Goal: Task Accomplishment & Management: Use online tool/utility

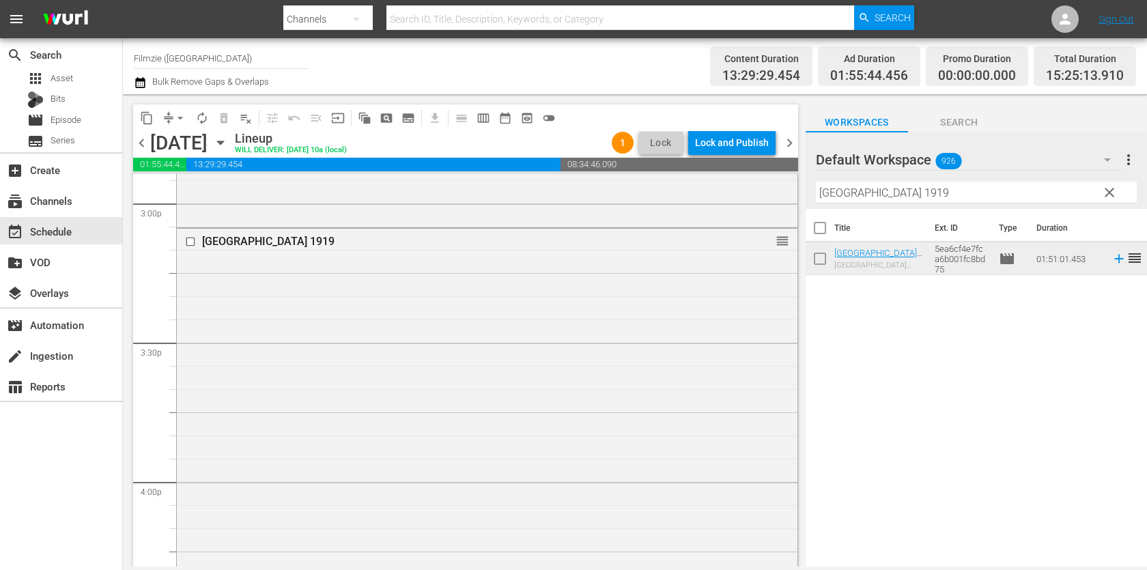
scroll to position [4237, 0]
click at [949, 197] on input "[GEOGRAPHIC_DATA] 1919" at bounding box center [976, 193] width 321 height 22
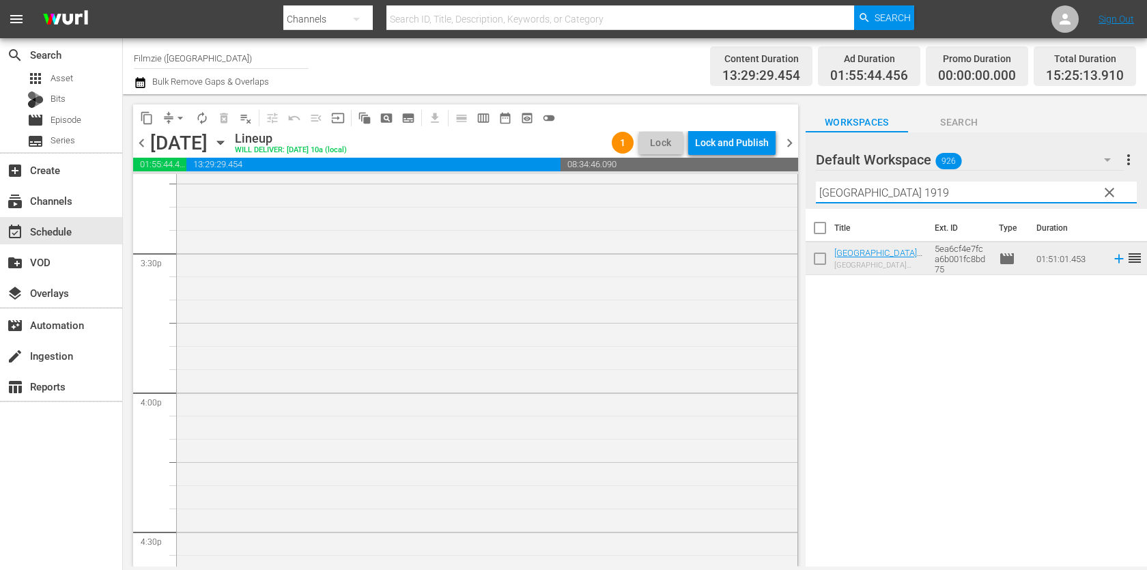
click at [949, 197] on input "[GEOGRAPHIC_DATA] 1919" at bounding box center [976, 193] width 321 height 22
paste input "ROCKS AT WHISKEY TRENCH"
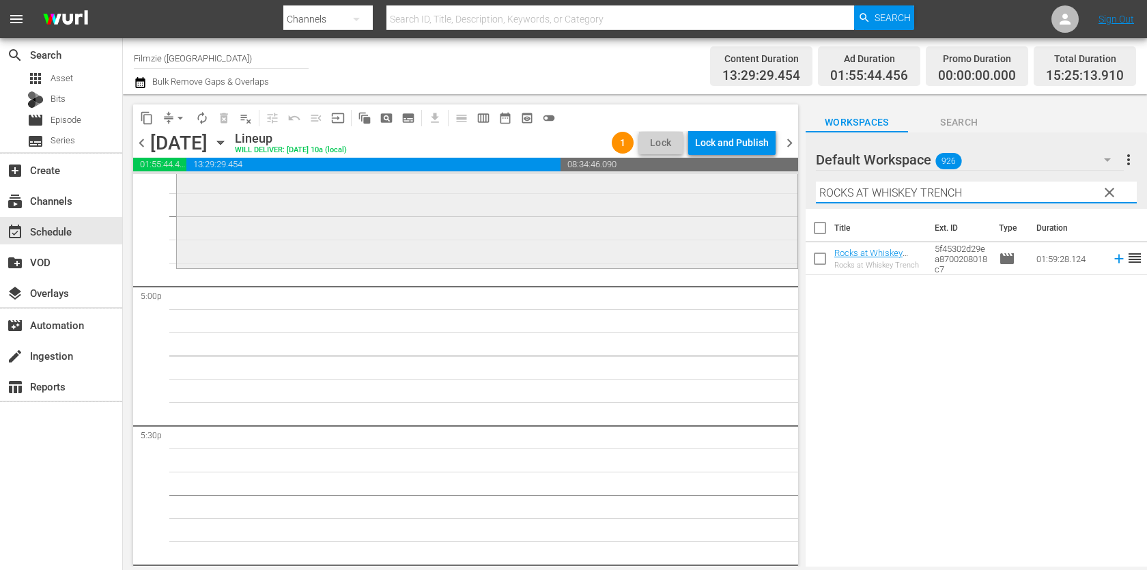
scroll to position [4631, 0]
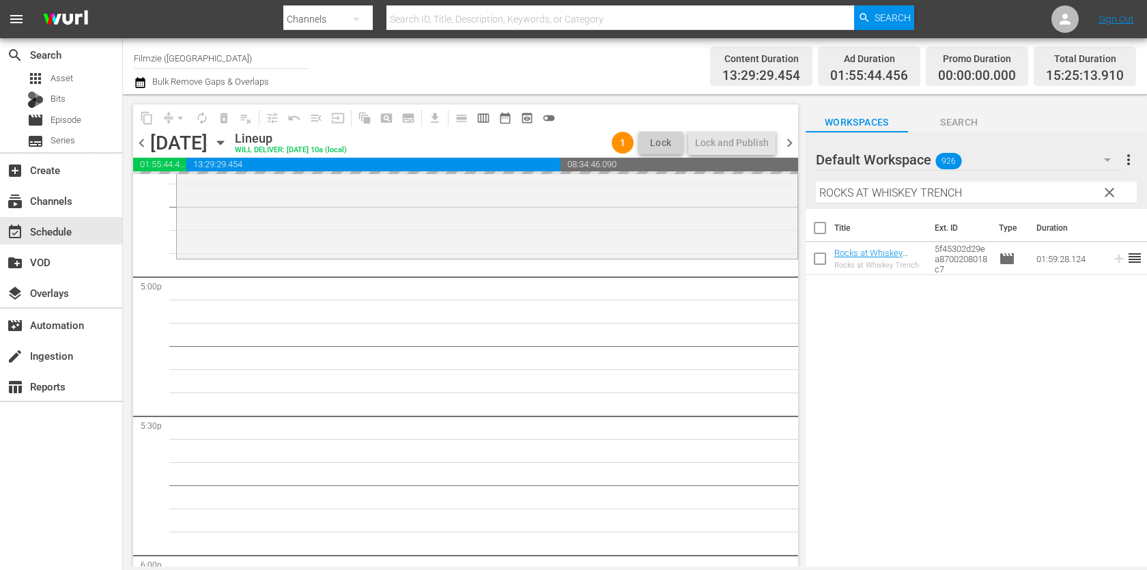
drag, startPoint x: 844, startPoint y: 251, endPoint x: 680, endPoint y: 51, distance: 258.5
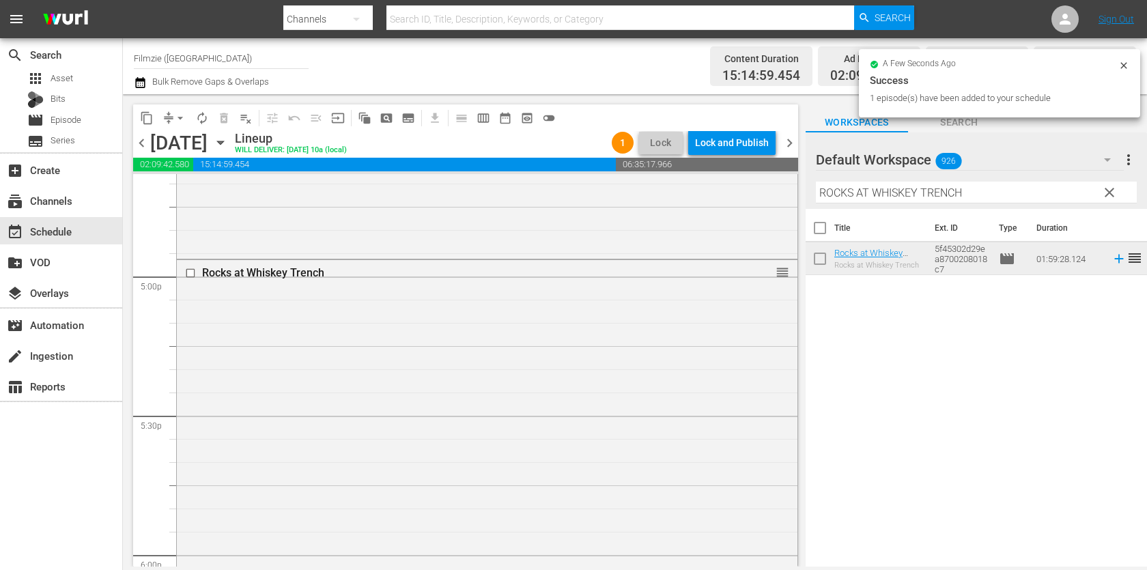
click at [927, 195] on input "ROCKS AT WHISKEY TRENCH" at bounding box center [976, 193] width 321 height 22
paste input "No Turning Back"
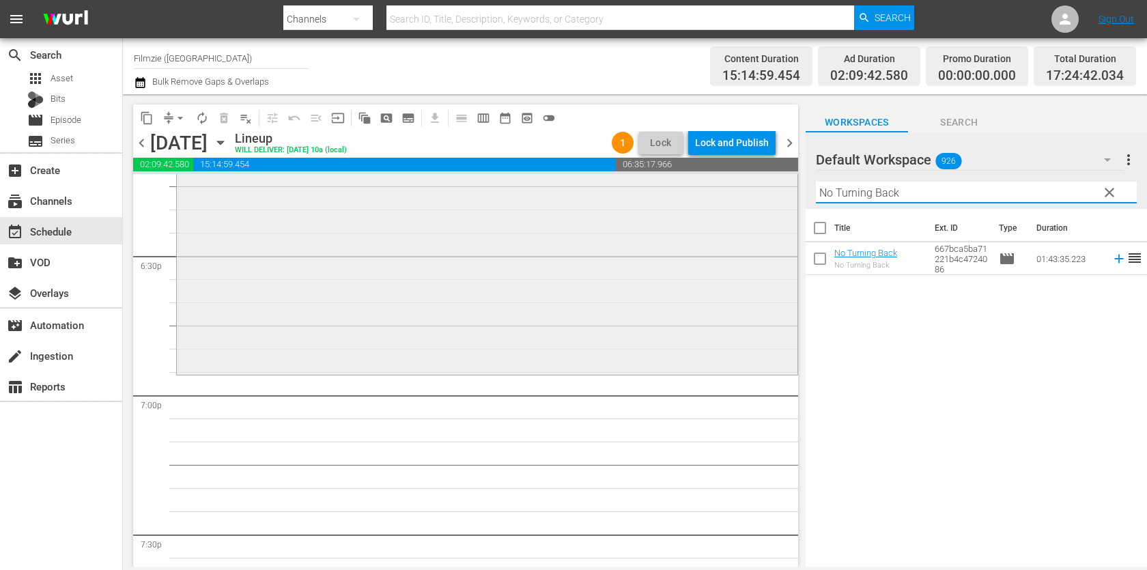
scroll to position [5094, 0]
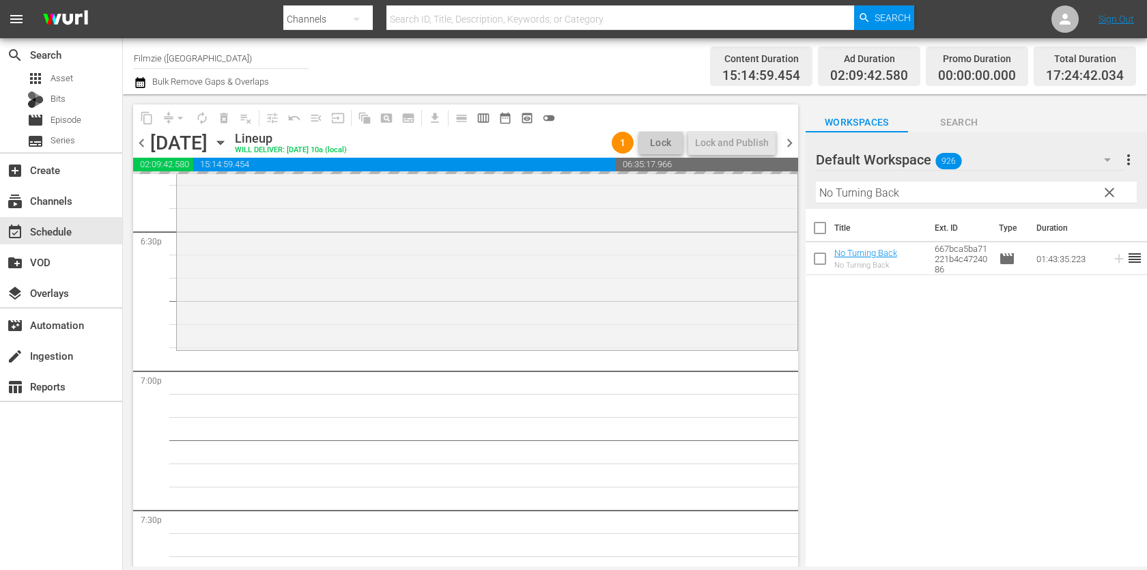
drag, startPoint x: 886, startPoint y: 248, endPoint x: 549, endPoint y: 5, distance: 415.6
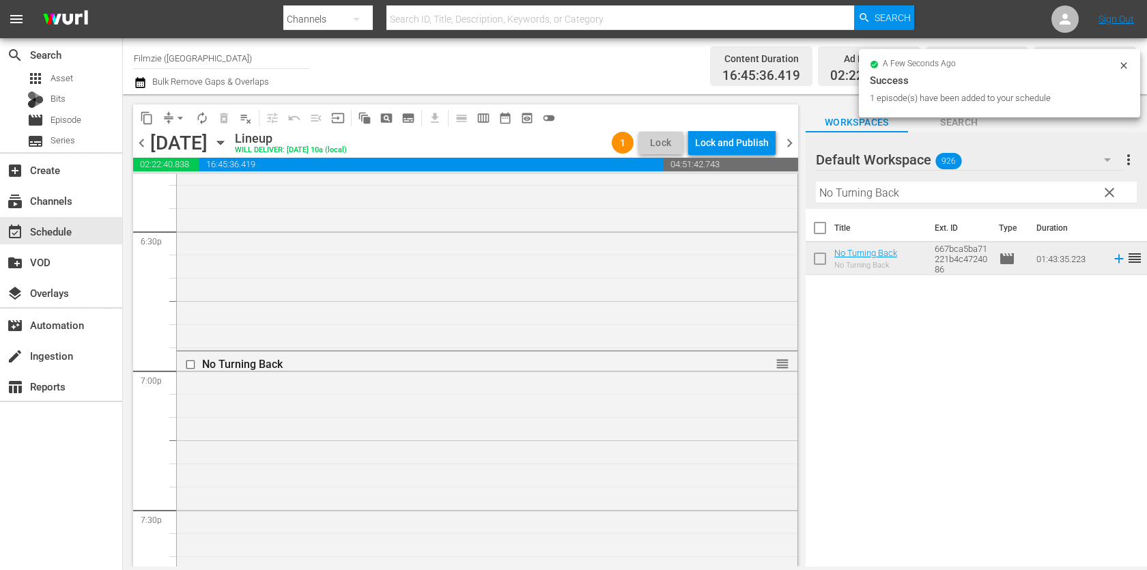
click at [885, 188] on input "No Turning Back" at bounding box center [976, 193] width 321 height 22
paste input "Santorini Blue"
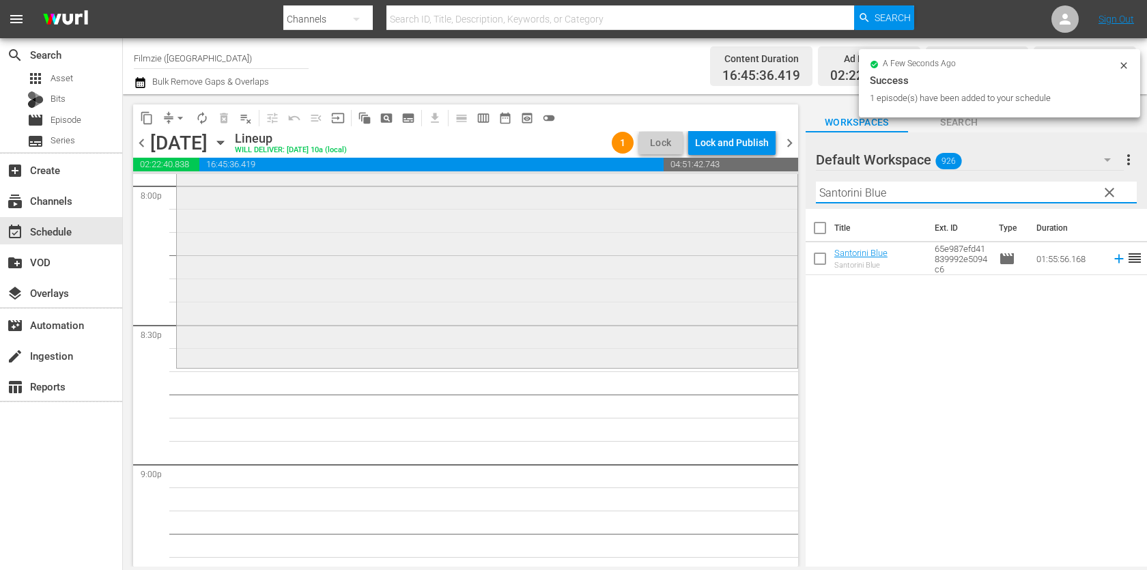
scroll to position [5590, 0]
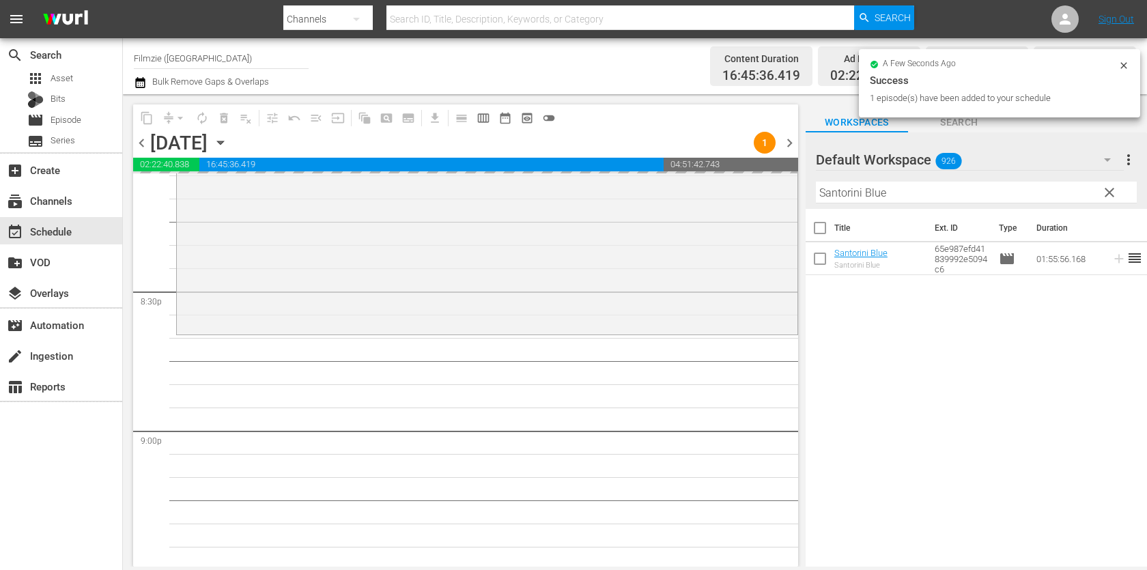
drag, startPoint x: 876, startPoint y: 257, endPoint x: 652, endPoint y: 20, distance: 325.9
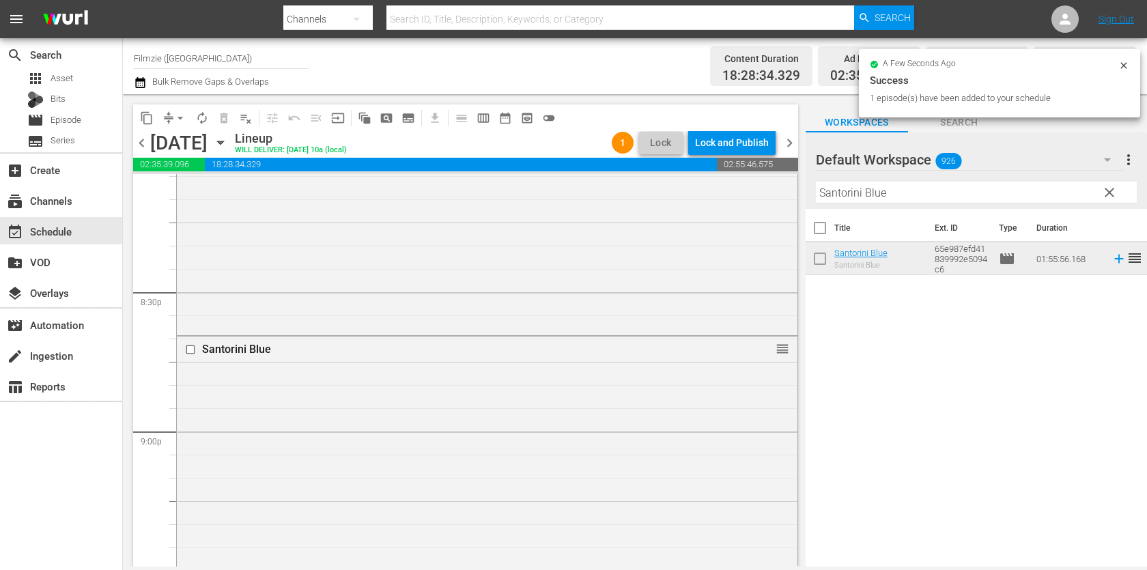
click at [884, 197] on input "Santorini Blue" at bounding box center [976, 193] width 321 height 22
paste input "d Vacation: The Last Days Of Sid And [PERSON_NAME]"
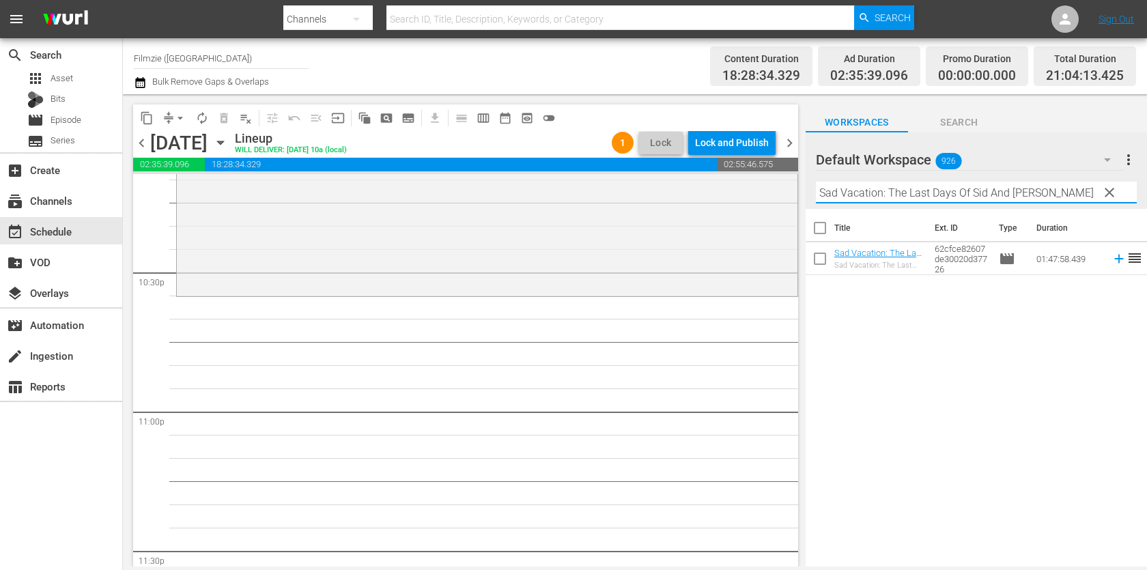
scroll to position [6098, 0]
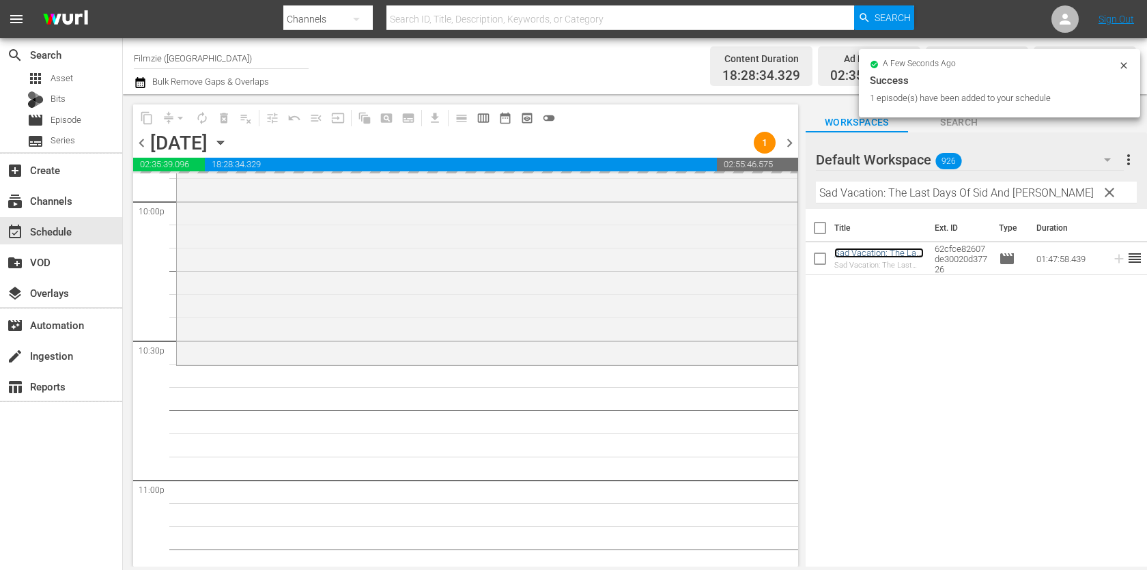
drag, startPoint x: 876, startPoint y: 250, endPoint x: 558, endPoint y: 2, distance: 403.1
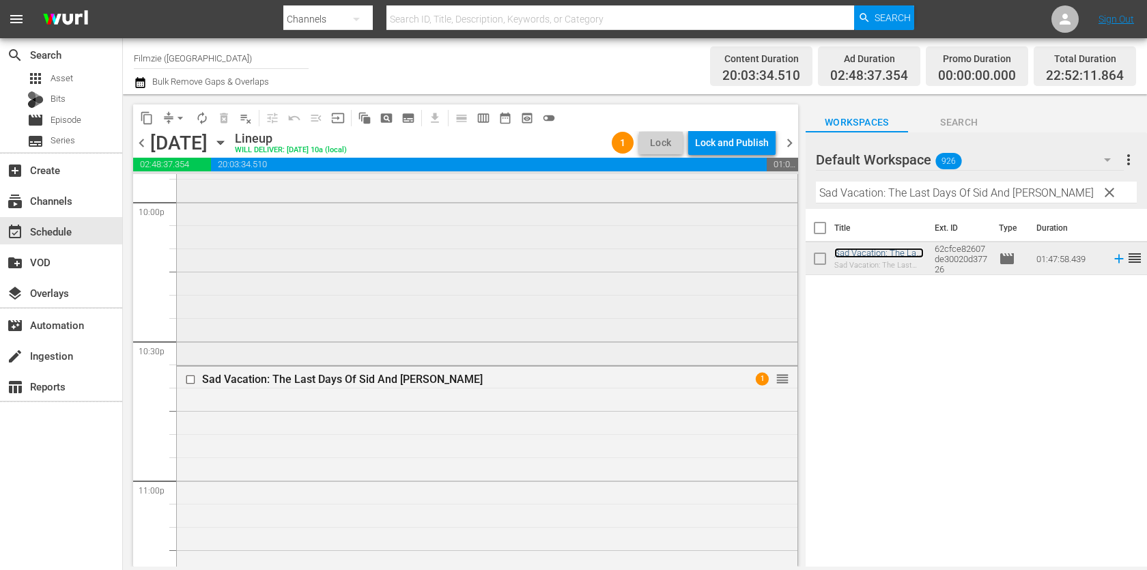
scroll to position [6397, 0]
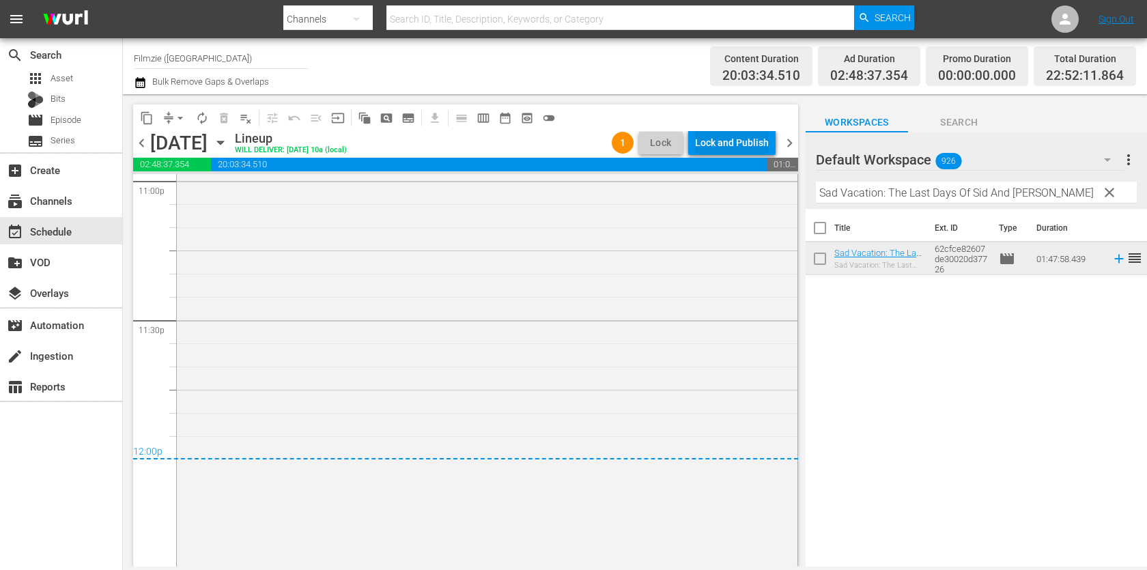
click at [726, 145] on div "Lock and Publish" at bounding box center [732, 142] width 74 height 25
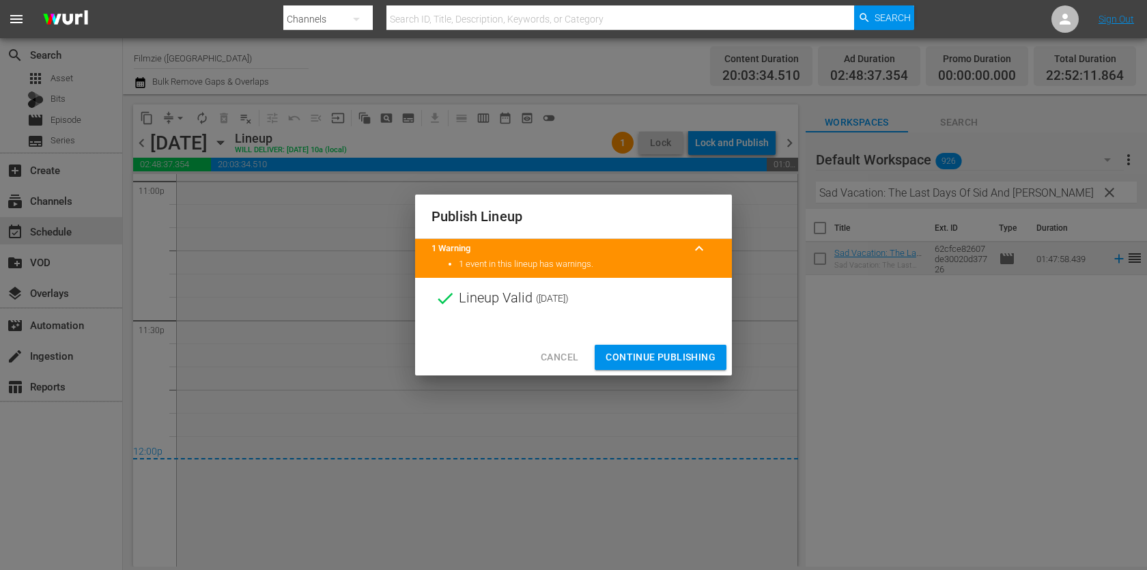
click at [668, 363] on span "Continue Publishing" at bounding box center [660, 357] width 110 height 17
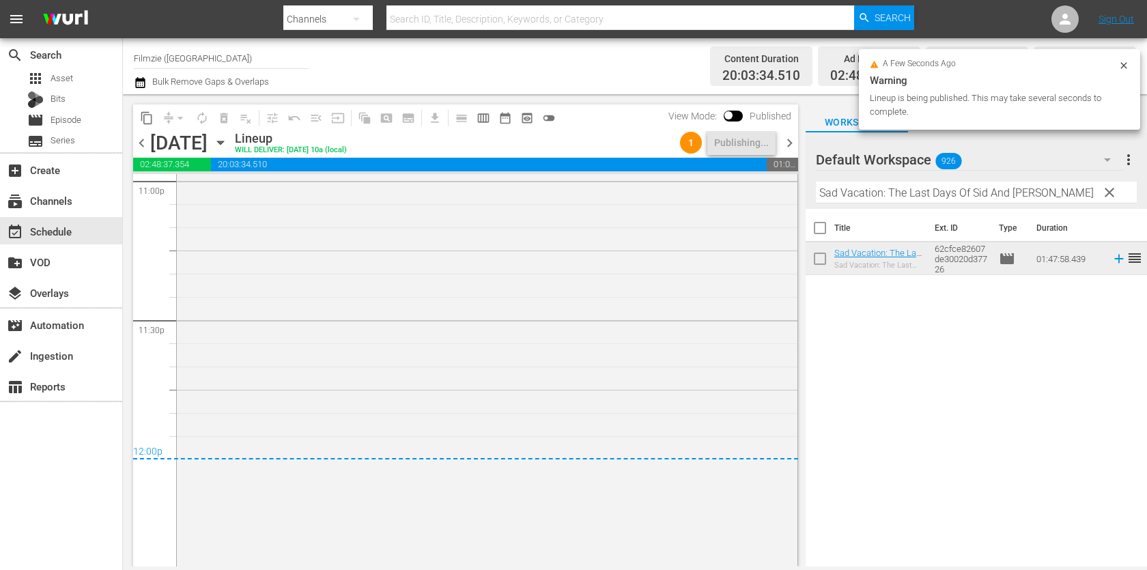
click at [794, 135] on span "chevron_right" at bounding box center [789, 142] width 17 height 17
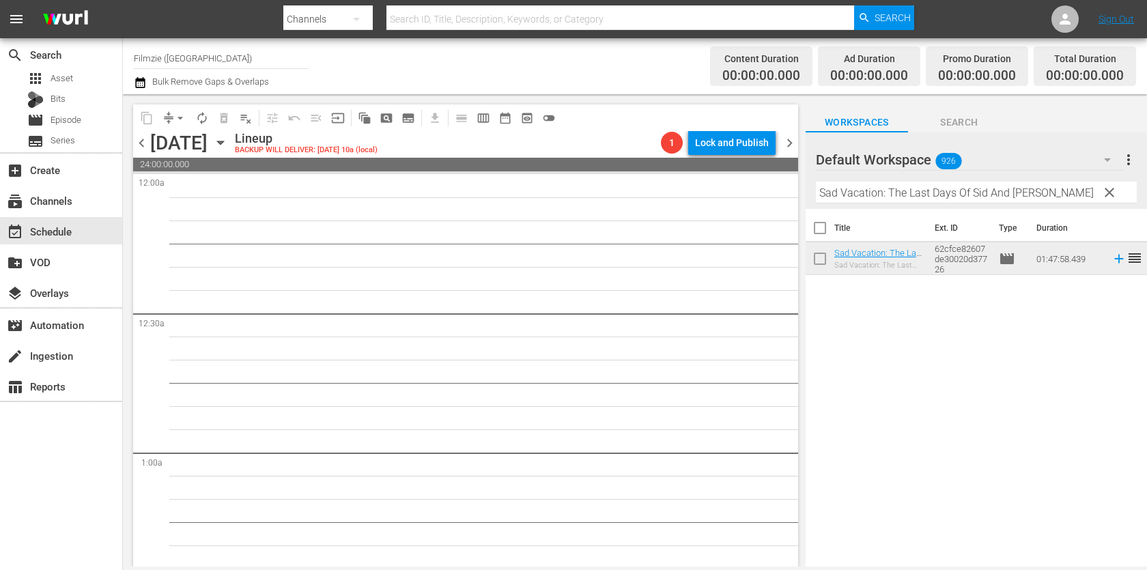
click at [895, 184] on input "Sad Vacation: The Last Days Of Sid And [PERSON_NAME]" at bounding box center [976, 193] width 321 height 22
paste input "Life in the Hole"
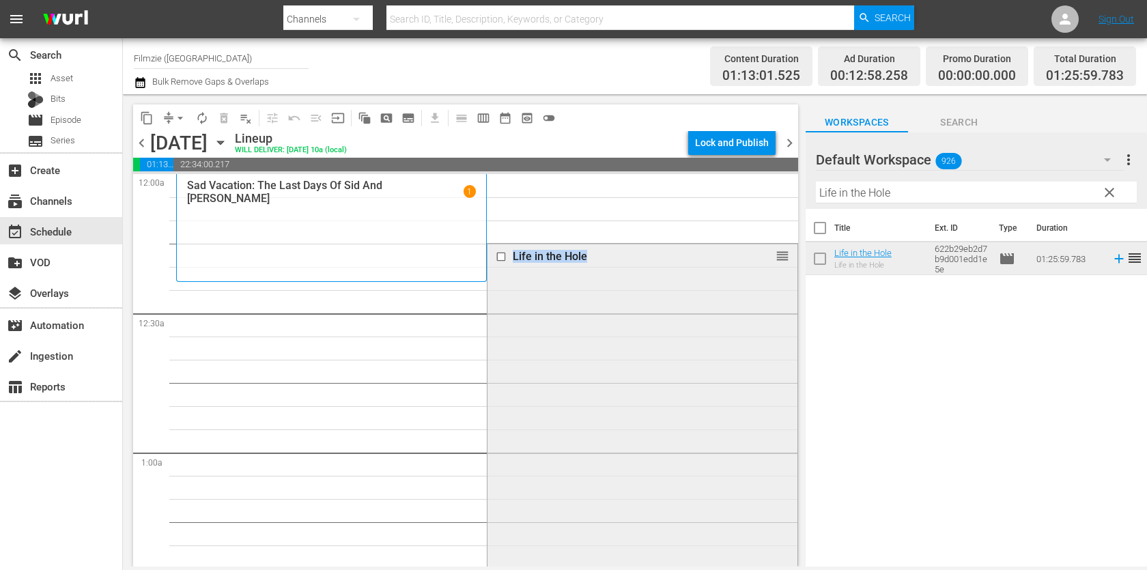
drag, startPoint x: 768, startPoint y: 253, endPoint x: 489, endPoint y: 313, distance: 286.3
click at [489, 313] on div "Life in the Hole reorder" at bounding box center [641, 441] width 309 height 395
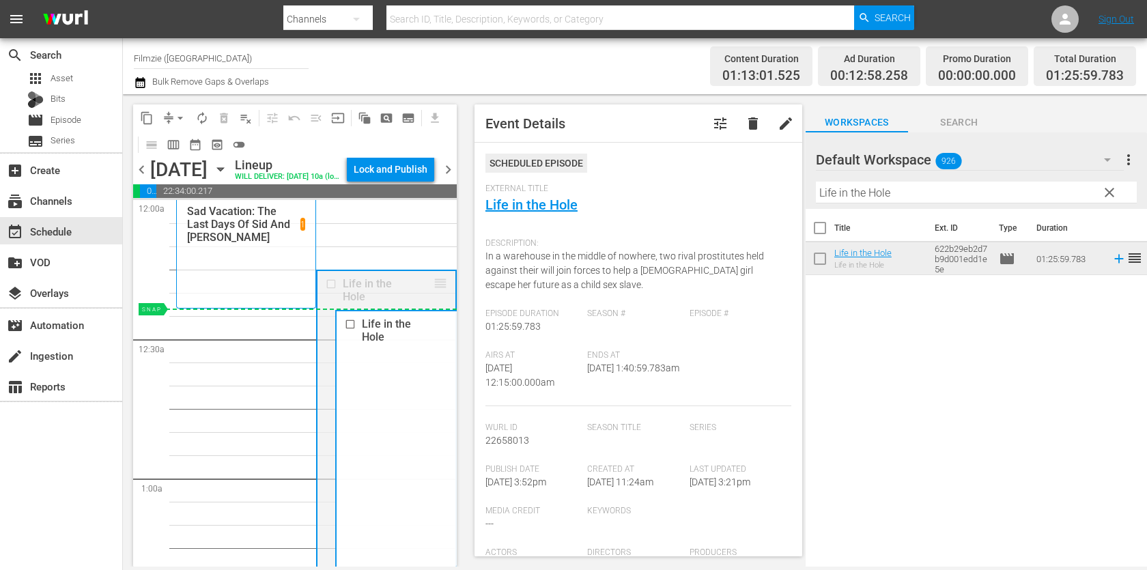
drag, startPoint x: 451, startPoint y: 306, endPoint x: 424, endPoint y: 335, distance: 40.1
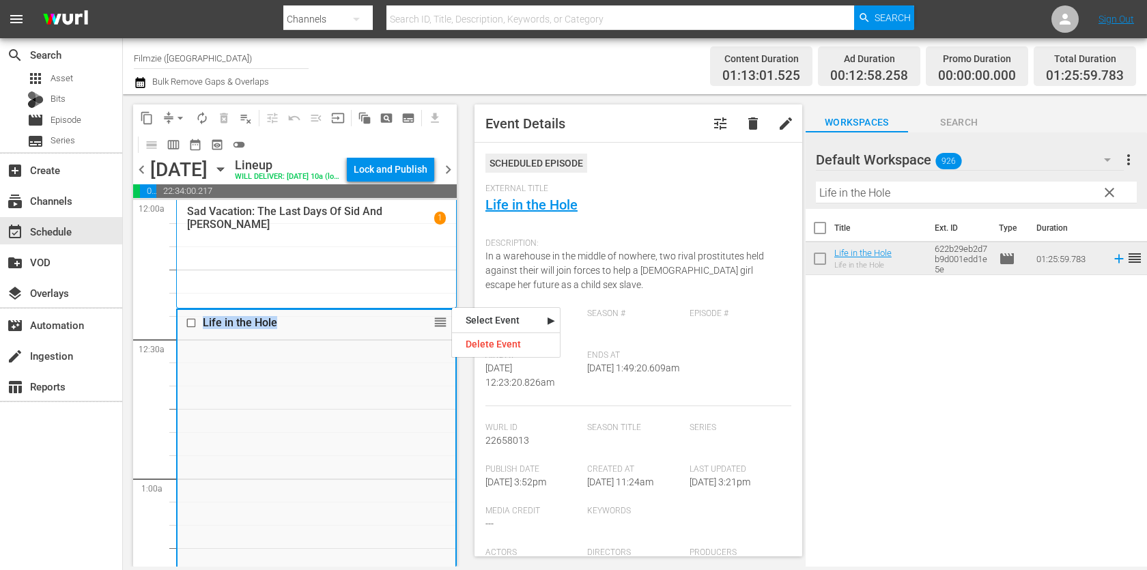
click at [1033, 186] on input "Life in the Hole" at bounding box center [976, 193] width 321 height 22
paste input "3 Days To Go"
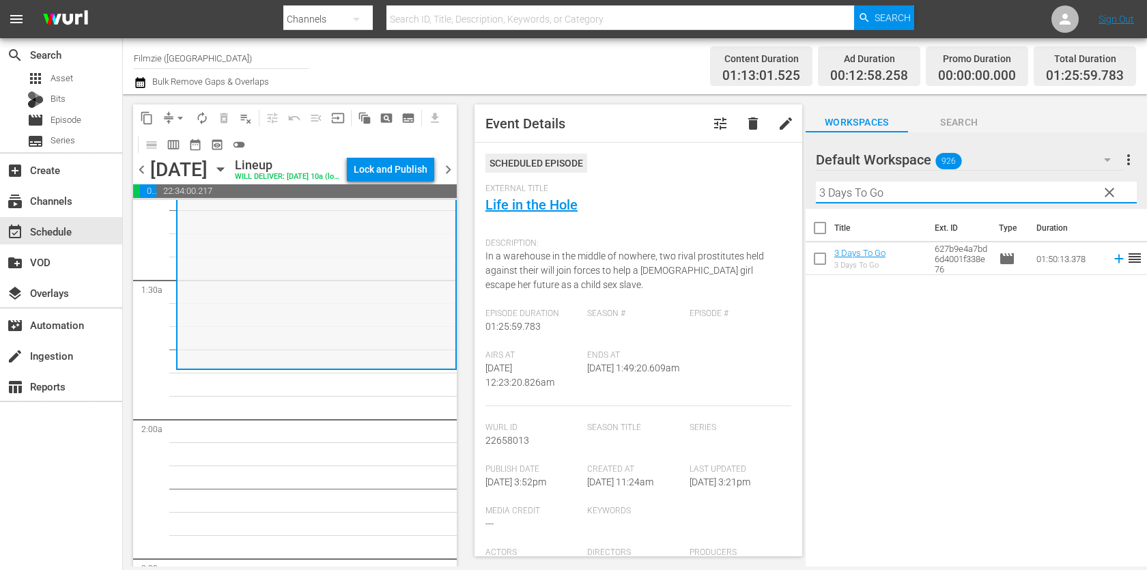
scroll to position [323, 0]
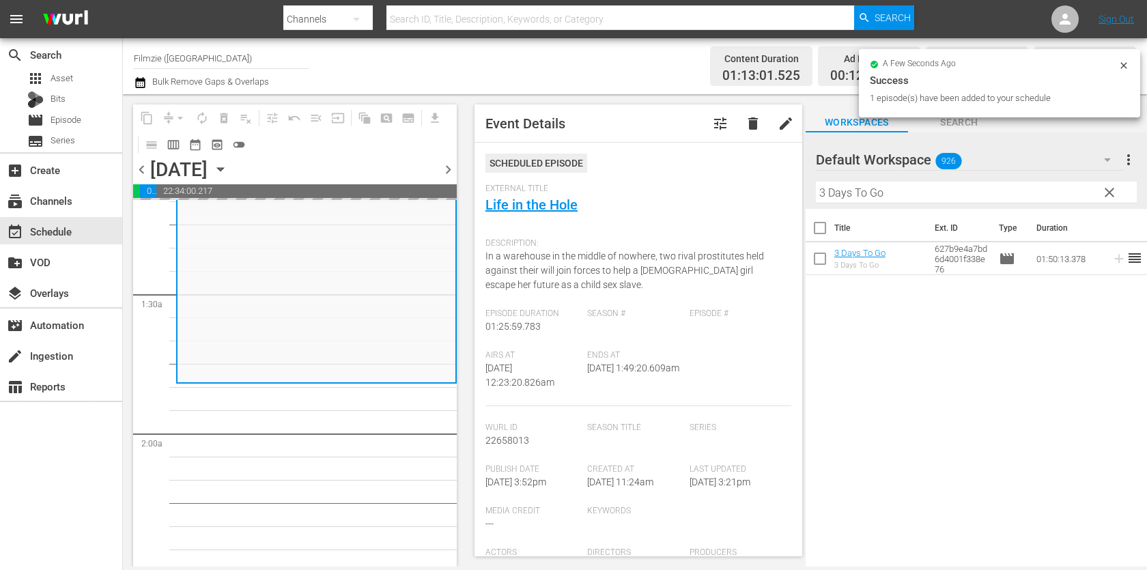
drag, startPoint x: 860, startPoint y: 252, endPoint x: 513, endPoint y: 5, distance: 425.3
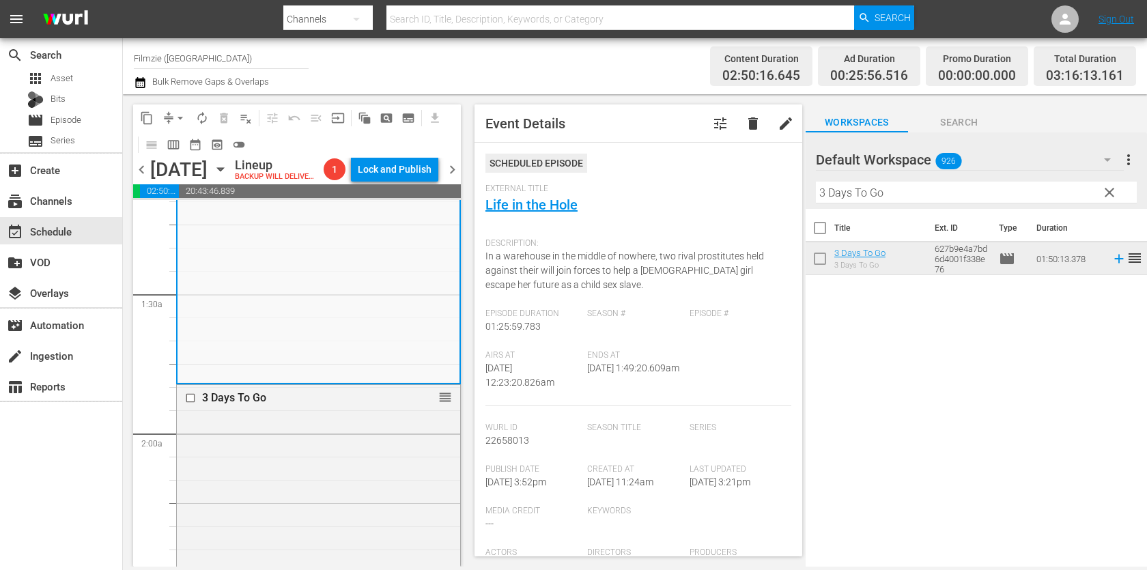
click at [949, 199] on input "3 Days To Go" at bounding box center [976, 193] width 321 height 22
paste input "[GEOGRAPHIC_DATA]"
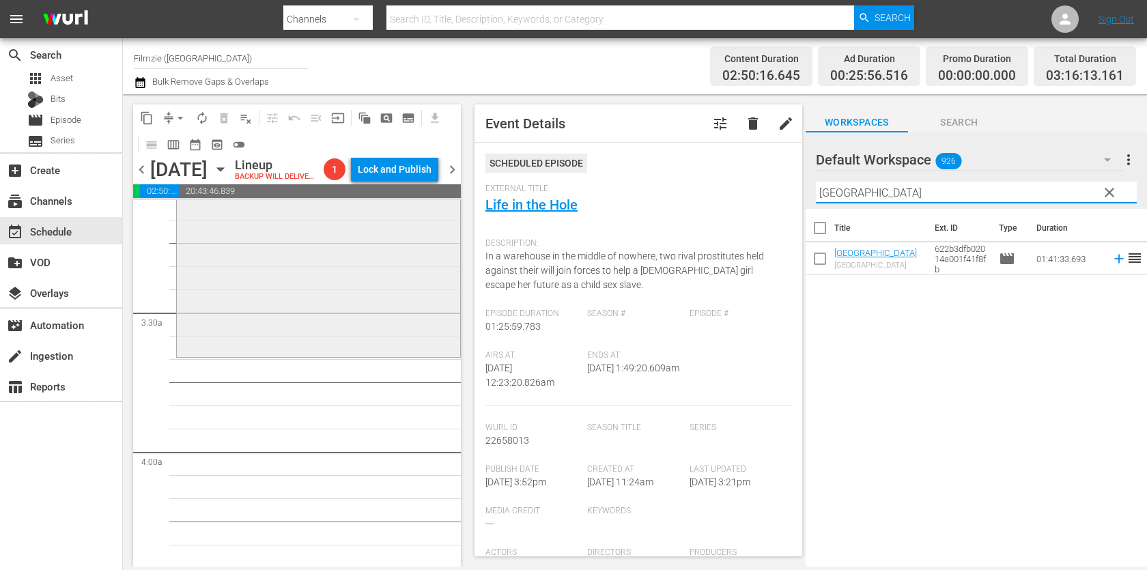
scroll to position [868, 0]
drag, startPoint x: 876, startPoint y: 253, endPoint x: 402, endPoint y: 7, distance: 533.6
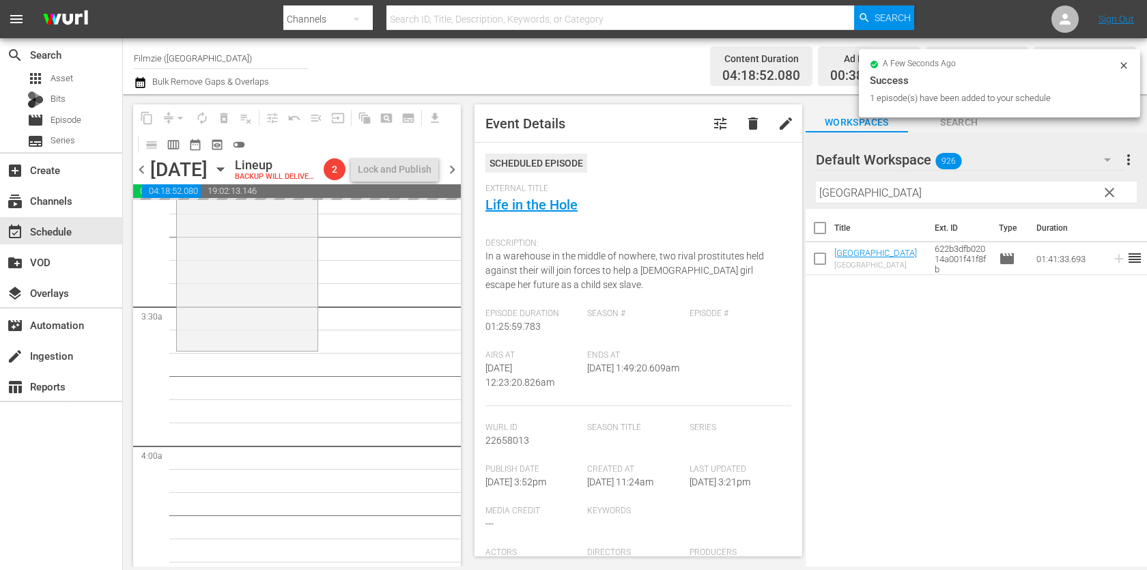
click at [878, 202] on input "[GEOGRAPHIC_DATA]" at bounding box center [976, 193] width 321 height 22
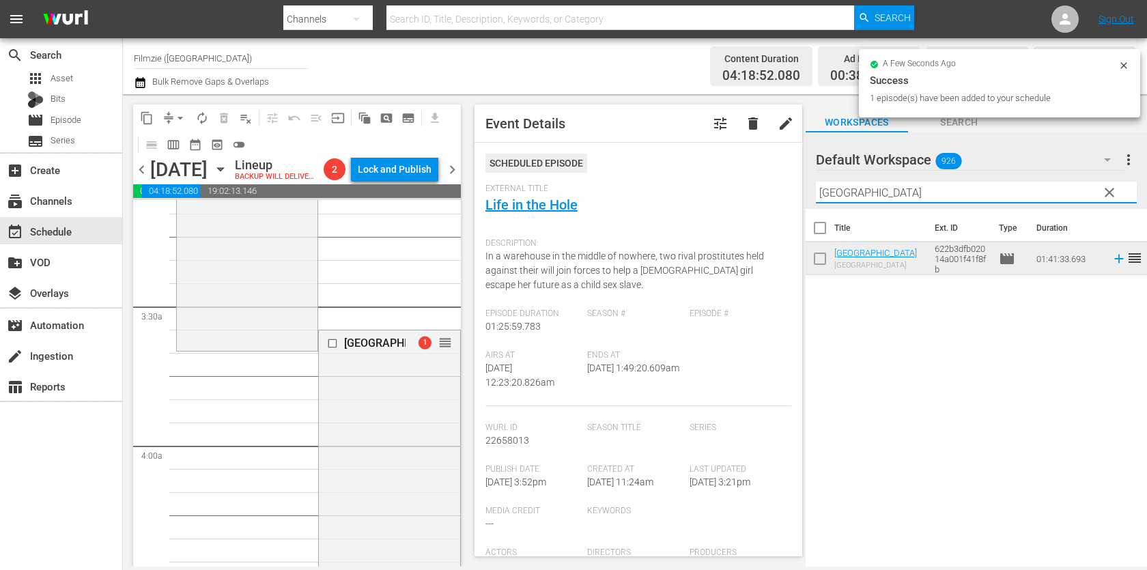
paste input "Dream for an Insomniac"
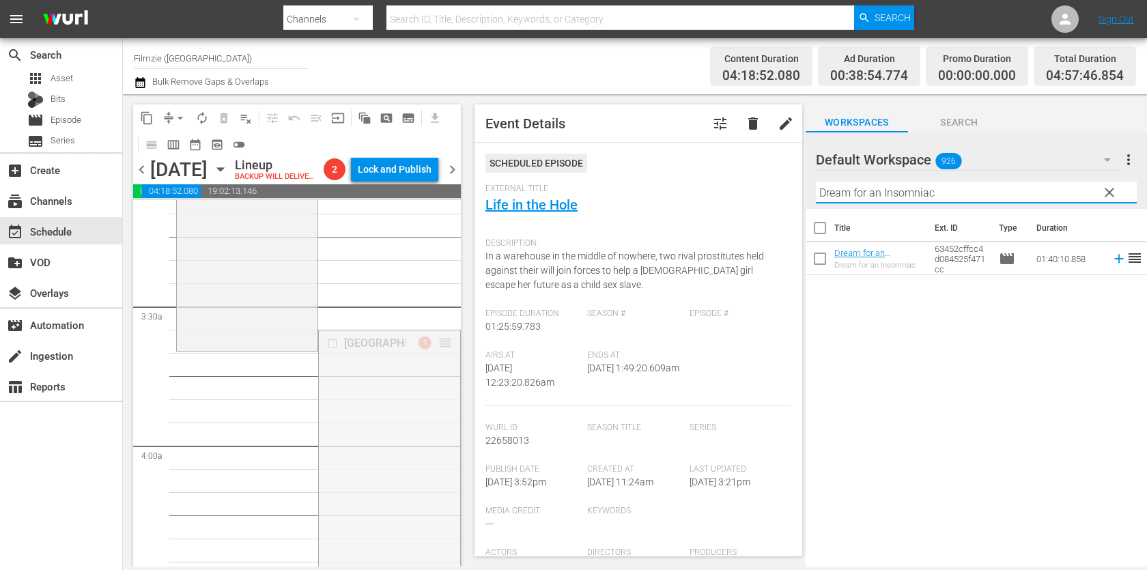
drag, startPoint x: 446, startPoint y: 364, endPoint x: 428, endPoint y: 385, distance: 27.1
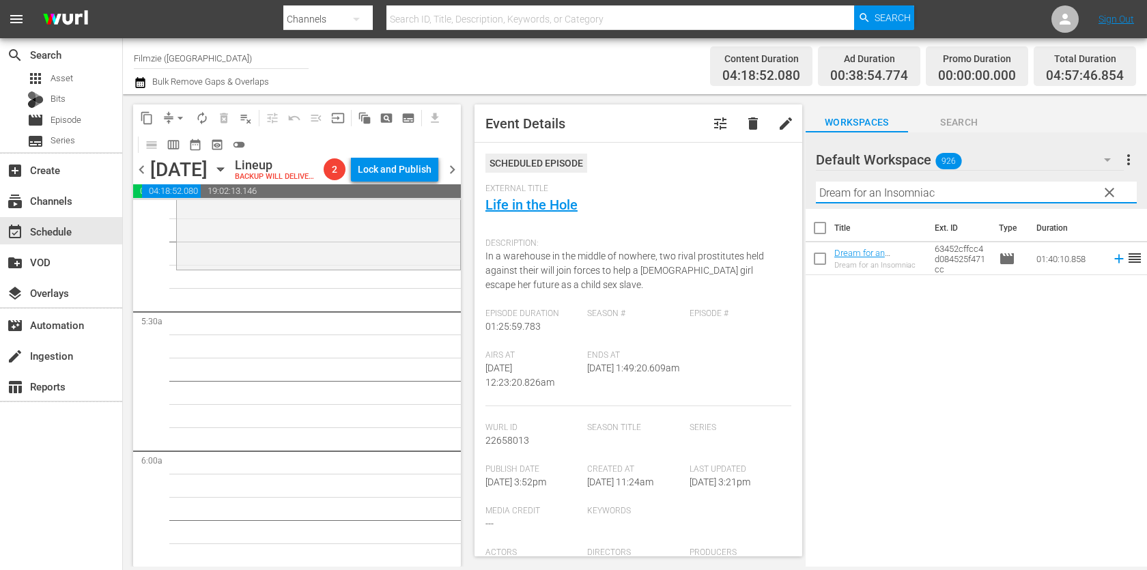
scroll to position [1407, 0]
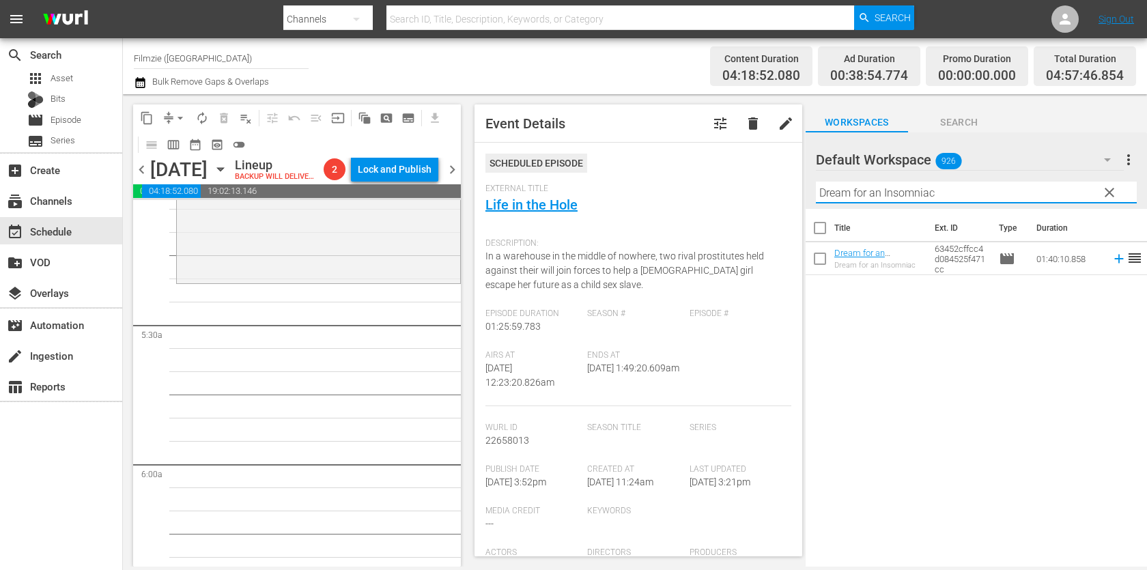
click at [893, 196] on input "Dream for an Insomniac" at bounding box center [976, 193] width 321 height 22
paste input "Egyptian Secrets at [GEOGRAPHIC_DATA]"
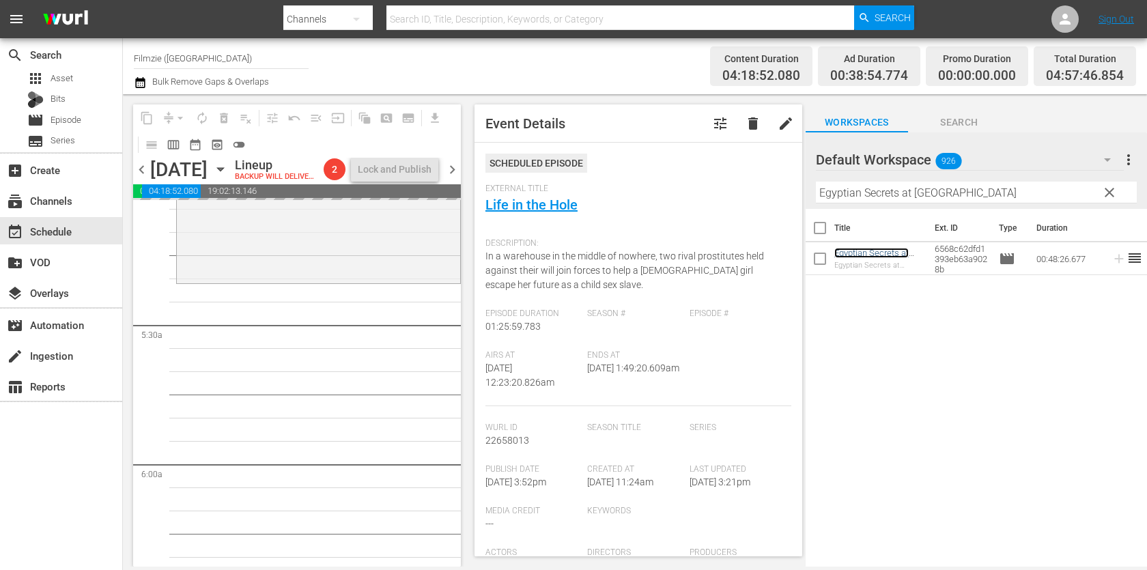
drag, startPoint x: 876, startPoint y: 252, endPoint x: 516, endPoint y: 1, distance: 438.8
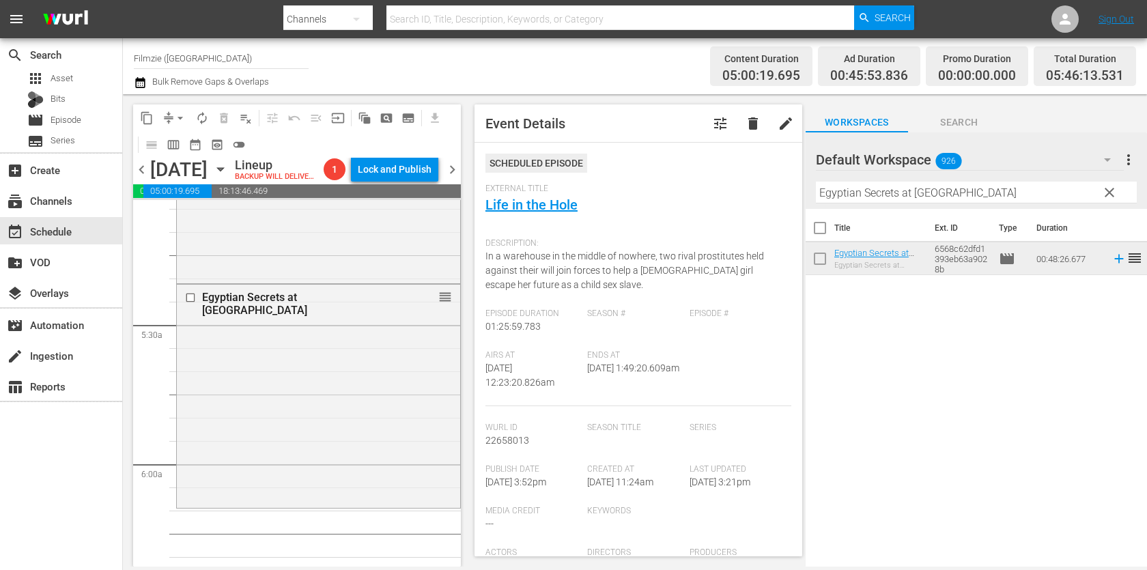
click at [871, 191] on input "Egyptian Secrets at [GEOGRAPHIC_DATA]" at bounding box center [976, 193] width 321 height 22
paste input "Jurassic Planet"
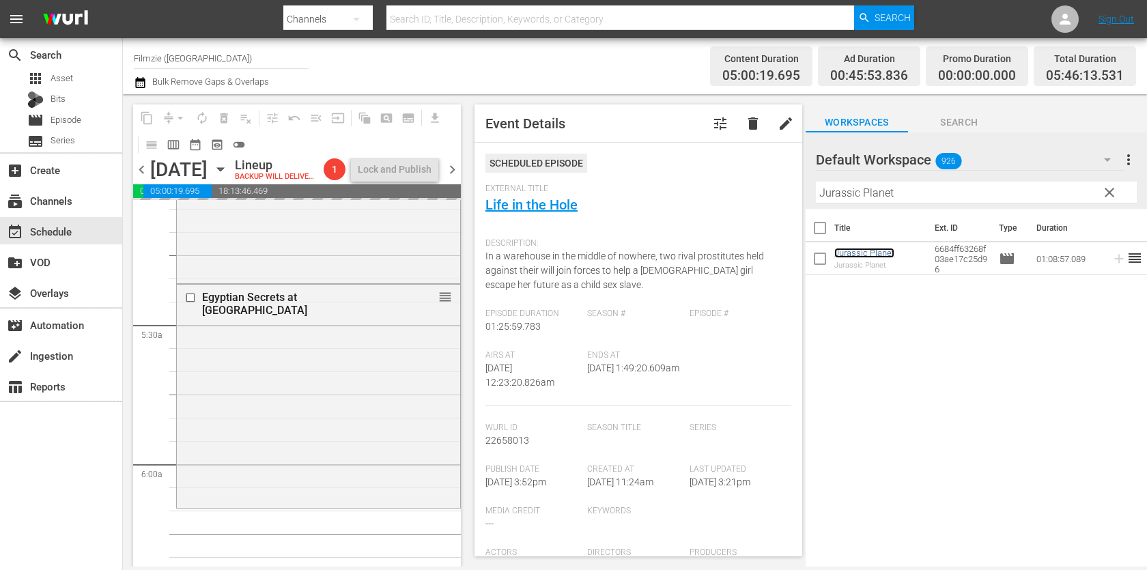
drag, startPoint x: 844, startPoint y: 253, endPoint x: 467, endPoint y: 12, distance: 447.2
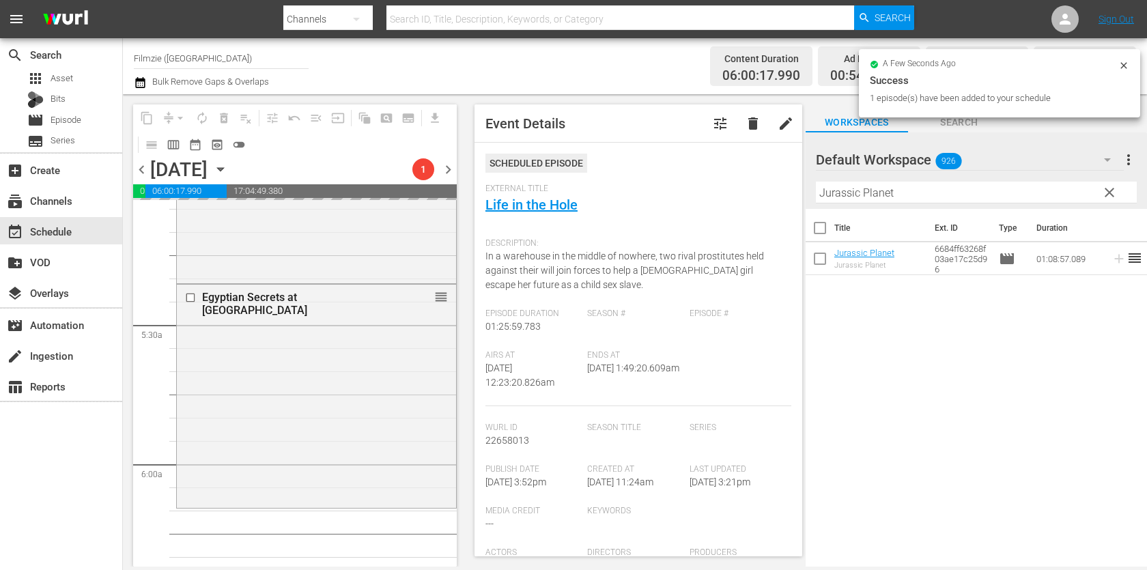
click at [903, 187] on input "Jurassic Planet" at bounding box center [976, 193] width 321 height 22
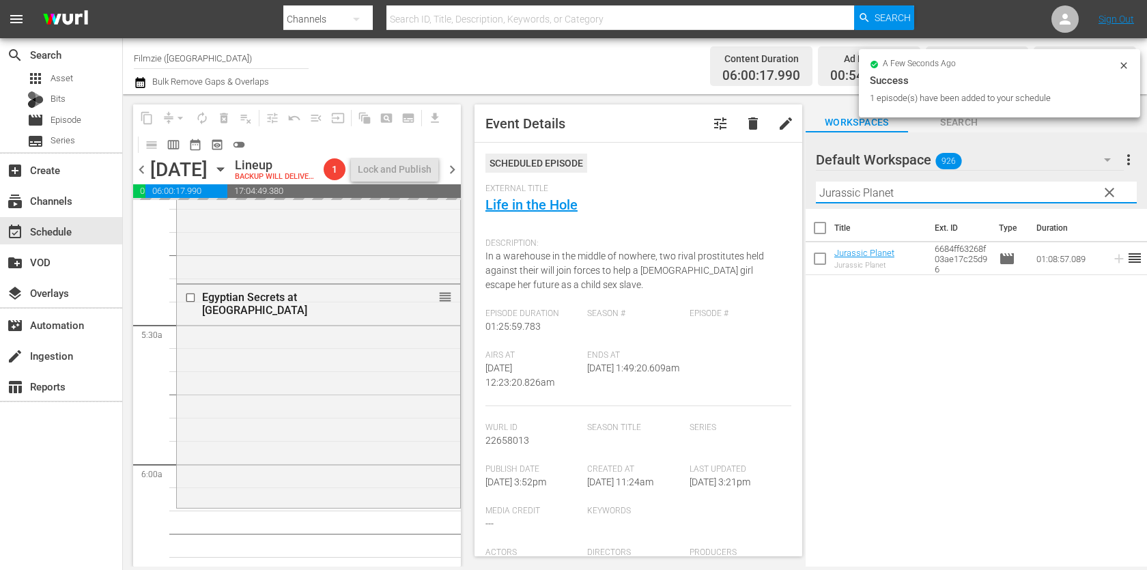
paste input "Legacy of Love"
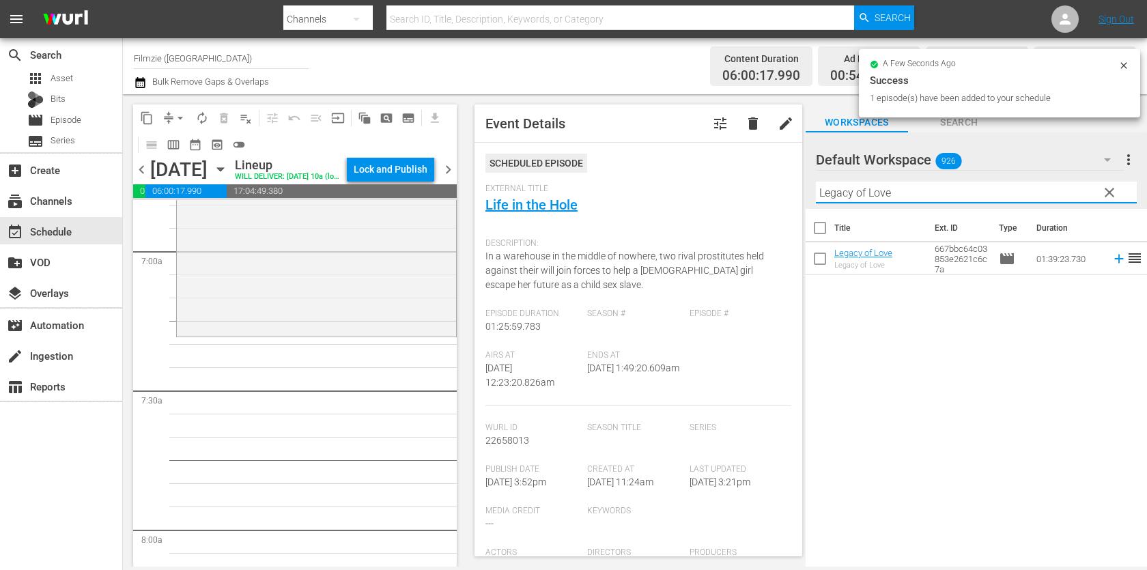
scroll to position [1927, 0]
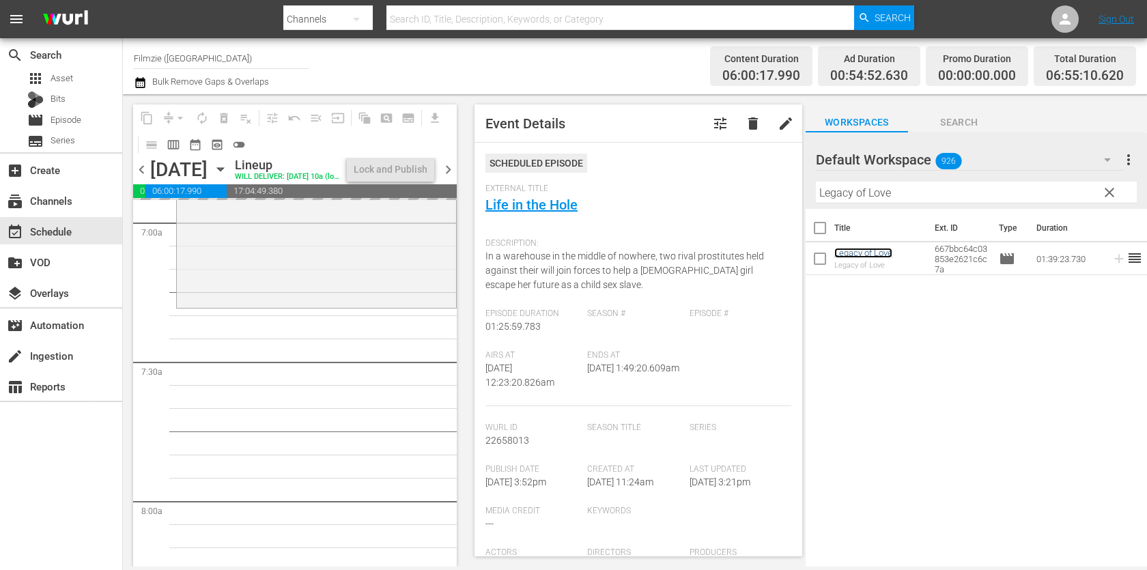
drag, startPoint x: 878, startPoint y: 251, endPoint x: 464, endPoint y: 1, distance: 483.5
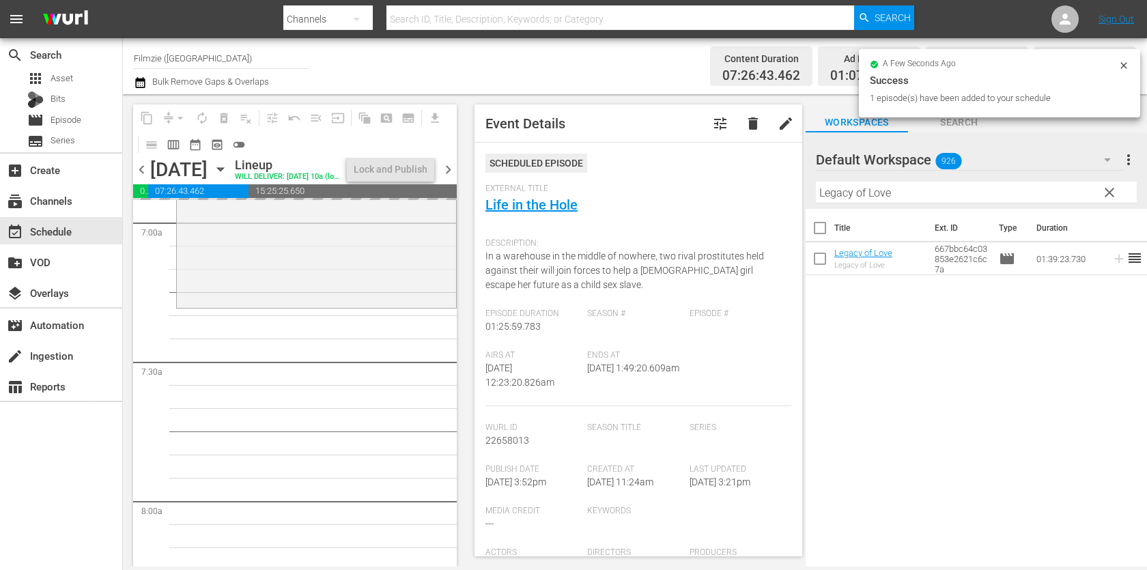
click at [937, 192] on input "Legacy of Love" at bounding box center [976, 193] width 321 height 22
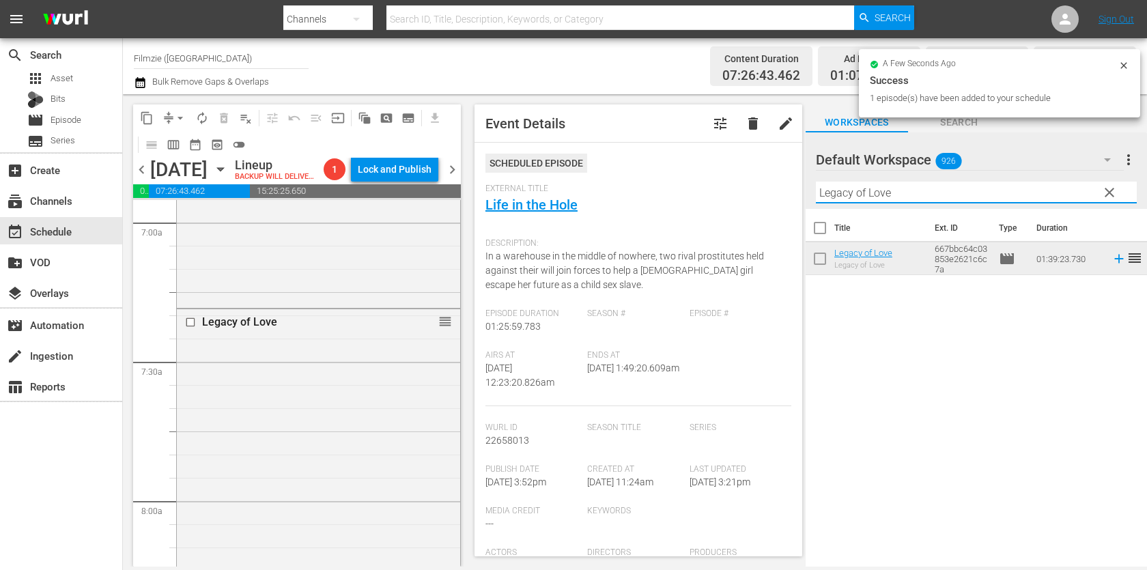
click at [937, 192] on input "Legacy of Love" at bounding box center [976, 193] width 321 height 22
paste input "Zoetrop"
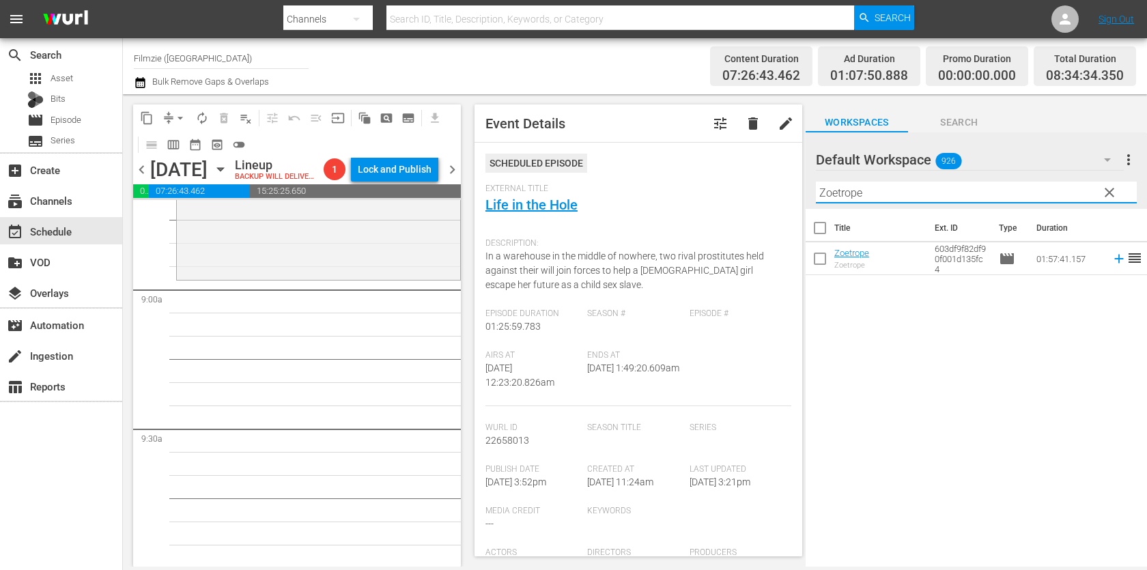
scroll to position [2413, 0]
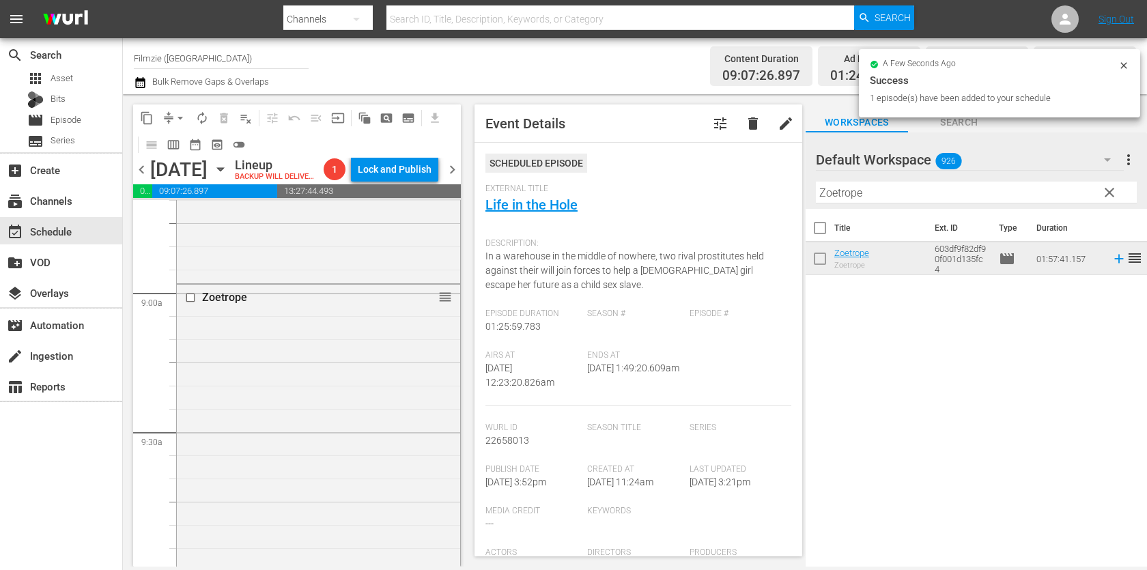
click at [980, 188] on input "Zoetrope" at bounding box center [976, 193] width 321 height 22
paste input "Walking Through History 2.3"
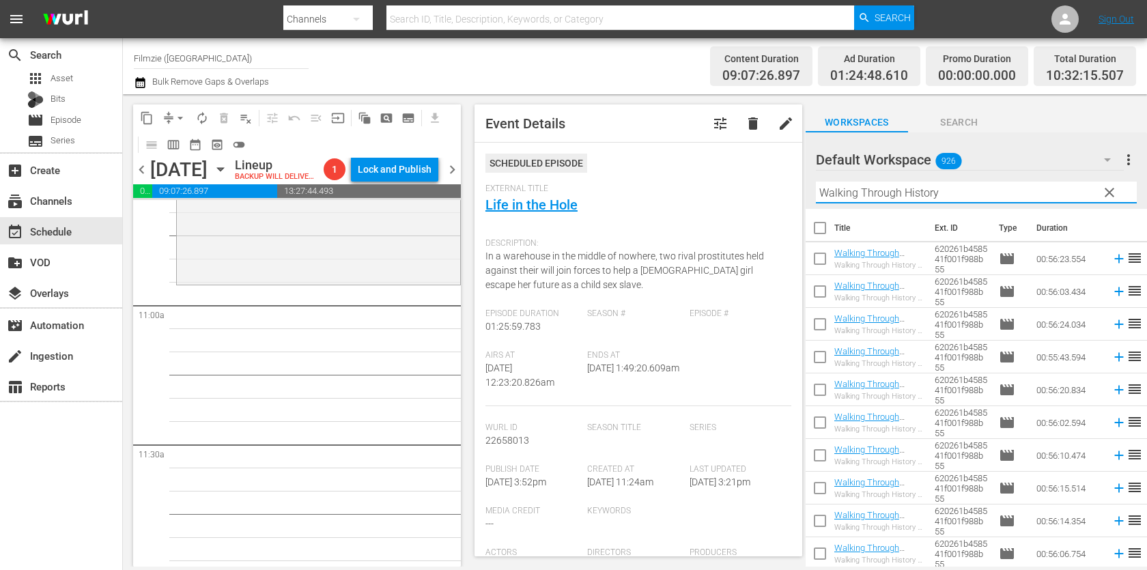
scroll to position [197, 0]
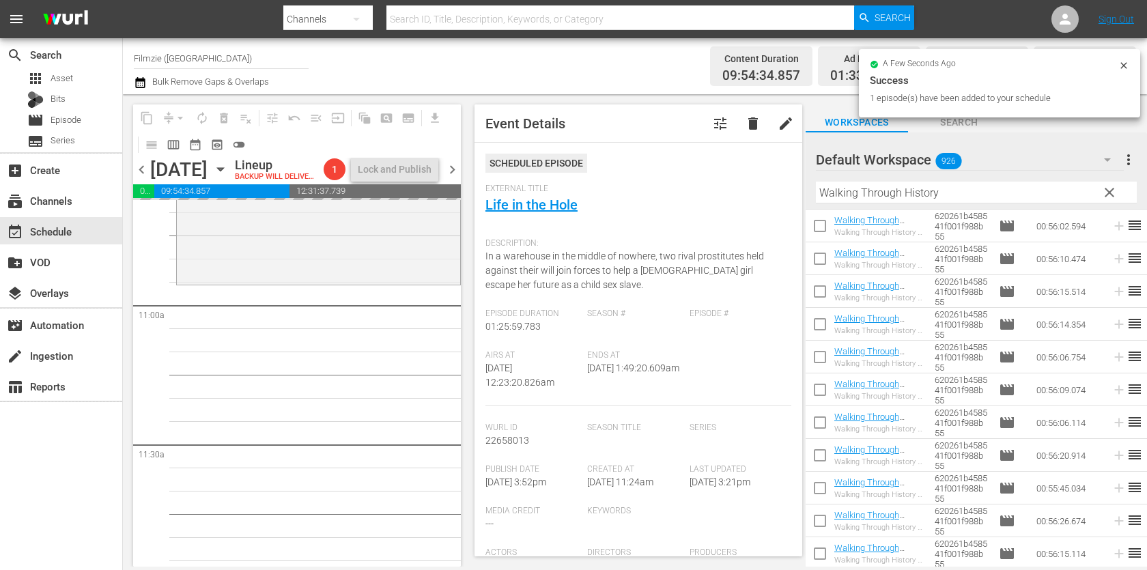
drag, startPoint x: 856, startPoint y: 349, endPoint x: 521, endPoint y: 8, distance: 478.2
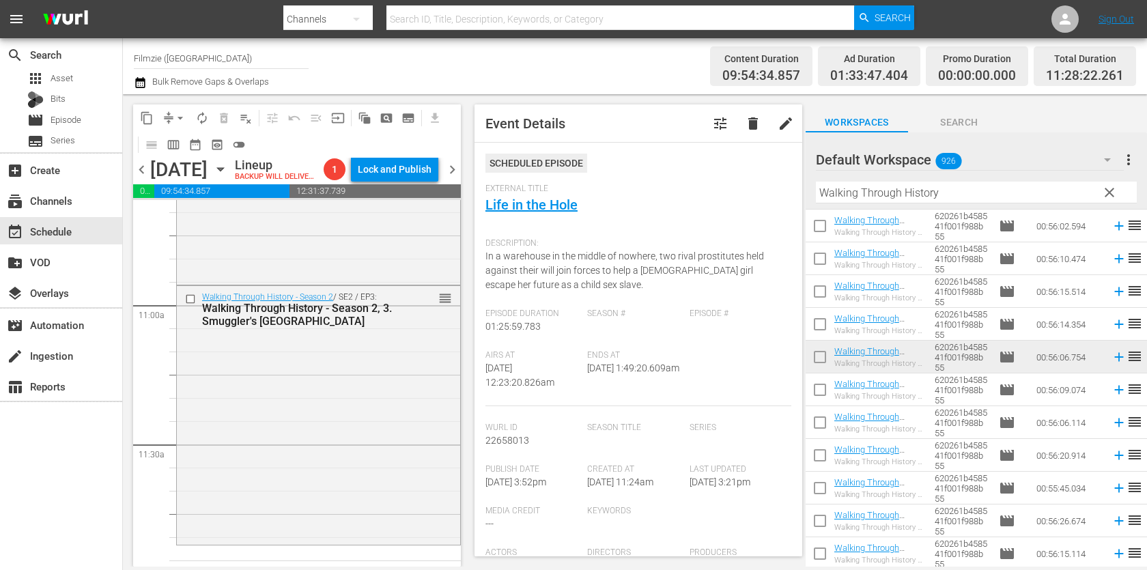
click at [970, 193] on input "Walking Through History" at bounding box center [976, 193] width 321 height 22
paste input "Bee Team 2"
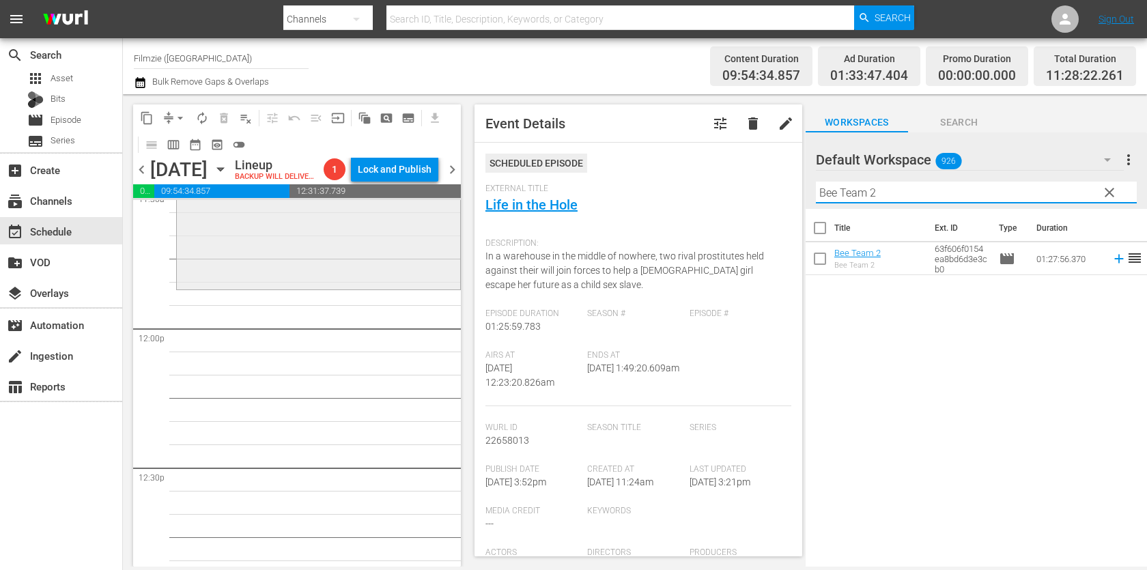
scroll to position [3179, 0]
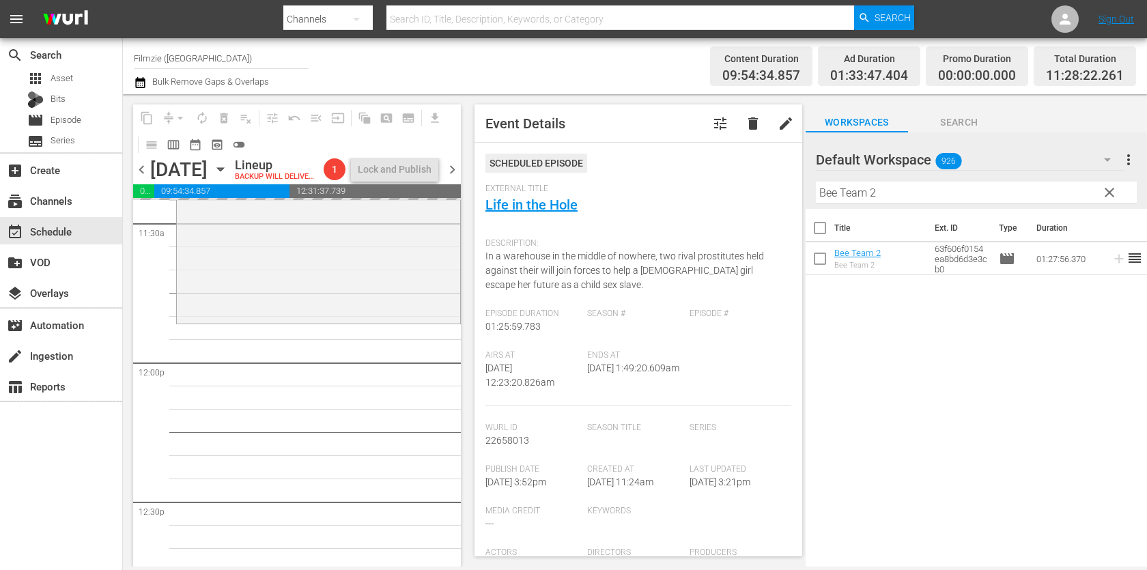
drag, startPoint x: 876, startPoint y: 258, endPoint x: 535, endPoint y: 3, distance: 426.1
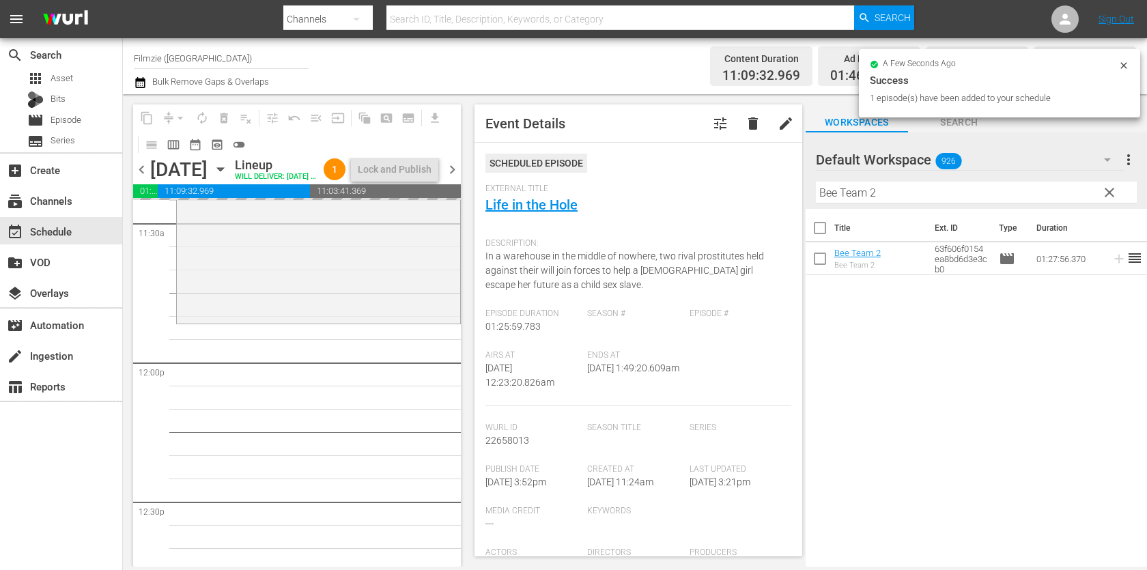
click at [859, 188] on input "Bee Team 2" at bounding box center [976, 193] width 321 height 22
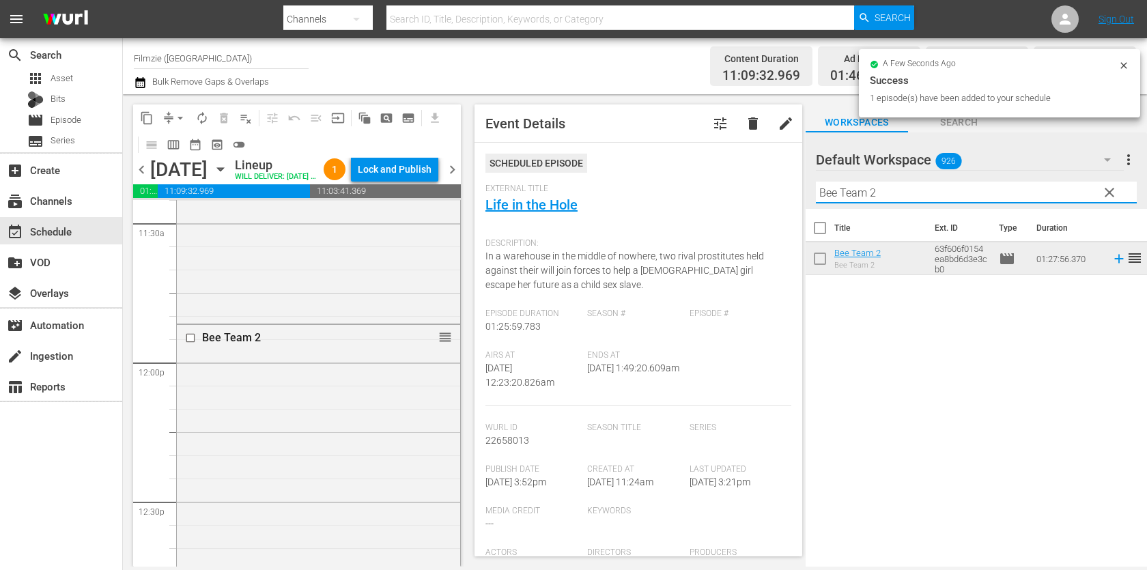
click at [859, 188] on input "Bee Team 2" at bounding box center [976, 193] width 321 height 22
paste input "Holiday Engagement"
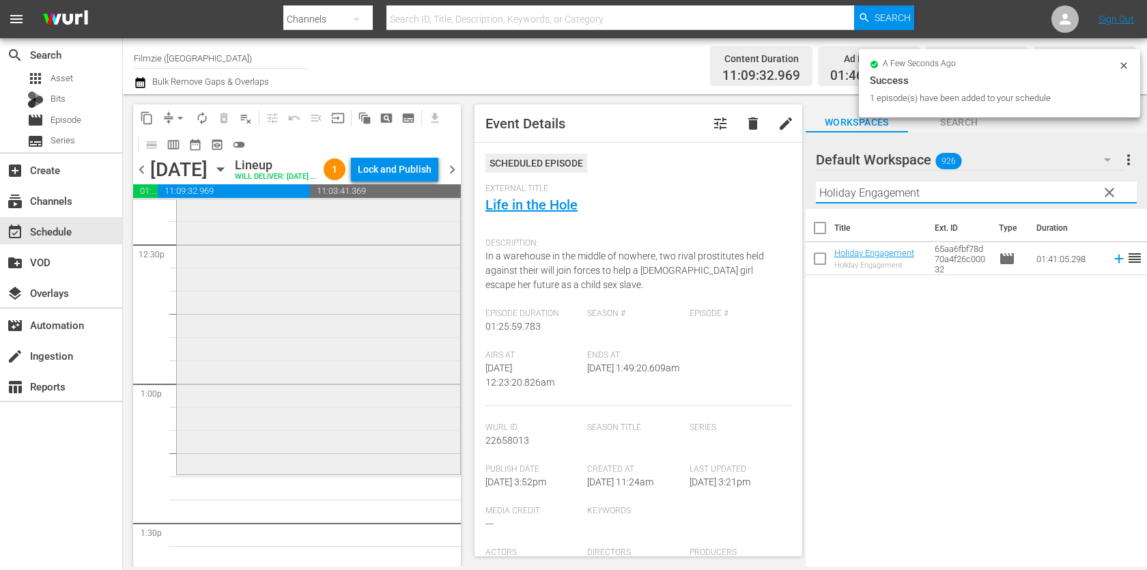
scroll to position [3540, 0]
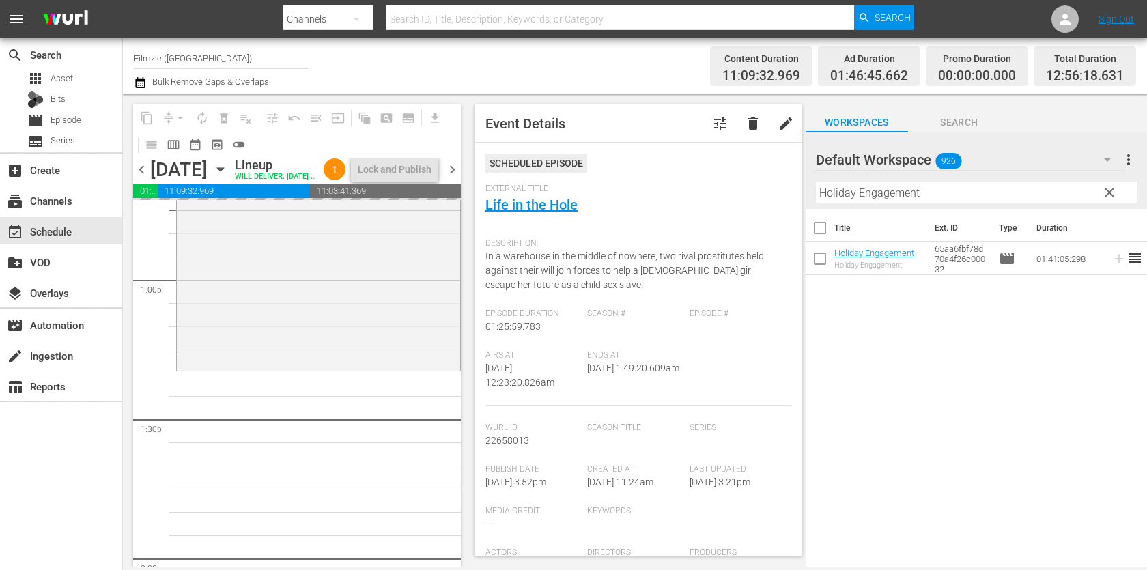
drag, startPoint x: 871, startPoint y: 253, endPoint x: 509, endPoint y: 34, distance: 423.5
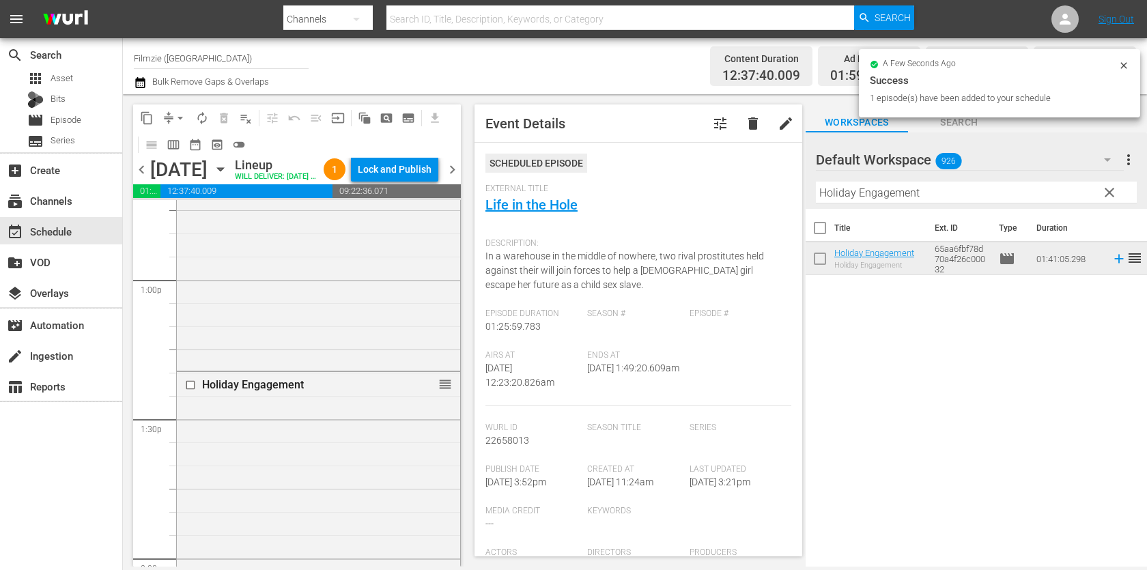
click at [883, 181] on div "Filter by Title Holiday Engagement" at bounding box center [976, 192] width 321 height 33
click at [882, 190] on input "Holiday Engagement" at bounding box center [976, 193] width 321 height 22
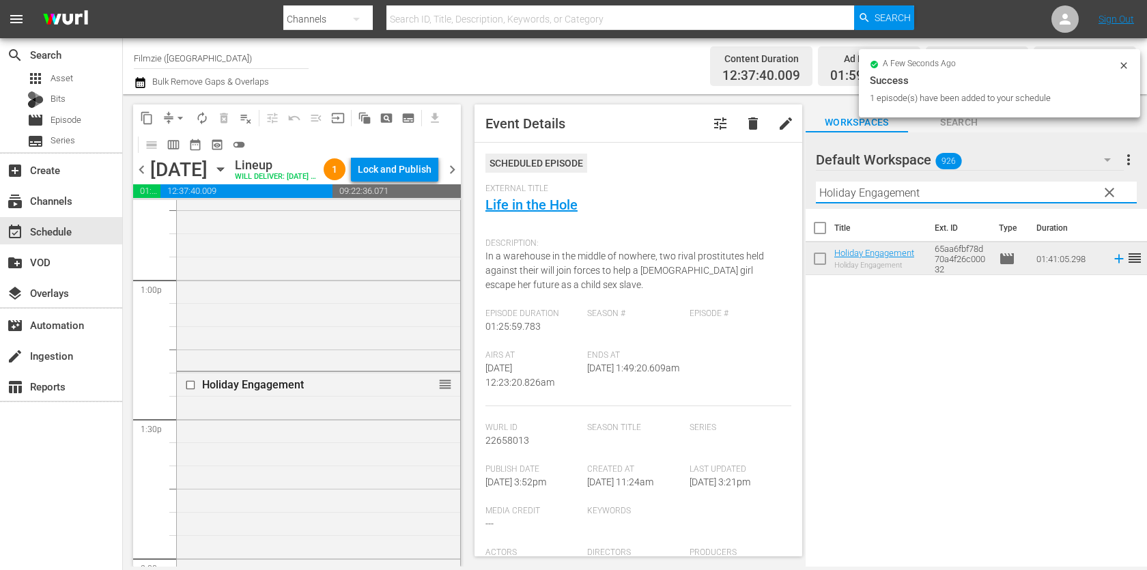
paste input "A Warrior’s Hear"
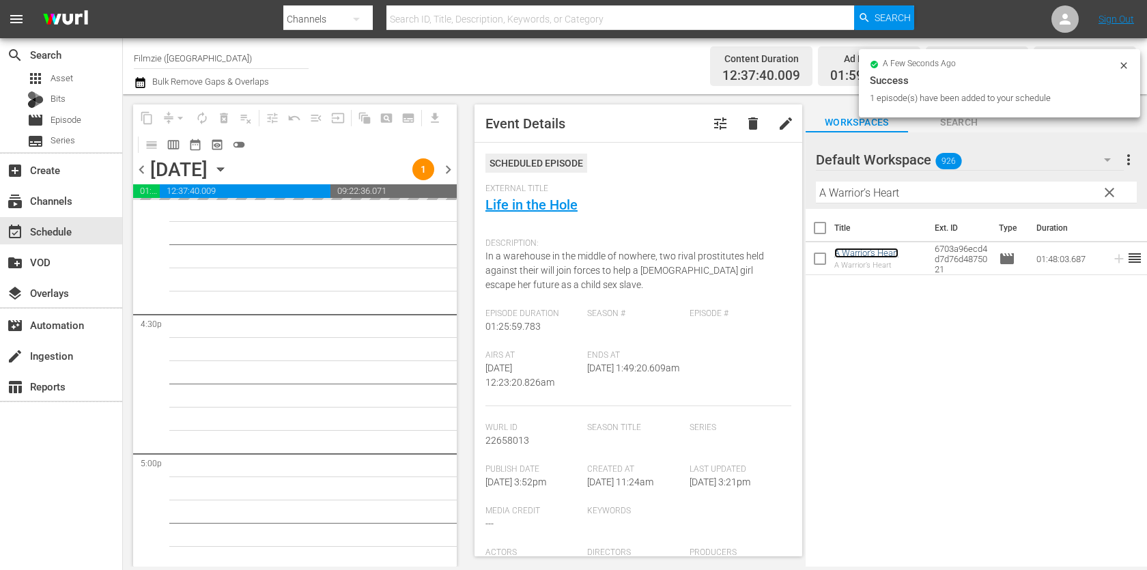
scroll to position [4527, 0]
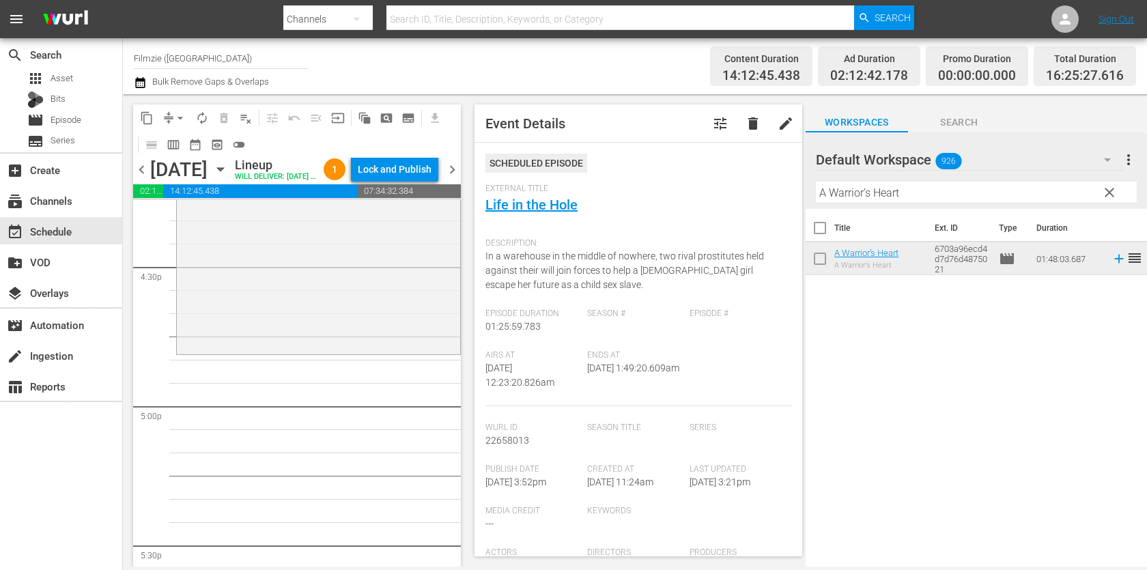
click at [902, 189] on input "A Warrior’s Heart" at bounding box center [976, 193] width 321 height 22
paste input "Storm Cell"
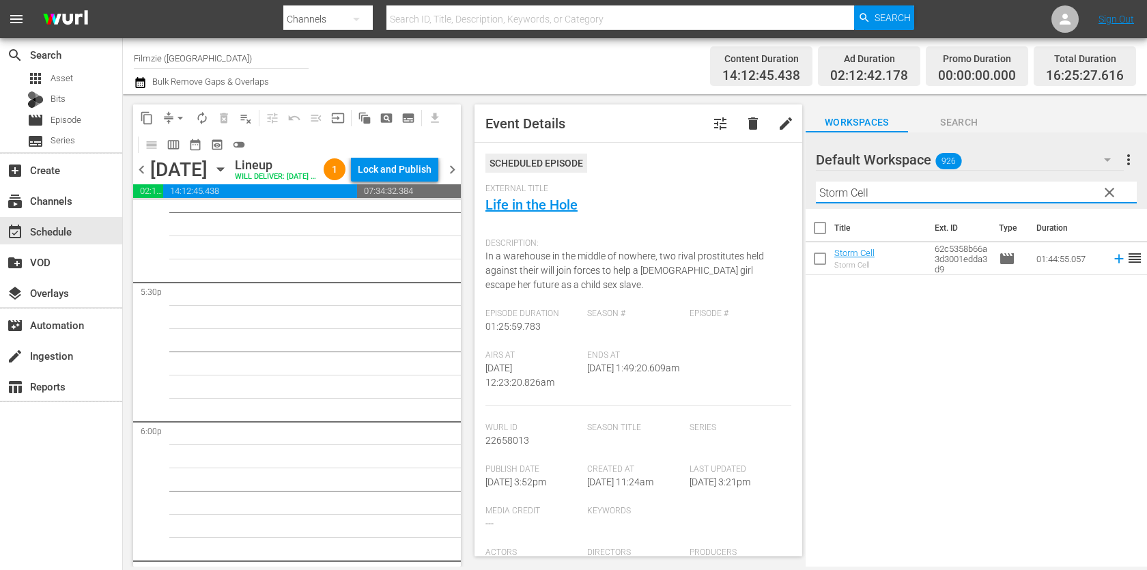
scroll to position [4801, 0]
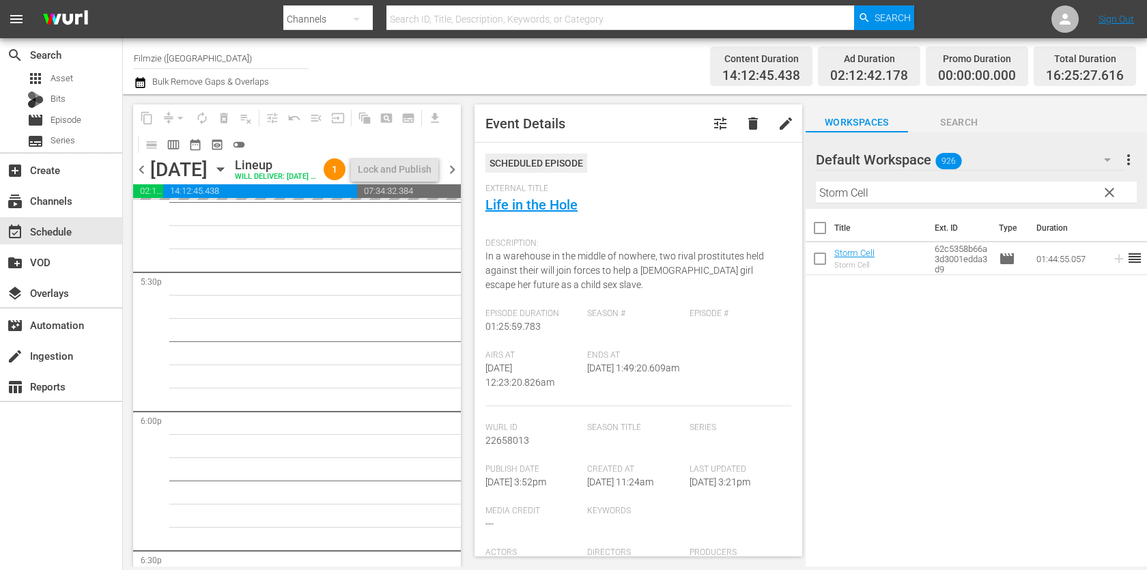
drag, startPoint x: 857, startPoint y: 258, endPoint x: 508, endPoint y: 26, distance: 419.4
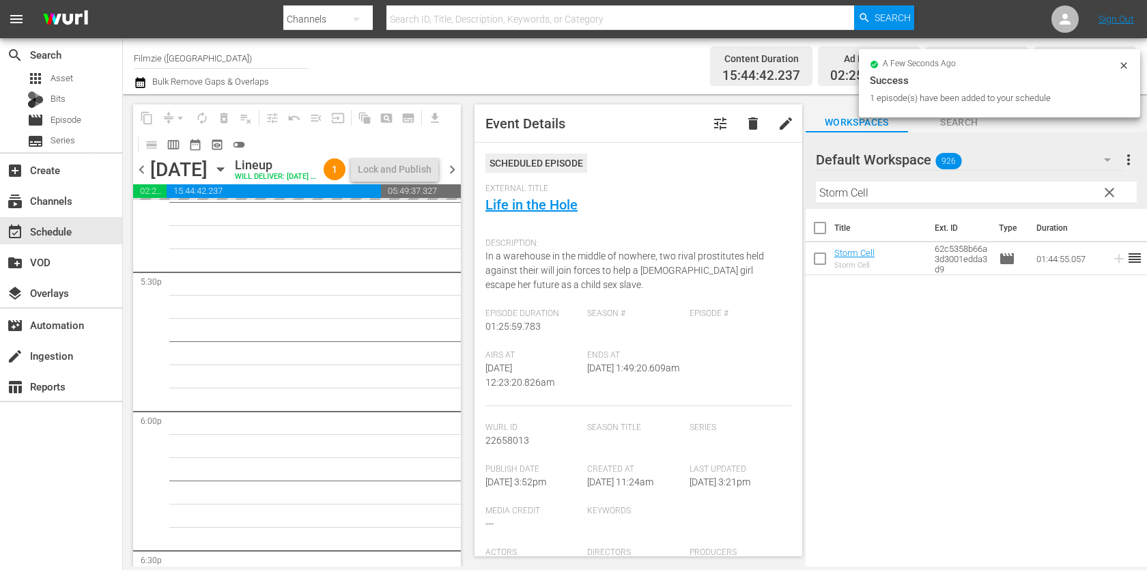
click at [915, 192] on input "Storm Cell" at bounding box center [976, 193] width 321 height 22
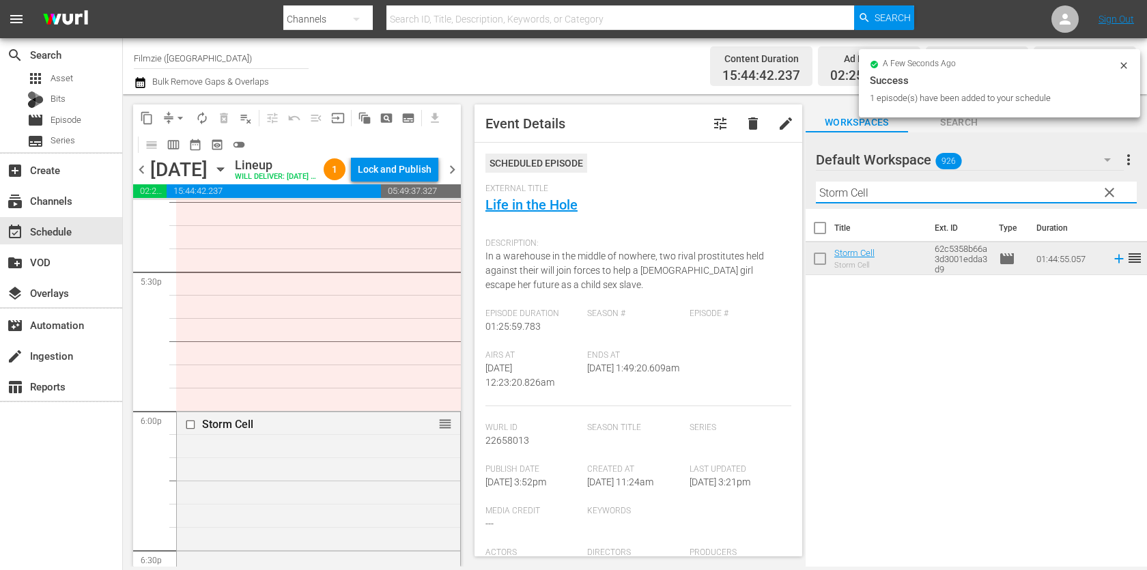
paste input "ill Breathing"
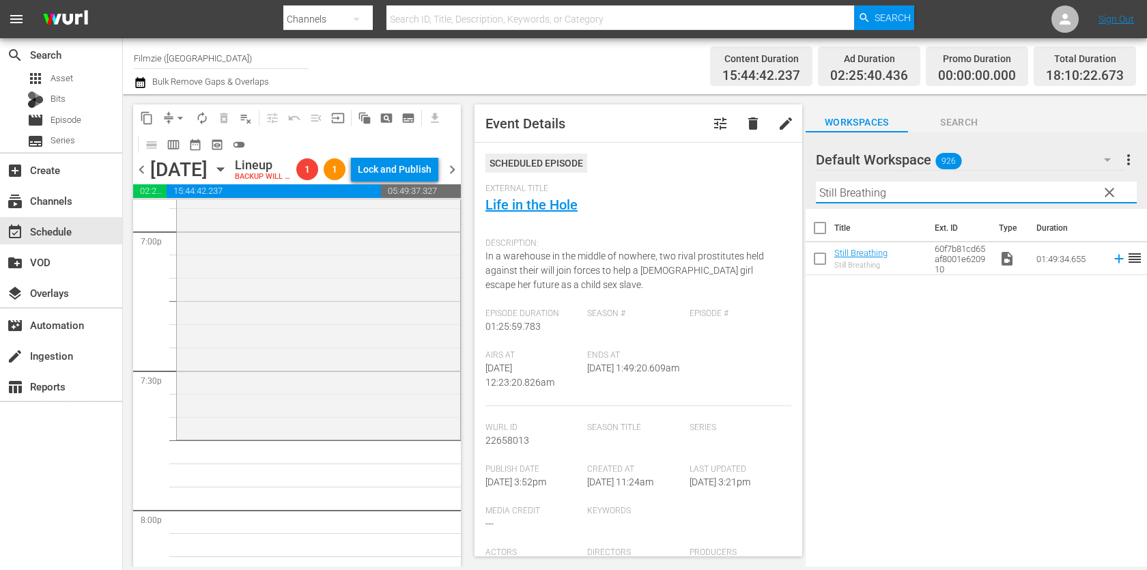
scroll to position [5320, 0]
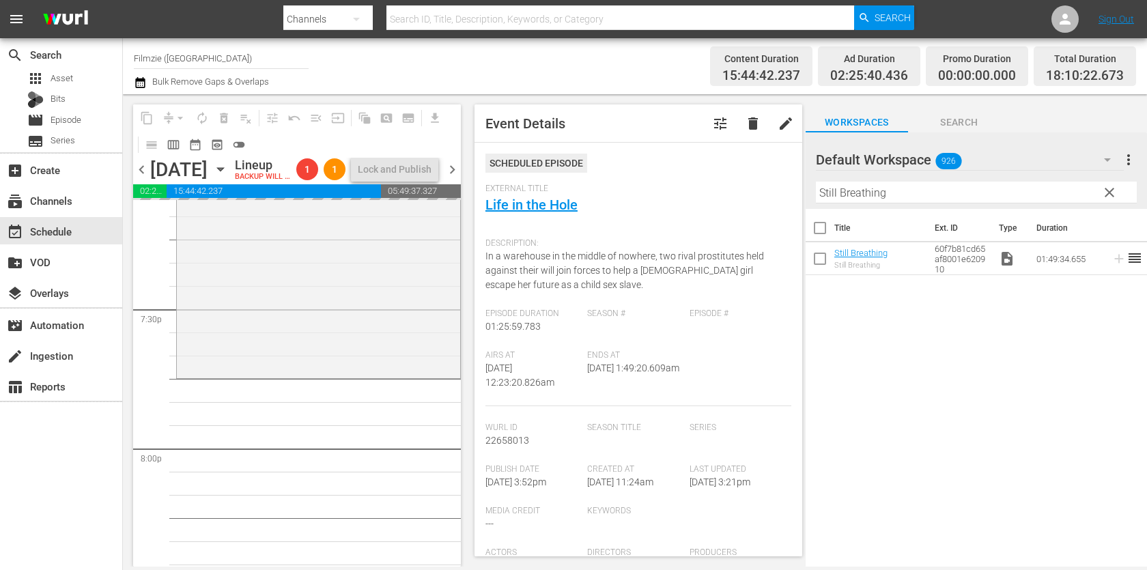
drag, startPoint x: 848, startPoint y: 248, endPoint x: 472, endPoint y: 35, distance: 433.1
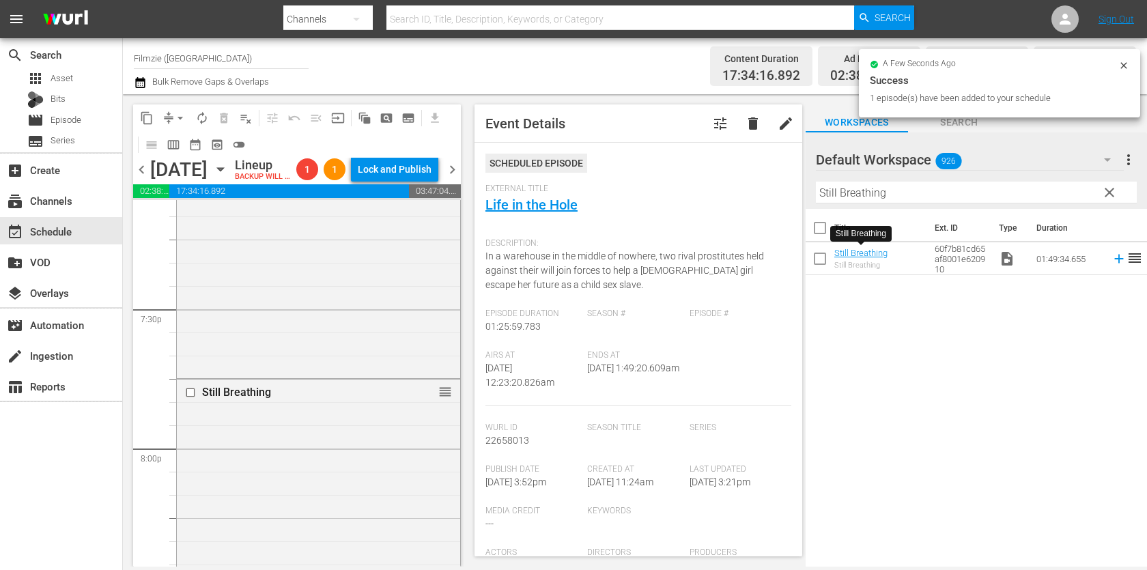
click at [973, 204] on div "Filter by Title Still Breathing" at bounding box center [976, 192] width 321 height 33
click at [977, 199] on input "Still Breathing" at bounding box center [976, 193] width 321 height 22
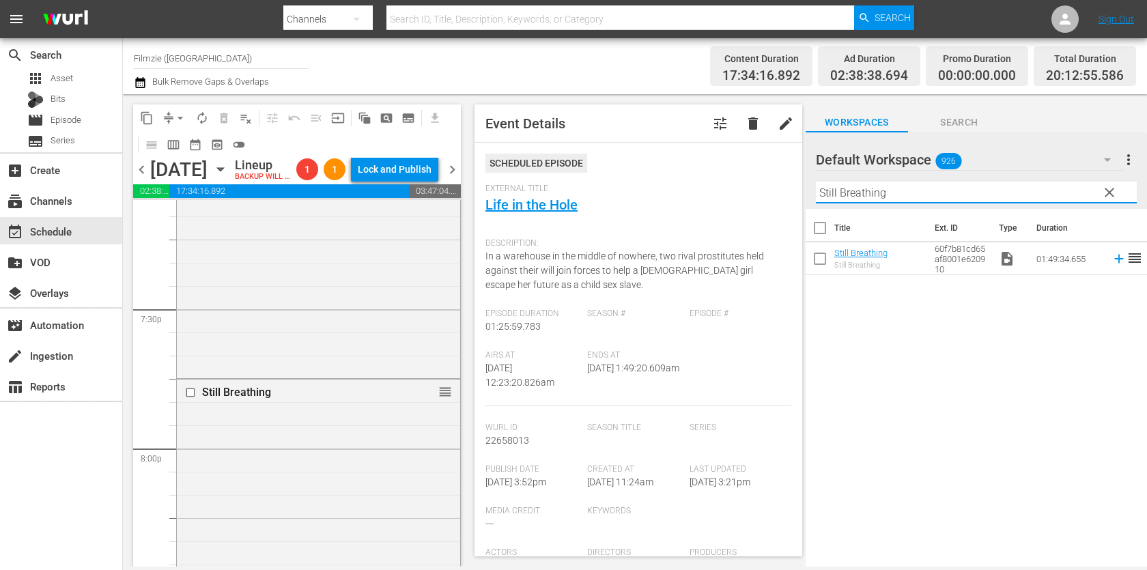
paste input "Algorithm: Bliss"
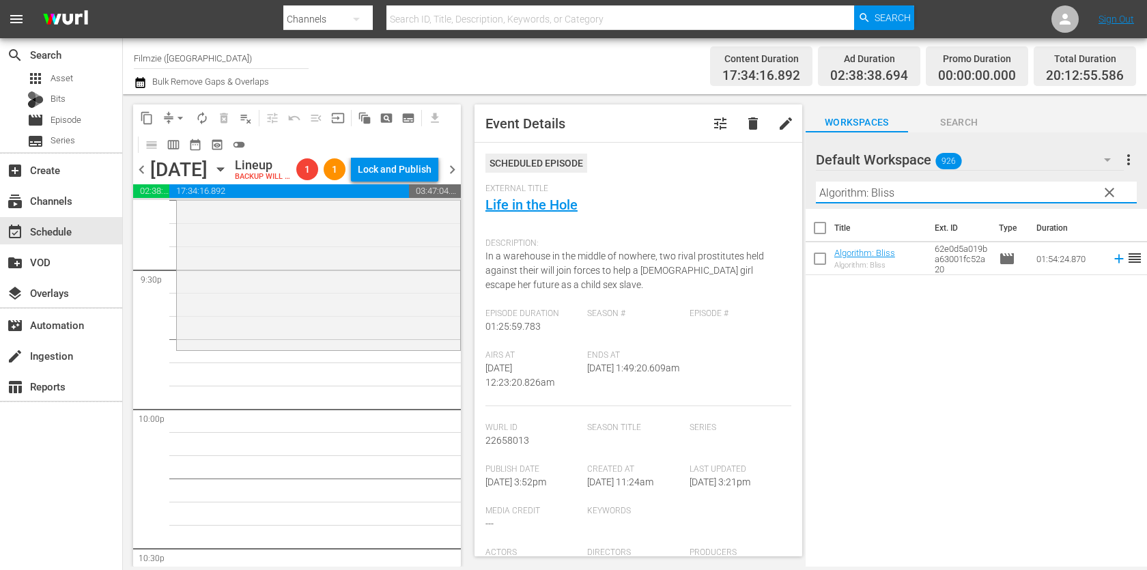
scroll to position [5920, 0]
drag, startPoint x: 854, startPoint y: 248, endPoint x: 526, endPoint y: 1, distance: 410.8
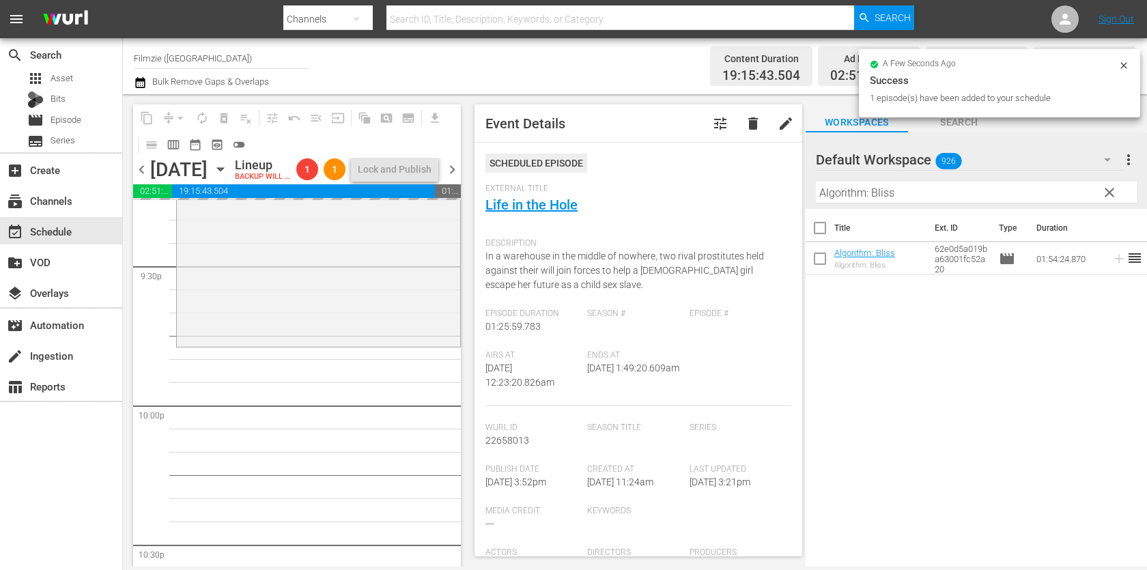
click at [960, 188] on input "Algorithm: Bliss" at bounding box center [976, 193] width 321 height 22
paste input "Outpost 11"
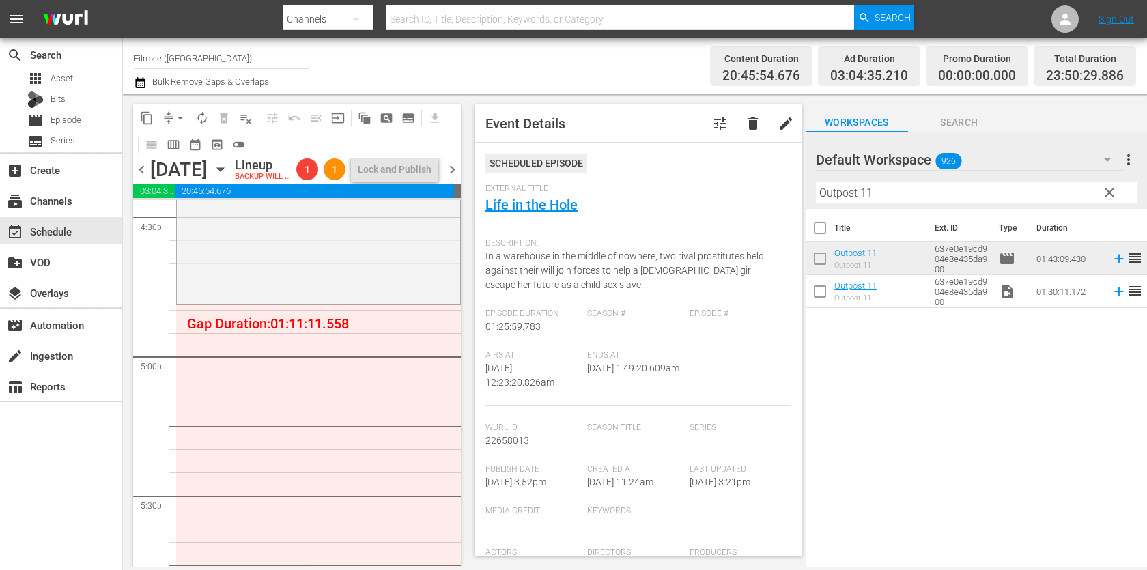
scroll to position [4585, 0]
drag, startPoint x: 864, startPoint y: 244, endPoint x: 705, endPoint y: 7, distance: 285.2
click at [893, 190] on input "Outpost 11" at bounding box center [976, 193] width 321 height 22
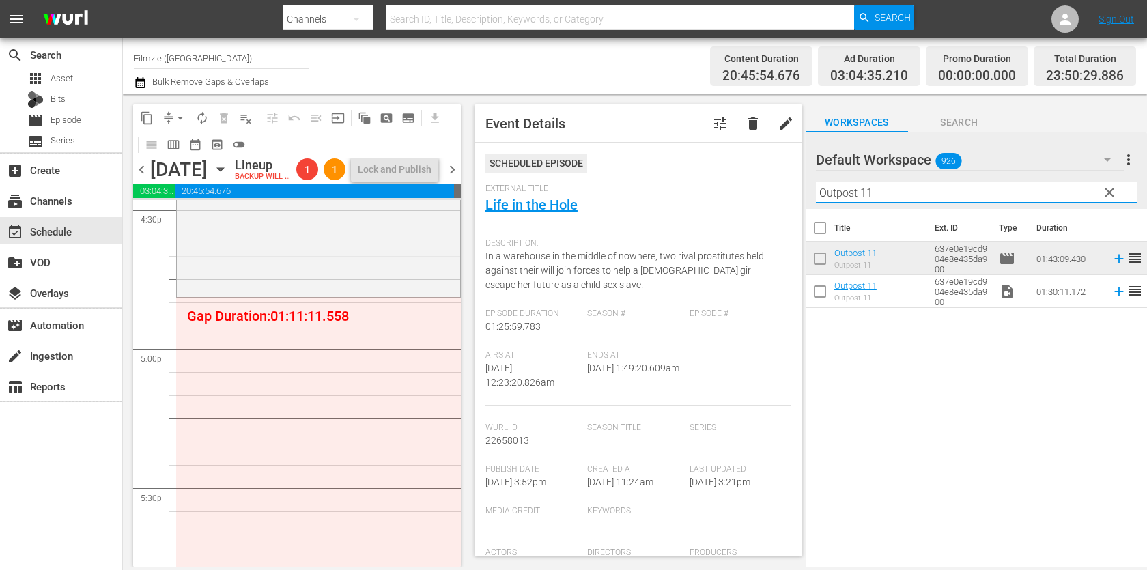
paste input "Horse Heroes"
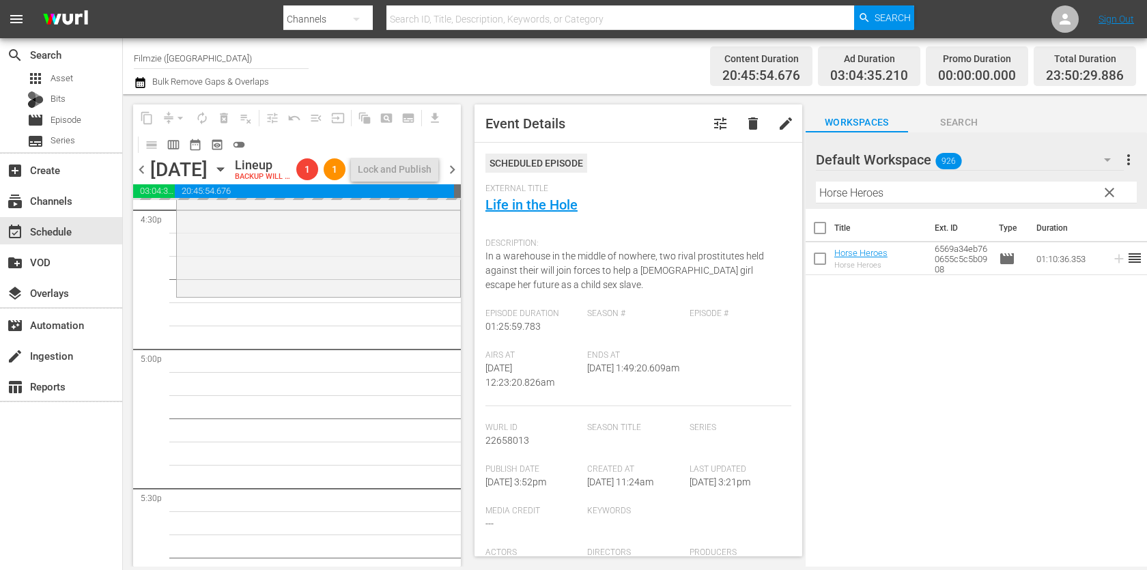
drag, startPoint x: 852, startPoint y: 255, endPoint x: 489, endPoint y: 23, distance: 431.5
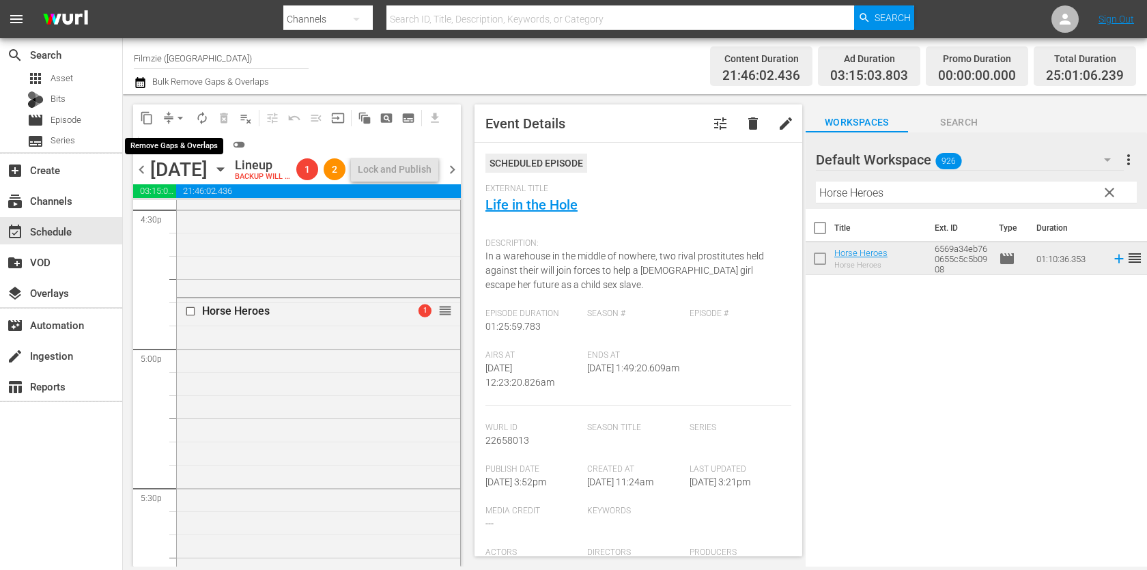
click at [174, 119] on span "arrow_drop_down" at bounding box center [180, 118] width 14 height 14
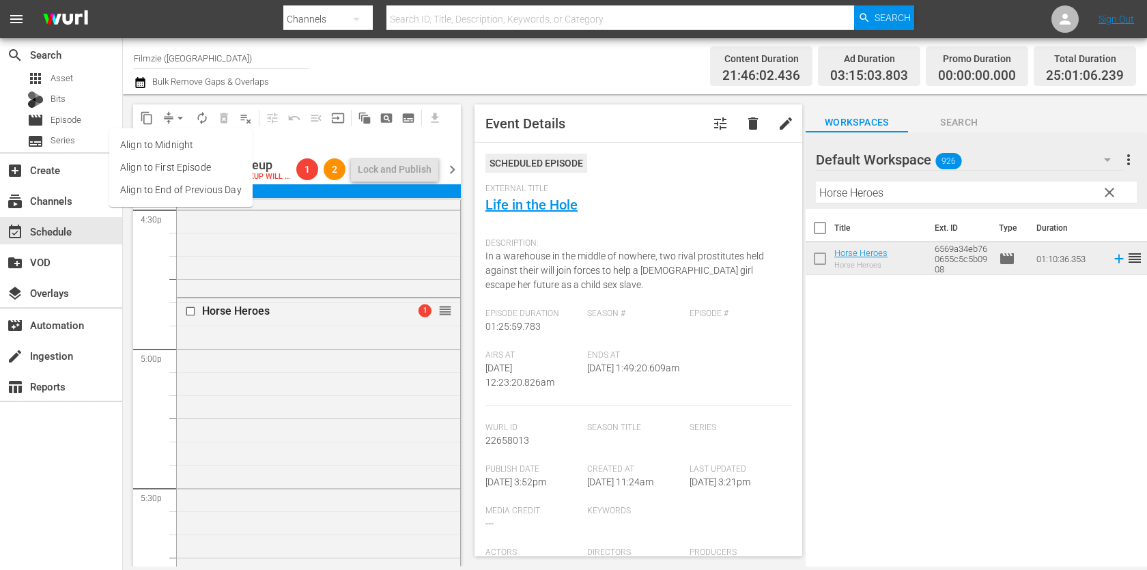
click at [218, 192] on li "Align to End of Previous Day" at bounding box center [180, 190] width 143 height 23
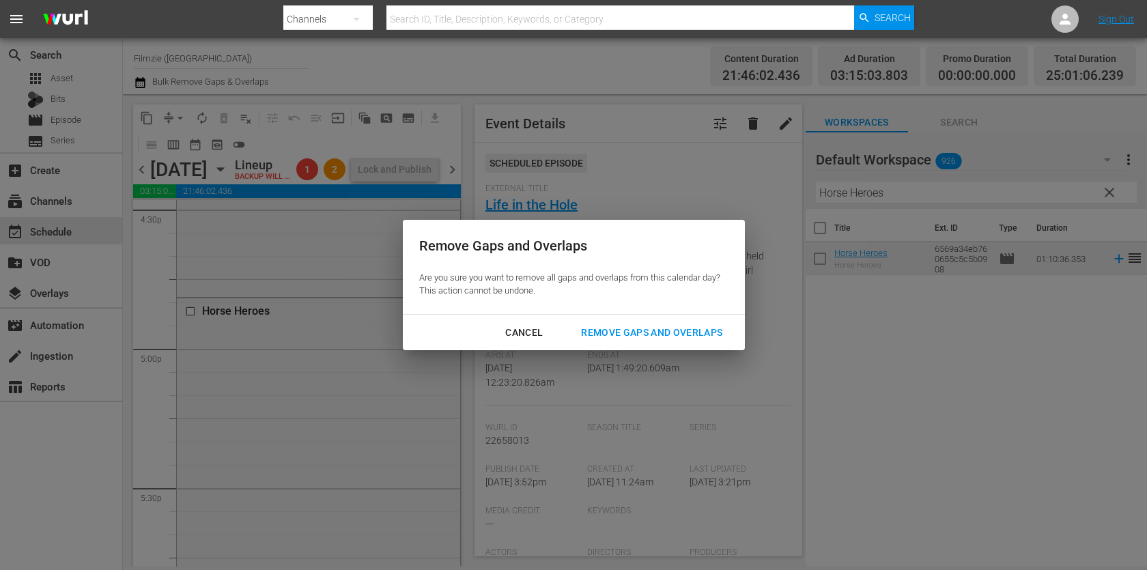
click at [650, 326] on div "Remove Gaps and Overlaps" at bounding box center [651, 332] width 163 height 17
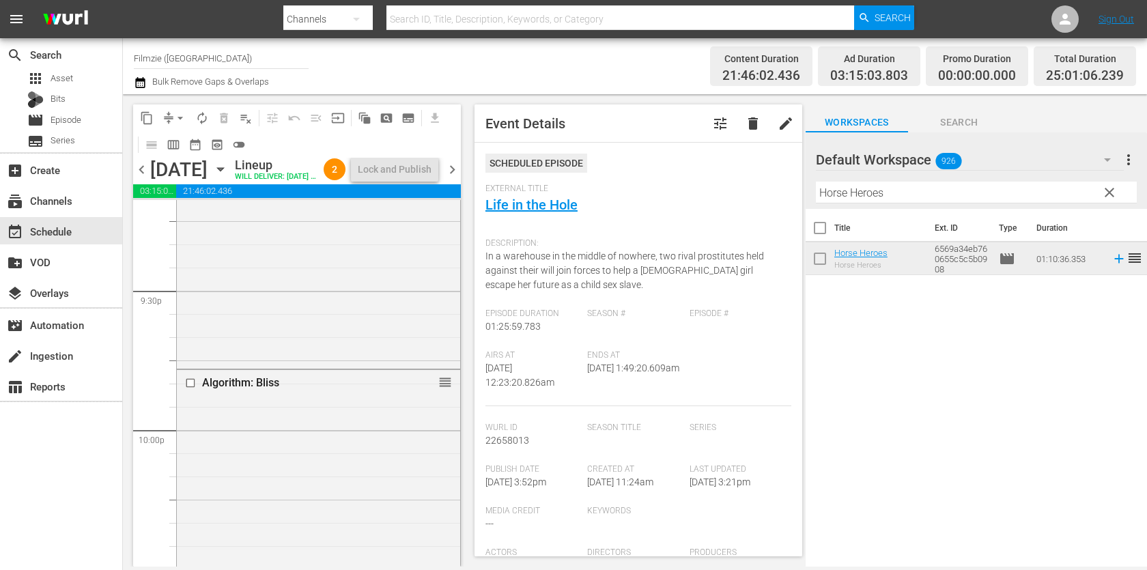
scroll to position [6728, 0]
click at [452, 175] on span "chevron_right" at bounding box center [452, 169] width 17 height 17
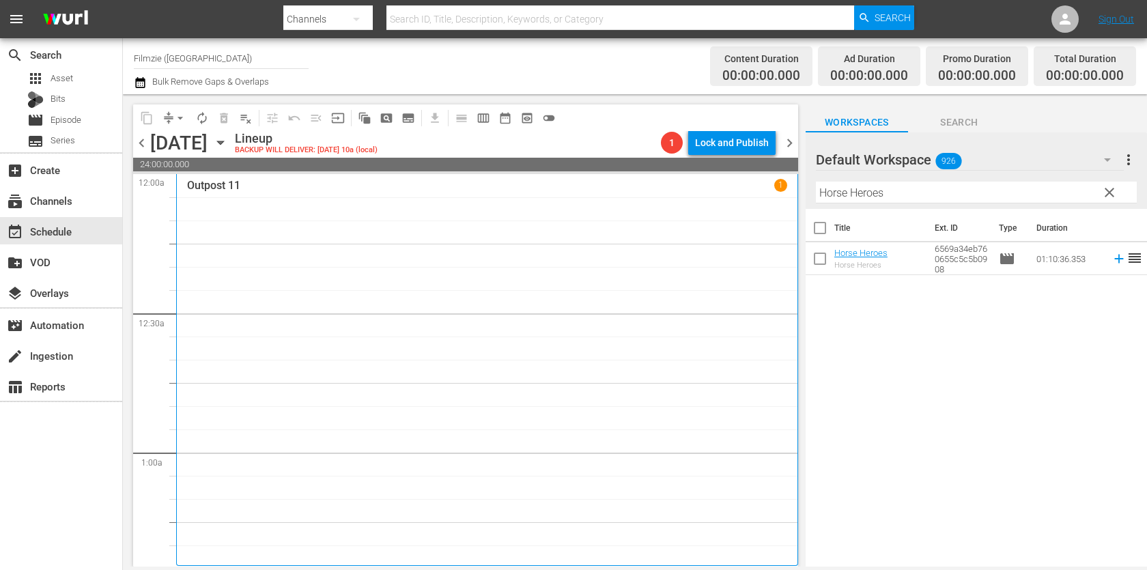
click at [949, 189] on input "Horse Heroes" at bounding box center [976, 193] width 321 height 22
paste input "Inner Worlds Outer World"
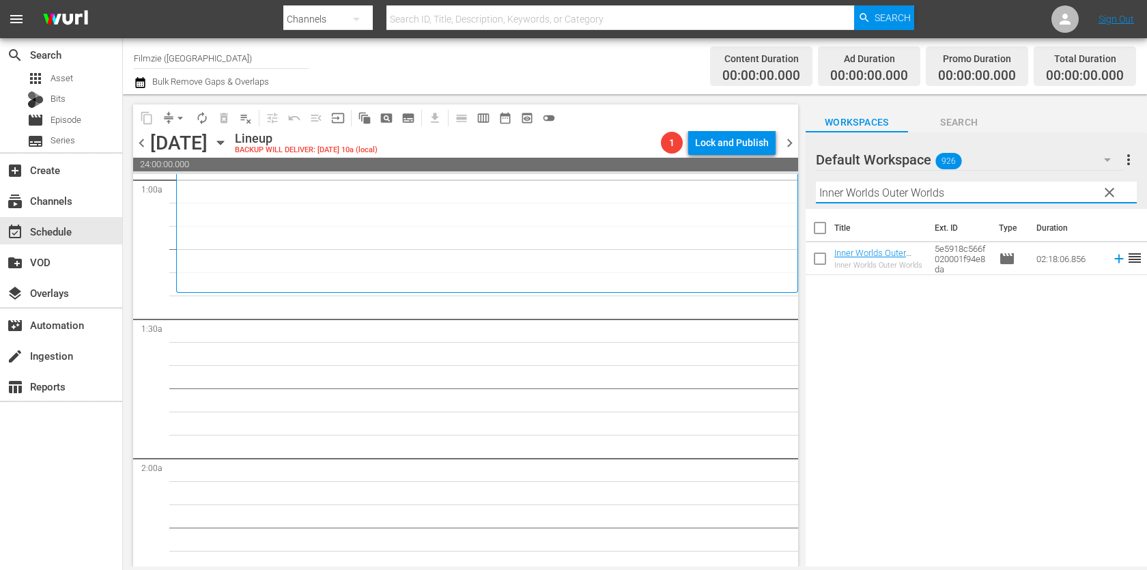
scroll to position [256, 0]
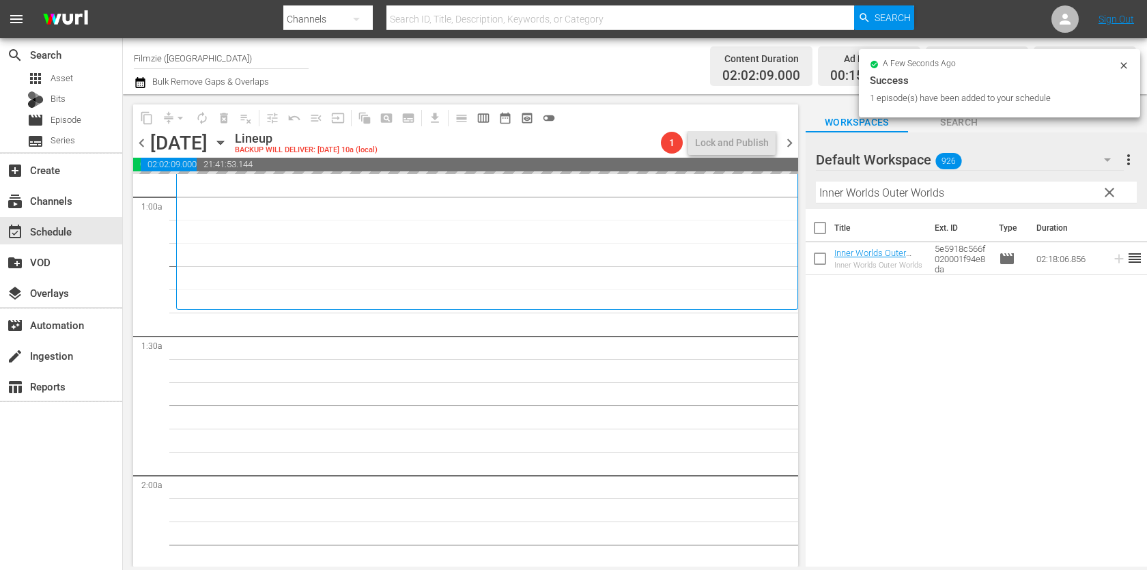
click at [911, 182] on input "Inner Worlds Outer Worlds" at bounding box center [976, 193] width 321 height 22
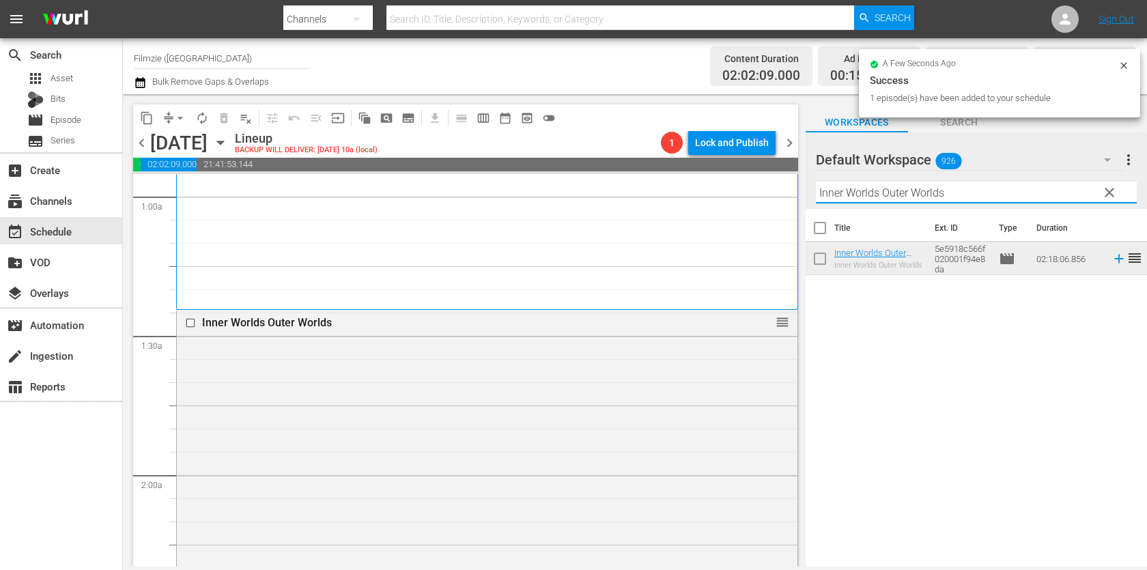
click at [911, 182] on input "Inner Worlds Outer Worlds" at bounding box center [976, 193] width 321 height 22
paste input "Big Fish Blue"
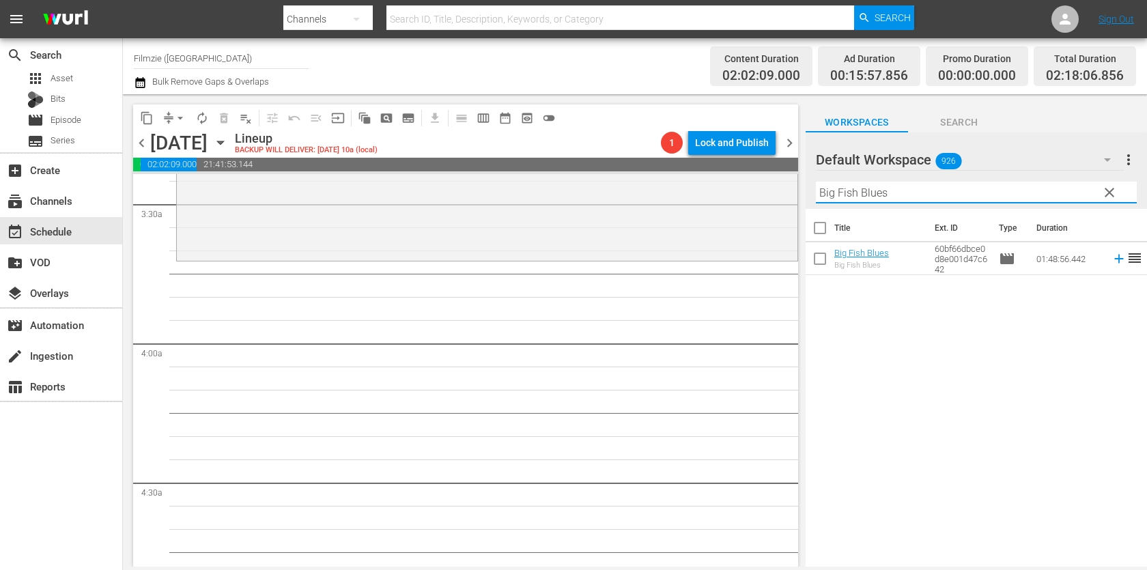
scroll to position [936, 0]
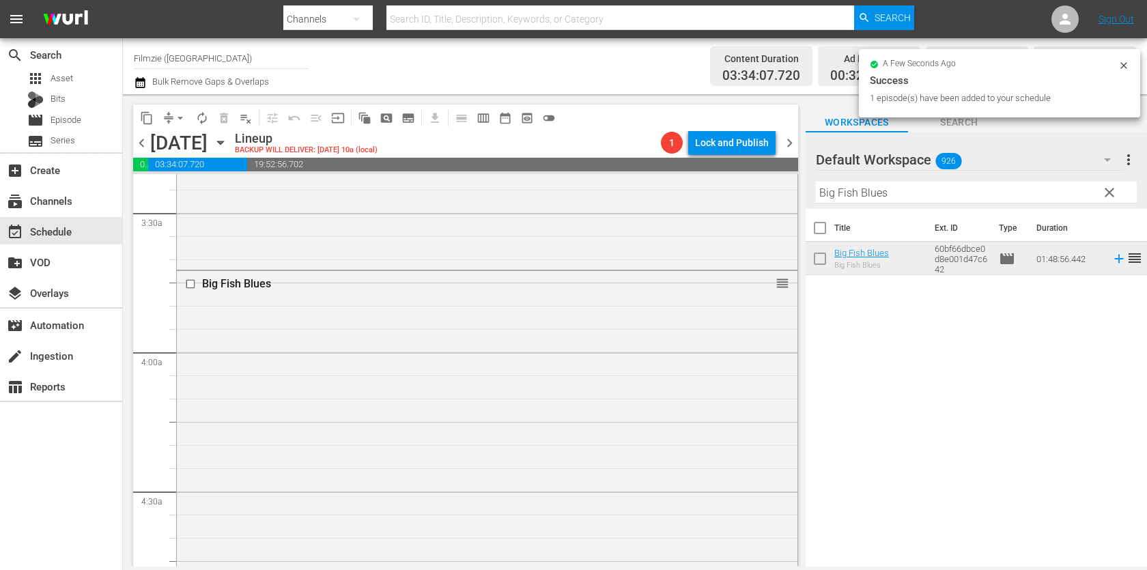
click at [945, 179] on div "Filter by Title Big Fish Blues" at bounding box center [976, 192] width 321 height 33
click at [941, 188] on input "Big Fish Blues" at bounding box center [976, 193] width 321 height 22
paste input "The Mirror"
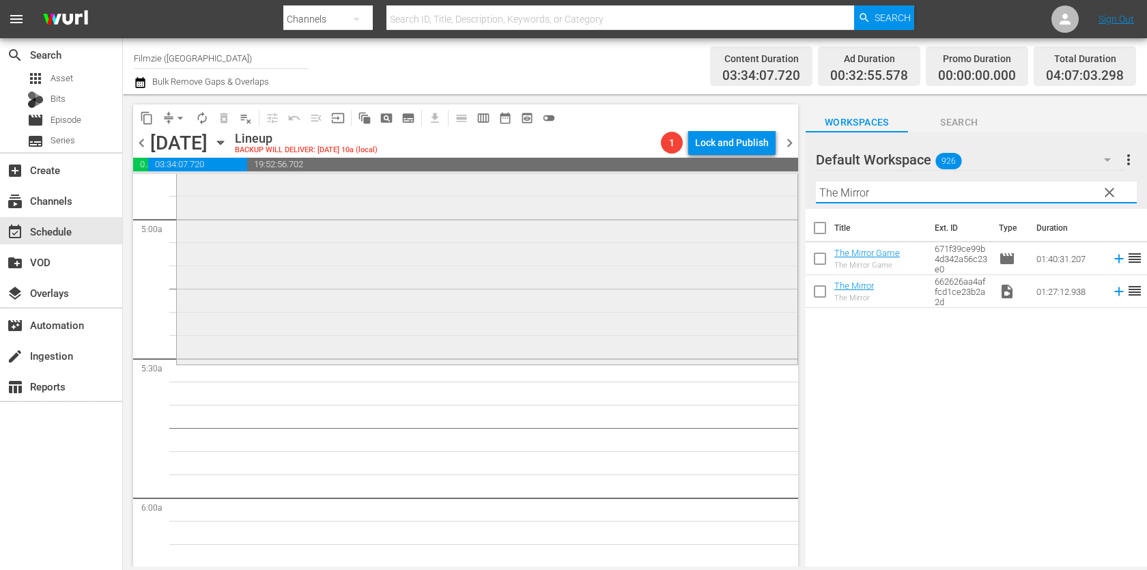
scroll to position [1352, 0]
click at [891, 189] on input "The Mirror" at bounding box center [976, 193] width 321 height 22
paste input "A Wing and a Praye"
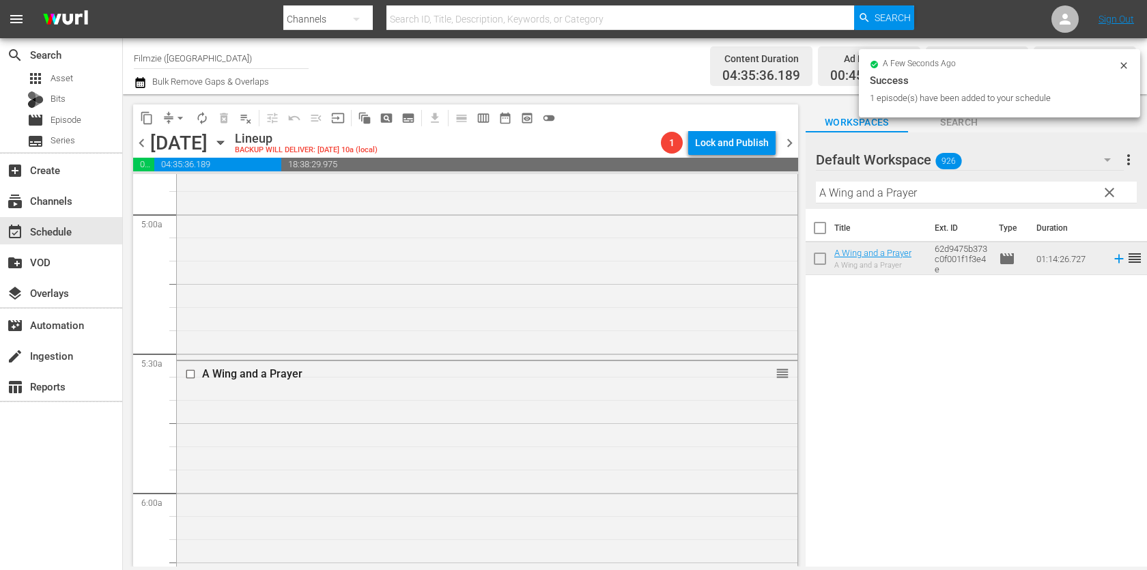
click at [930, 194] on input "A Wing and a Prayer" at bounding box center [976, 193] width 321 height 22
paste input "This Good Earth"
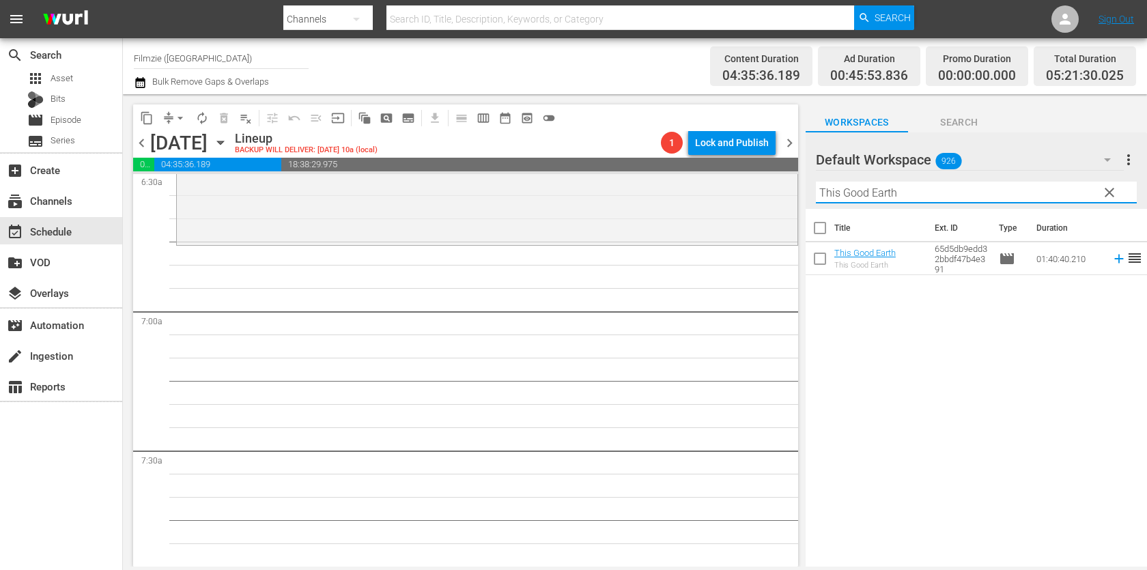
scroll to position [1813, 0]
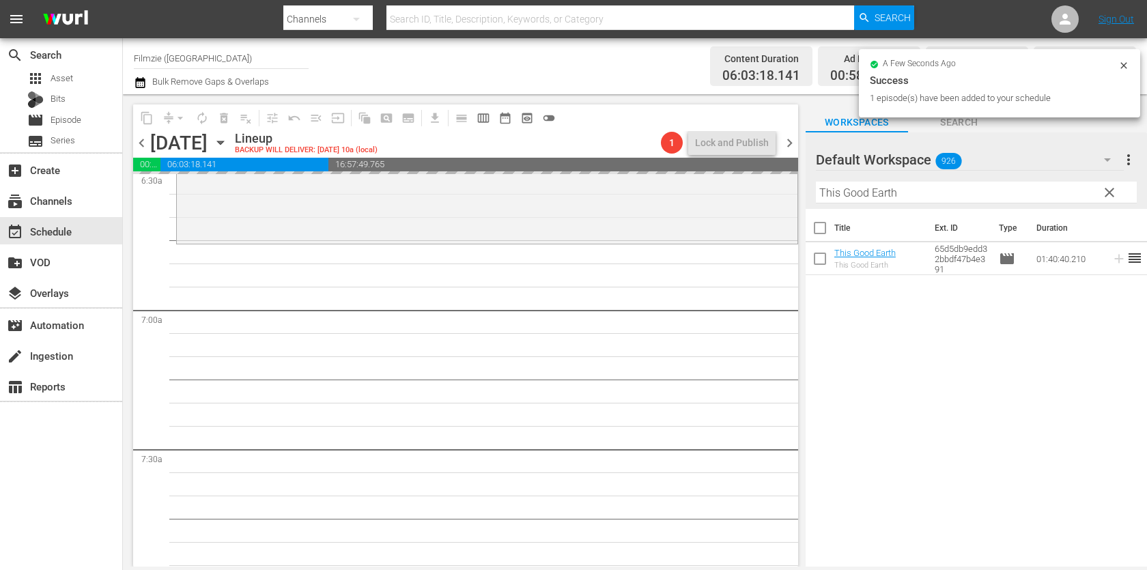
click at [959, 205] on div "Filter by Title This Good Earth" at bounding box center [976, 192] width 321 height 33
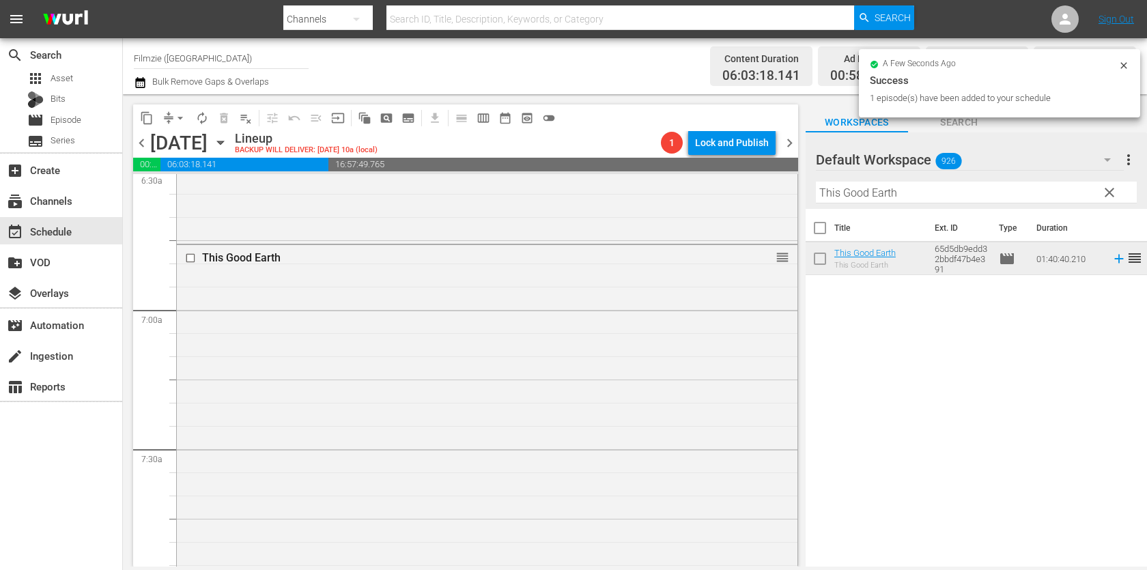
click at [977, 190] on input "This Good Earth" at bounding box center [976, 193] width 321 height 22
paste input "HE APOLOGY"
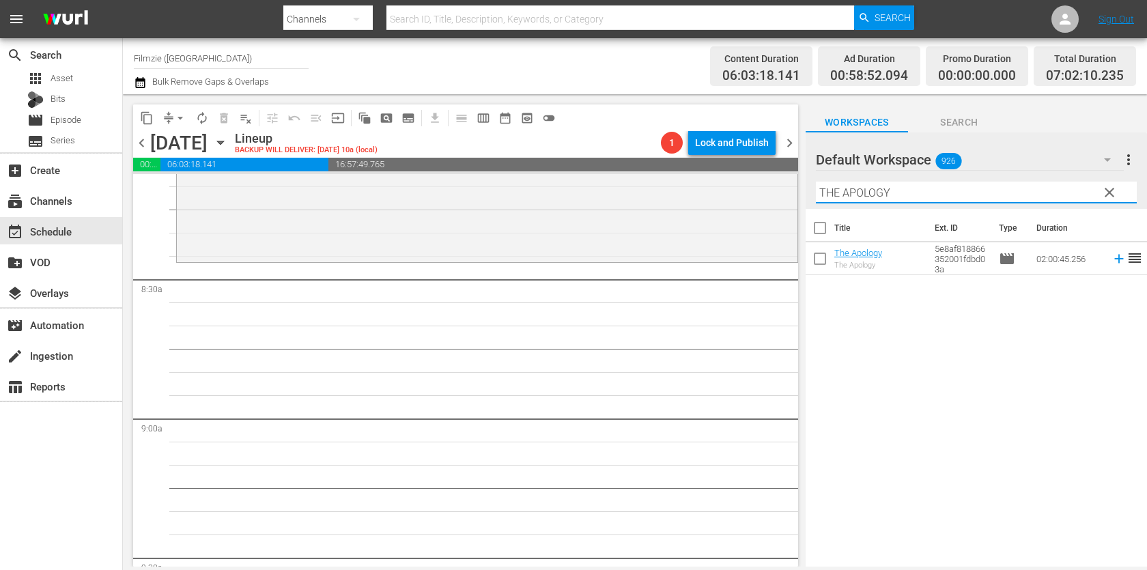
scroll to position [2278, 0]
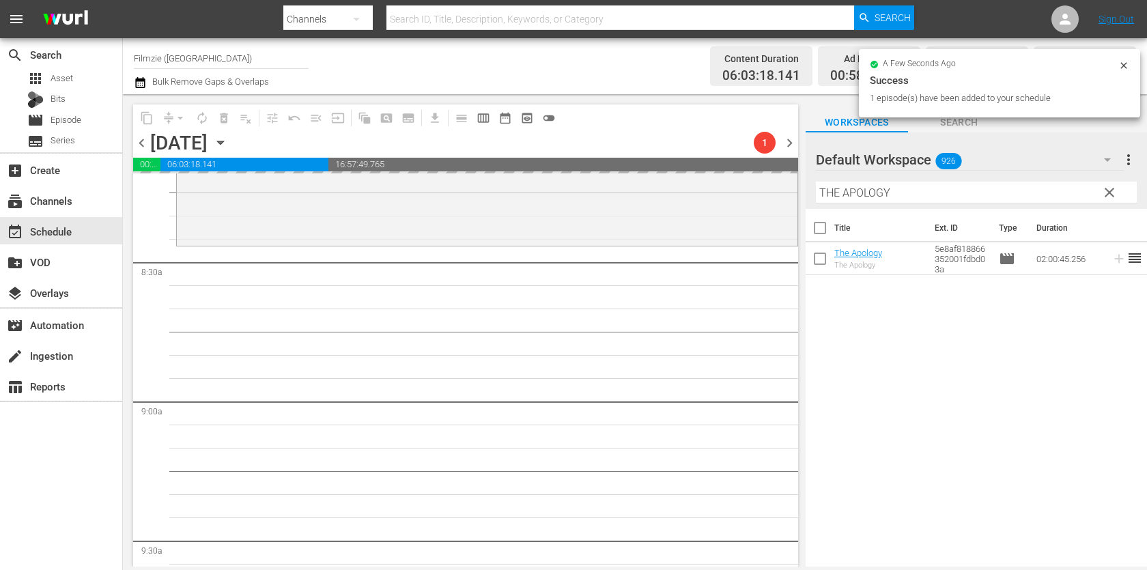
drag, startPoint x: 854, startPoint y: 250, endPoint x: 529, endPoint y: 0, distance: 410.3
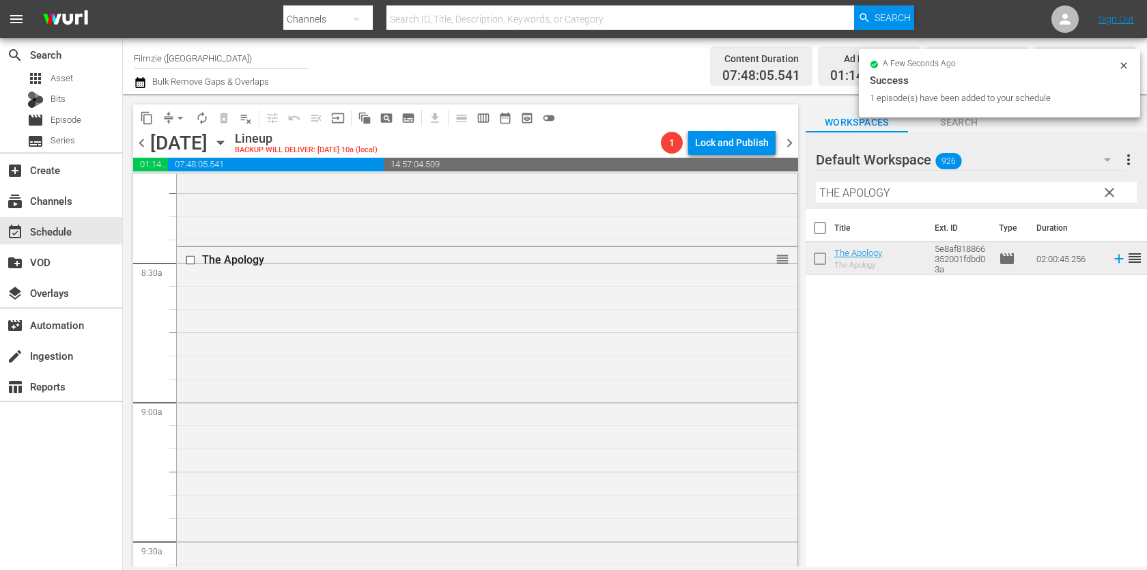
click at [941, 184] on input "THE APOLOGY" at bounding box center [976, 193] width 321 height 22
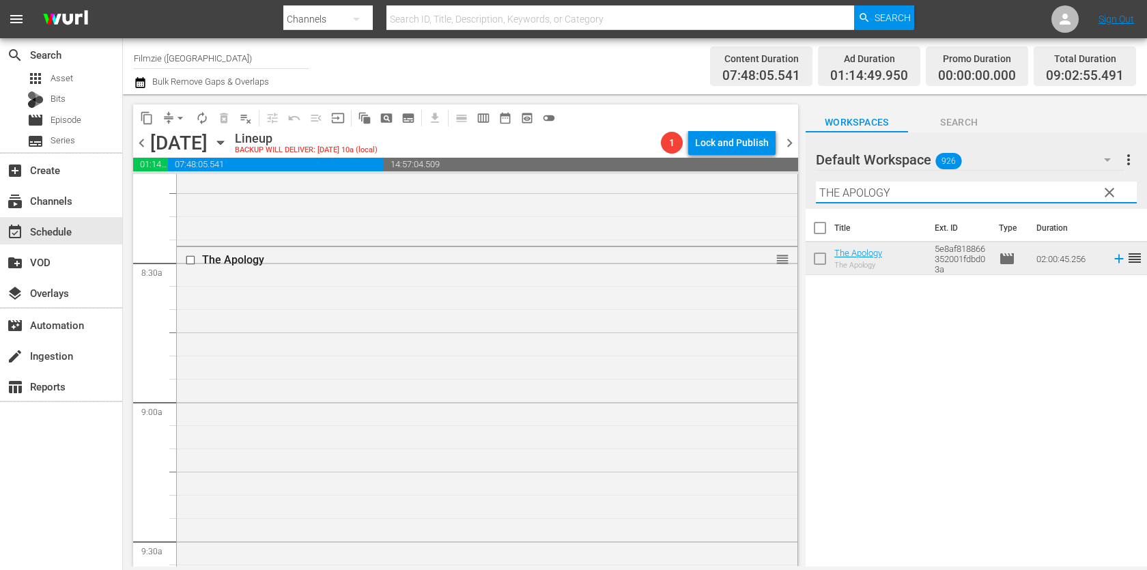
click at [941, 184] on input "THE APOLOGY" at bounding box center [976, 193] width 321 height 22
paste input "Walking Through History 2.4"
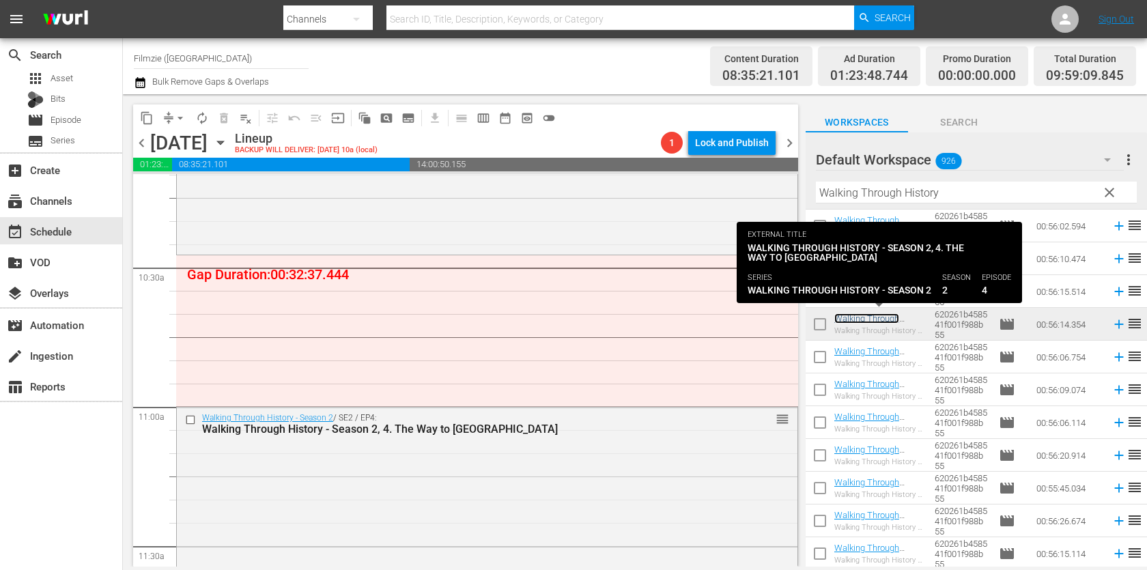
scroll to position [2831, 0]
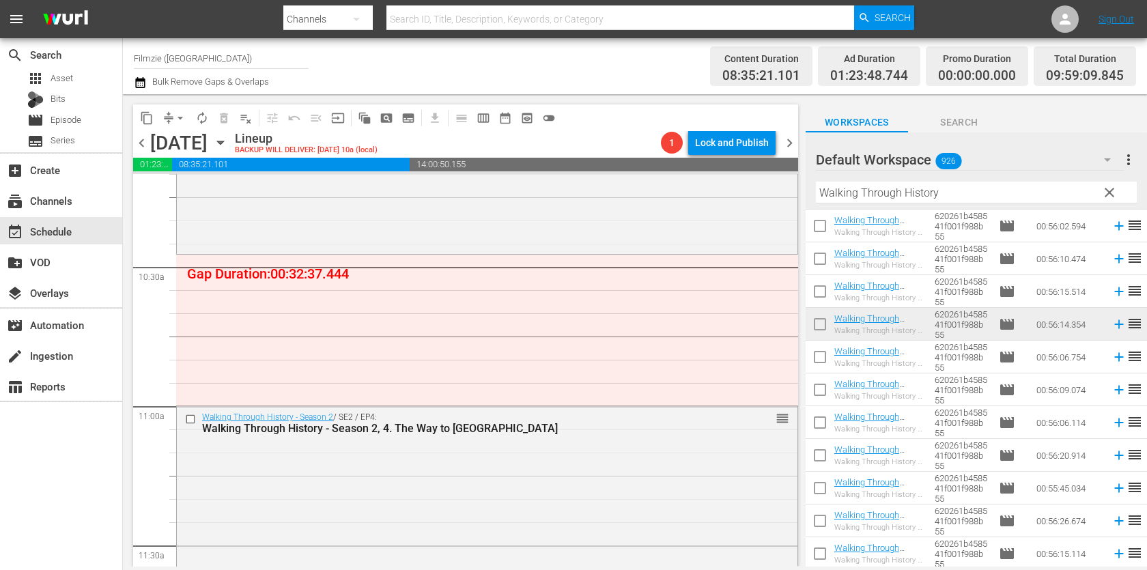
drag, startPoint x: 863, startPoint y: 318, endPoint x: 607, endPoint y: 11, distance: 399.8
click at [876, 194] on input "Walking Through History" at bounding box center [976, 193] width 321 height 22
paste input "19 DAYS"
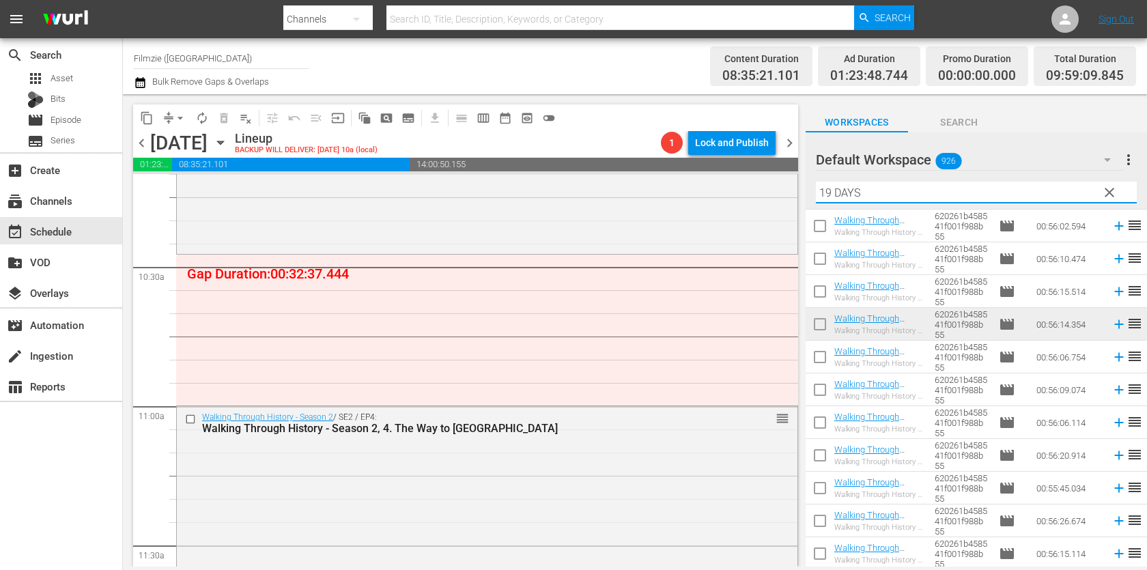
scroll to position [0, 0]
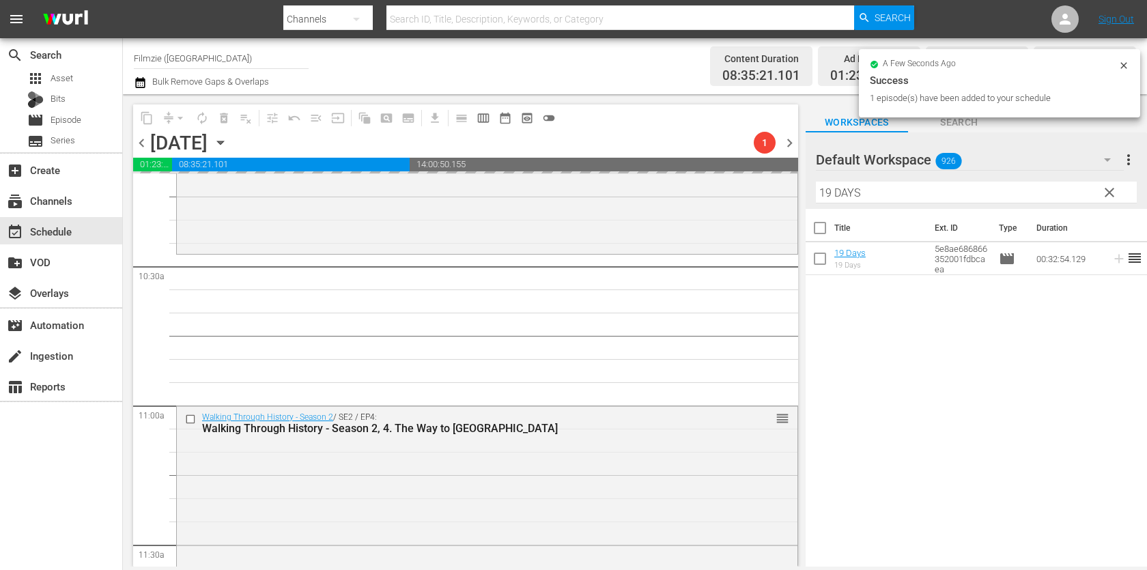
drag, startPoint x: 850, startPoint y: 253, endPoint x: 562, endPoint y: 2, distance: 382.6
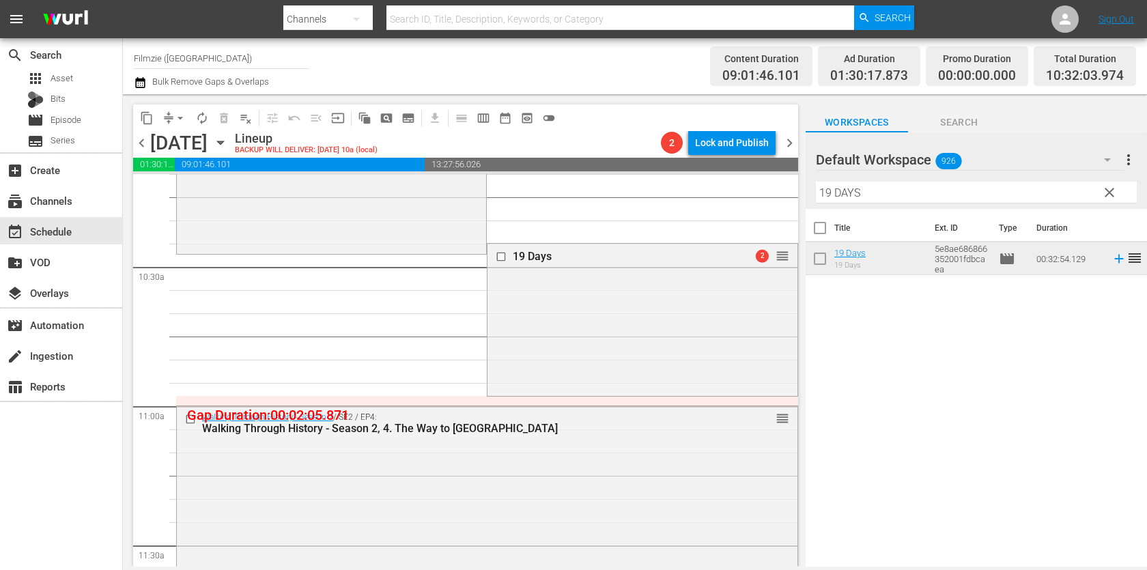
click at [889, 201] on input "19 DAYS" at bounding box center [976, 193] width 321 height 22
paste input "Iced"
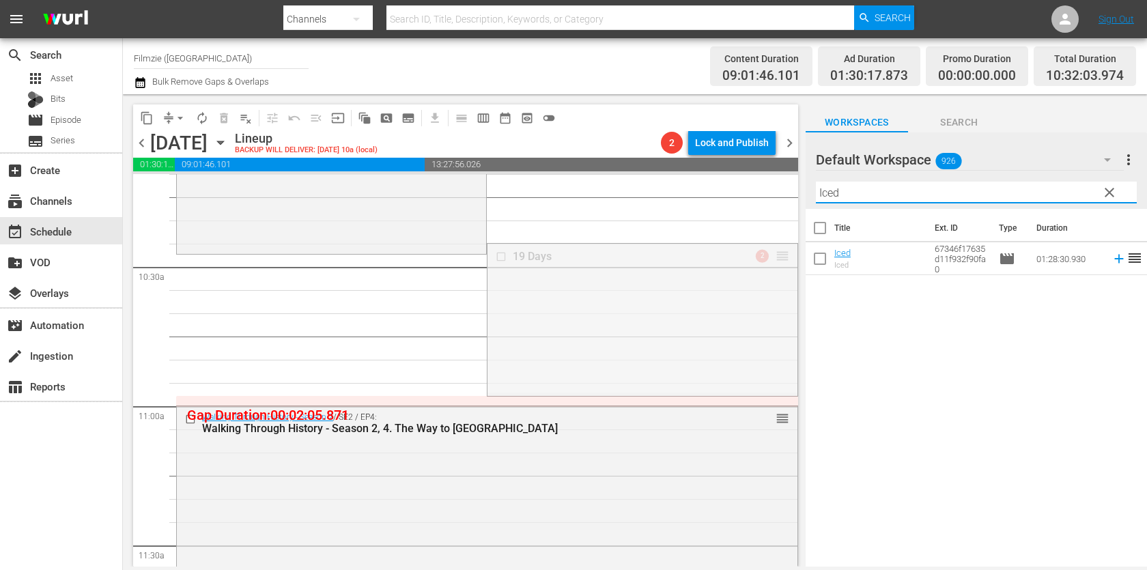
drag, startPoint x: 790, startPoint y: 254, endPoint x: 751, endPoint y: 262, distance: 39.8
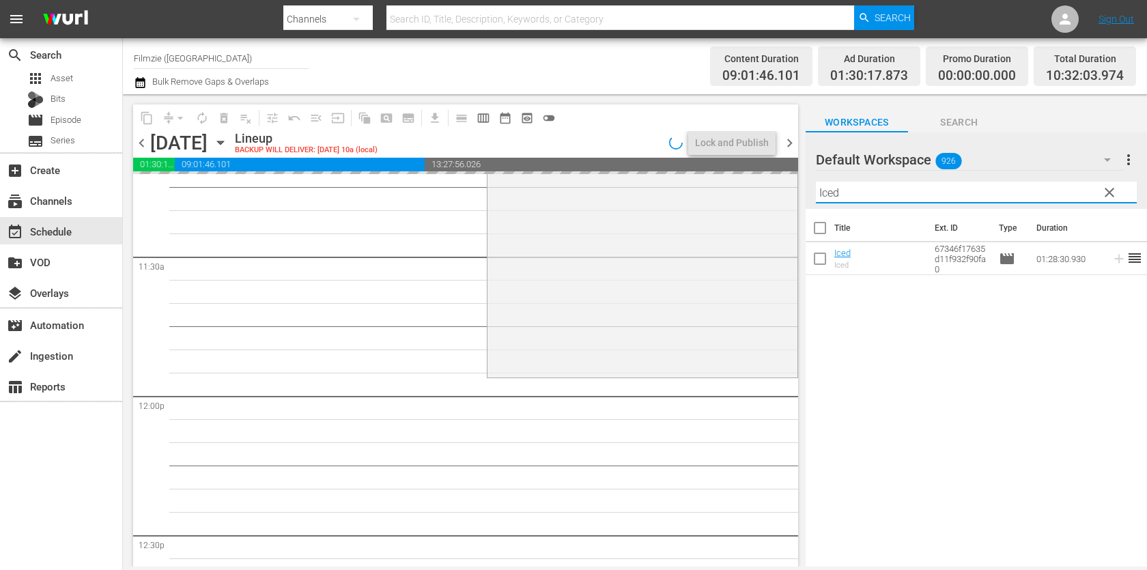
scroll to position [3119, 0]
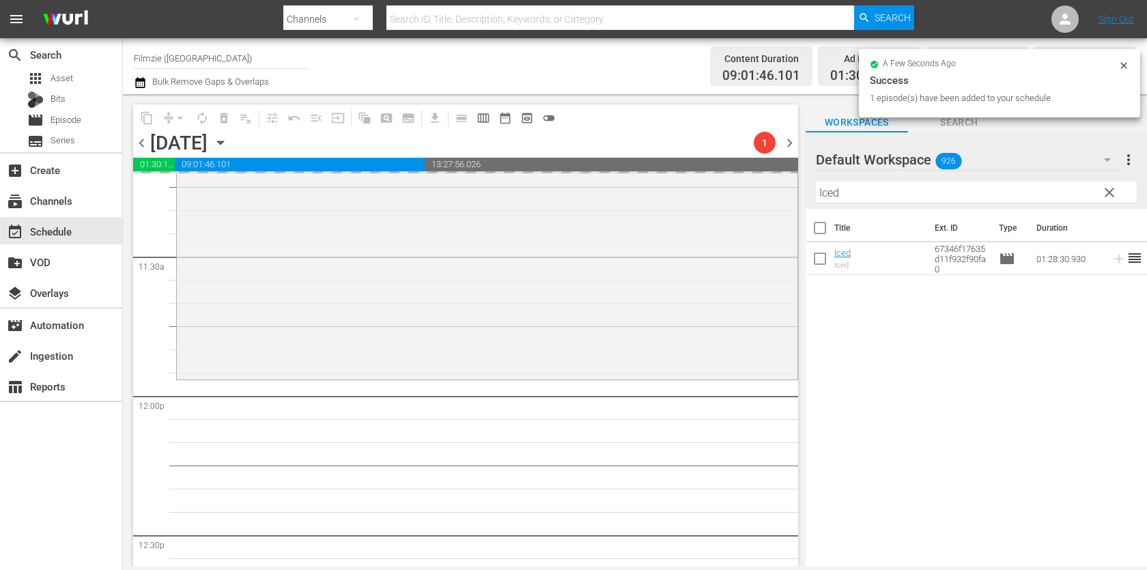
drag, startPoint x: 844, startPoint y: 250, endPoint x: 639, endPoint y: 24, distance: 304.9
click at [944, 193] on input "Iced" at bounding box center [976, 193] width 321 height 22
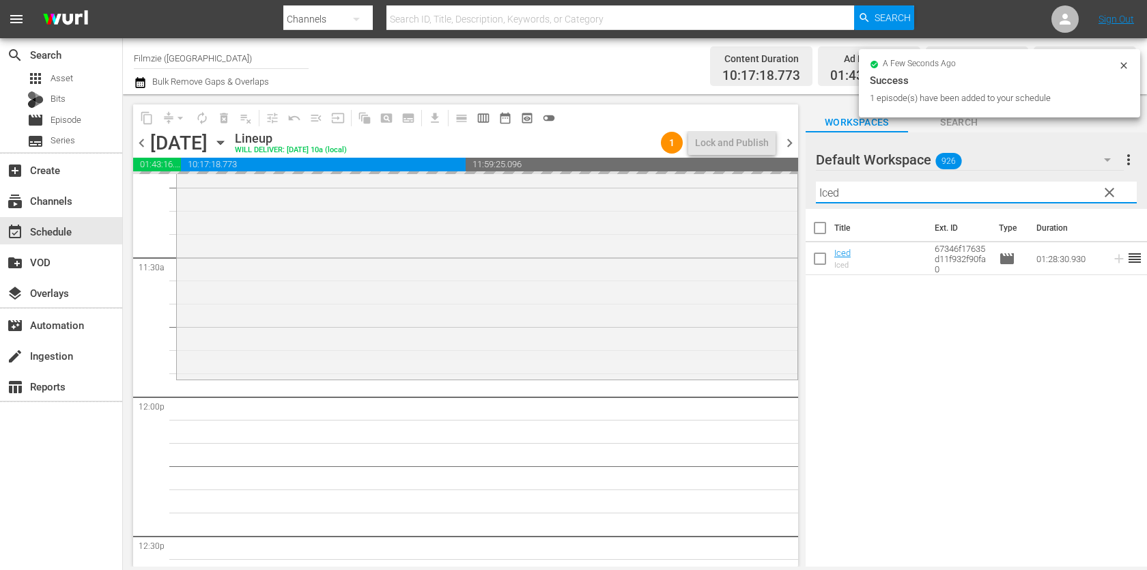
click at [944, 193] on input "Iced" at bounding box center [976, 193] width 321 height 22
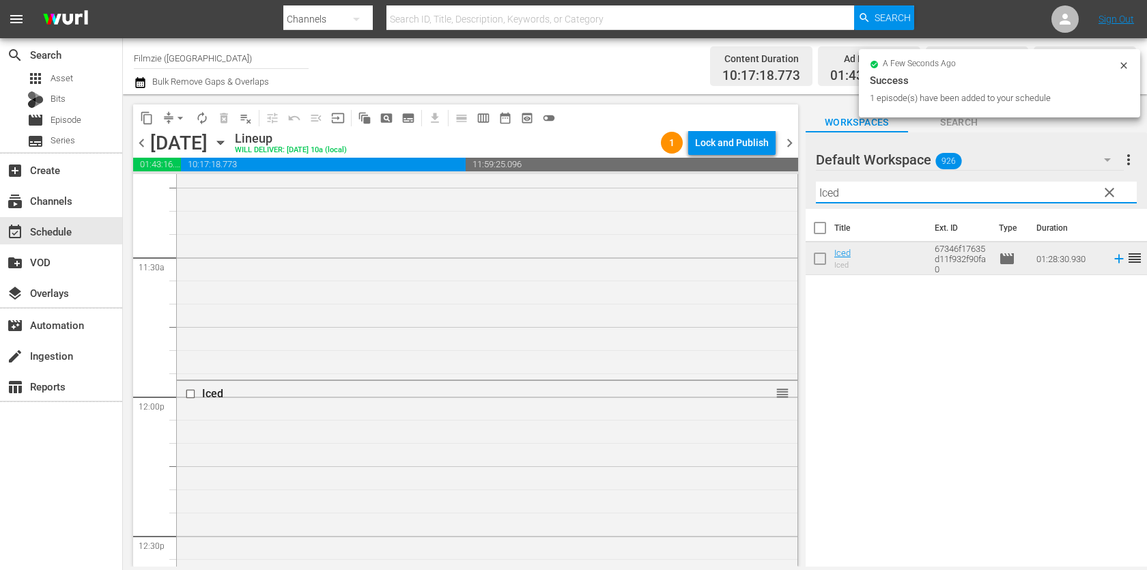
paste input "A Promise to Astri"
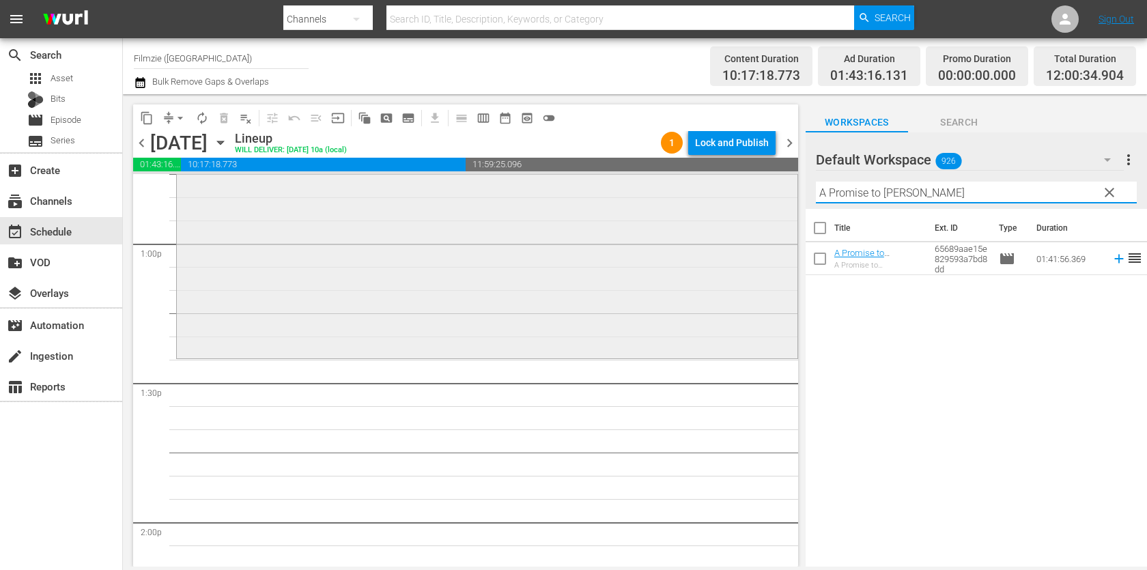
scroll to position [3554, 0]
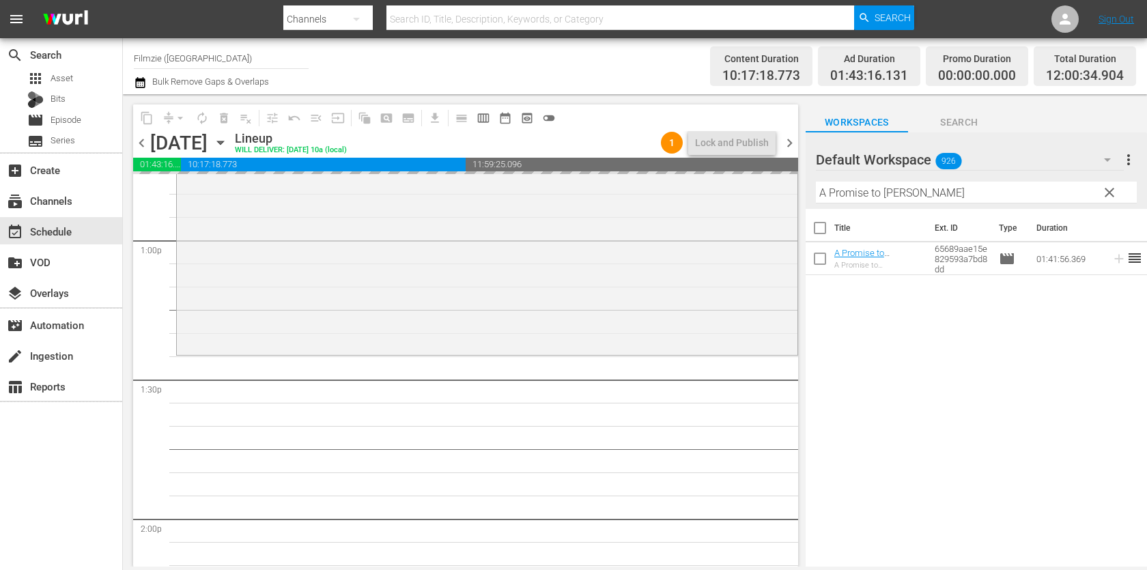
drag, startPoint x: 867, startPoint y: 243, endPoint x: 581, endPoint y: 11, distance: 368.8
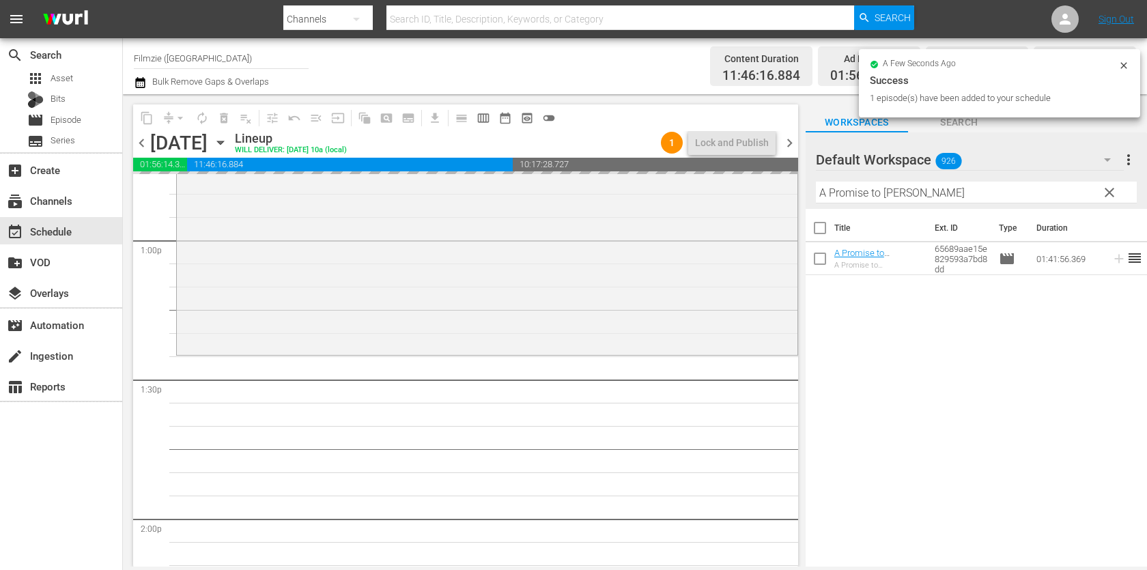
click at [927, 188] on input "A Promise to [PERSON_NAME]" at bounding box center [976, 193] width 321 height 22
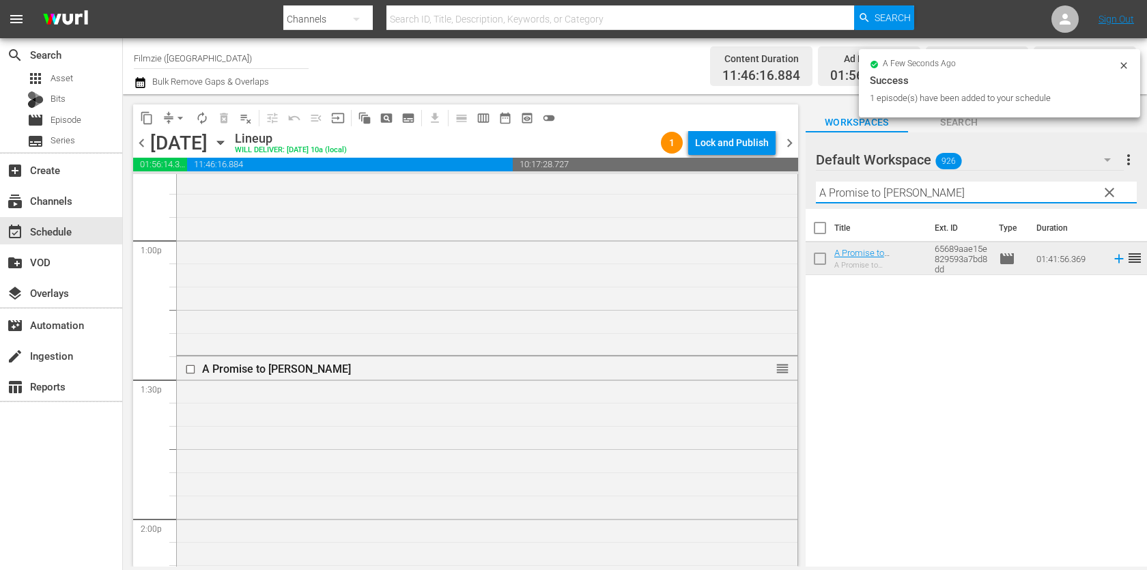
click at [927, 188] on input "A Promise to [PERSON_NAME]" at bounding box center [976, 193] width 321 height 22
paste input "va's Magical Adventure"
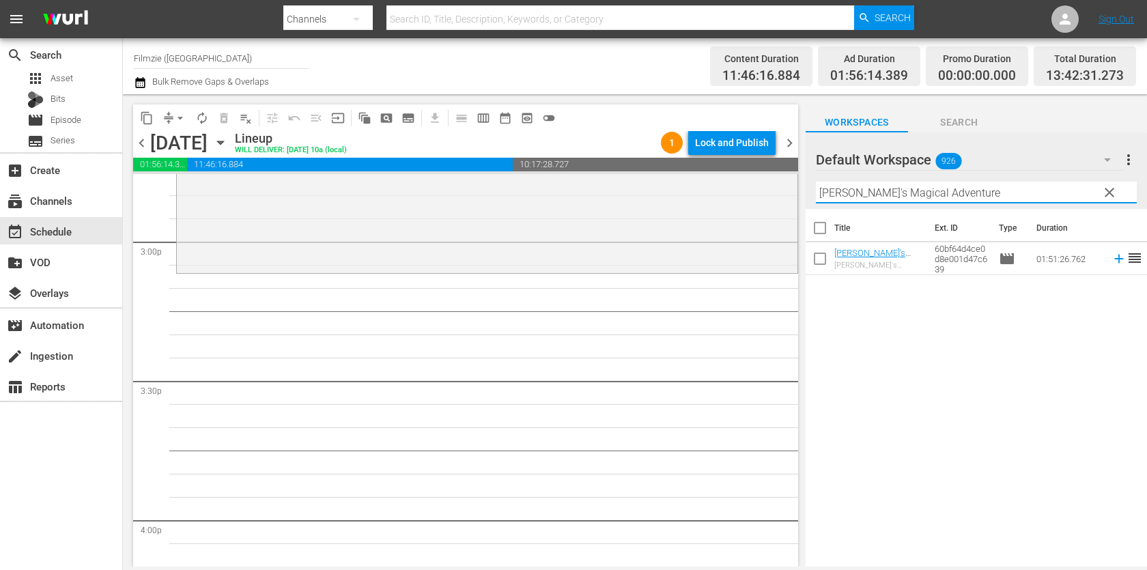
scroll to position [4112, 0]
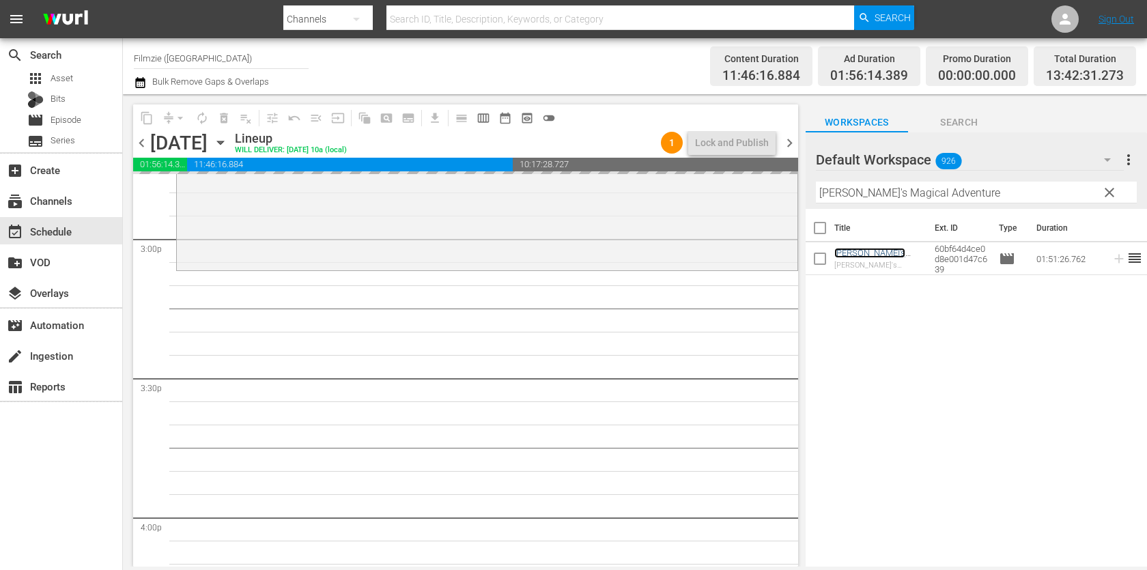
drag, startPoint x: 854, startPoint y: 257, endPoint x: 590, endPoint y: 4, distance: 365.4
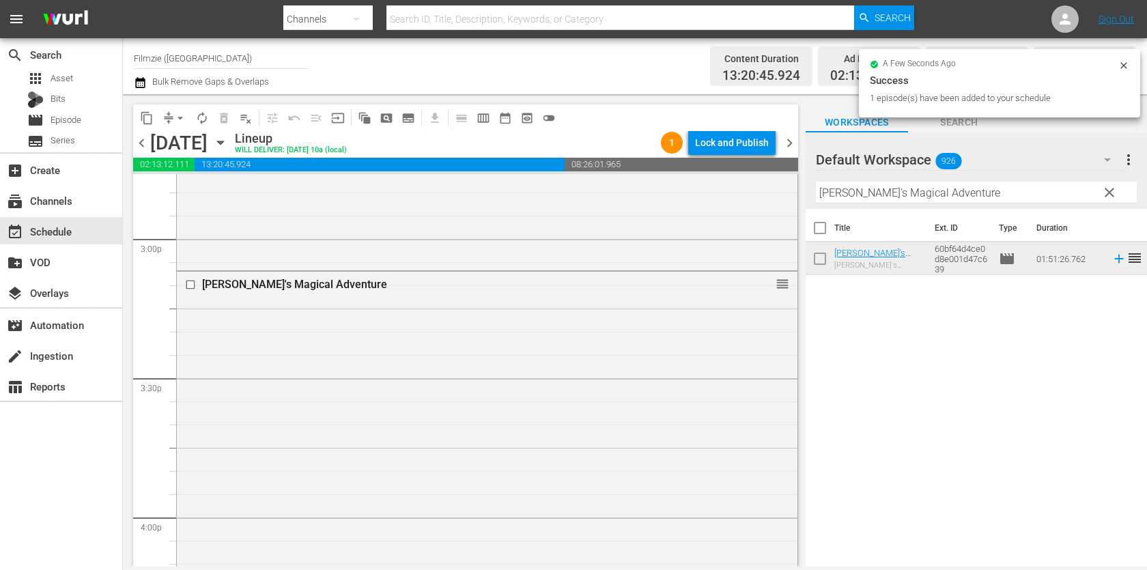
click at [929, 192] on input "[PERSON_NAME]'s Magical Adventure" at bounding box center [976, 193] width 321 height 22
paste input "Snow Beast"
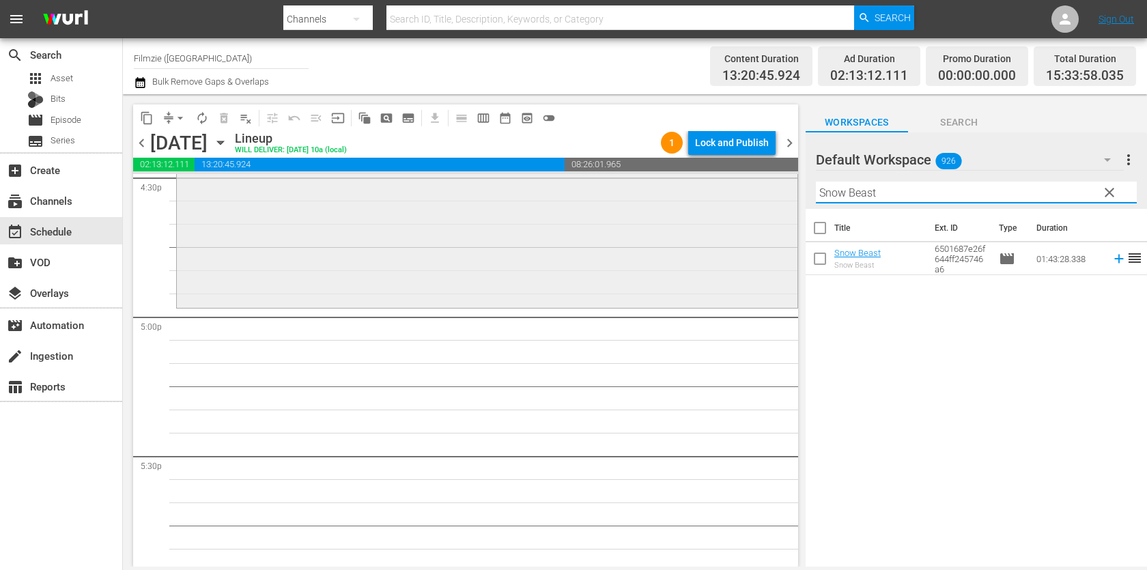
scroll to position [4600, 0]
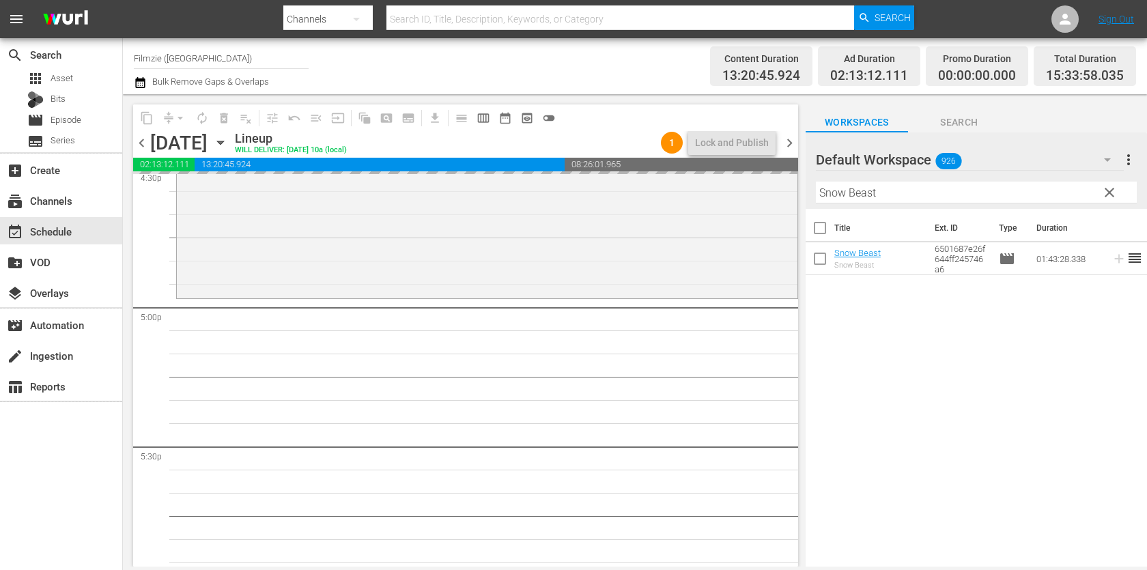
drag, startPoint x: 844, startPoint y: 249, endPoint x: 536, endPoint y: 20, distance: 382.9
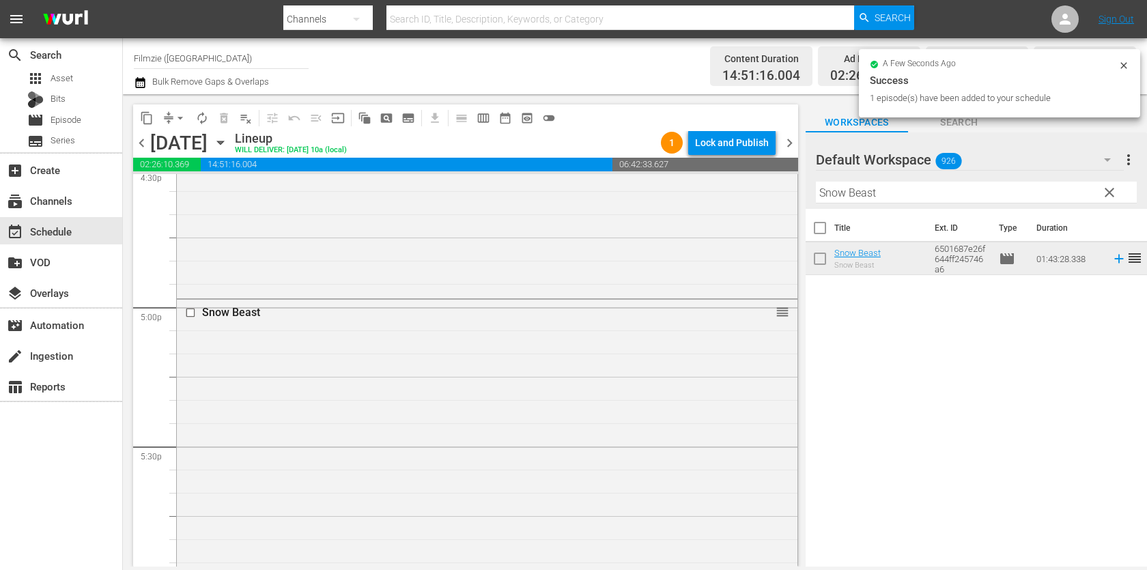
click at [1050, 197] on input "Snow Beast" at bounding box center [976, 193] width 321 height 22
paste input "Till We Meet Again"
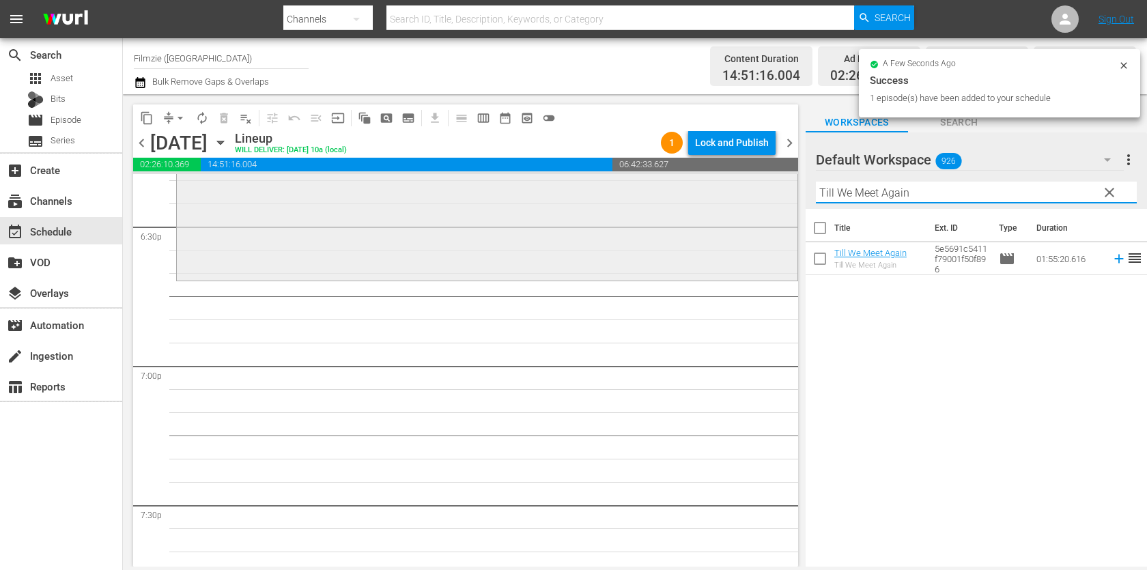
scroll to position [5101, 0]
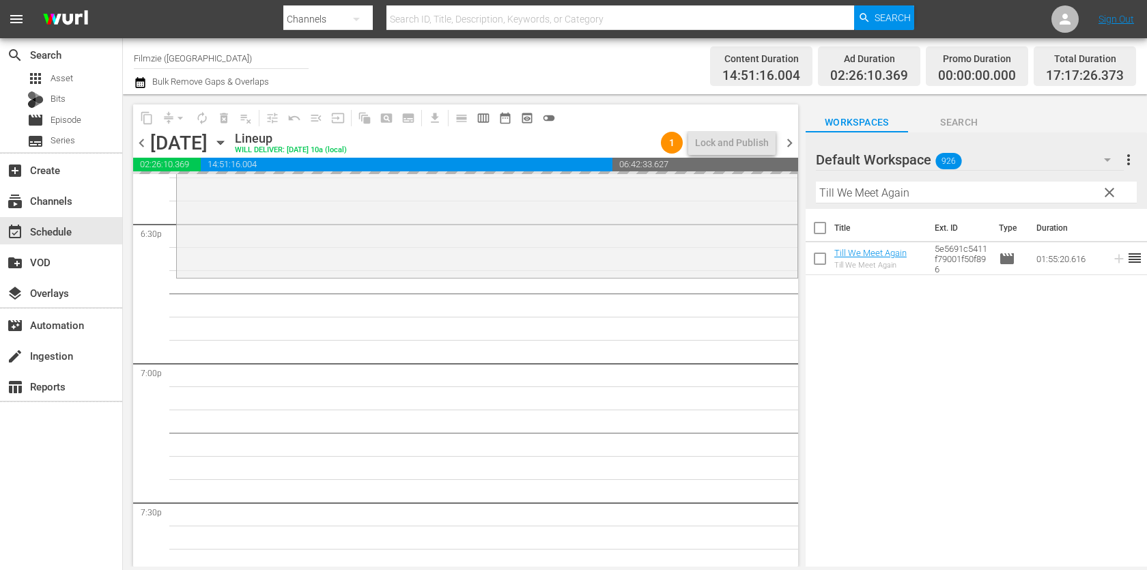
drag, startPoint x: 862, startPoint y: 260, endPoint x: 566, endPoint y: 2, distance: 392.8
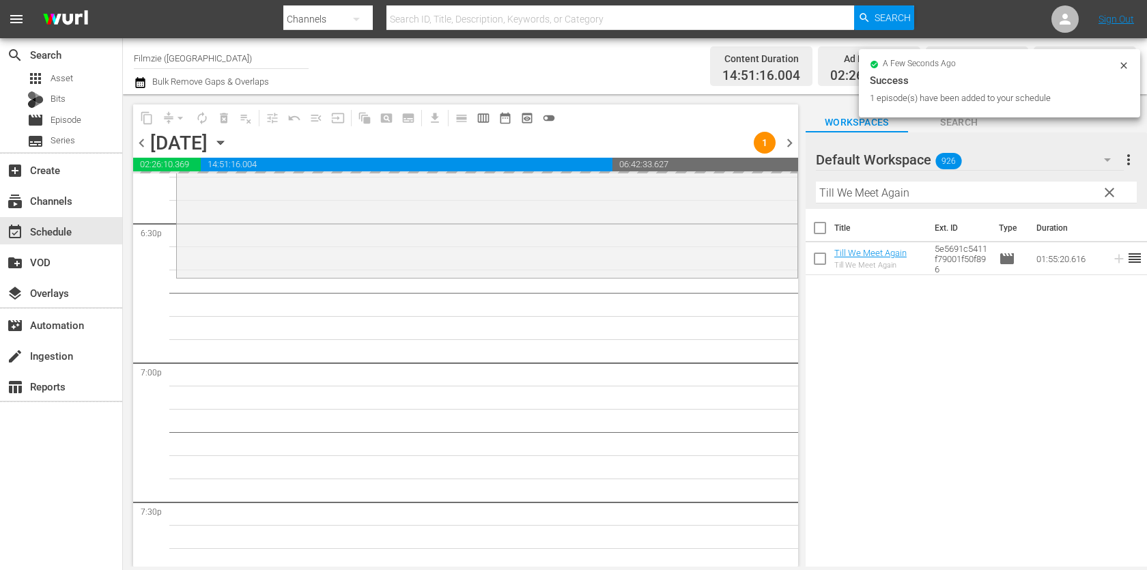
click at [933, 177] on div "Filter by Title Till We Meet Again" at bounding box center [976, 192] width 321 height 33
click at [931, 194] on input "Till We Meet Again" at bounding box center [976, 193] width 321 height 22
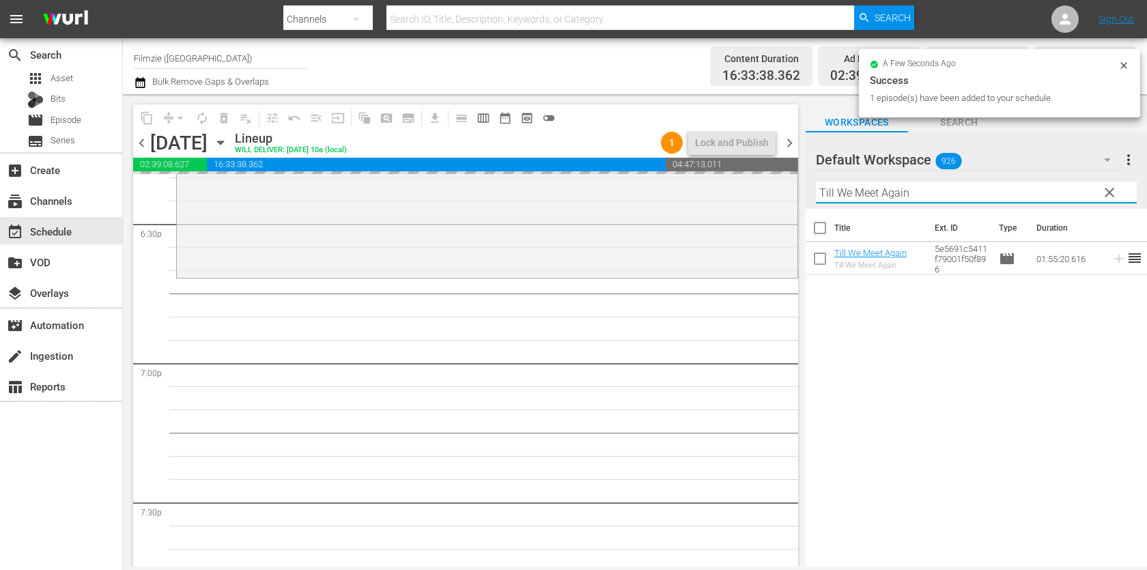
click at [931, 194] on input "Till We Meet Again" at bounding box center [976, 193] width 321 height 22
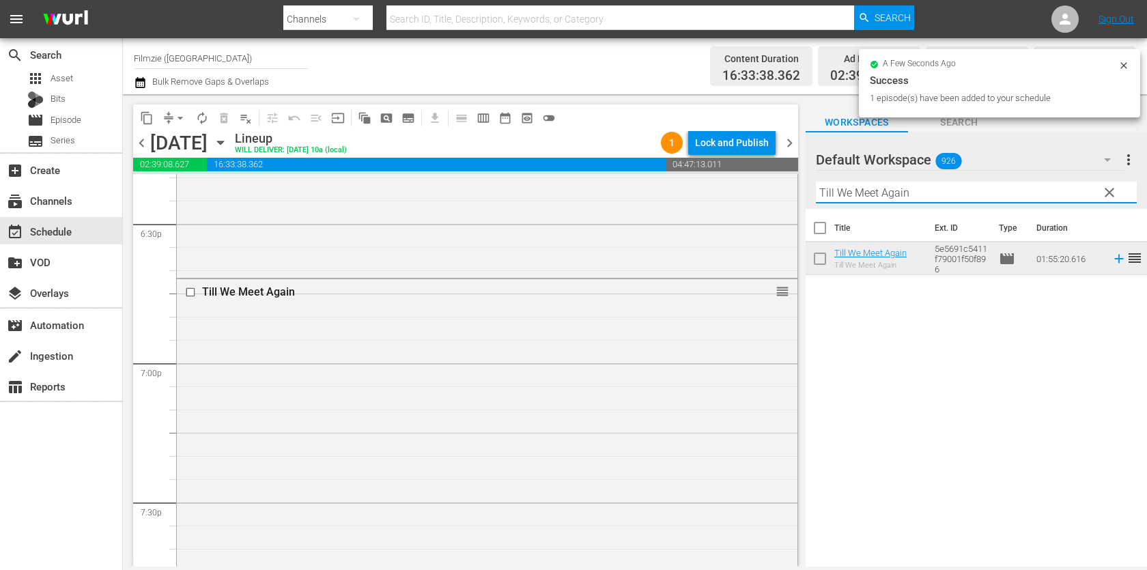
paste input "White Wall"
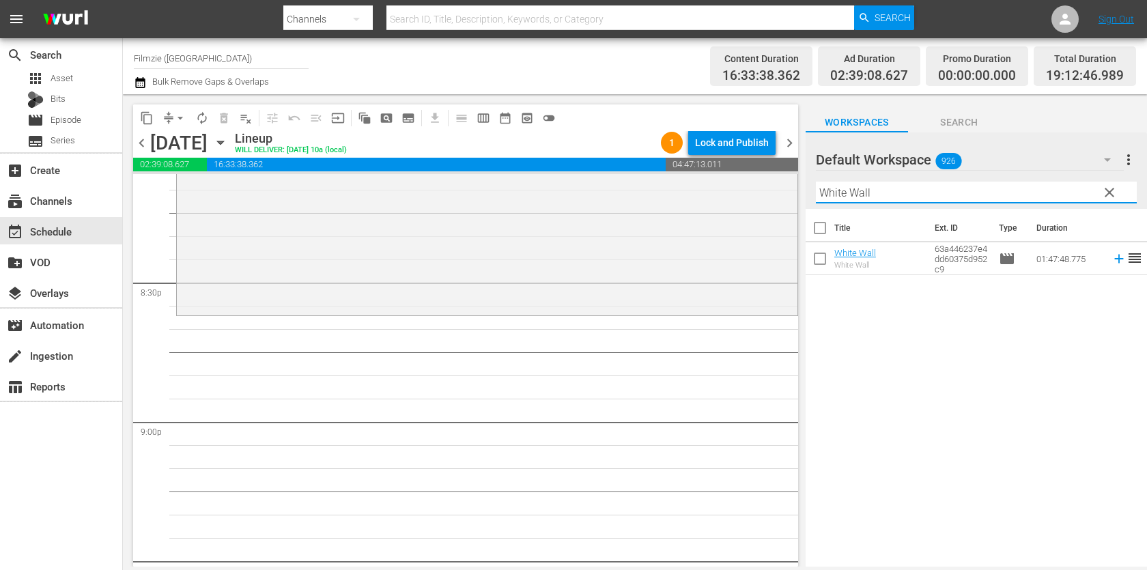
scroll to position [5601, 0]
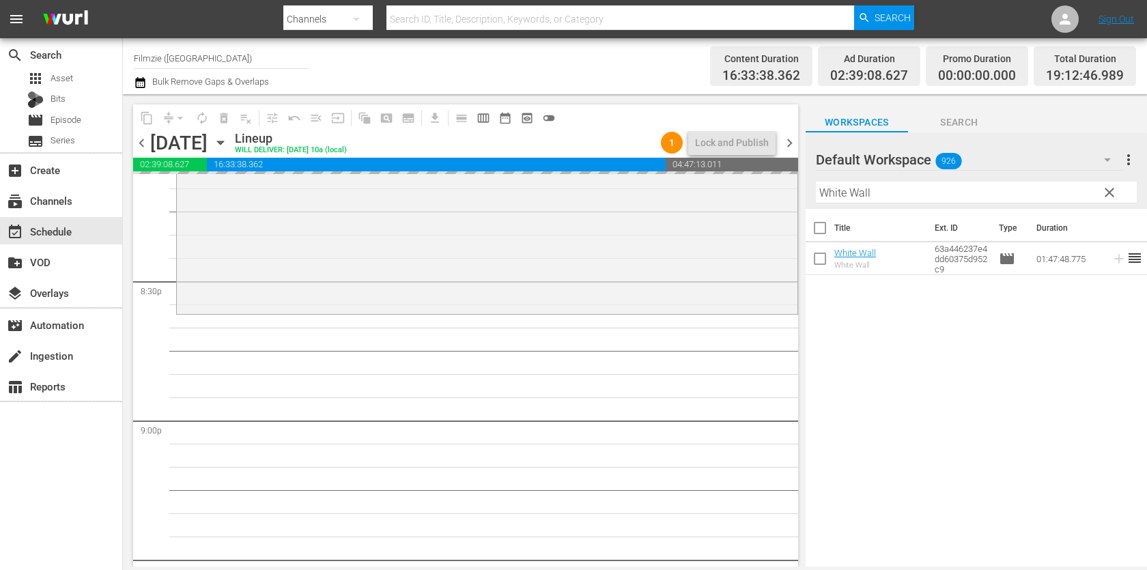
drag, startPoint x: 869, startPoint y: 257, endPoint x: 625, endPoint y: 20, distance: 339.8
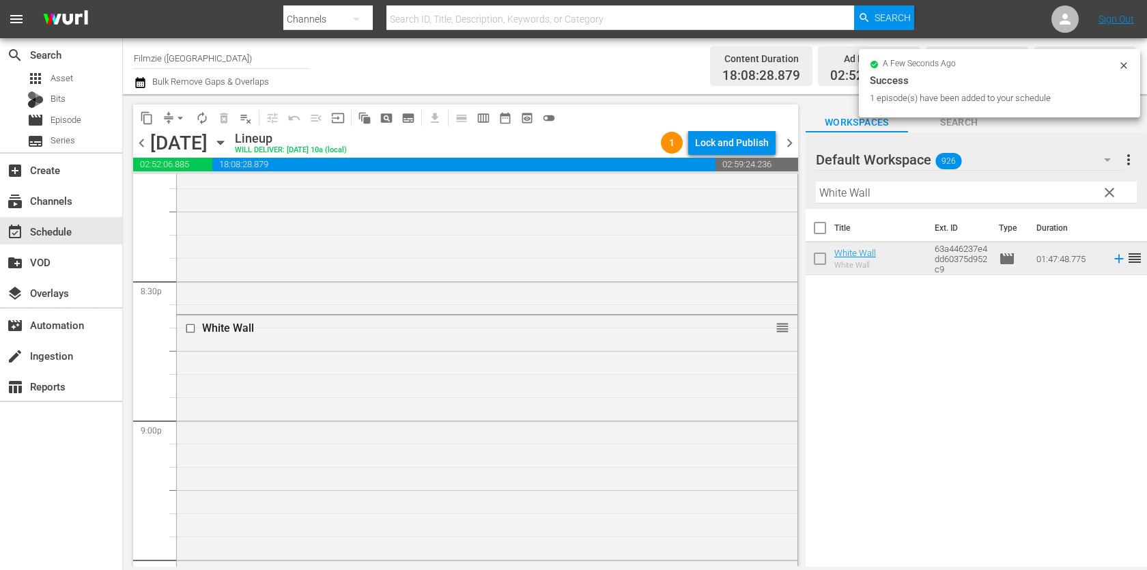
click at [931, 199] on input "White Wall" at bounding box center [976, 193] width 321 height 22
paste input "The Illega"
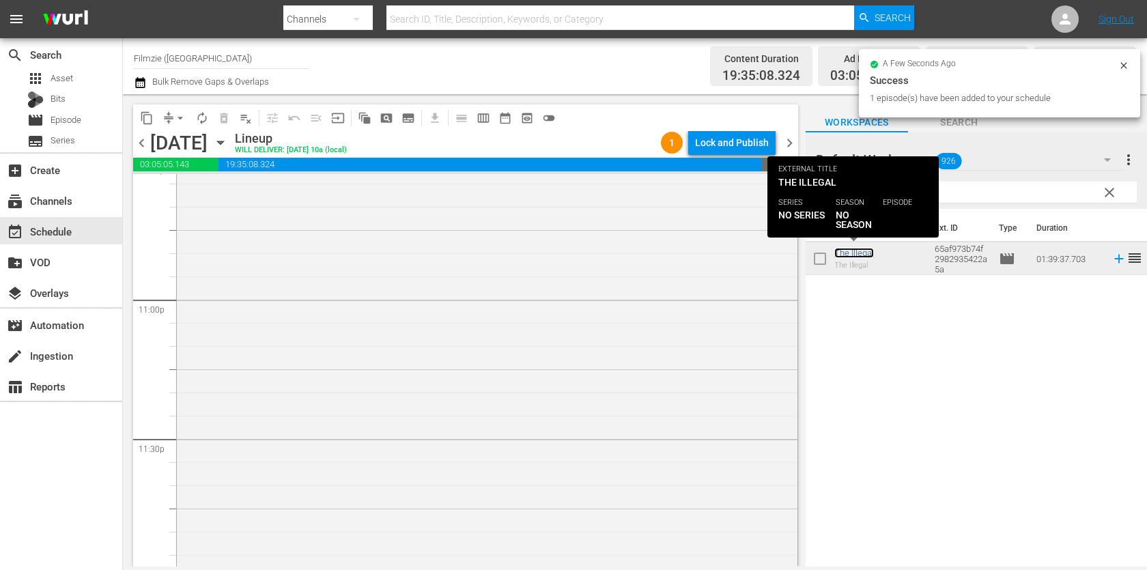
scroll to position [6311, 0]
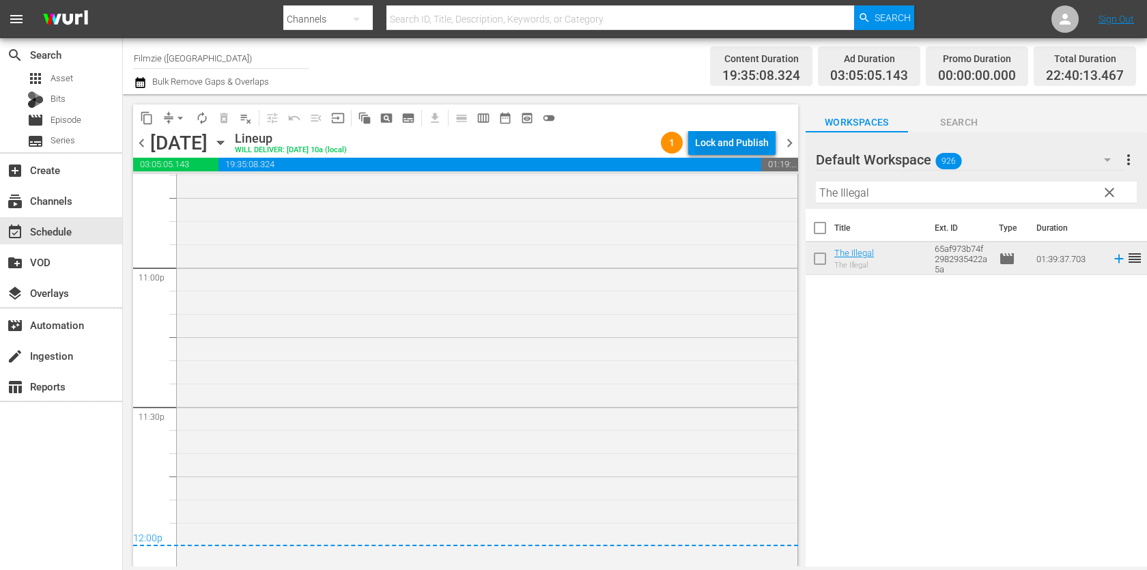
click at [723, 140] on div "Lock and Publish" at bounding box center [732, 142] width 74 height 25
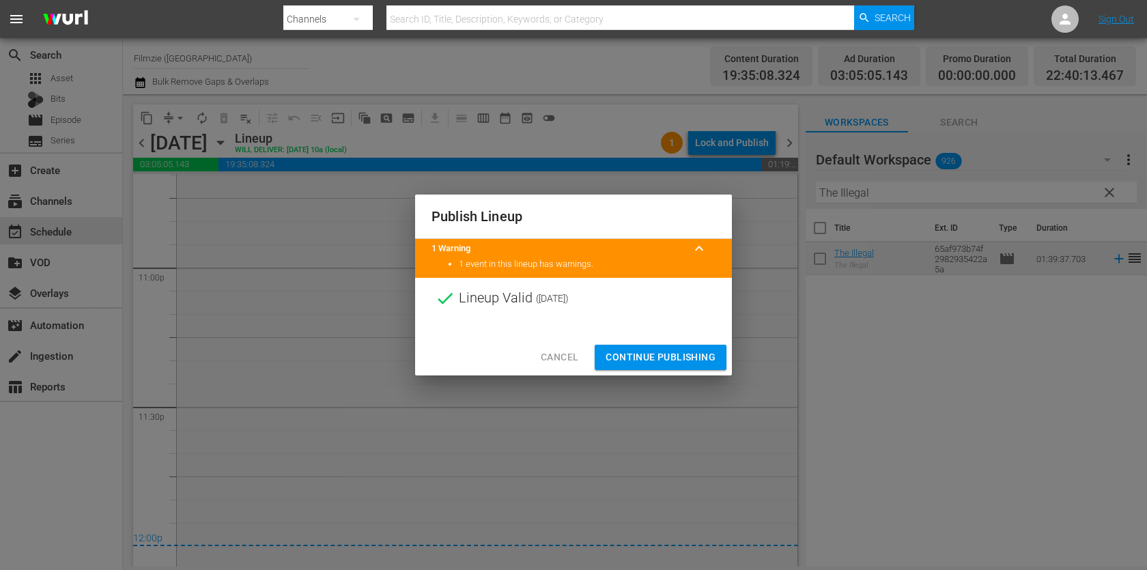
click at [650, 366] on button "Continue Publishing" at bounding box center [660, 357] width 132 height 25
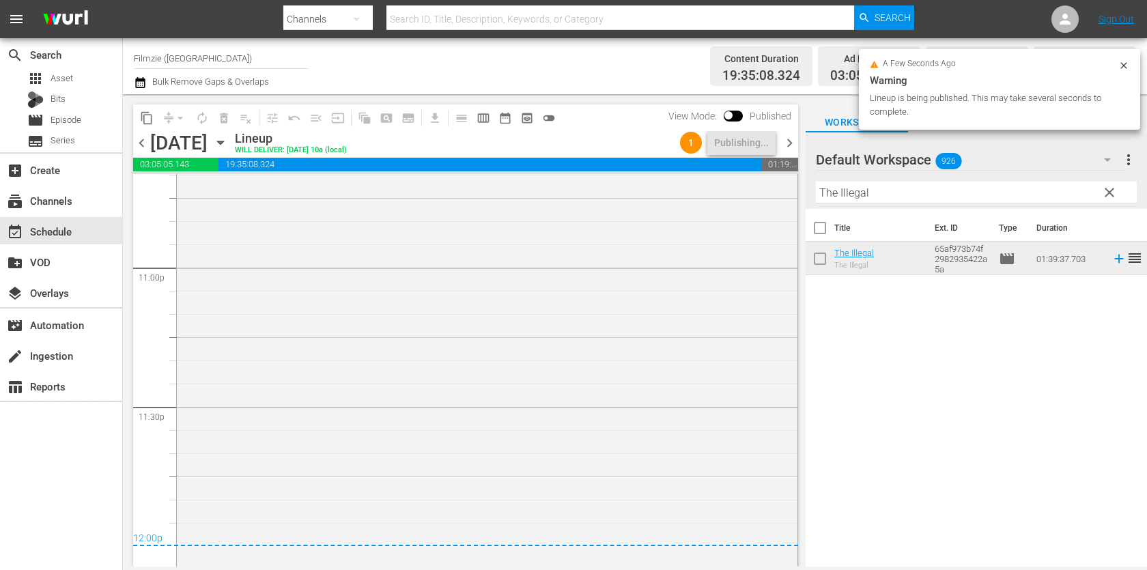
click at [790, 142] on span "chevron_right" at bounding box center [789, 142] width 17 height 17
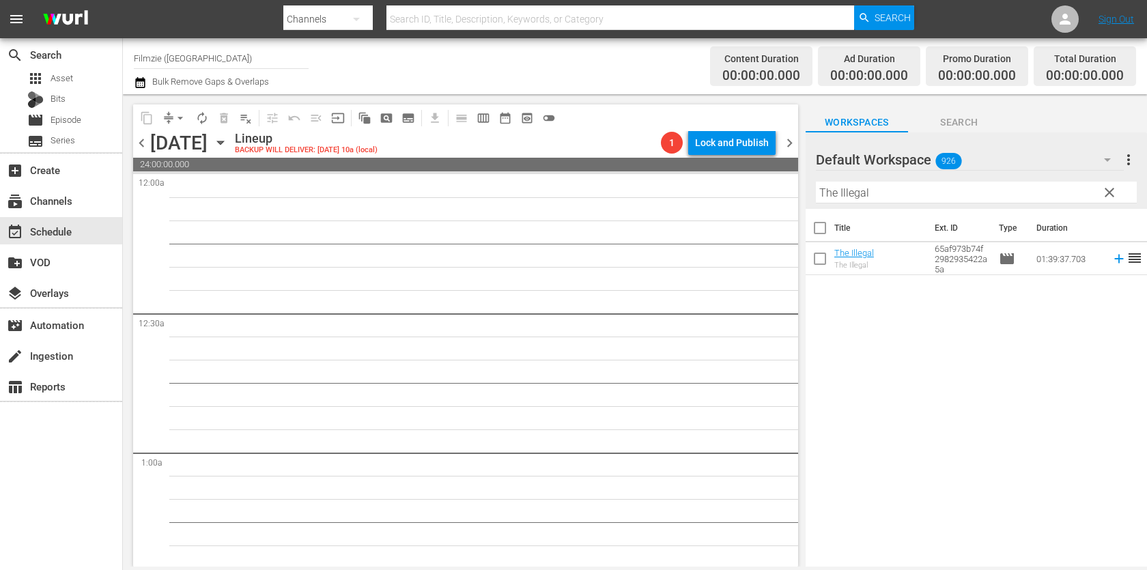
click at [925, 192] on input "The Illegal" at bounding box center [976, 193] width 321 height 22
paste input "Only Humans"
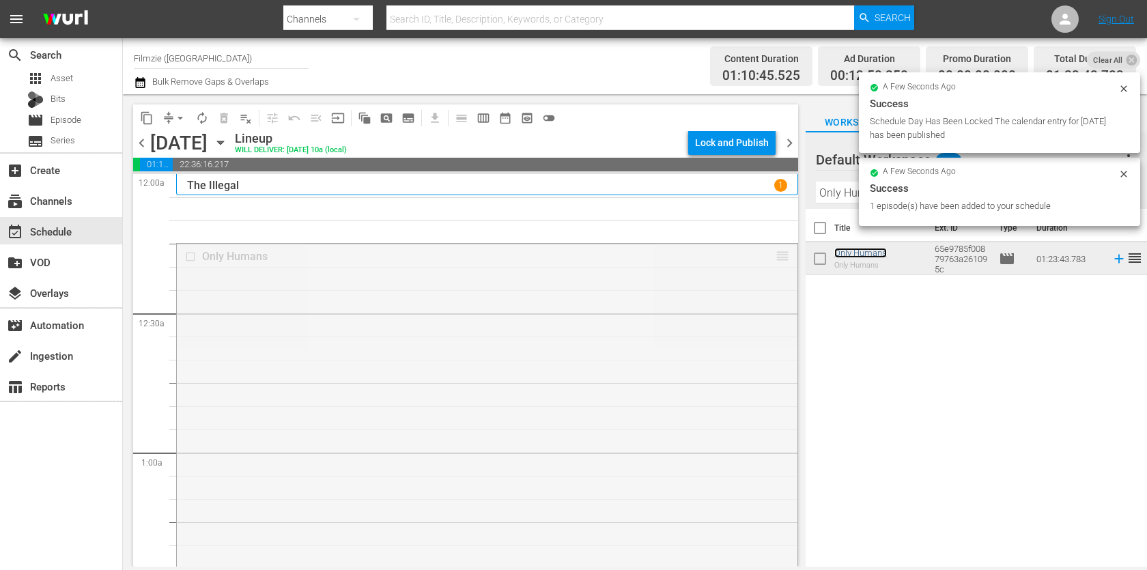
drag, startPoint x: 781, startPoint y: 253, endPoint x: 781, endPoint y: 216, distance: 36.9
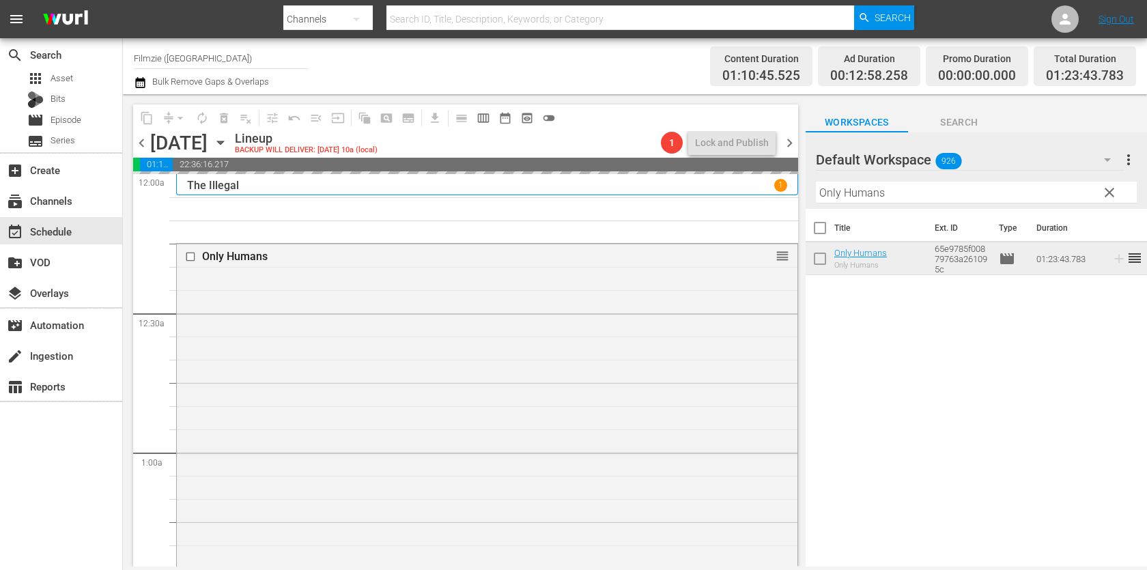
click at [945, 186] on input "Only Humans" at bounding box center [976, 193] width 321 height 22
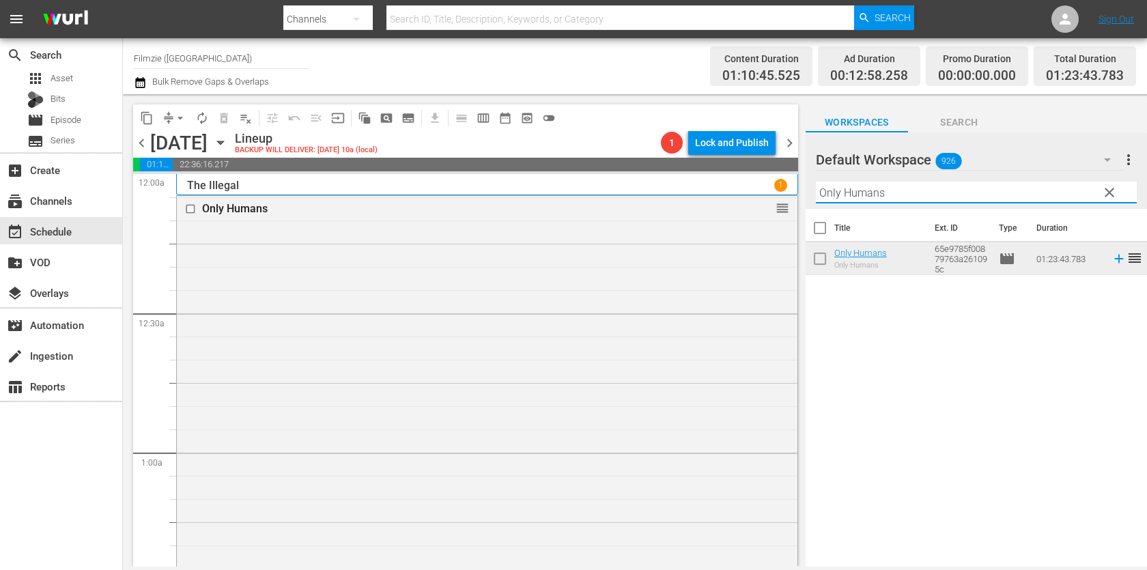
paste input "And Then There Were None"
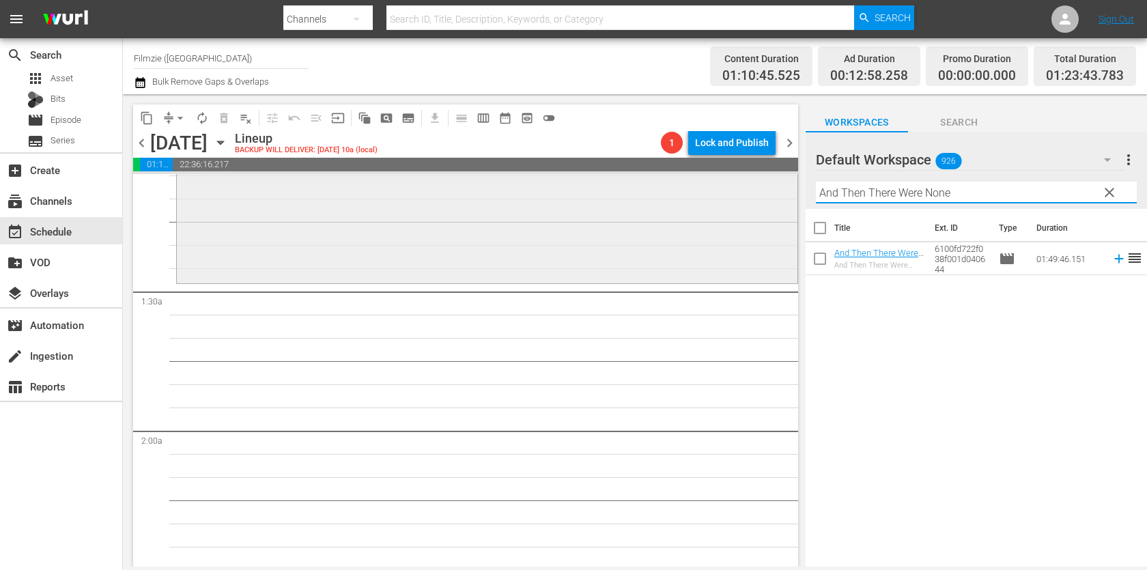
scroll to position [277, 0]
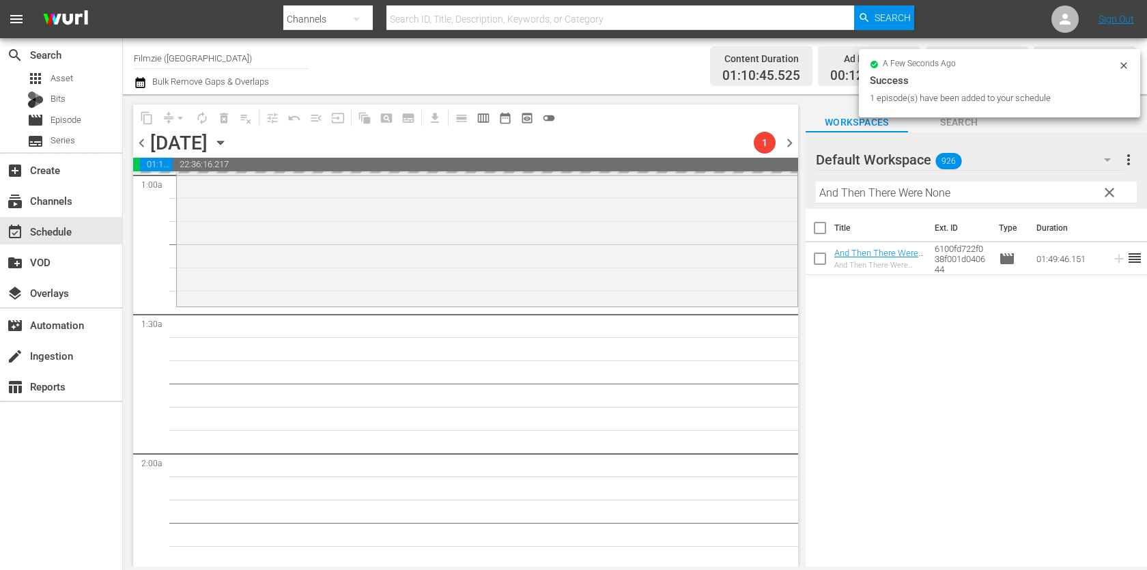
drag, startPoint x: 861, startPoint y: 261, endPoint x: 609, endPoint y: 1, distance: 361.0
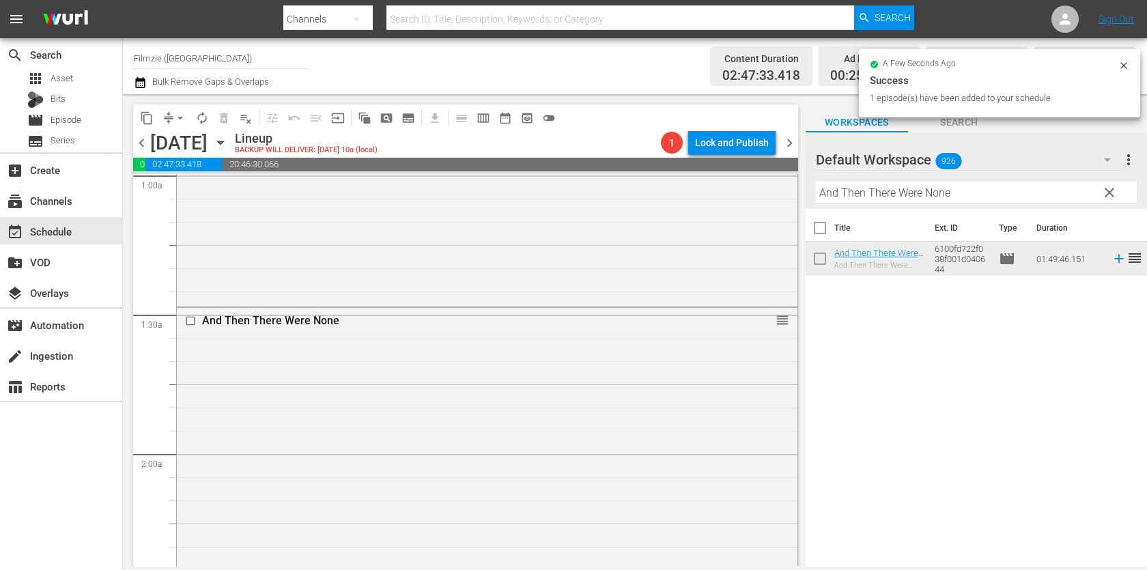
click at [885, 197] on input "And Then There Were None" at bounding box center [976, 193] width 321 height 22
paste input "Happiness Is a Four-Letter Word"
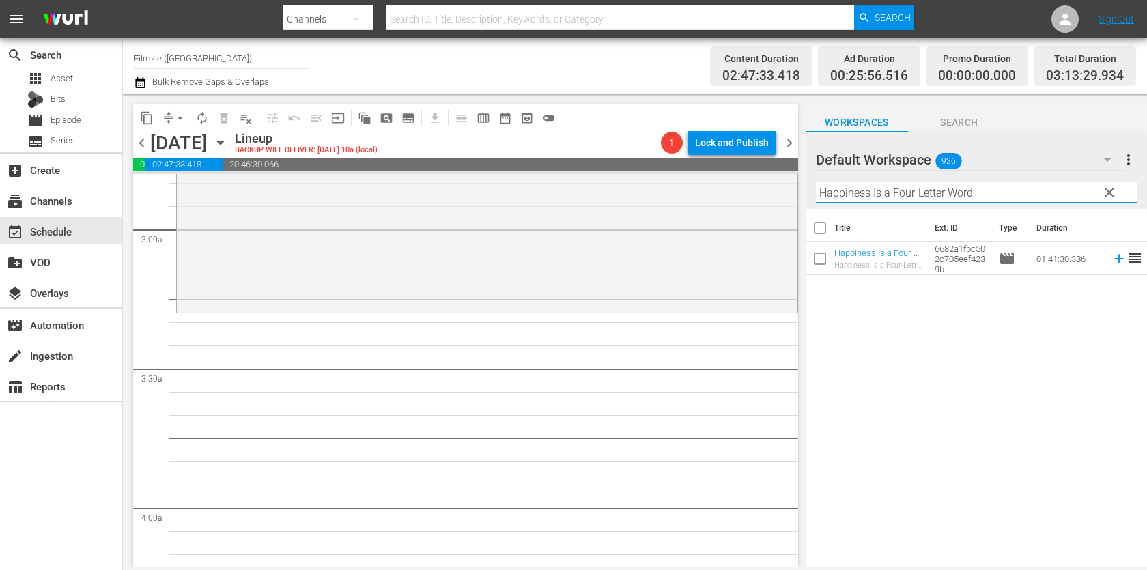
scroll to position [794, 0]
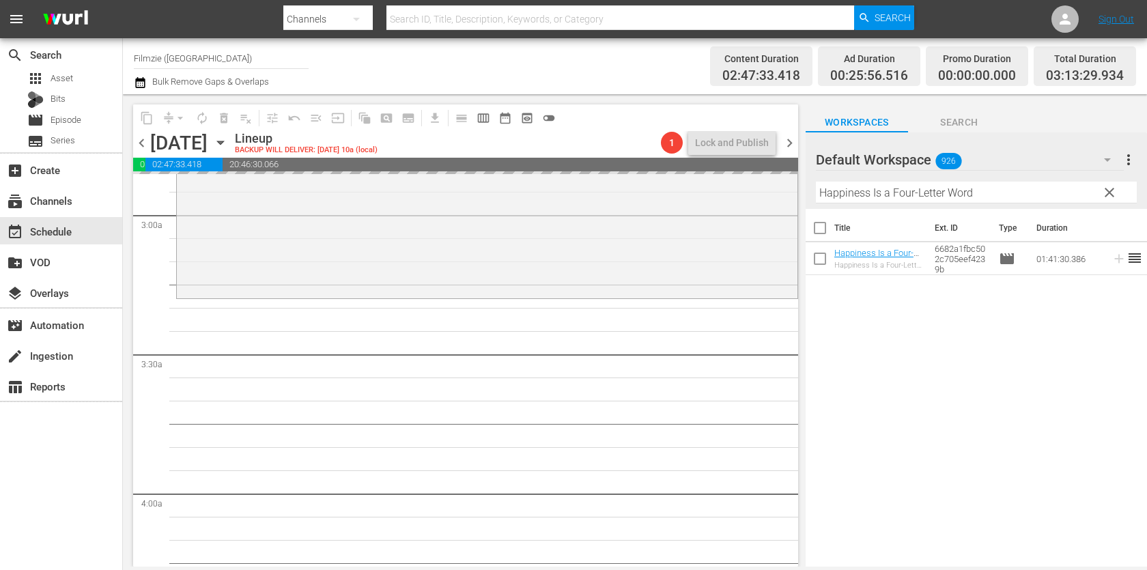
drag, startPoint x: 854, startPoint y: 258, endPoint x: 551, endPoint y: 7, distance: 393.0
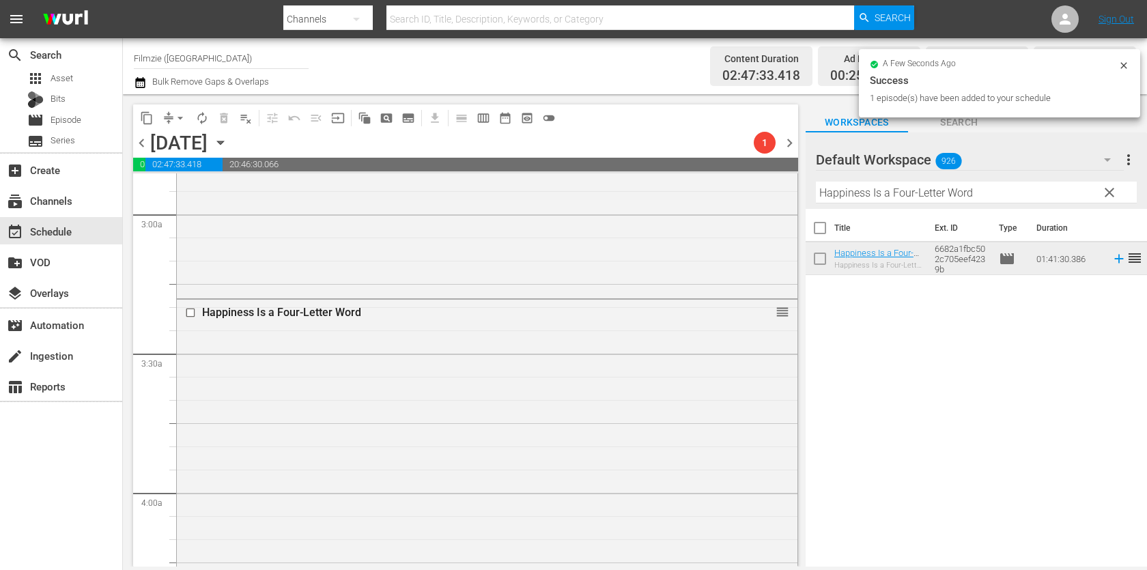
click at [897, 192] on input "Happiness Is a Four-Letter Word" at bounding box center [976, 193] width 321 height 22
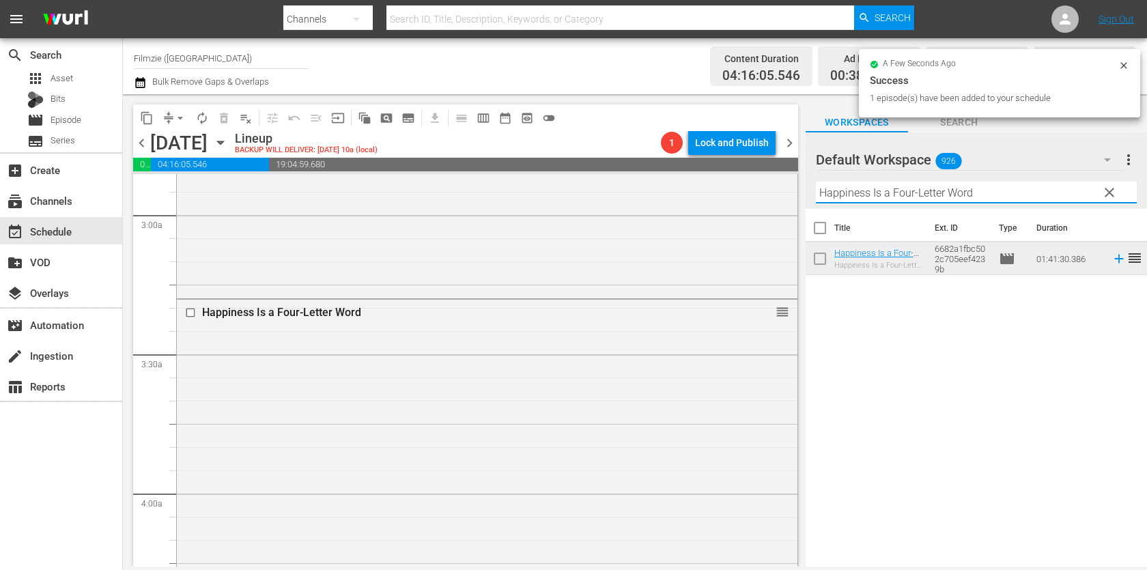
click at [897, 192] on input "Happiness Is a Four-Letter Word" at bounding box center [976, 193] width 321 height 22
paste input "orse Heroes"
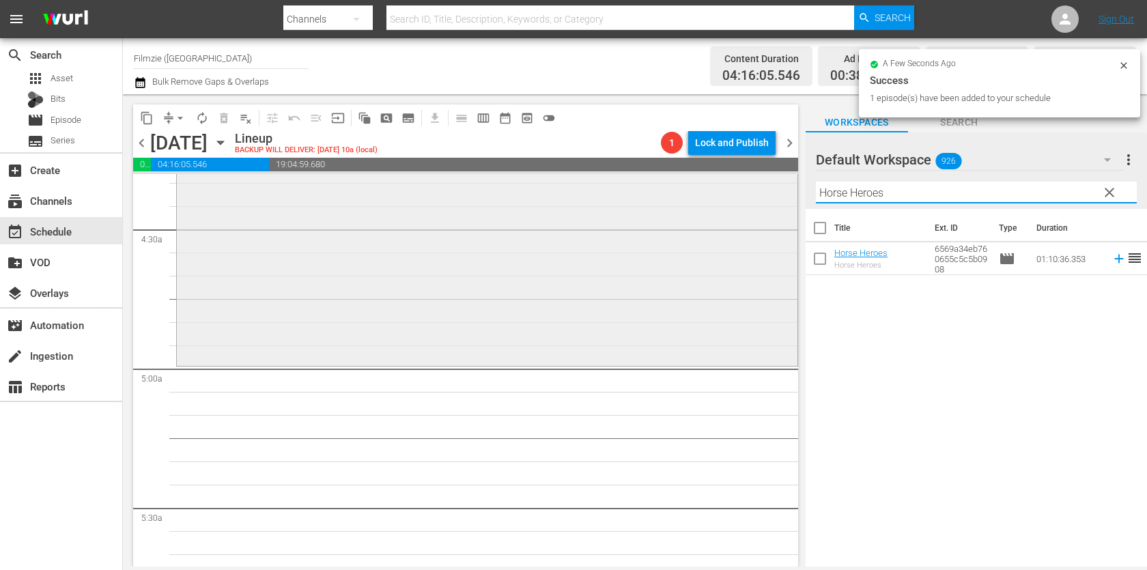
scroll to position [1203, 0]
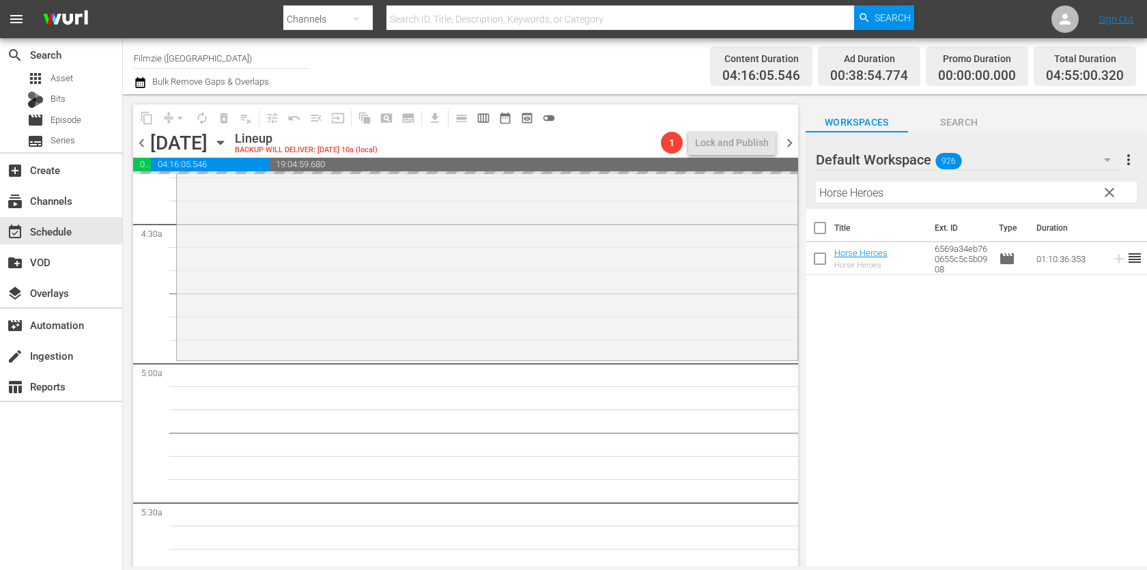
drag, startPoint x: 854, startPoint y: 256, endPoint x: 613, endPoint y: 55, distance: 313.5
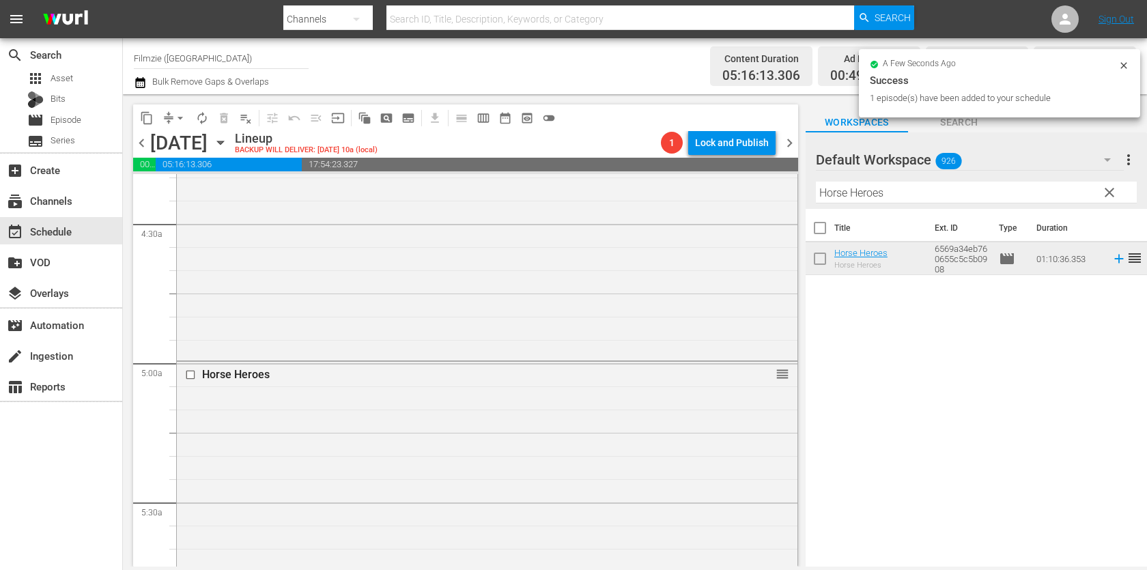
click at [875, 184] on input "Horse Heroes" at bounding box center [976, 193] width 321 height 22
paste input "Cryptopia: Bitcoin, Blockchains and the Future of the Internet"
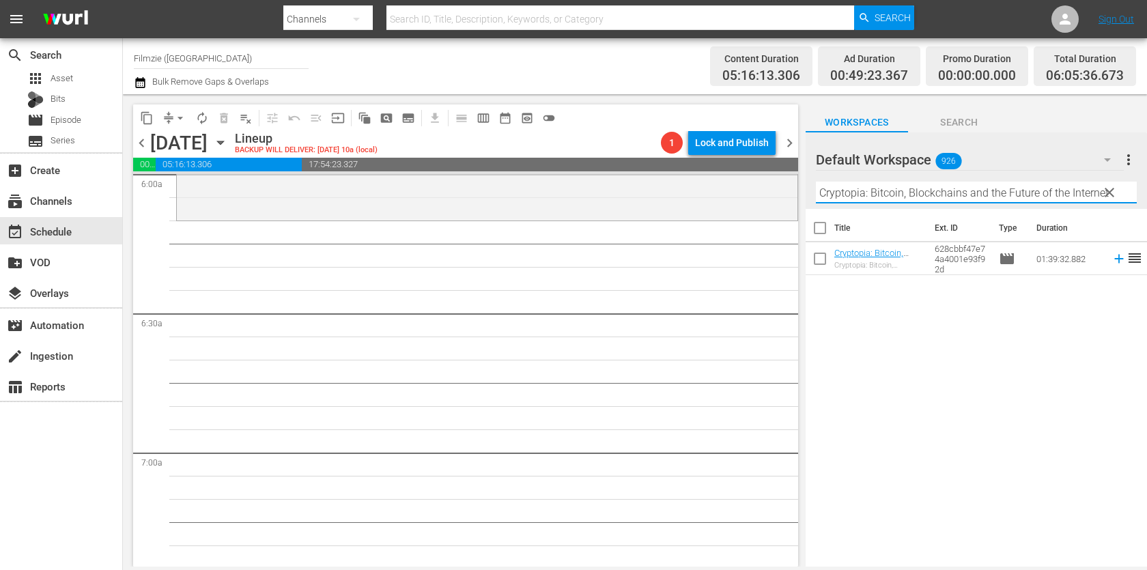
scroll to position [1673, 0]
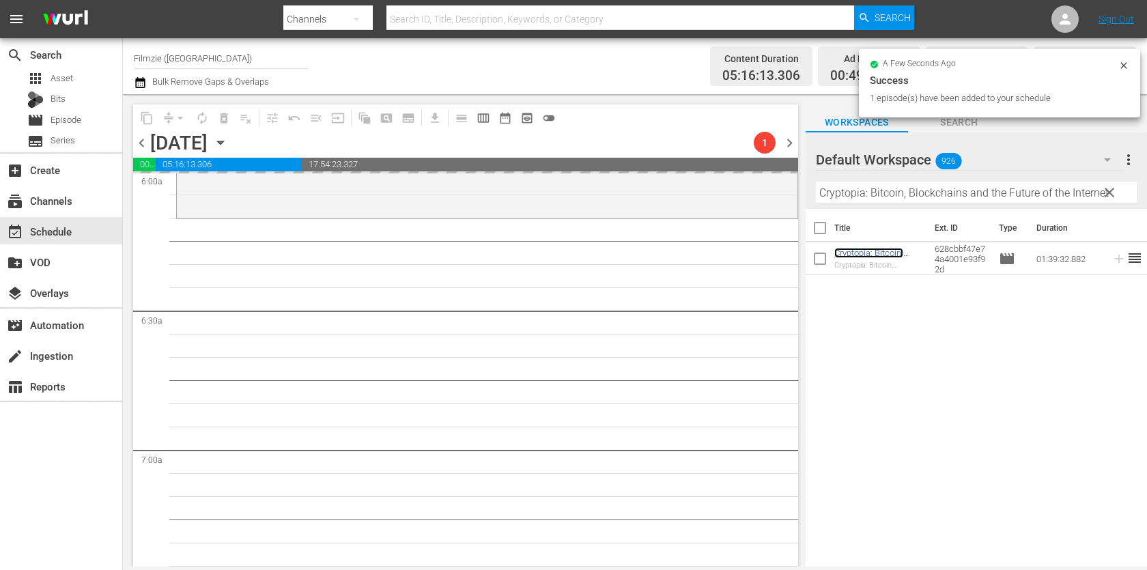
drag, startPoint x: 884, startPoint y: 257, endPoint x: 551, endPoint y: 1, distance: 420.6
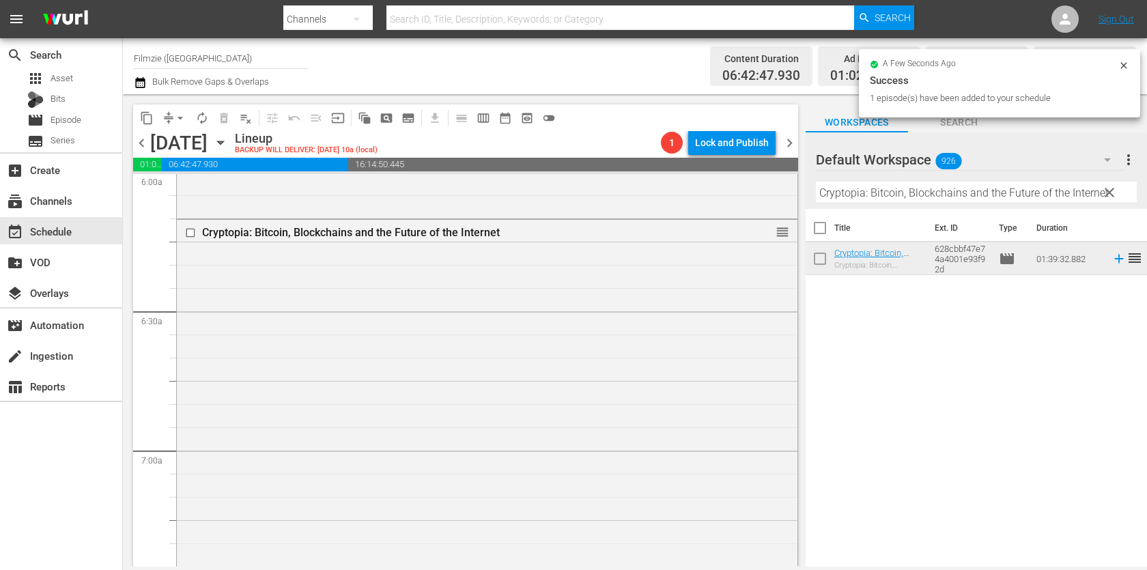
click at [850, 186] on input "Cryptopia: Bitcoin, Blockchains and the Future of the Internet" at bounding box center [976, 193] width 321 height 22
paste input "A Long Way Off"
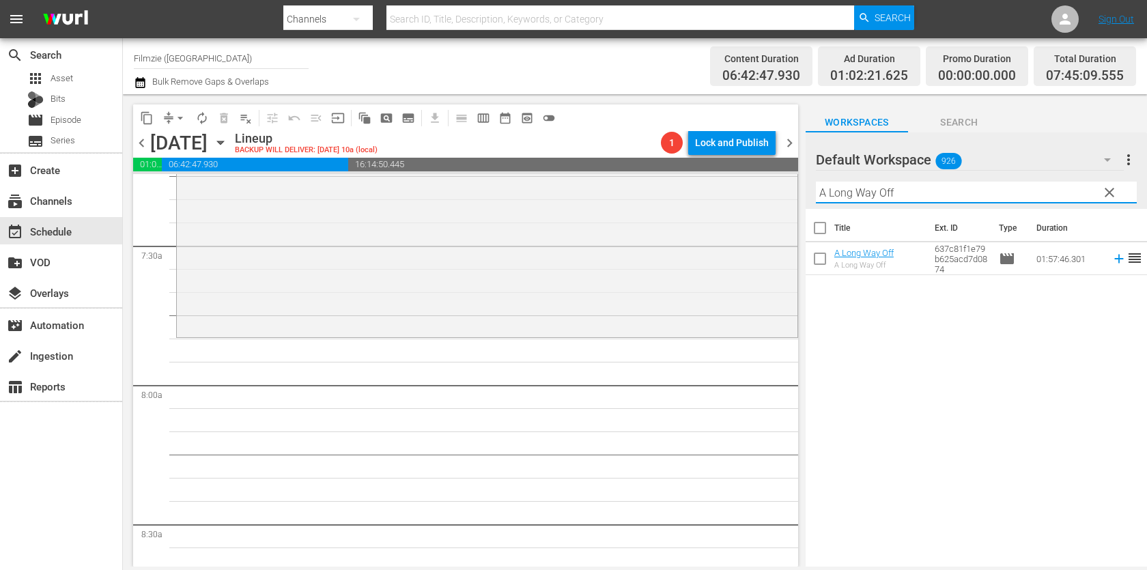
scroll to position [2032, 0]
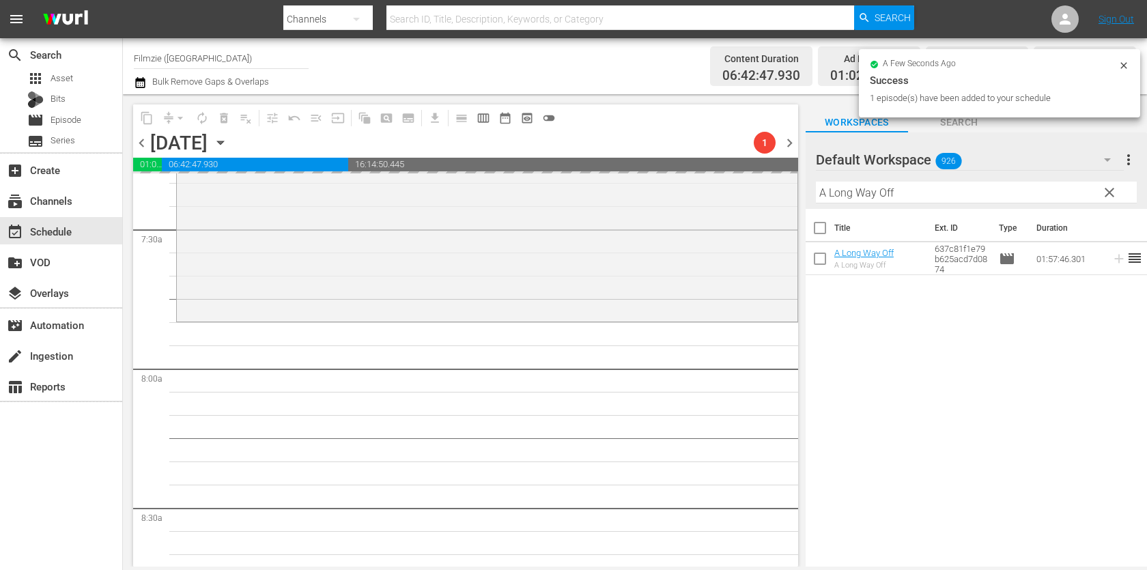
drag, startPoint x: 861, startPoint y: 251, endPoint x: 531, endPoint y: 0, distance: 414.9
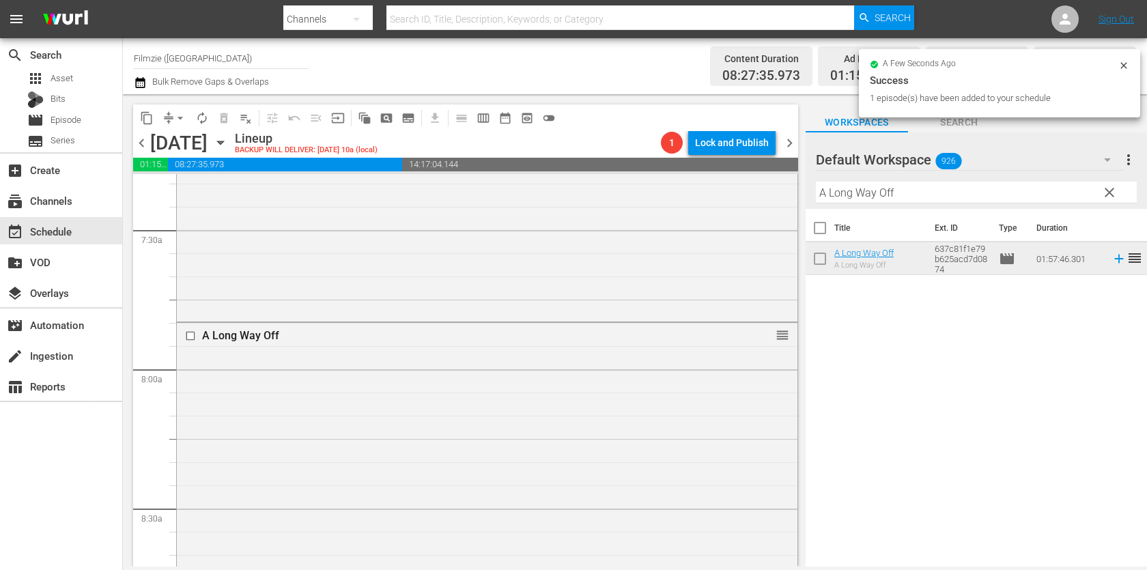
click at [905, 194] on input "A Long Way Off" at bounding box center [976, 193] width 321 height 22
paste input "Peace Piece: The Immersive Poems Of [PERSON_NAME]"
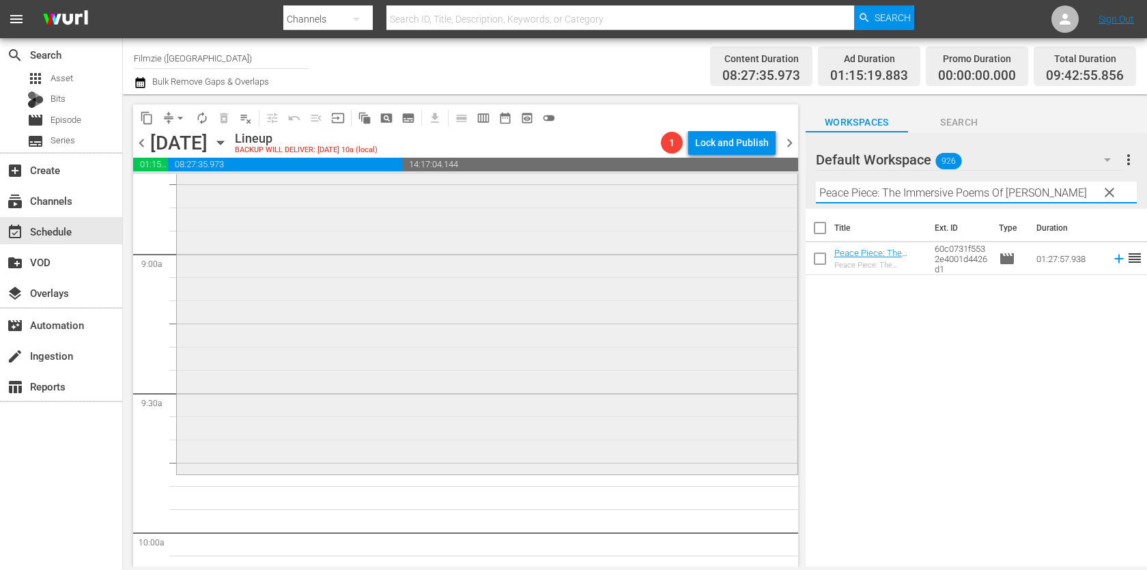
scroll to position [2604, 0]
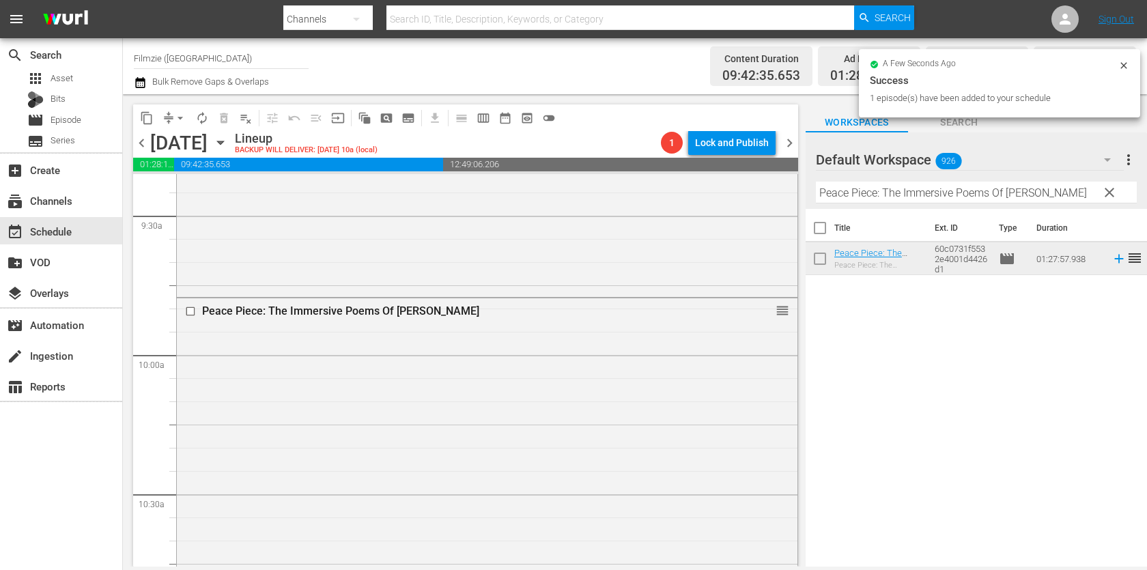
click at [940, 188] on input "Peace Piece: The Immersive Poems Of [PERSON_NAME]" at bounding box center [976, 193] width 321 height 22
paste input "Arrows of Fire"
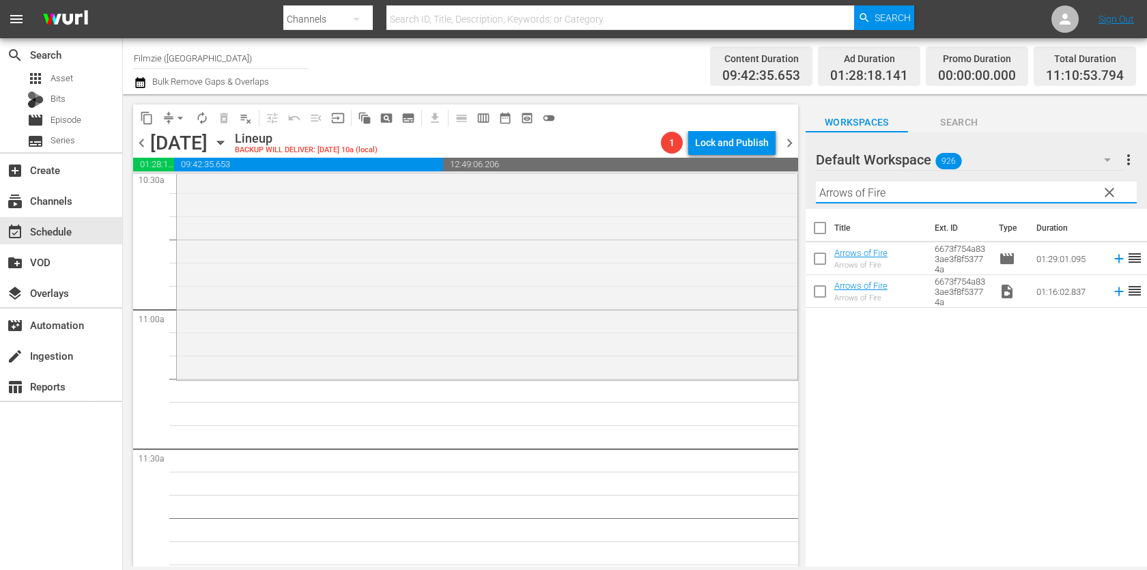
scroll to position [2915, 0]
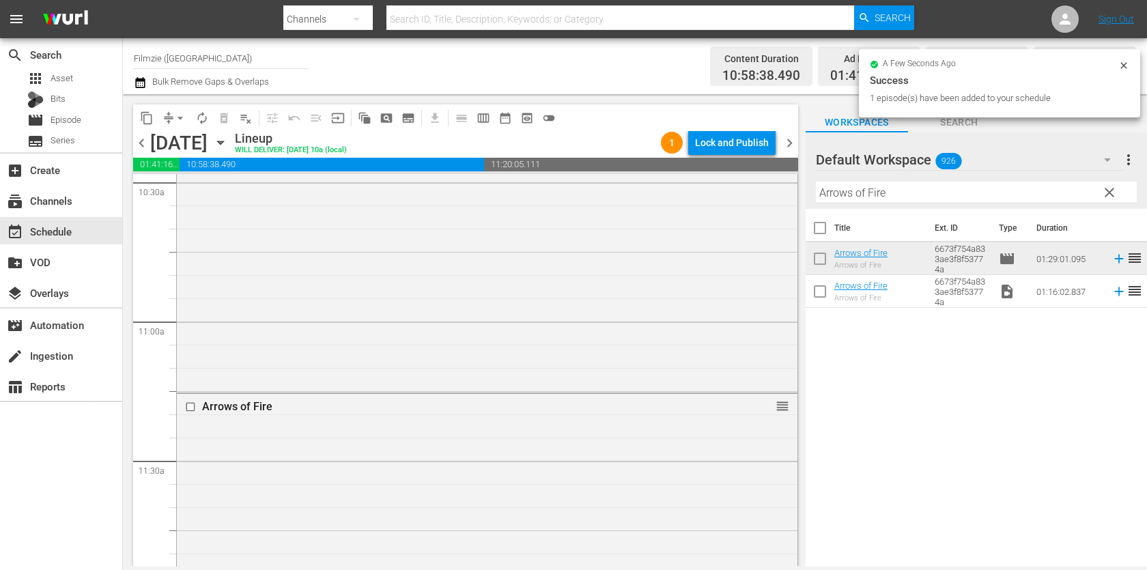
click at [983, 190] on input "Arrows of Fire" at bounding box center [976, 193] width 321 height 22
paste input "The Whole Gritty City"
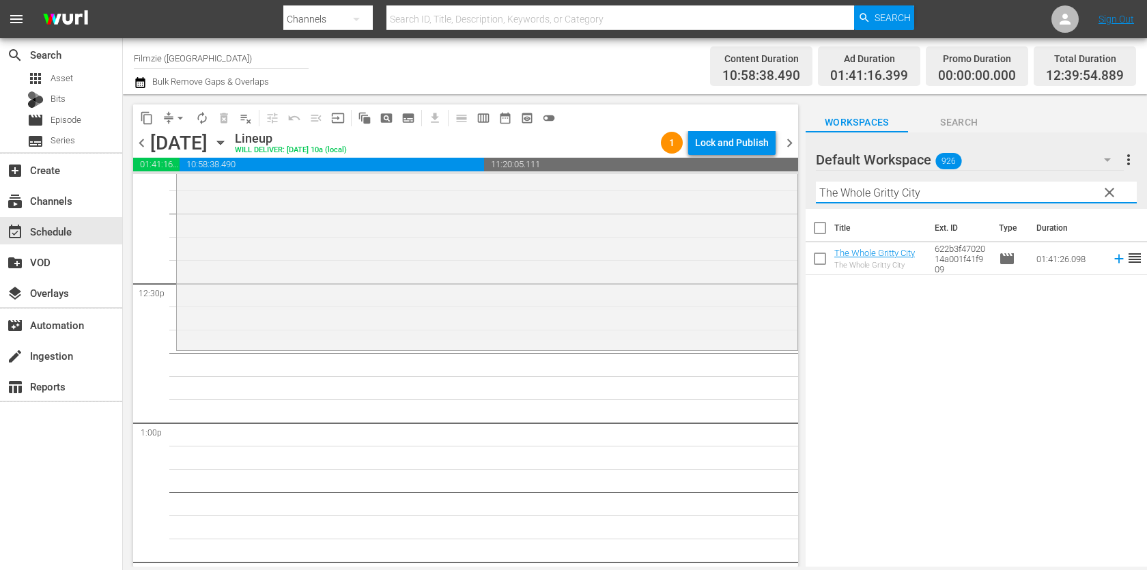
scroll to position [3353, 0]
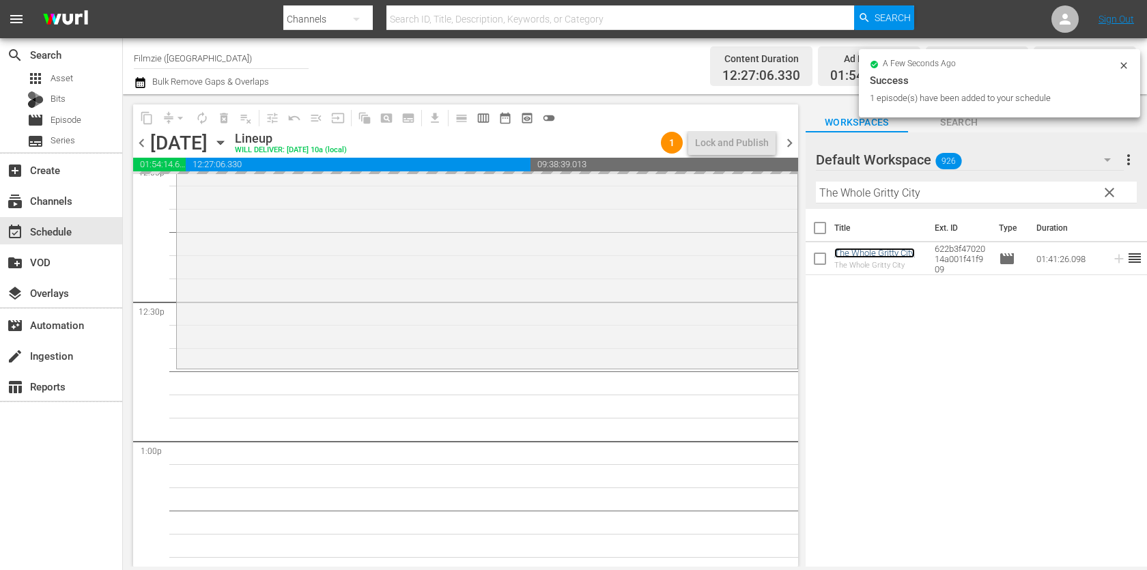
click at [979, 171] on div "Default Workspace 926" at bounding box center [970, 160] width 308 height 38
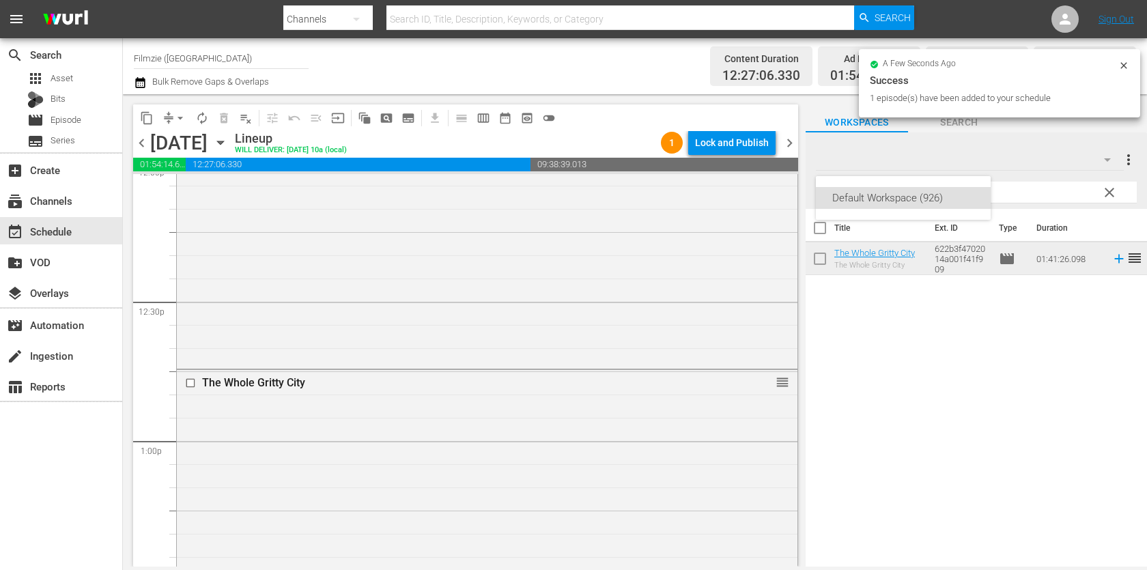
click at [977, 190] on div "Default Workspace (926)" at bounding box center [903, 198] width 175 height 22
click at [977, 190] on div "Default Workspace (926)" at bounding box center [573, 285] width 1147 height 570
click at [1017, 188] on input "The Whole Gritty City" at bounding box center [976, 193] width 321 height 22
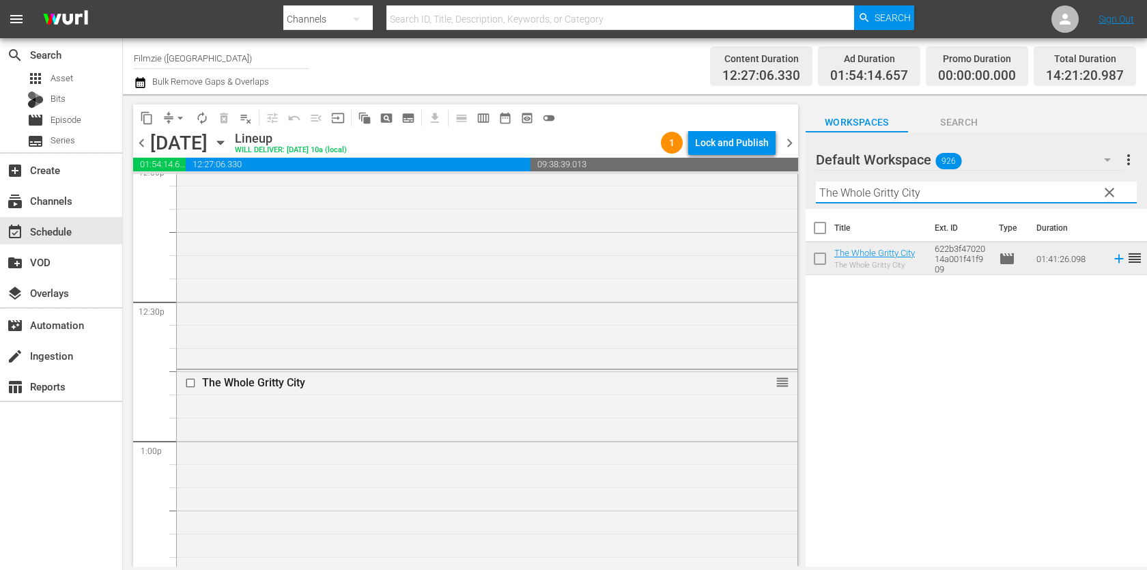
paste input "[PERSON_NAME]´s Judgement"
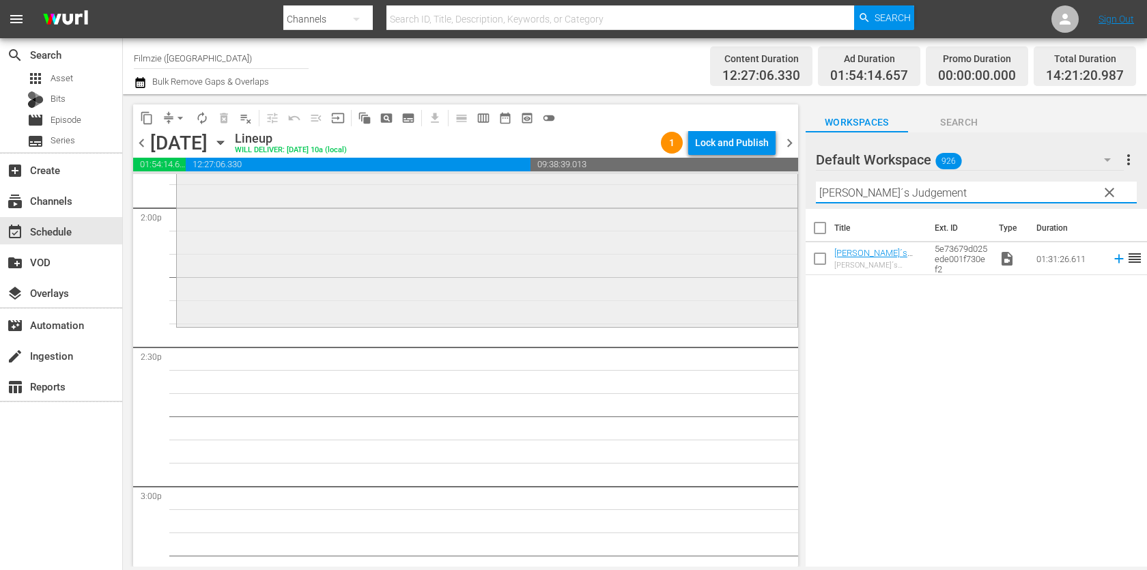
scroll to position [3867, 0]
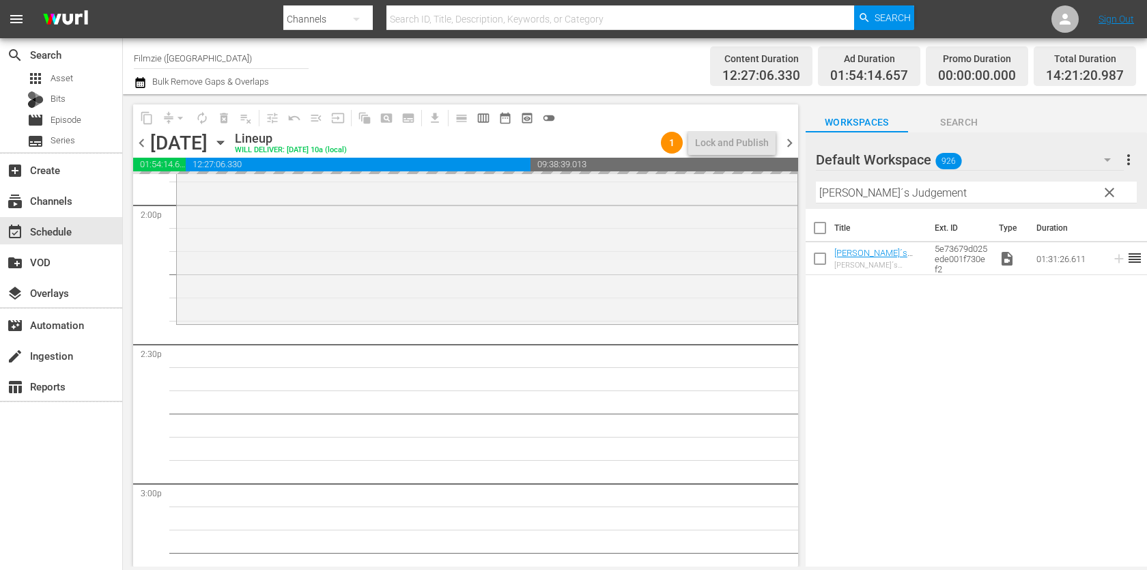
drag, startPoint x: 844, startPoint y: 251, endPoint x: 620, endPoint y: 0, distance: 336.4
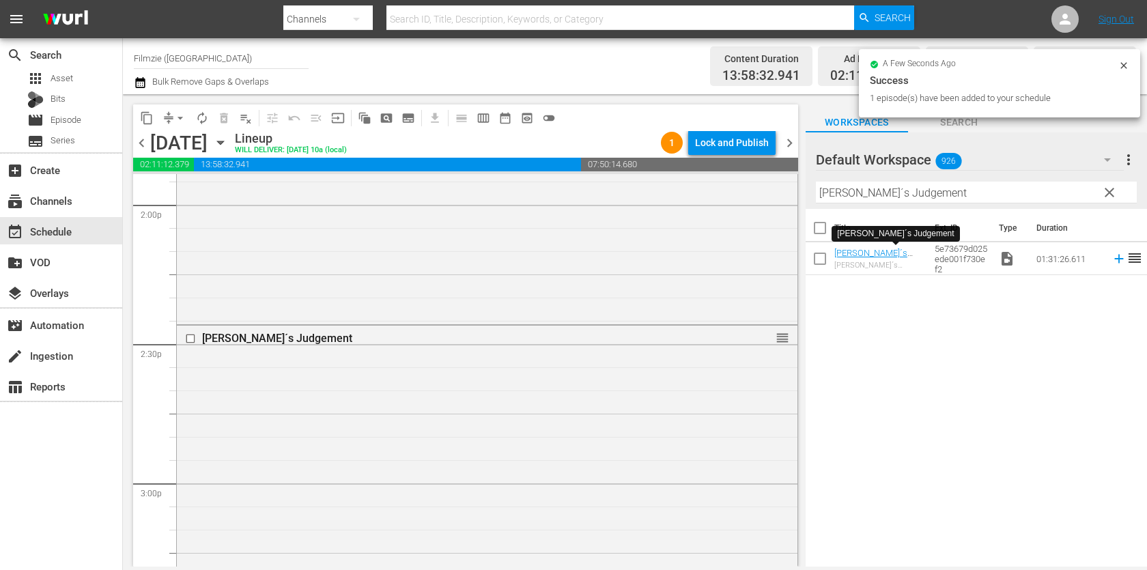
click at [910, 182] on input "[PERSON_NAME]´s Judgement" at bounding box center [976, 193] width 321 height 22
paste input "it Lis"
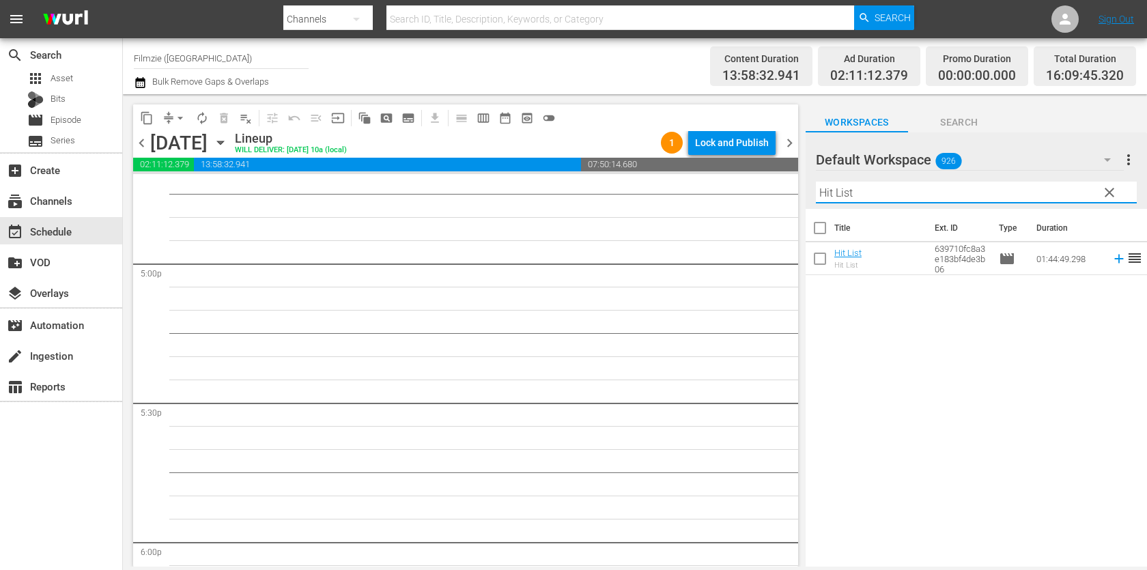
scroll to position [4761, 0]
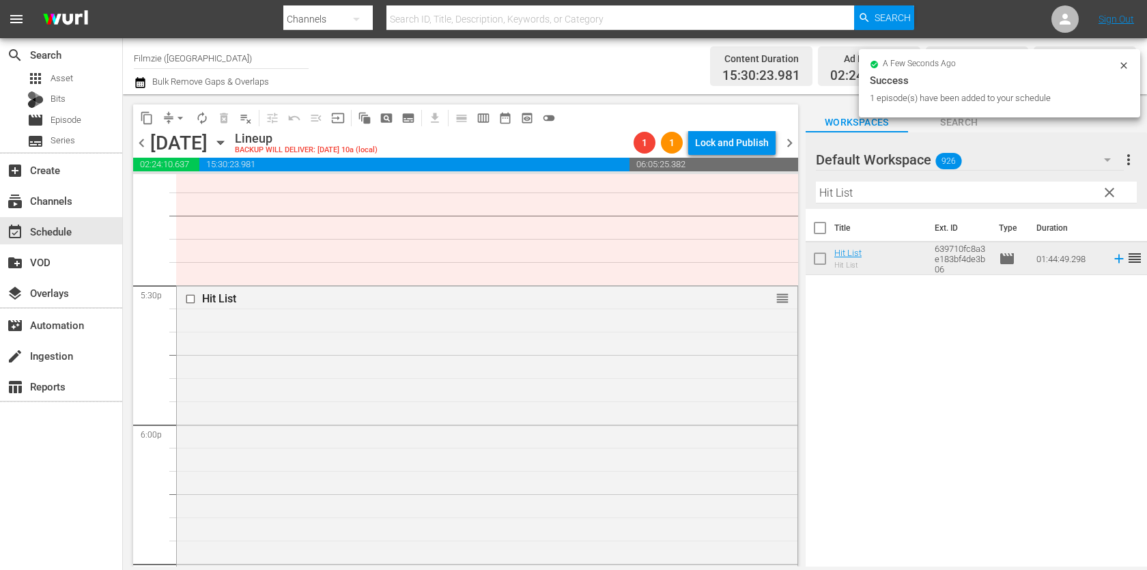
click at [988, 192] on input "Hit List" at bounding box center [976, 193] width 321 height 22
paste input "Peach Plum Pear"
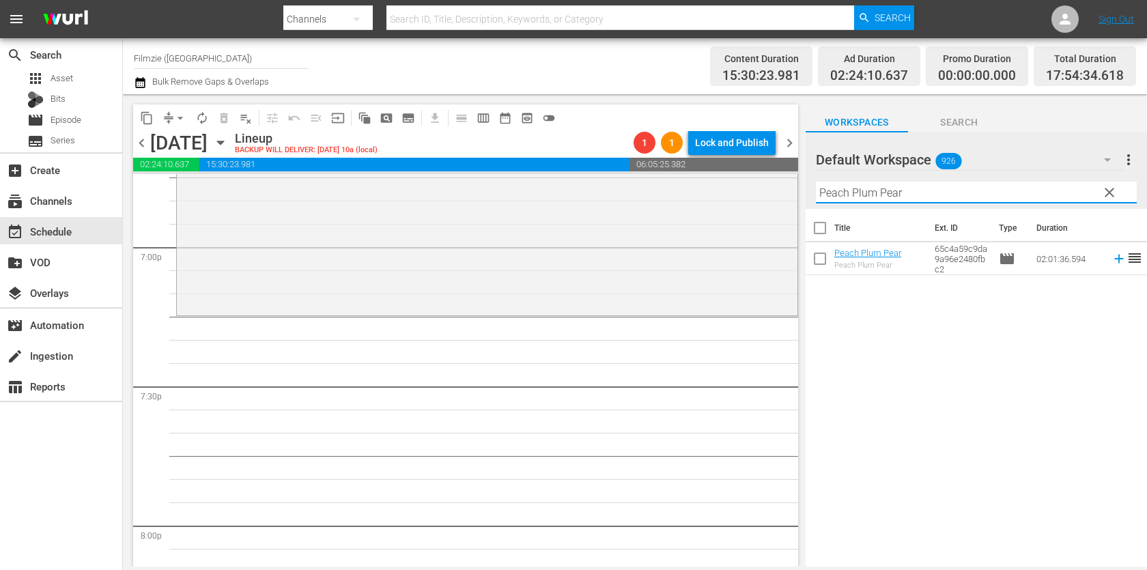
scroll to position [5222, 0]
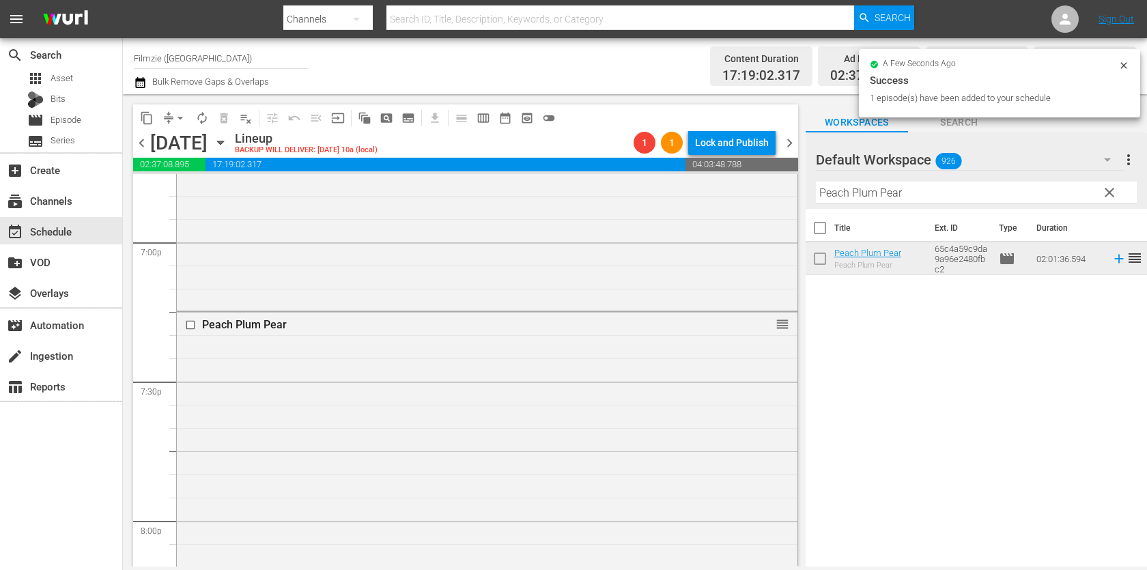
click at [879, 195] on input "Peach Plum Pear" at bounding box center [976, 193] width 321 height 22
paste input "The Battery"
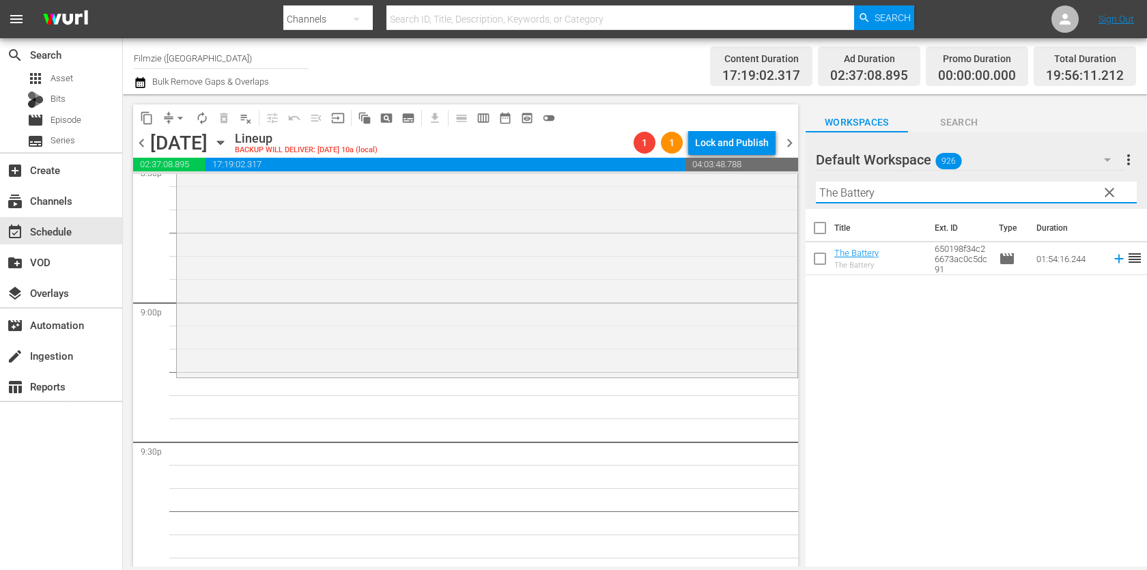
scroll to position [5733, 0]
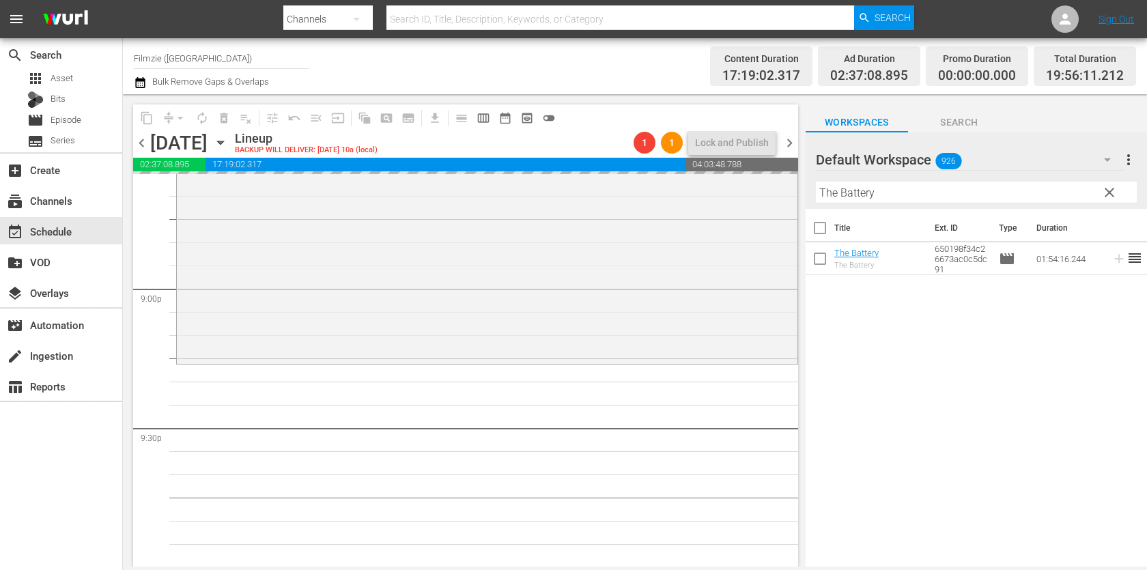
drag, startPoint x: 859, startPoint y: 257, endPoint x: 549, endPoint y: 49, distance: 372.3
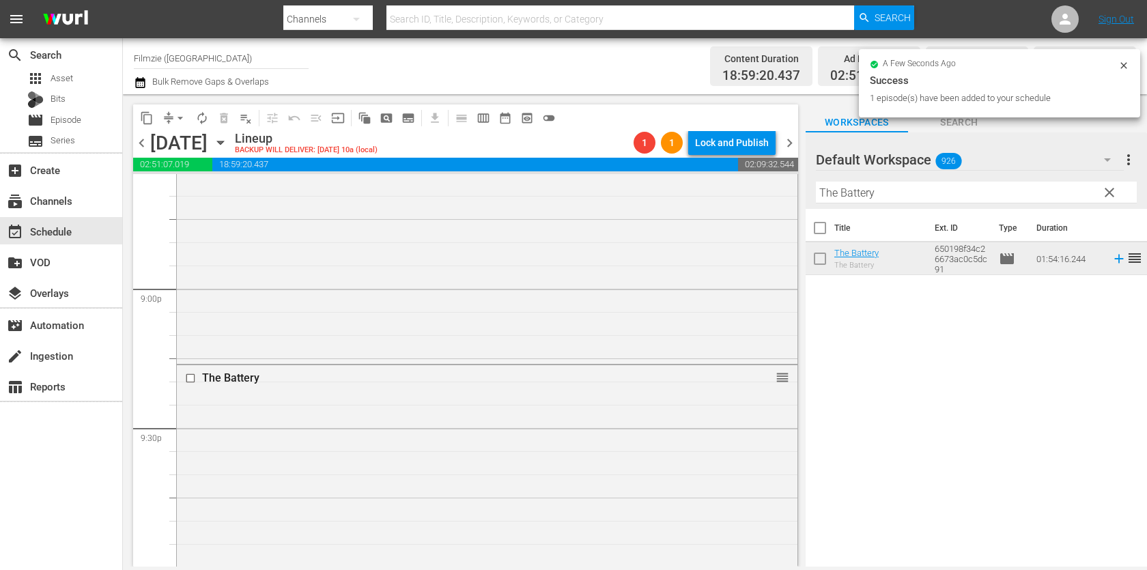
click at [963, 196] on input "The Battery" at bounding box center [976, 193] width 321 height 22
paste input "Gold"
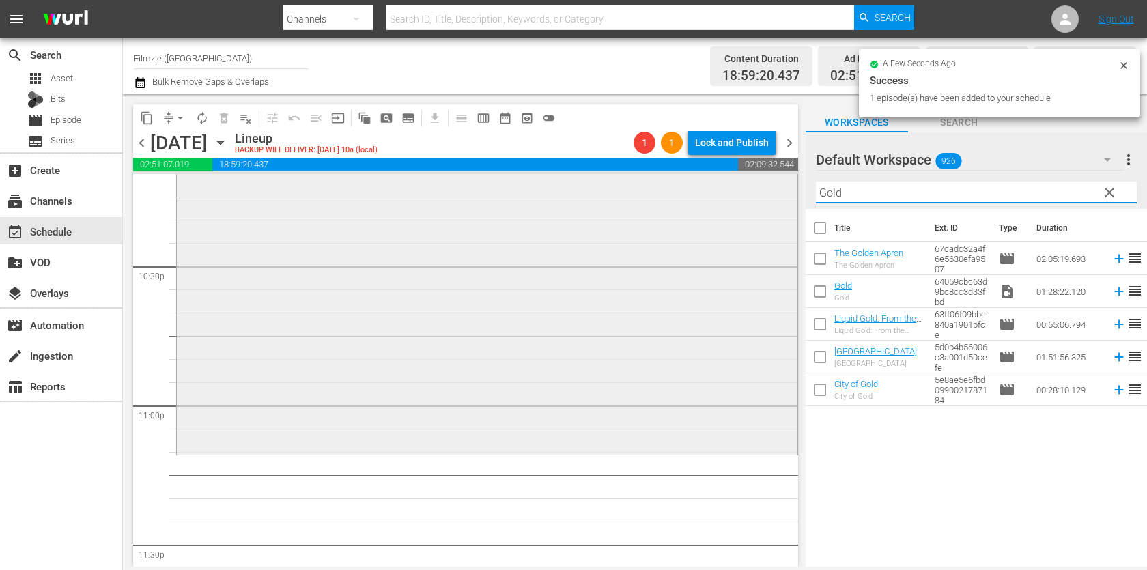
scroll to position [6290, 0]
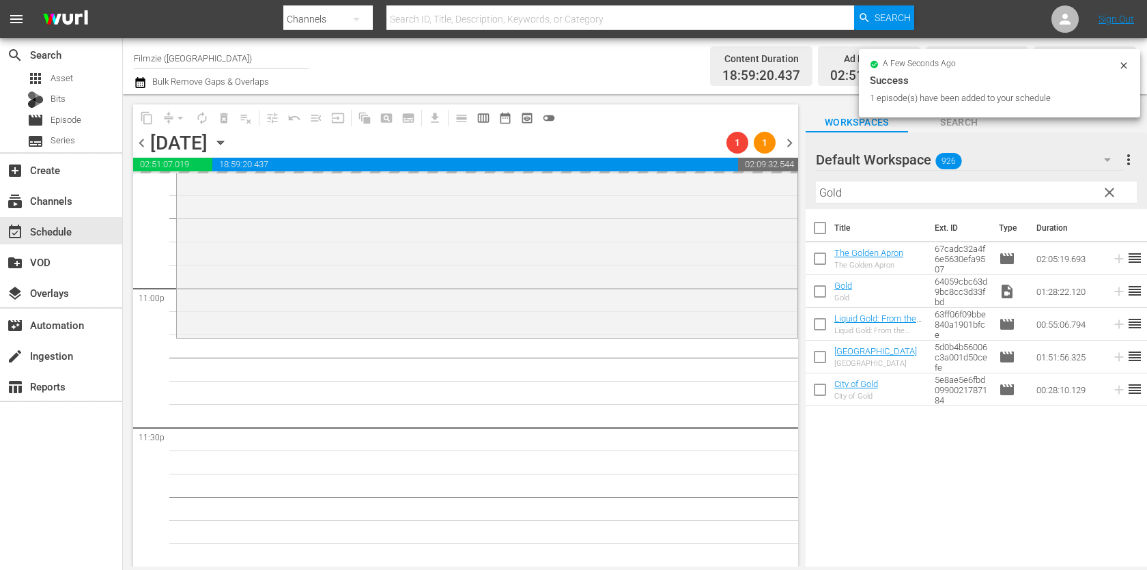
drag, startPoint x: 852, startPoint y: 289, endPoint x: 603, endPoint y: 10, distance: 373.6
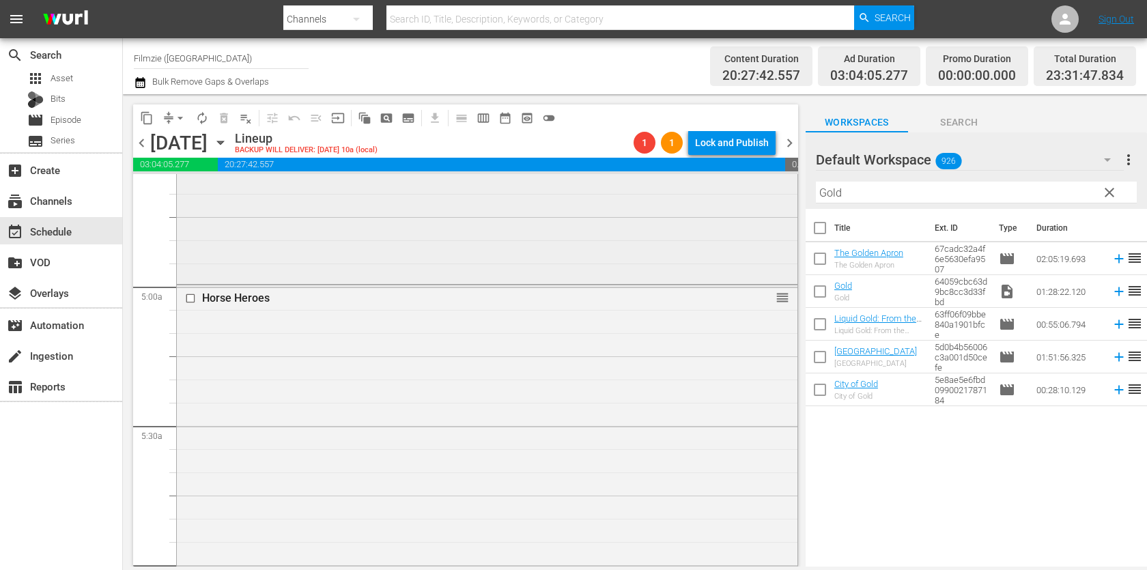
scroll to position [1283, 0]
click at [888, 192] on input "Gold" at bounding box center [976, 193] width 321 height 22
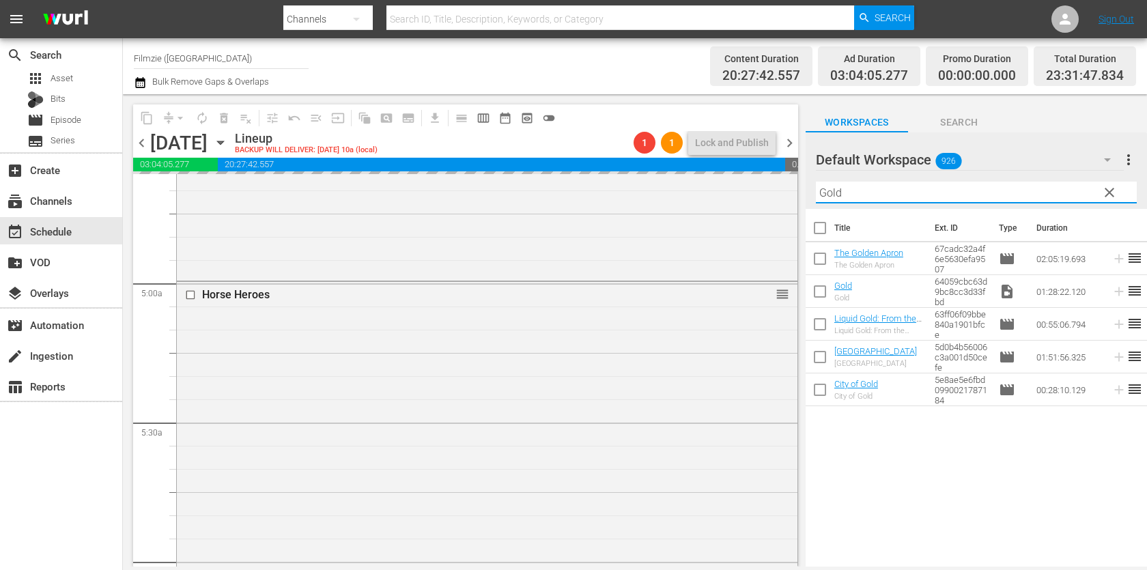
click at [888, 192] on input "Gold" at bounding box center [976, 193] width 321 height 22
paste input "Lovesick Fool - Love in the Age of Like"
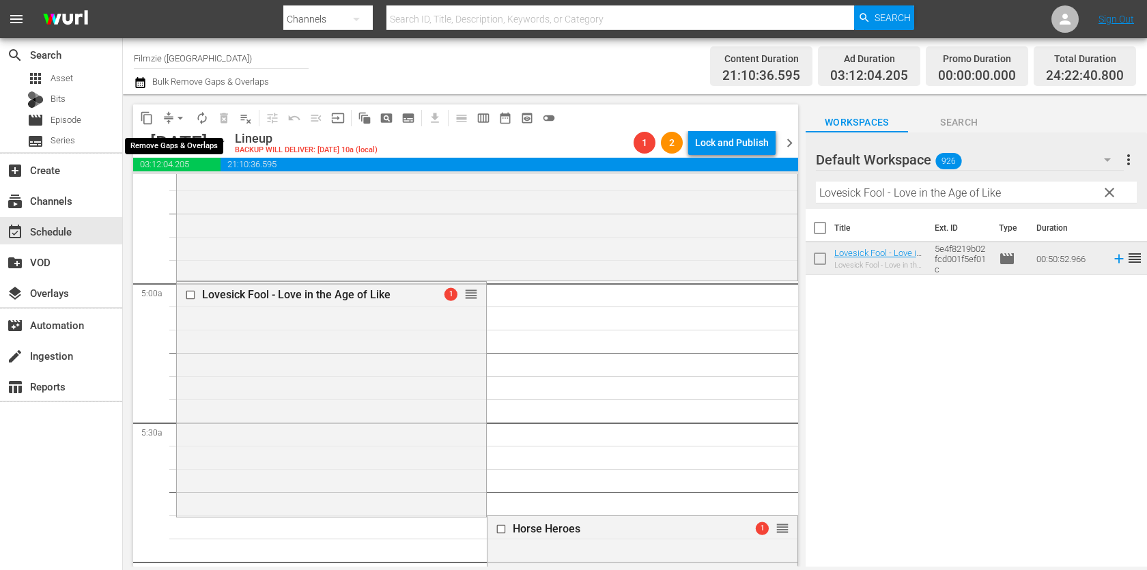
click at [167, 124] on span "compress" at bounding box center [169, 118] width 14 height 14
click at [175, 118] on span "arrow_drop_down" at bounding box center [180, 118] width 14 height 14
click at [181, 183] on li "Align to End of Previous Day" at bounding box center [180, 190] width 143 height 23
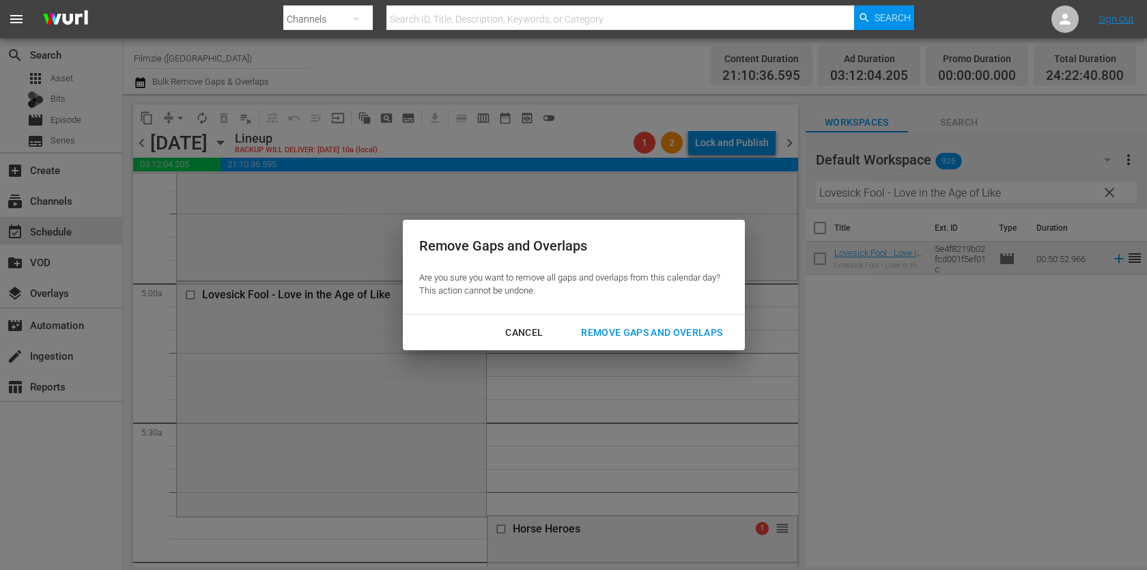
click at [650, 326] on div "Remove Gaps and Overlaps" at bounding box center [651, 332] width 163 height 17
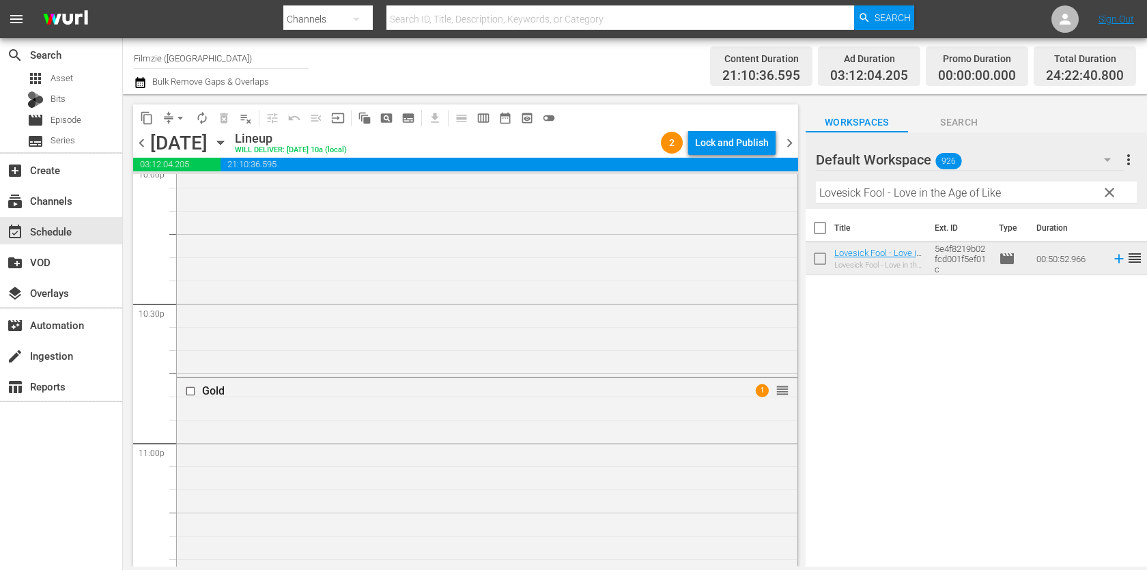
scroll to position [6416, 0]
click at [756, 141] on div "Lock and Publish" at bounding box center [732, 142] width 74 height 25
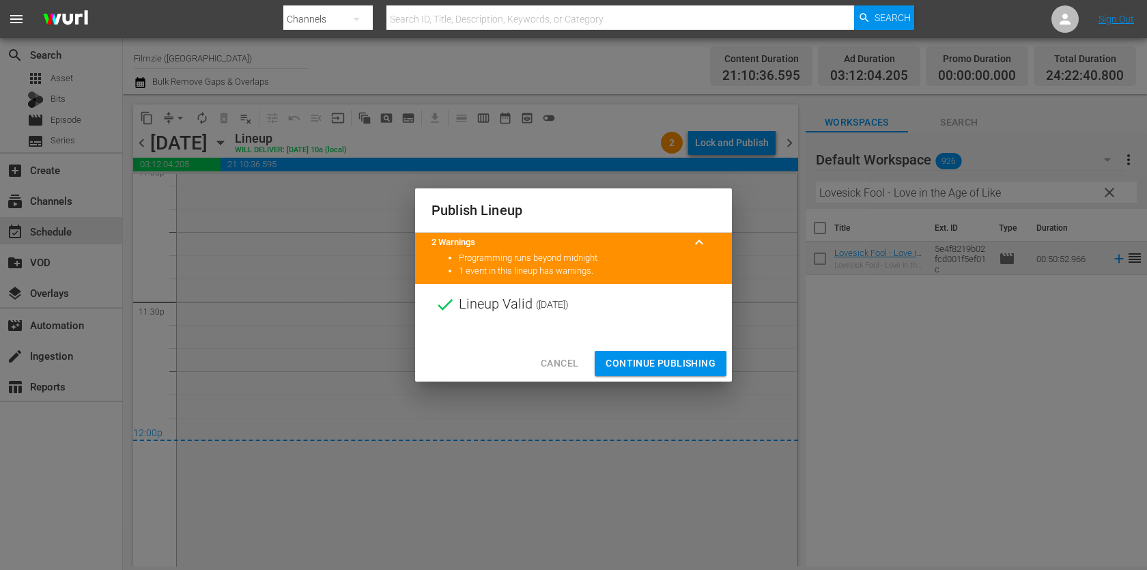
click at [674, 367] on span "Continue Publishing" at bounding box center [660, 363] width 110 height 17
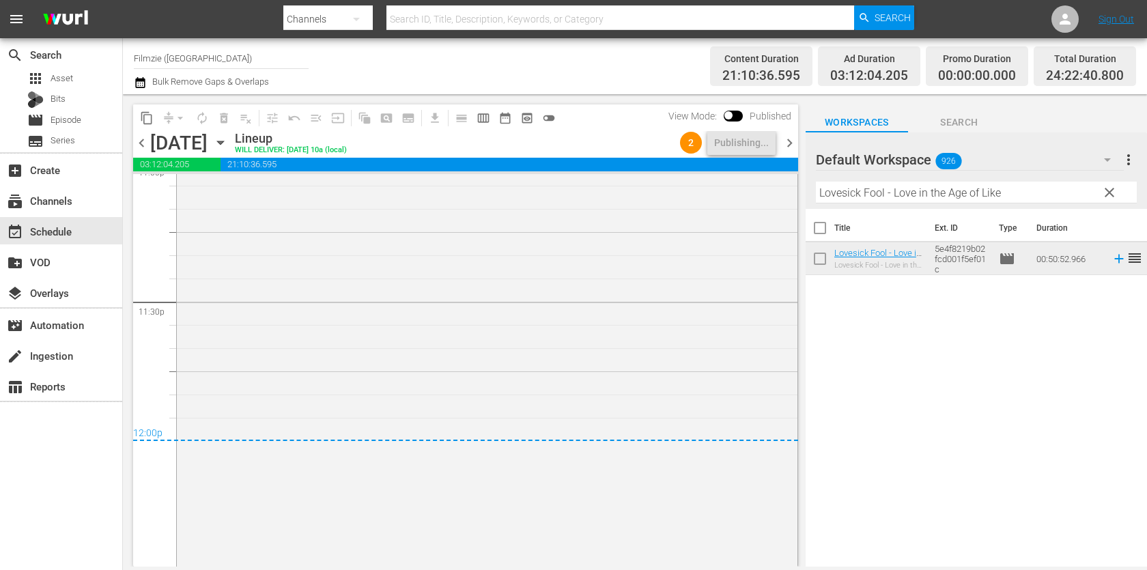
click at [790, 152] on div "chevron_left [DATE] [DATE] Lineup WILL DELIVER: [DATE] 10a (local) 2 Publishing…" at bounding box center [465, 144] width 665 height 27
click at [790, 143] on span "chevron_right" at bounding box center [789, 142] width 17 height 17
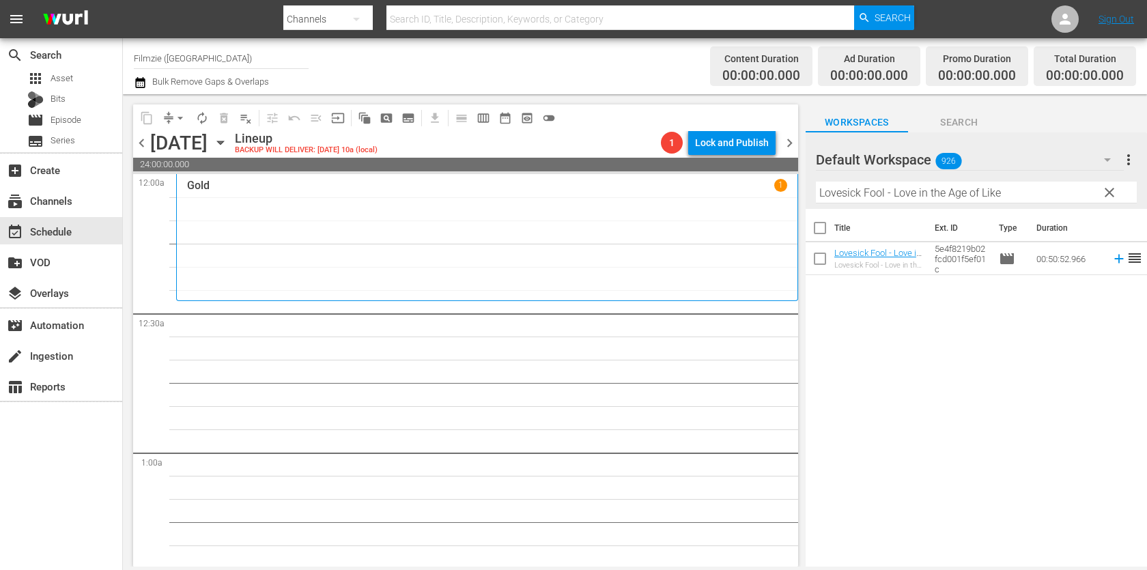
click at [949, 197] on input "Lovesick Fool - Love in the Age of Like" at bounding box center [976, 193] width 321 height 22
paste input "Montauk Chronicles"
drag, startPoint x: 885, startPoint y: 255, endPoint x: 620, endPoint y: 23, distance: 352.1
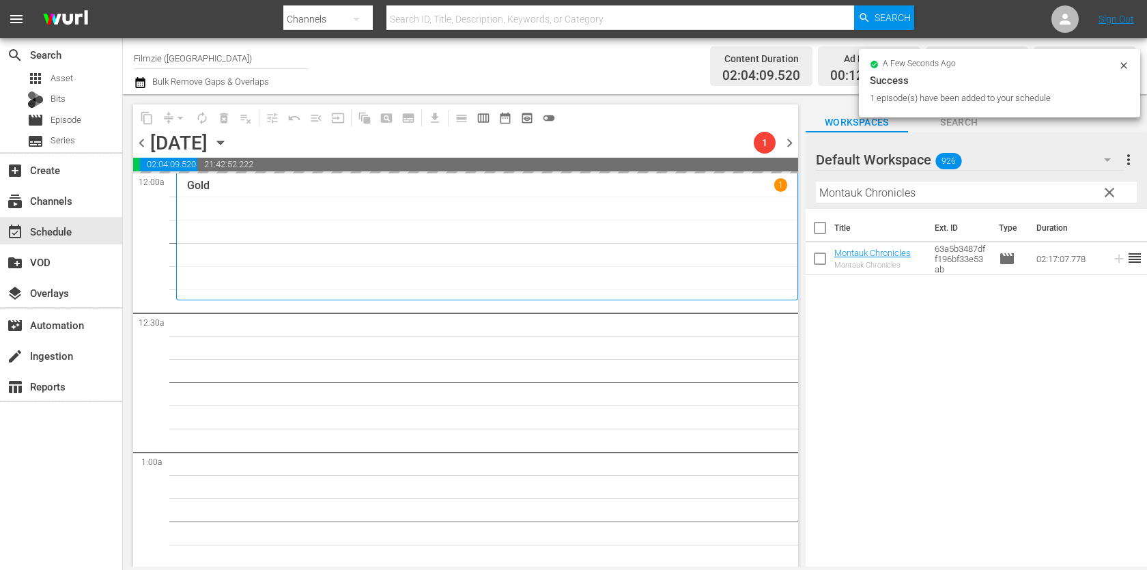
click at [995, 210] on th "Type" at bounding box center [1009, 228] width 38 height 38
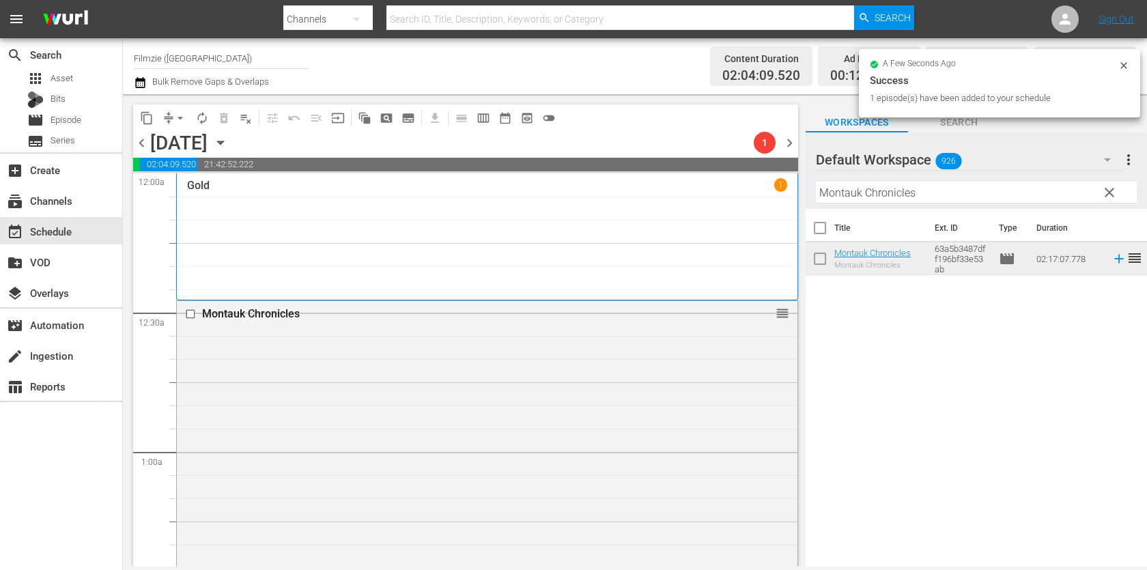
click at [998, 194] on input "Montauk Chronicles" at bounding box center [976, 193] width 321 height 22
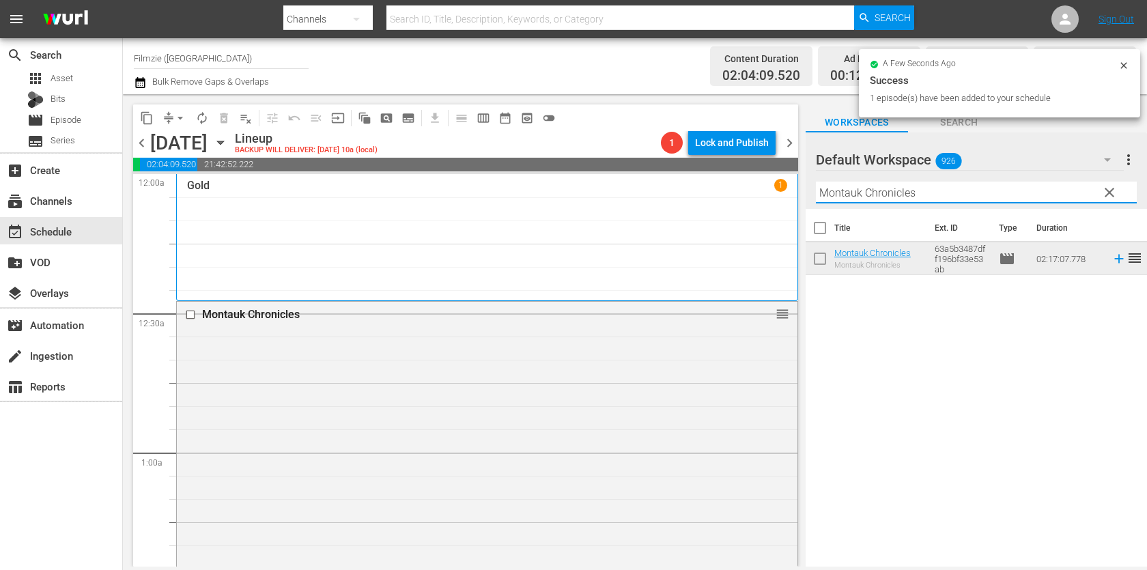
click at [998, 194] on input "Montauk Chronicles" at bounding box center [976, 193] width 321 height 22
paste input "Confessions of a Producer"
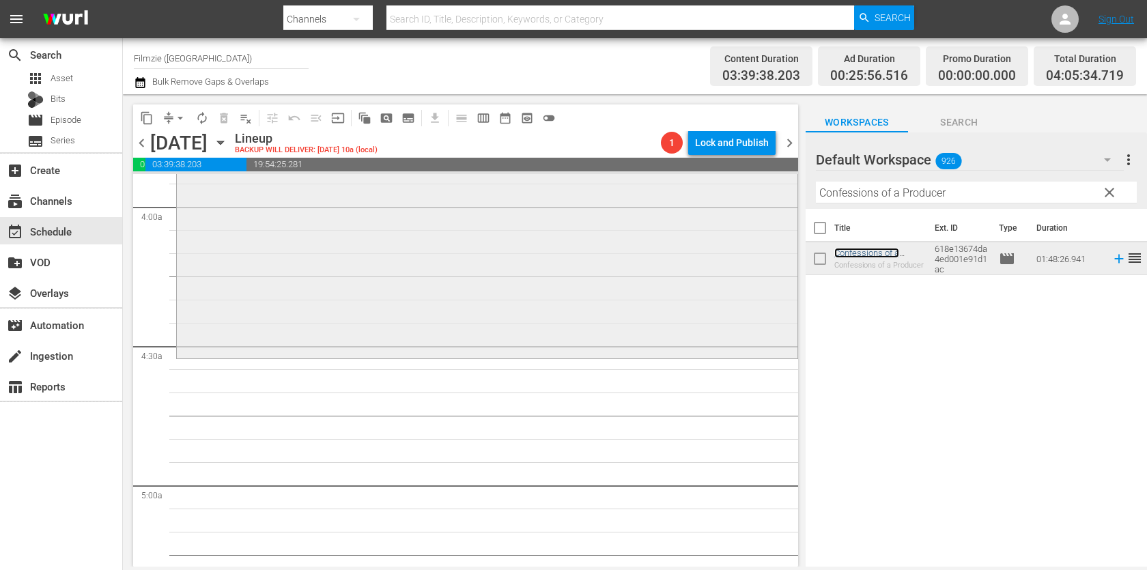
scroll to position [1074, 0]
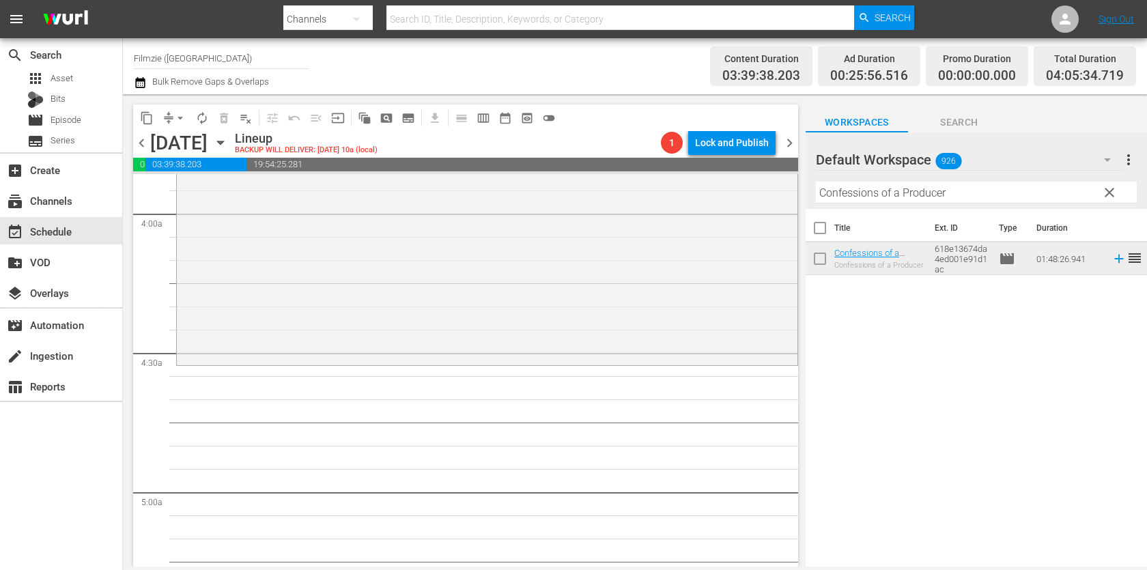
drag, startPoint x: 861, startPoint y: 250, endPoint x: 614, endPoint y: 3, distance: 349.4
click at [887, 197] on input "Confessions of a Producer" at bounding box center [976, 193] width 321 height 22
paste input "Not On This Night"
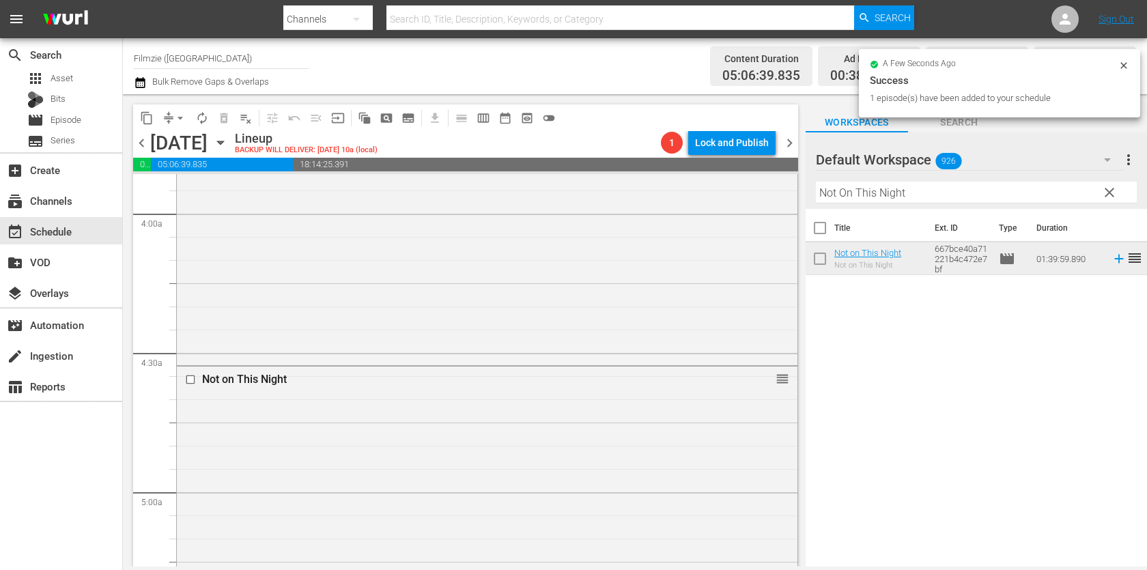
click at [915, 197] on input "Not On This Night" at bounding box center [976, 193] width 321 height 22
paste input "[PERSON_NAME]'s Feast: A Comedy Food Special"
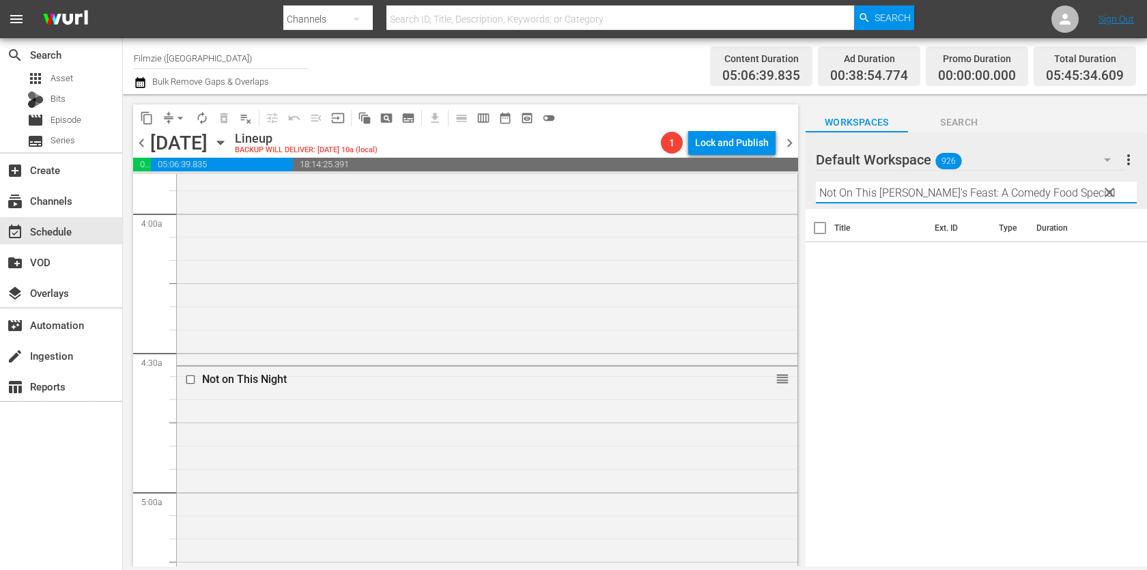
click at [915, 197] on input "Not On This [PERSON_NAME]'s Feast: A Comedy Food Special" at bounding box center [976, 193] width 321 height 22
paste input "[PERSON_NAME]'s Feast: A Comedy Food Special"
click at [865, 196] on input "Not On This [PERSON_NAME]'s [PERSON_NAME]'s Feast: A Comedy Food Special: A Com…" at bounding box center [976, 193] width 321 height 22
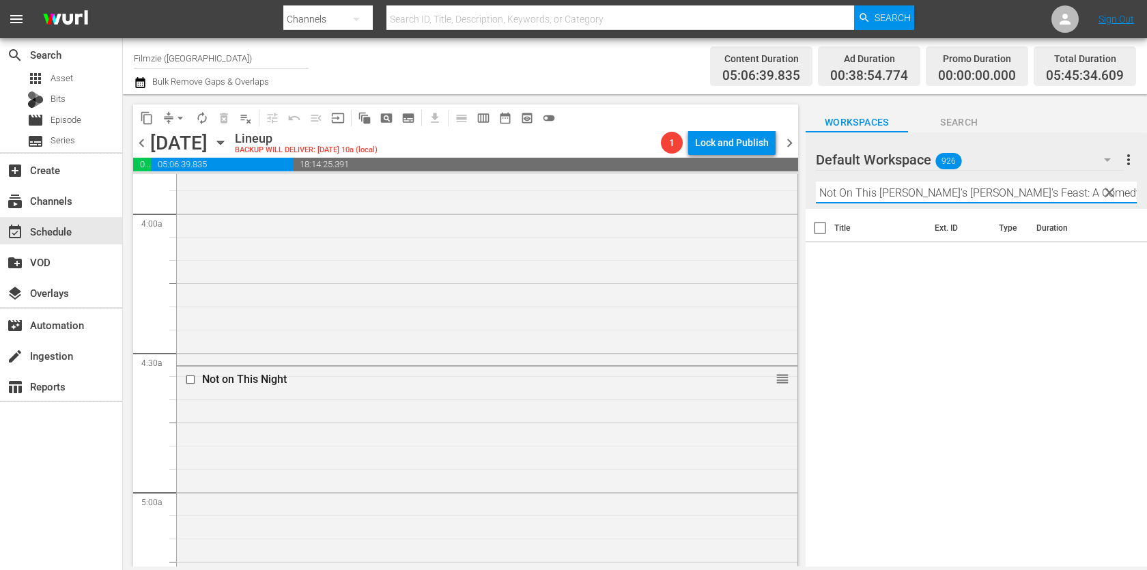
click at [865, 196] on input "Not On This [PERSON_NAME]'s [PERSON_NAME]'s Feast: A Comedy Food Special: A Com…" at bounding box center [976, 193] width 321 height 22
paste input "[PERSON_NAME]'s Feast"
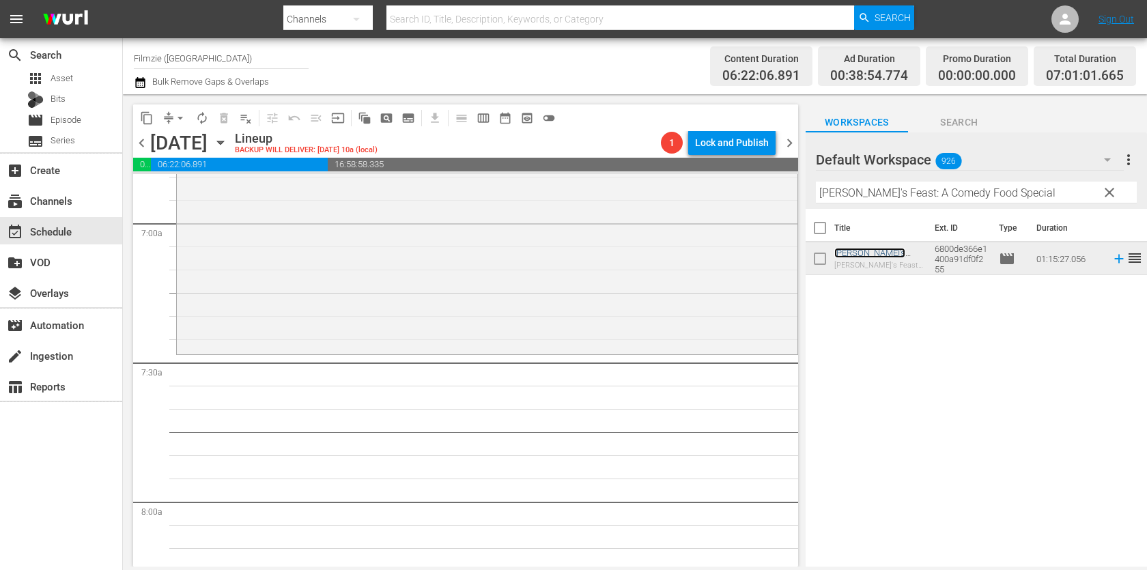
scroll to position [1882, 0]
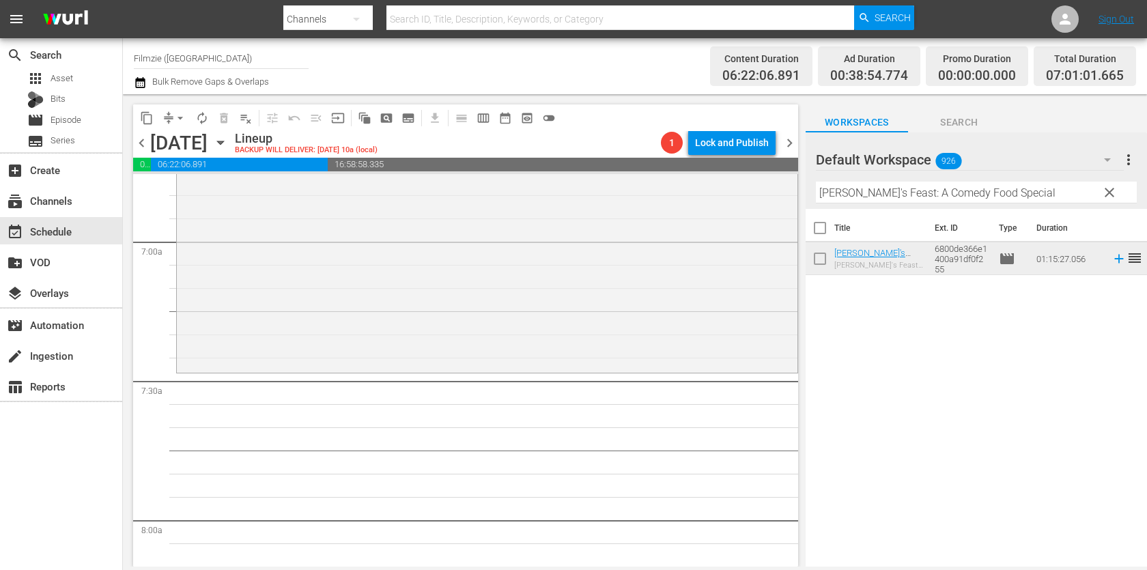
drag, startPoint x: 871, startPoint y: 253, endPoint x: 627, endPoint y: 26, distance: 333.2
click at [935, 194] on input "[PERSON_NAME]'s Feast: A Comedy Food Special" at bounding box center [976, 193] width 321 height 22
paste input "[PERSON_NAME] Dream"
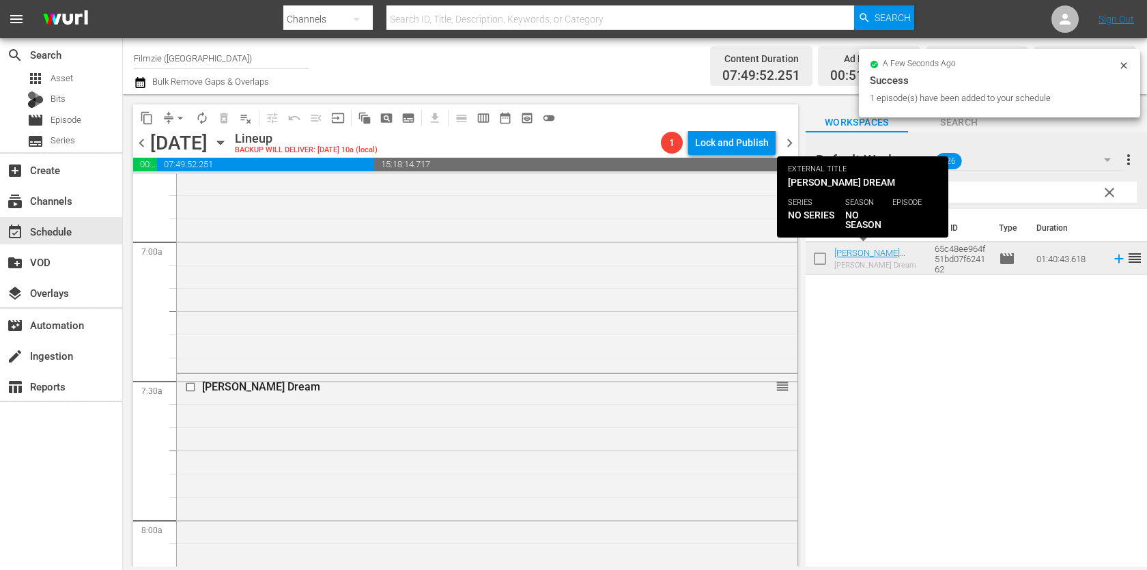
click at [985, 198] on input "[PERSON_NAME] Dream" at bounding box center [976, 193] width 321 height 22
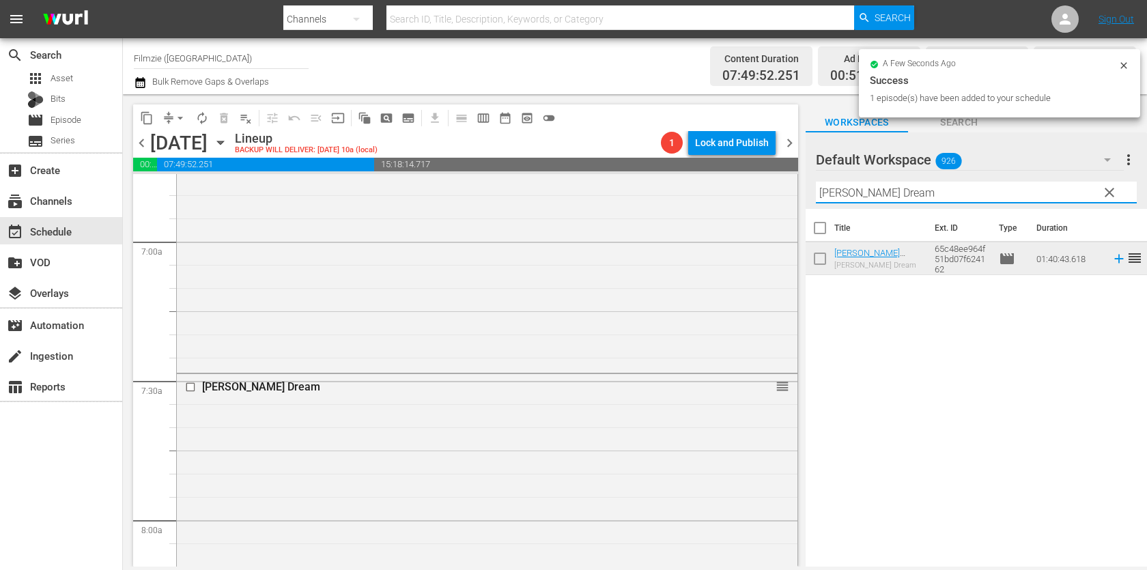
click at [985, 198] on input "[PERSON_NAME] Dream" at bounding box center [976, 193] width 321 height 22
paste input "[PERSON_NAME]: [PERSON_NAME]"
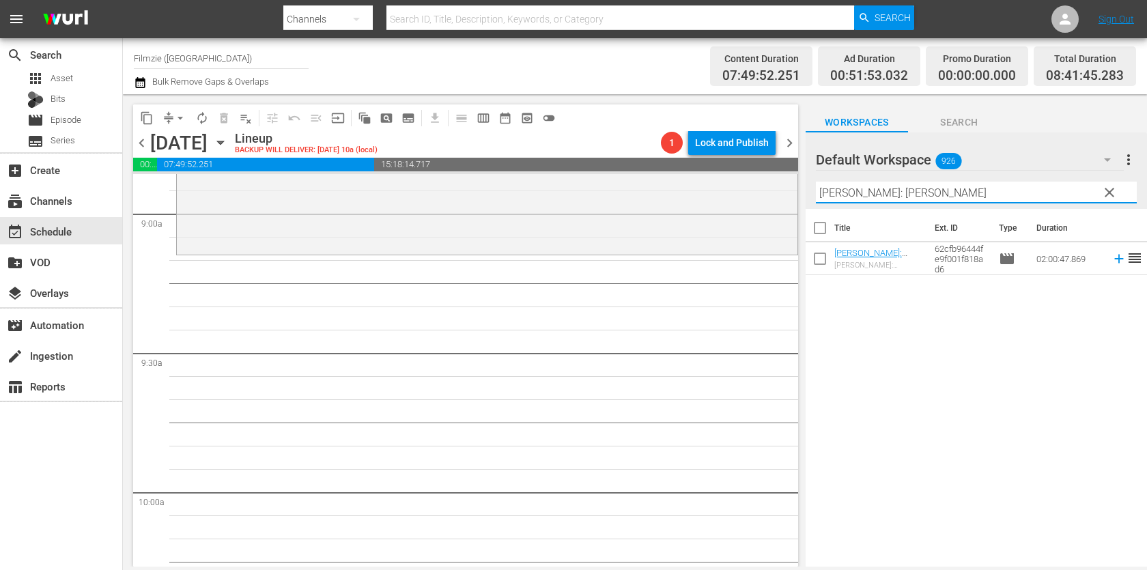
scroll to position [2479, 0]
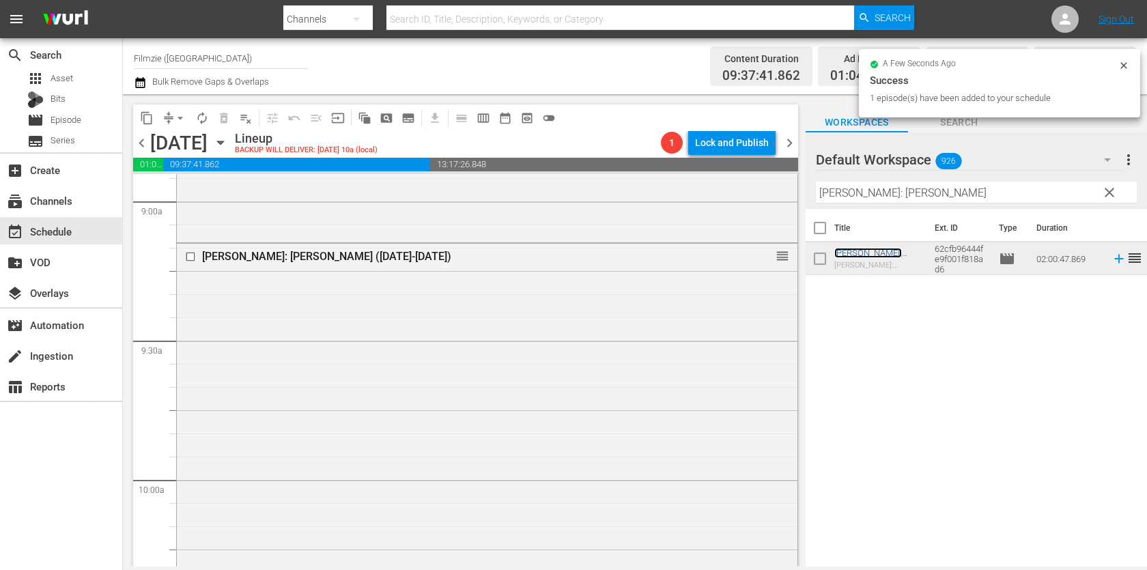
drag, startPoint x: 854, startPoint y: 249, endPoint x: 489, endPoint y: 14, distance: 433.9
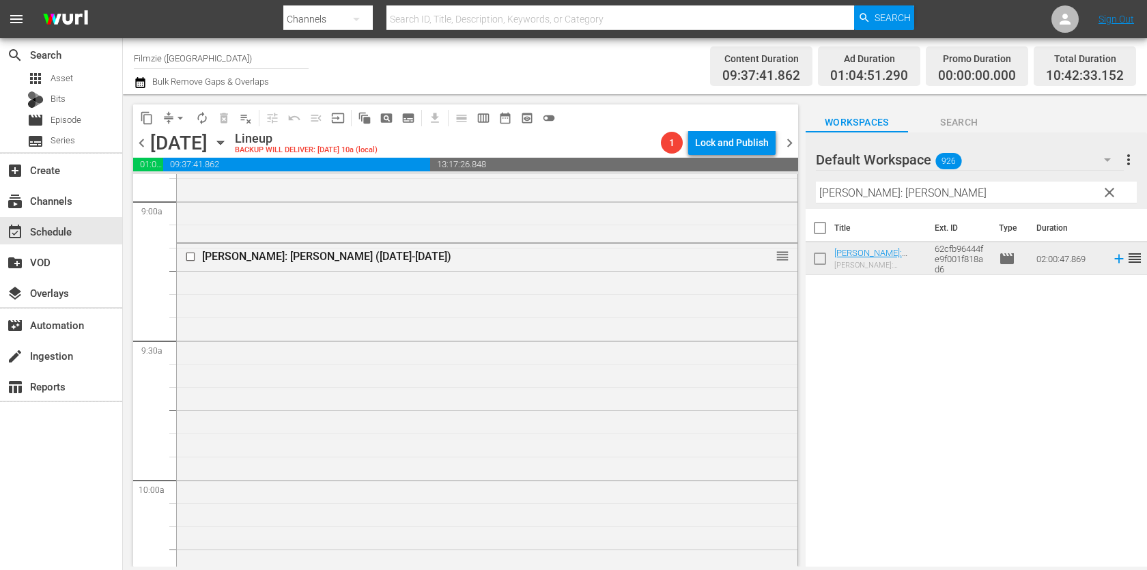
click at [884, 177] on div "Filter by Title [PERSON_NAME]: [PERSON_NAME]" at bounding box center [976, 192] width 321 height 33
click at [884, 182] on input "[PERSON_NAME]: [PERSON_NAME]" at bounding box center [976, 193] width 321 height 22
paste input "Accidental Truth: UFO Revelations"
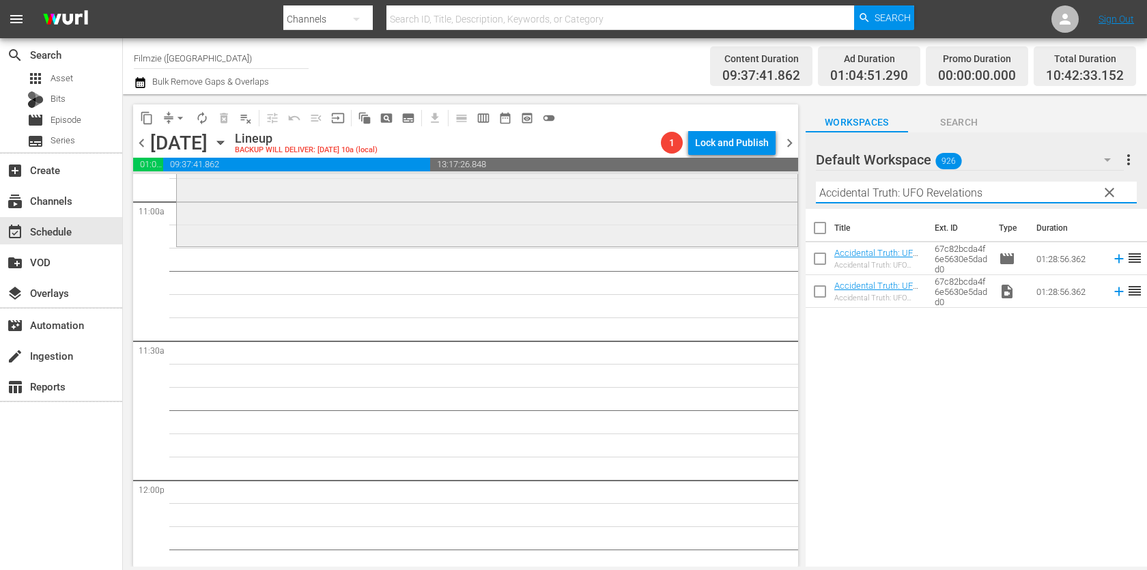
scroll to position [3052, 0]
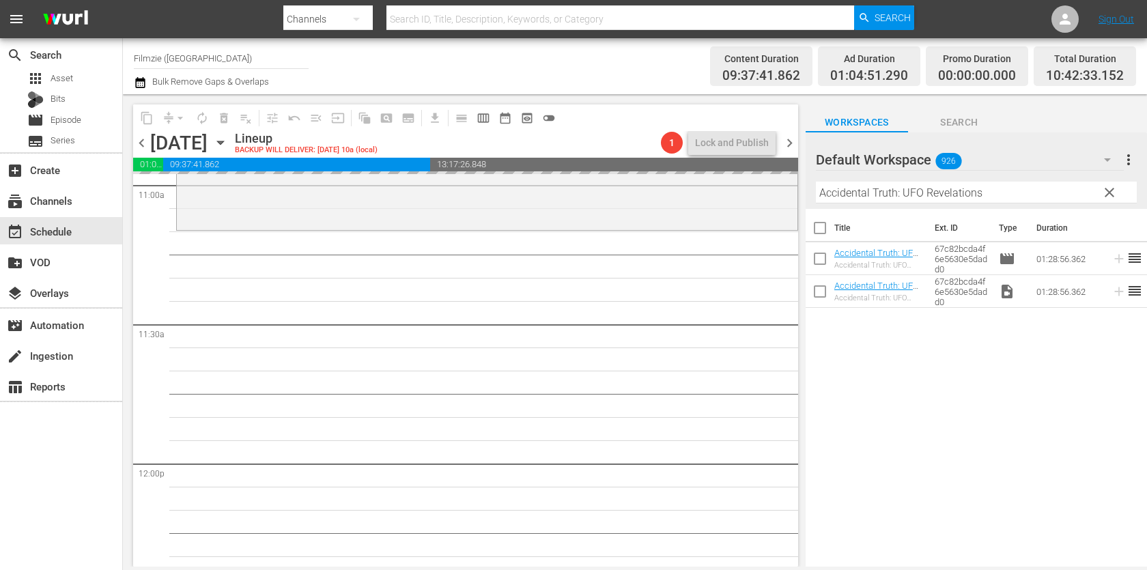
drag, startPoint x: 884, startPoint y: 248, endPoint x: 521, endPoint y: 8, distance: 435.9
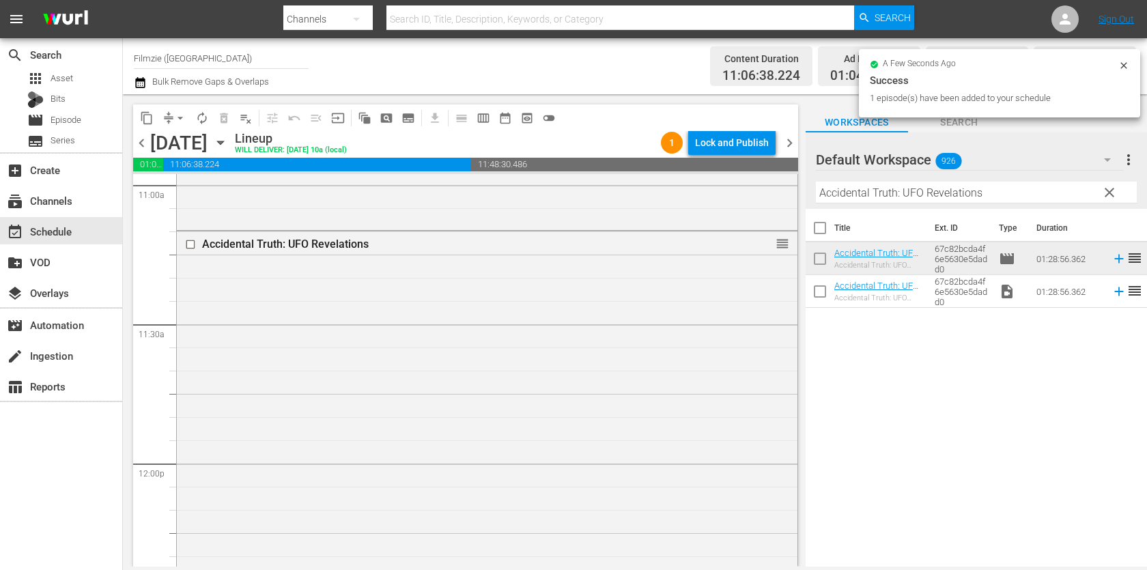
click at [874, 201] on input "Accidental Truth: UFO Revelations" at bounding box center [976, 193] width 321 height 22
paste input "[PERSON_NAME]"
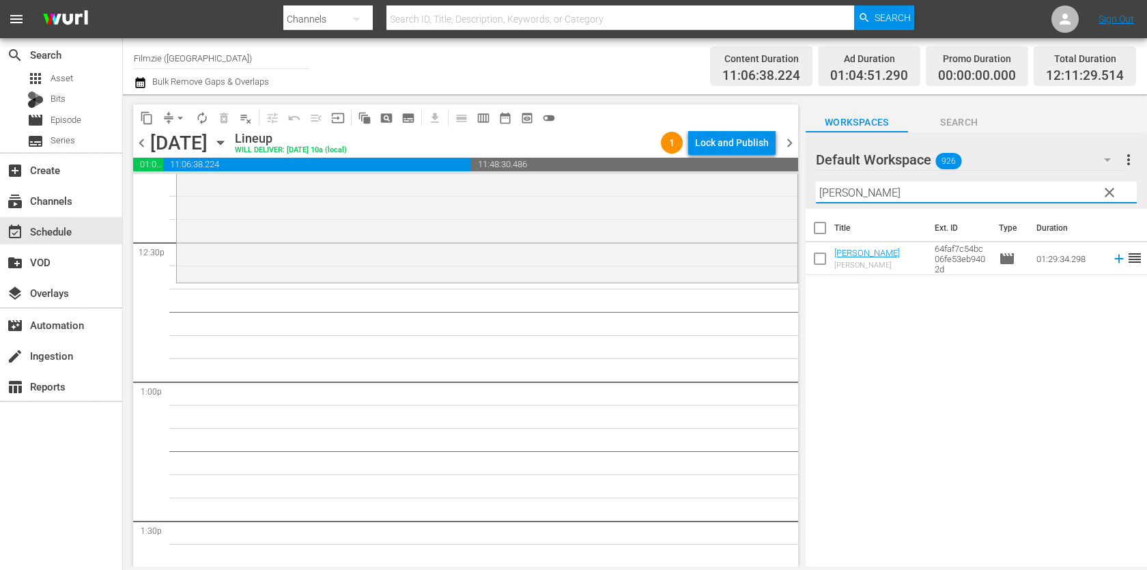
scroll to position [3414, 0]
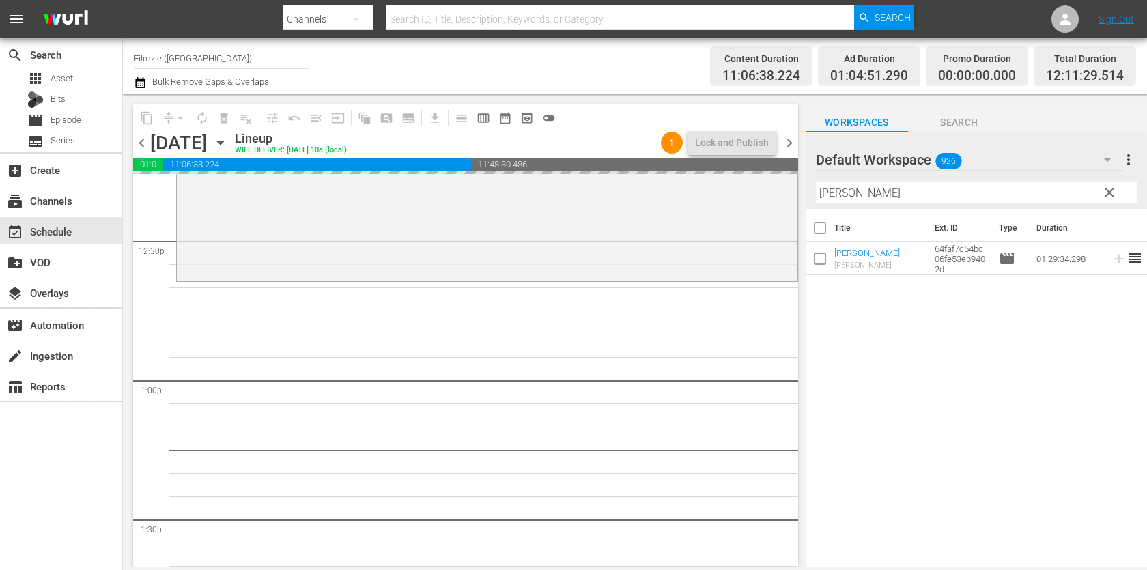
drag, startPoint x: 864, startPoint y: 247, endPoint x: 605, endPoint y: 14, distance: 348.4
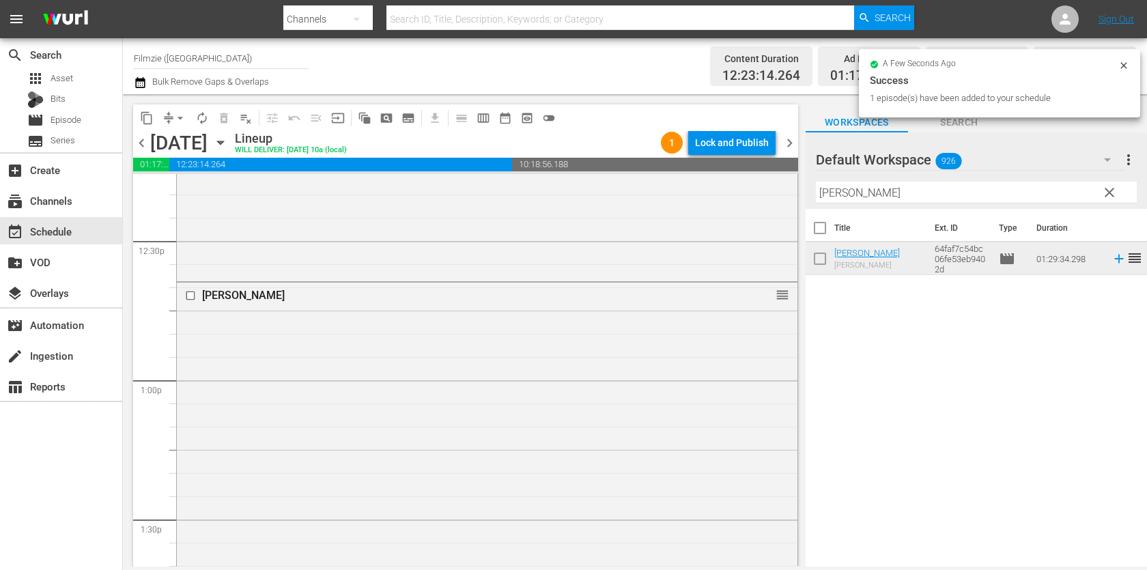
click at [864, 179] on div "Filter by Title [PERSON_NAME]" at bounding box center [976, 192] width 321 height 33
click at [865, 188] on input "[PERSON_NAME]" at bounding box center [976, 193] width 321 height 22
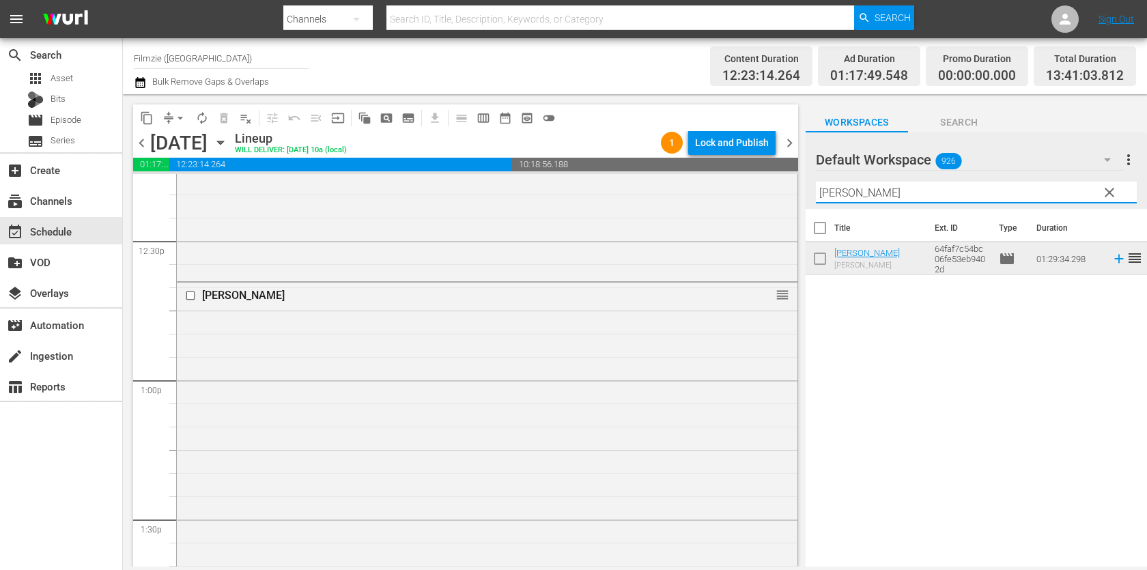
click at [865, 188] on input "[PERSON_NAME]" at bounding box center [976, 193] width 321 height 22
paste input "Blood Country"
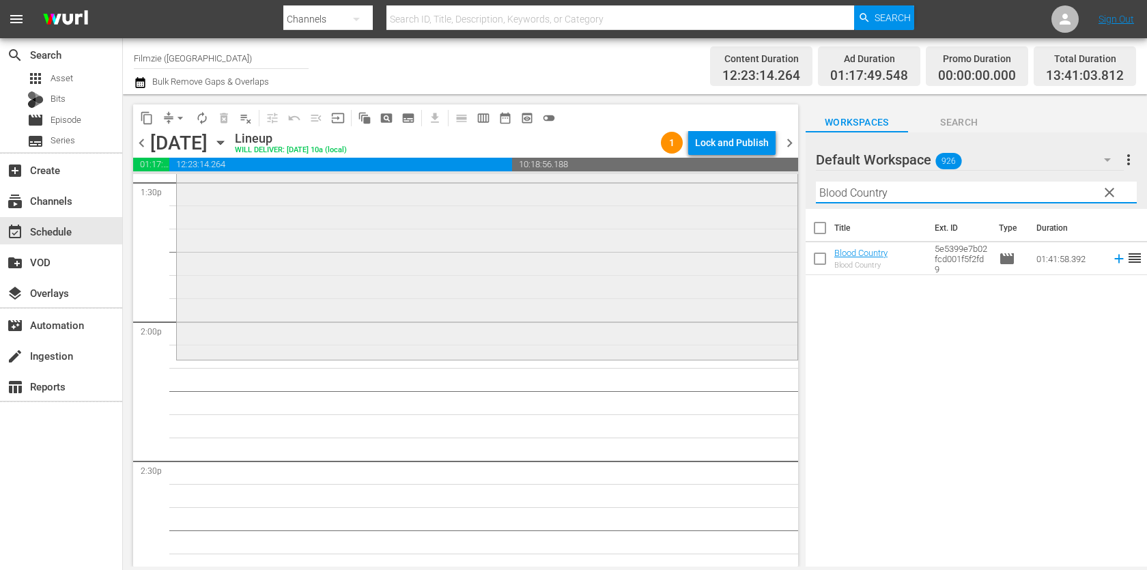
scroll to position [3751, 0]
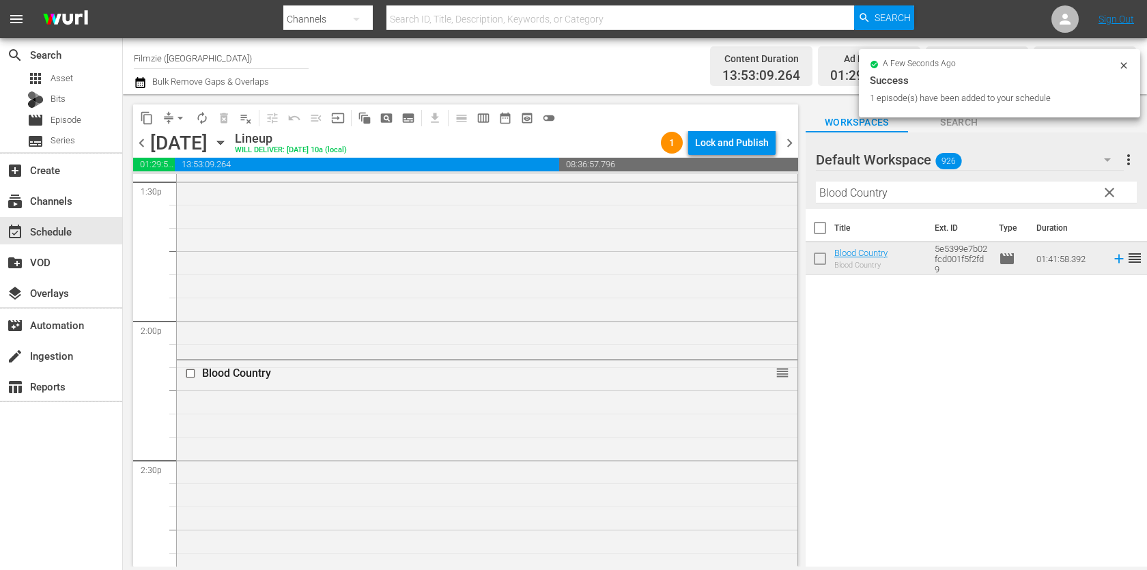
click at [895, 186] on input "Blood Country" at bounding box center [976, 193] width 321 height 22
paste input "A Lobster Tale"
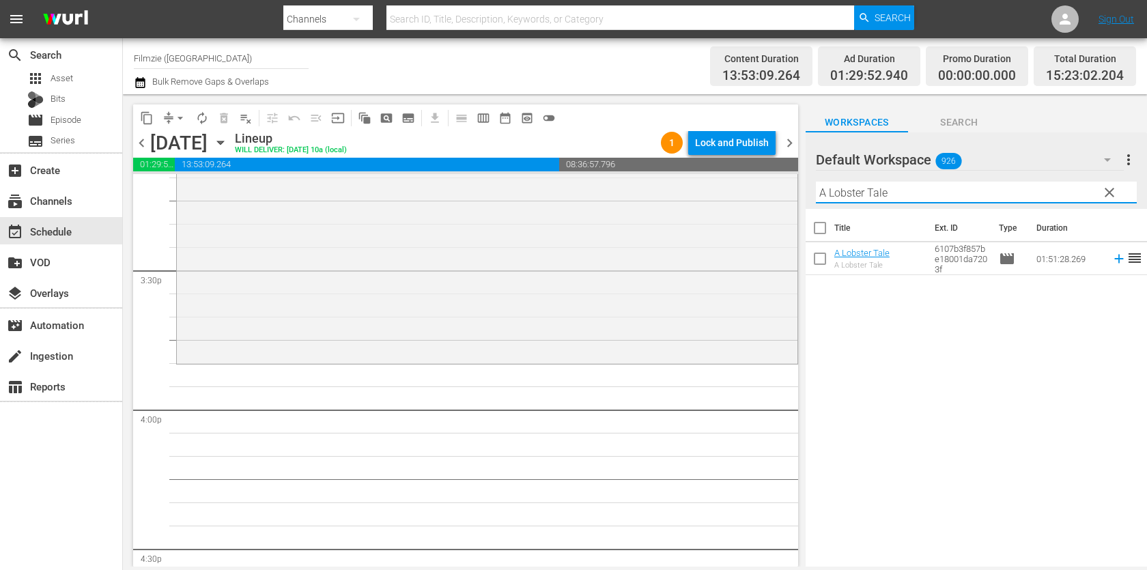
scroll to position [4256, 0]
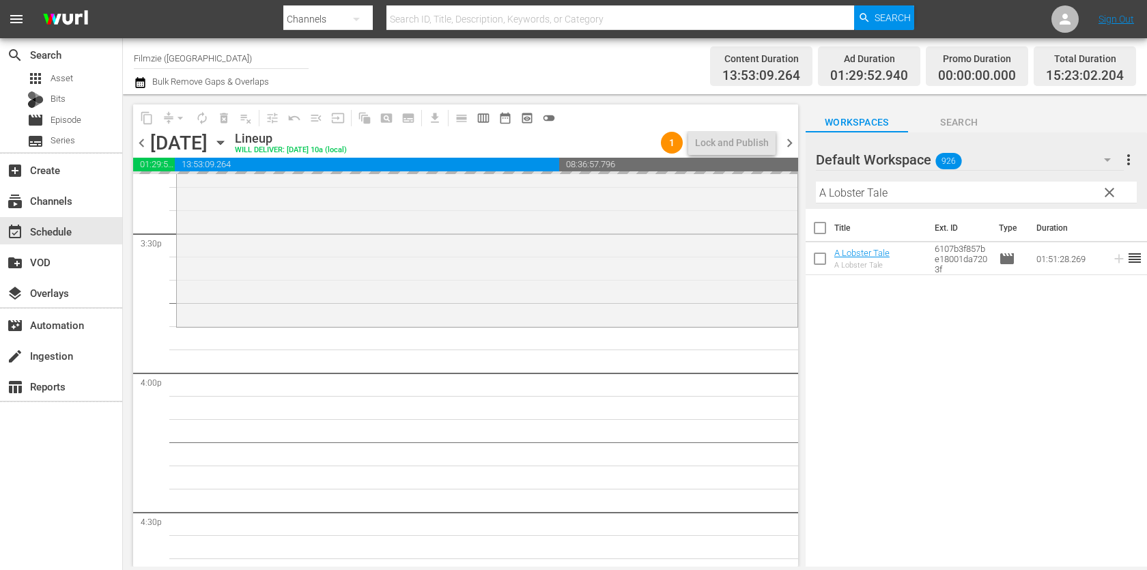
drag, startPoint x: 862, startPoint y: 249, endPoint x: 611, endPoint y: 32, distance: 331.9
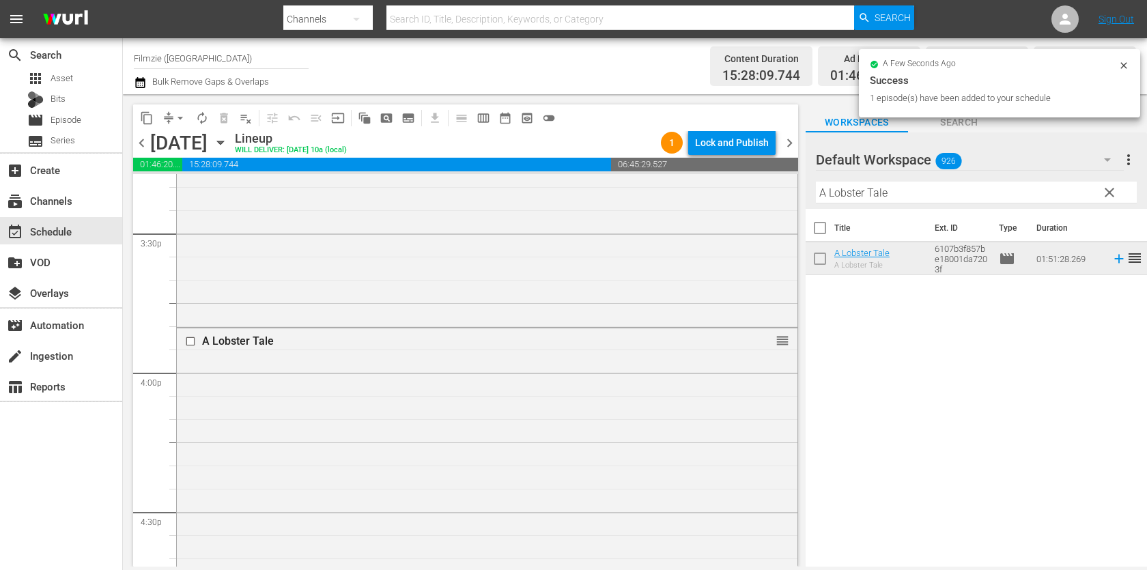
click at [932, 190] on input "A Lobster Tale" at bounding box center [976, 193] width 321 height 22
paste input "Saints and Soldiers"
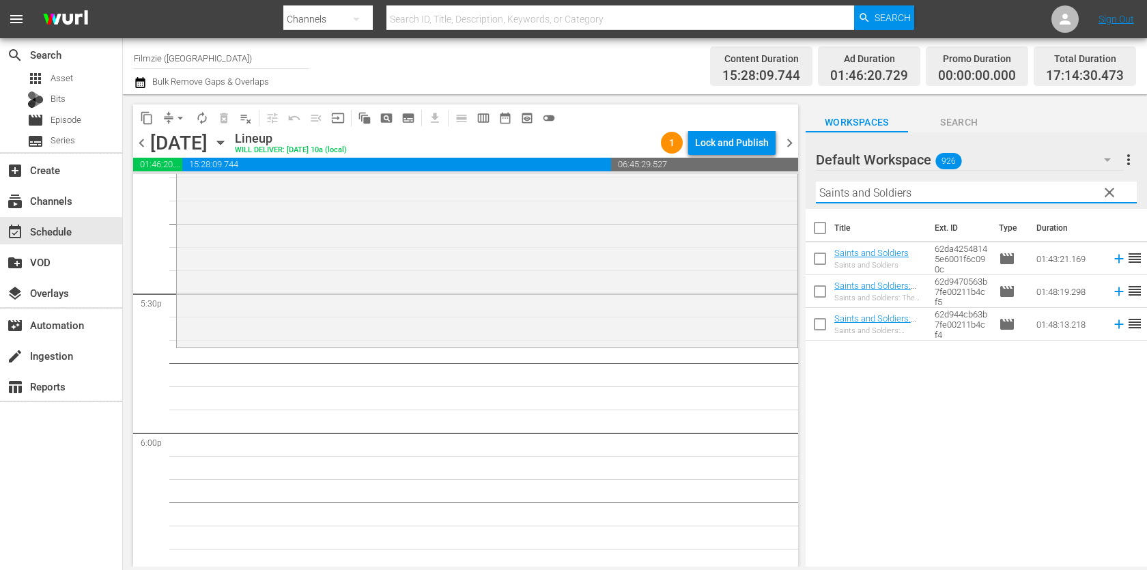
scroll to position [4761, 0]
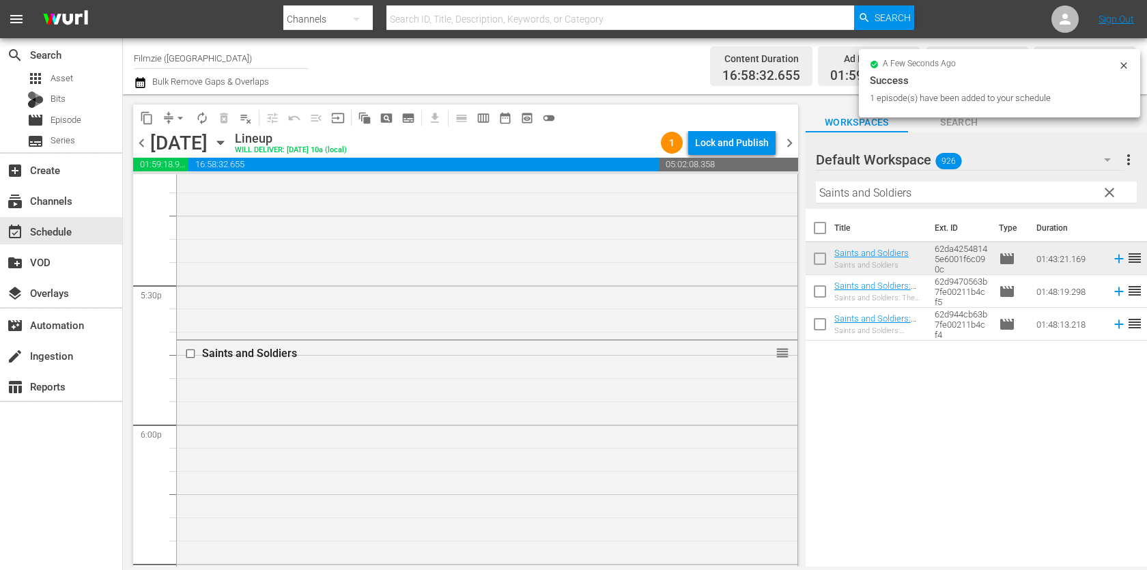
click at [886, 188] on input "Saints and Soldiers" at bounding box center [976, 193] width 321 height 22
paste input "Dearest [PERSON_NAME]"
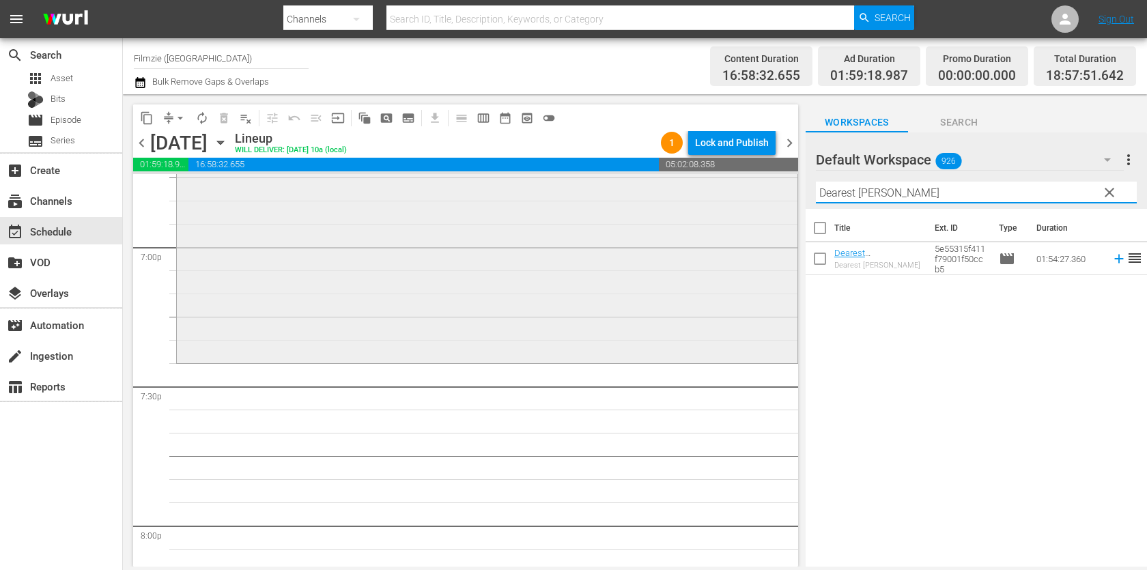
scroll to position [5222, 0]
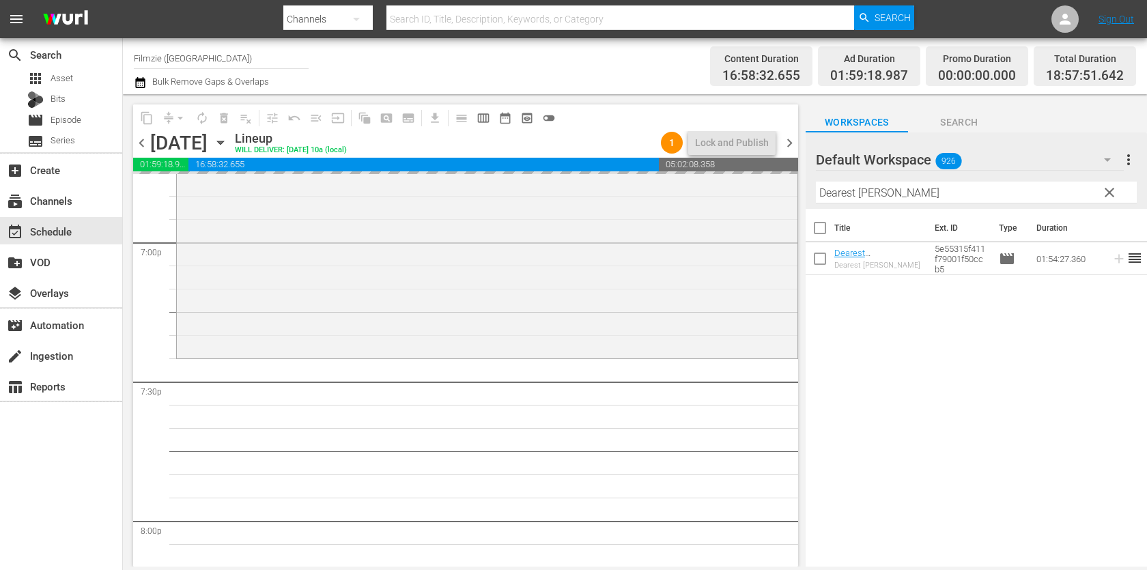
drag, startPoint x: 852, startPoint y: 250, endPoint x: 608, endPoint y: 17, distance: 337.4
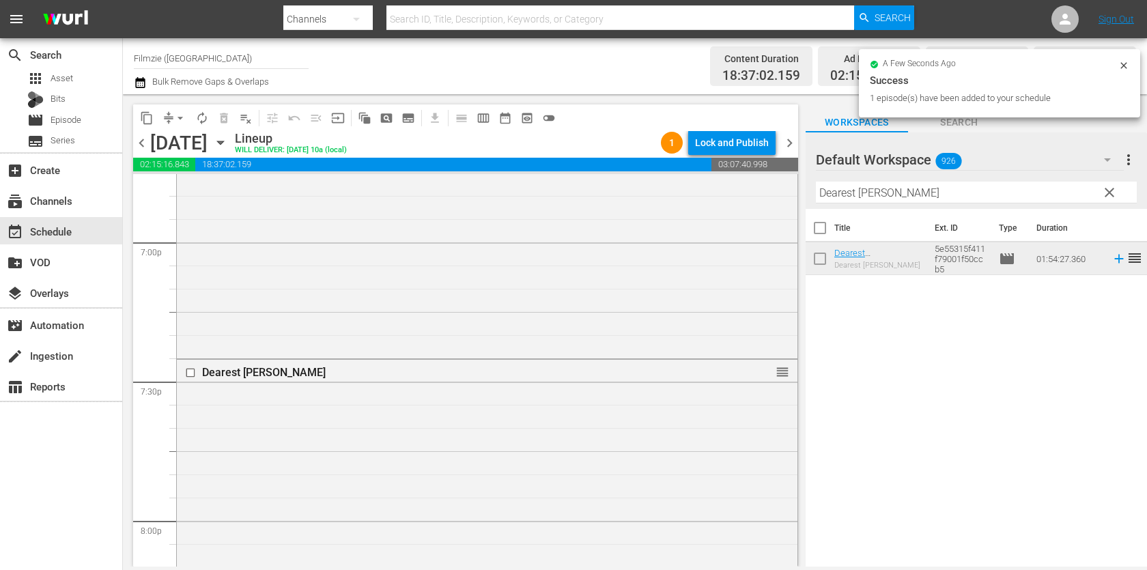
click at [884, 190] on input "Dearest [PERSON_NAME]" at bounding box center [976, 193] width 321 height 22
paste input "My Name Is [PERSON_NAME]"
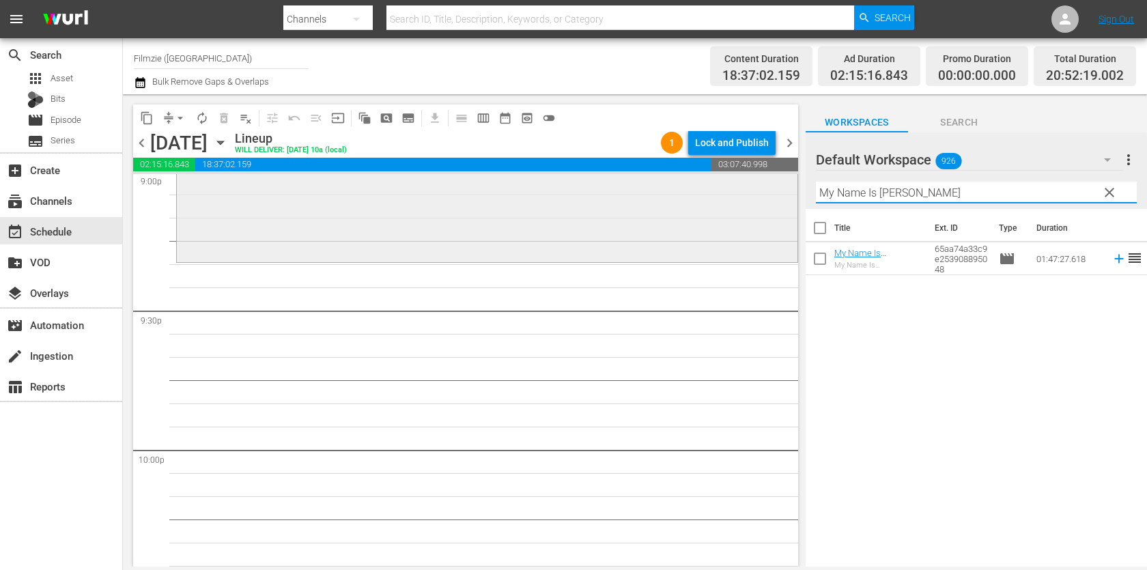
scroll to position [5852, 0]
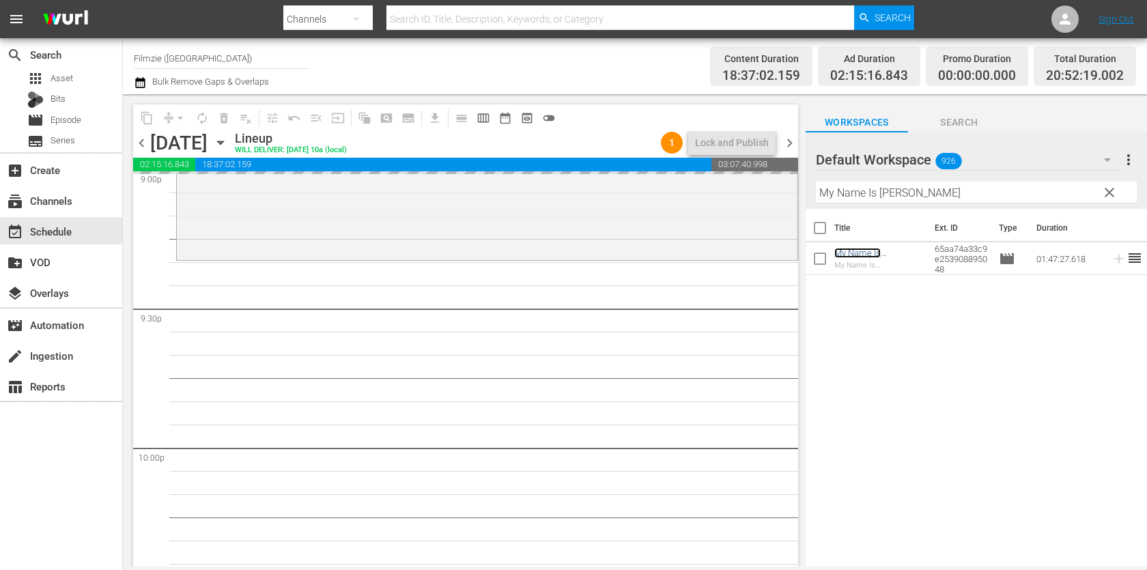
drag, startPoint x: 841, startPoint y: 251, endPoint x: 590, endPoint y: 2, distance: 354.2
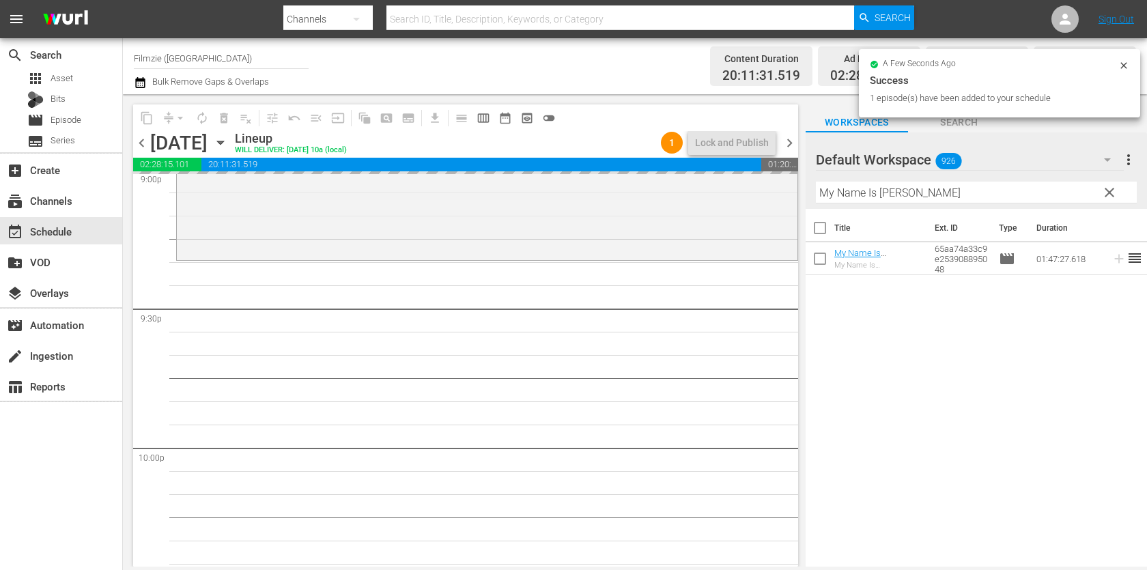
click at [902, 192] on input "My Name Is [PERSON_NAME]" at bounding box center [976, 193] width 321 height 22
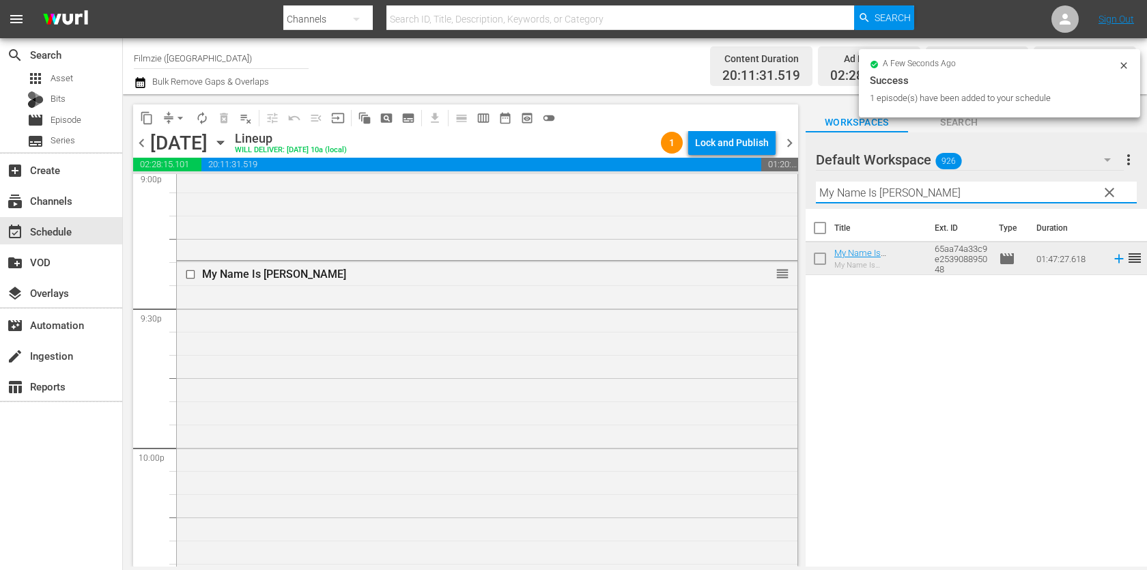
paste input "Coffin"
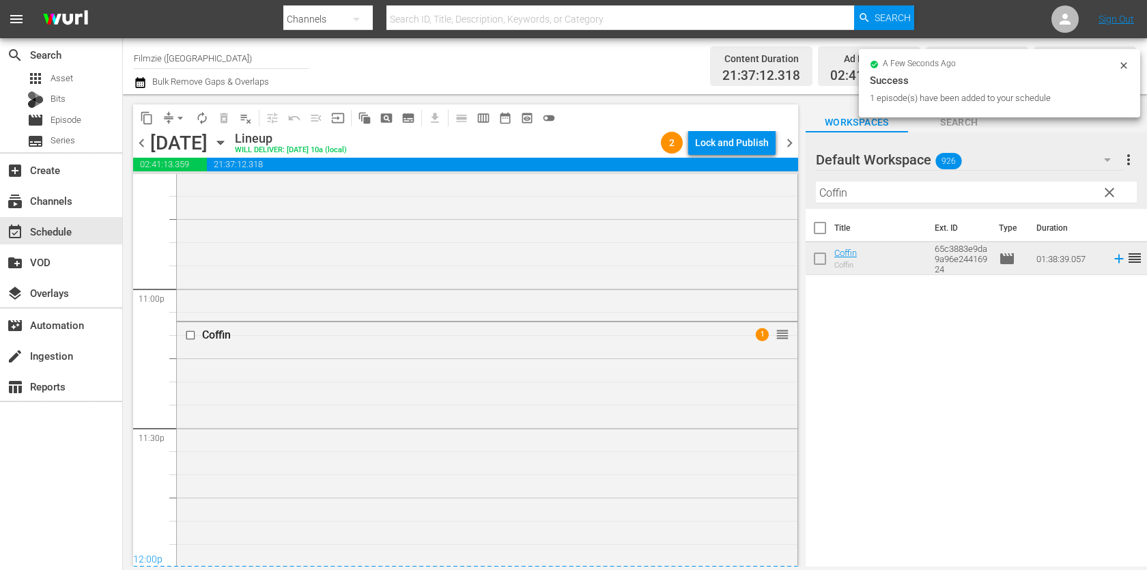
scroll to position [6502, 0]
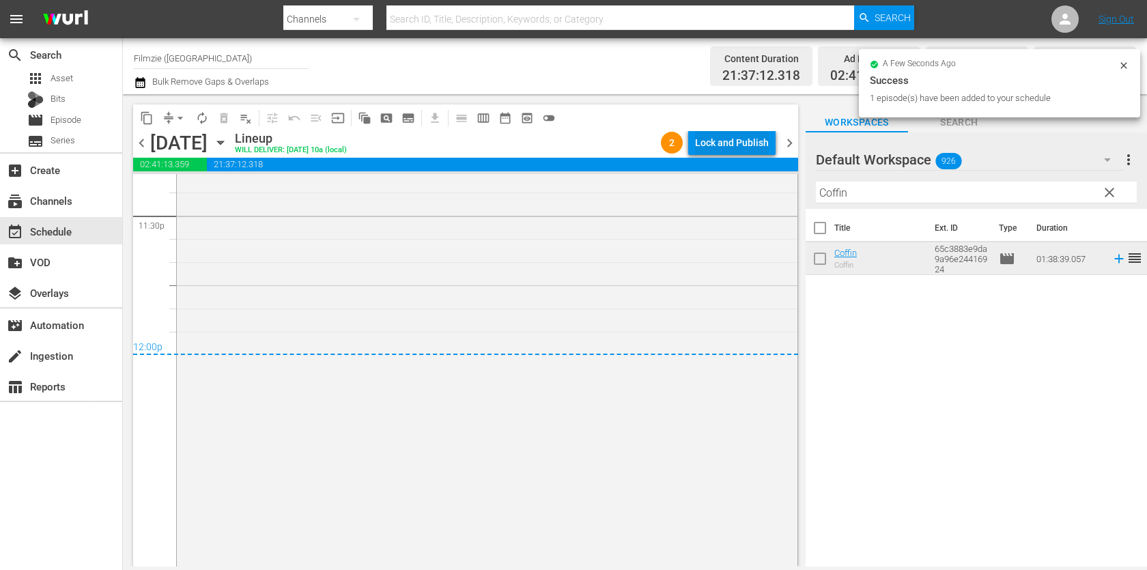
click at [727, 141] on div "Lock and Publish" at bounding box center [732, 142] width 74 height 25
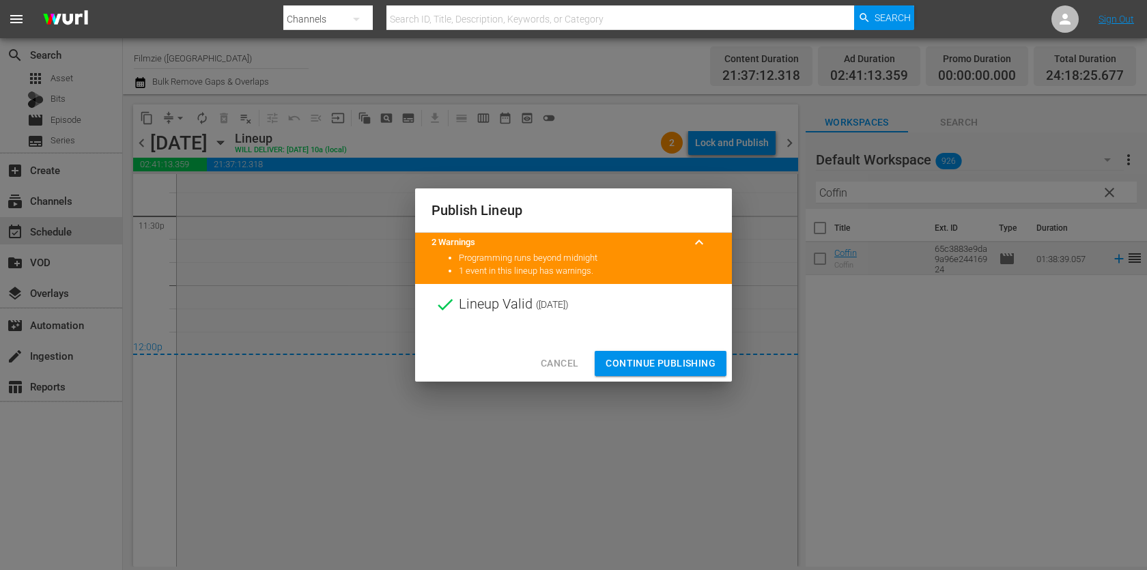
click at [678, 356] on span "Continue Publishing" at bounding box center [660, 363] width 110 height 17
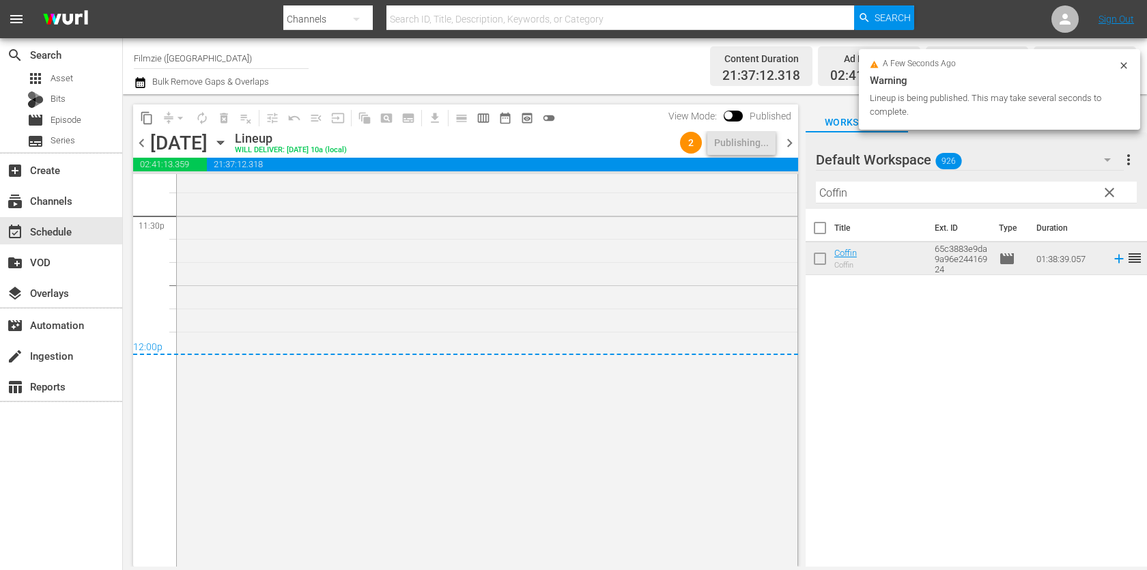
click at [785, 137] on span "chevron_right" at bounding box center [789, 142] width 17 height 17
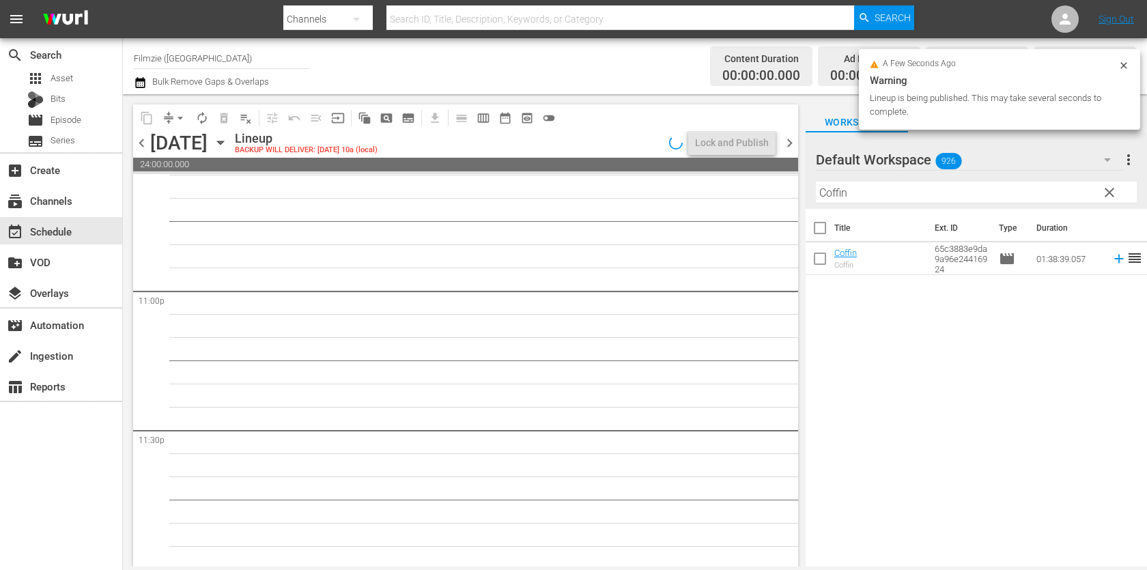
scroll to position [6290, 0]
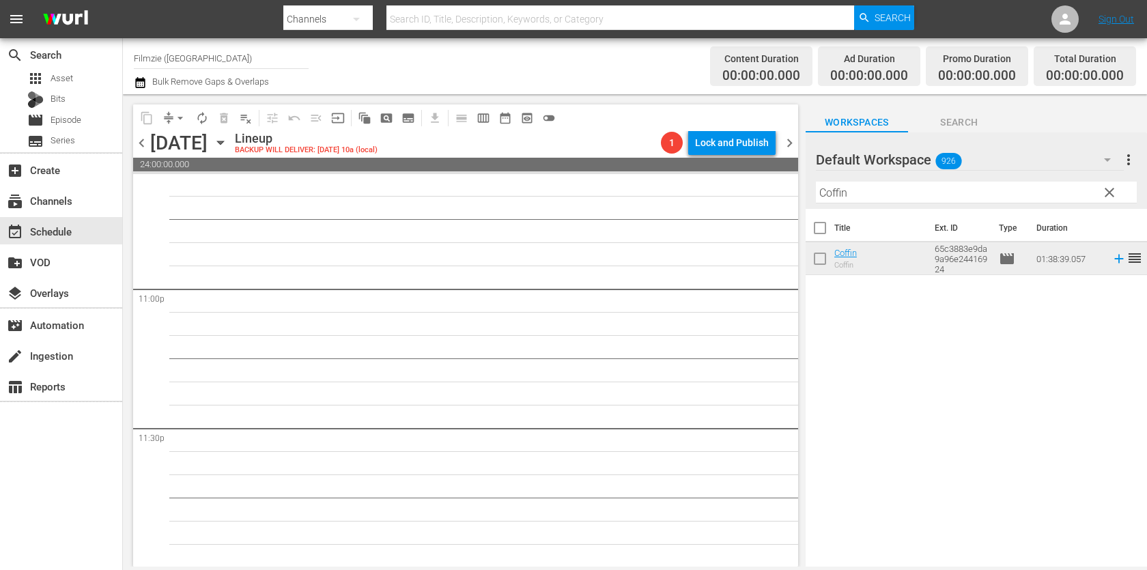
click at [981, 202] on input "Coffin" at bounding box center [976, 193] width 321 height 22
click at [981, 202] on hr at bounding box center [976, 202] width 321 height 1
click at [928, 195] on input "Coffin" at bounding box center [976, 193] width 321 height 22
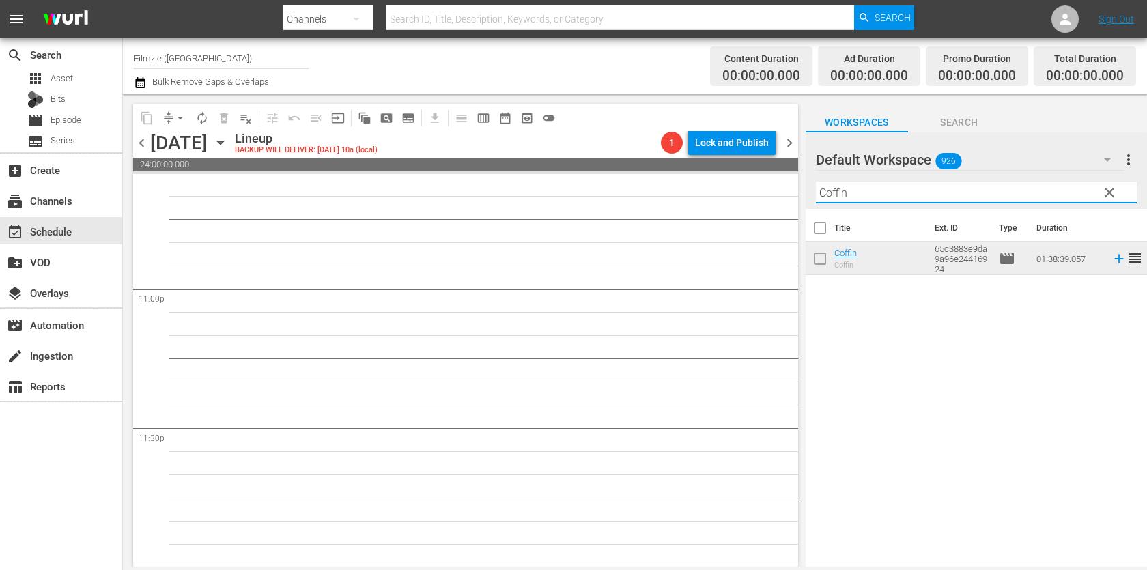
click at [928, 195] on input "Coffin" at bounding box center [976, 193] width 321 height 22
paste input "Into the Soul"
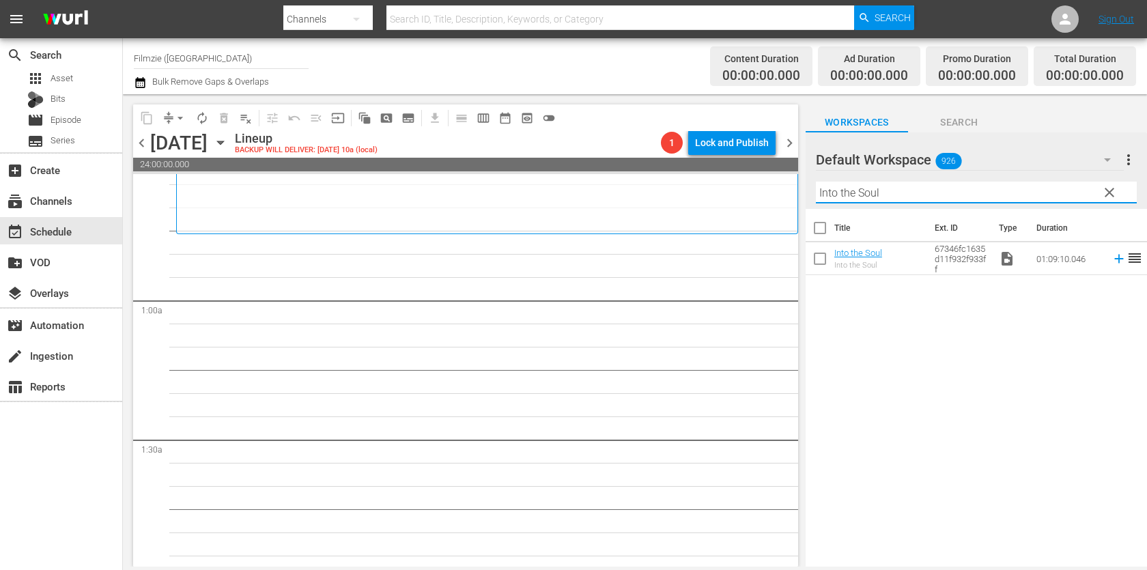
scroll to position [0, 0]
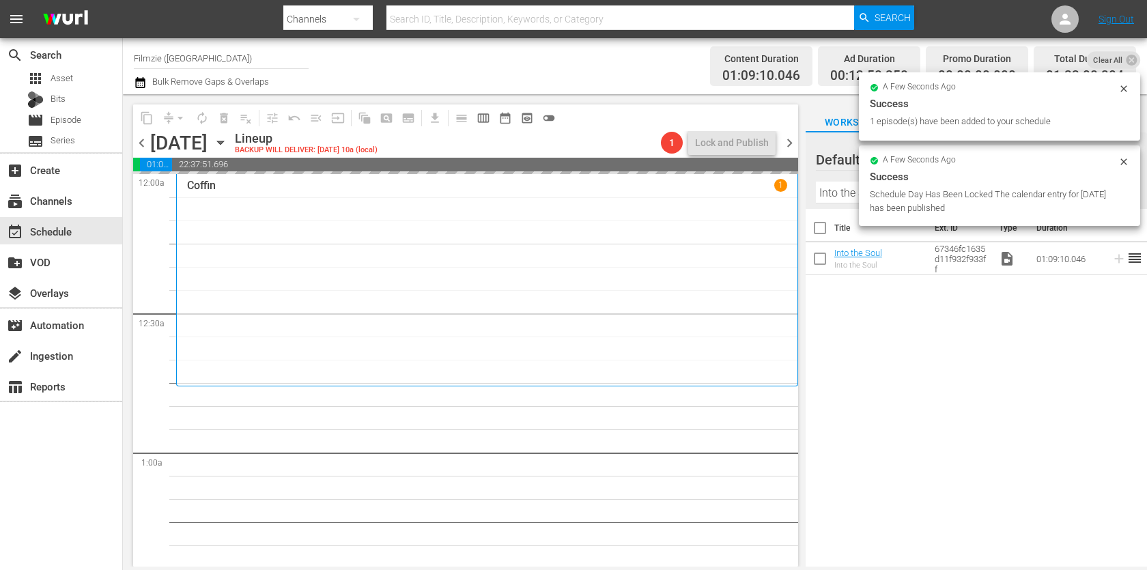
click at [851, 188] on input "Into the Soul" at bounding box center [976, 193] width 321 height 22
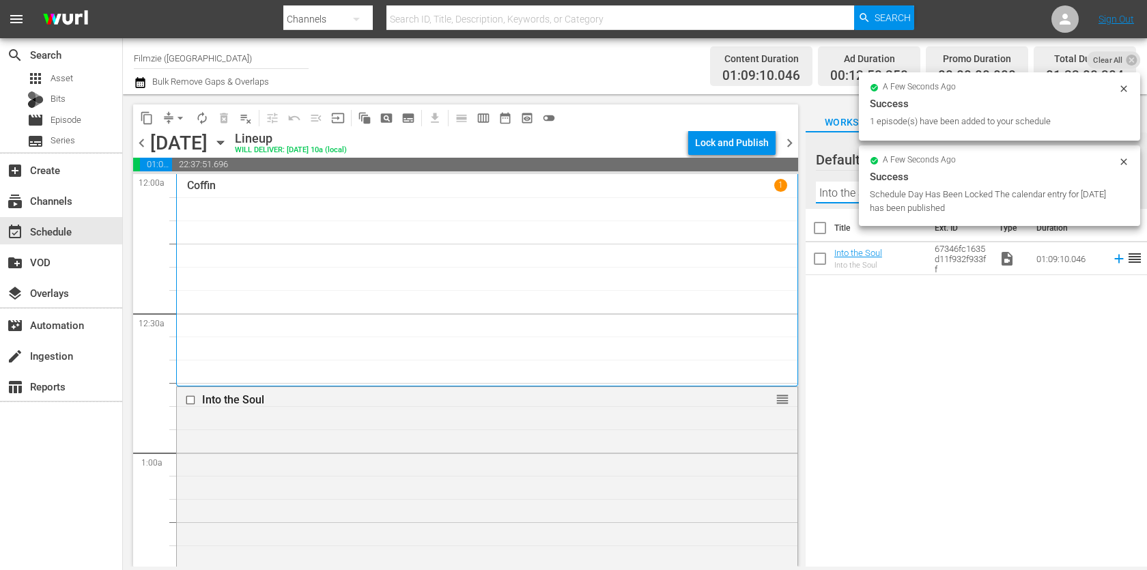
click at [851, 188] on input "Into the Soul" at bounding box center [976, 193] width 321 height 22
paste input "Confessions of a [PERSON_NAME][DEMOGRAPHIC_DATA]"
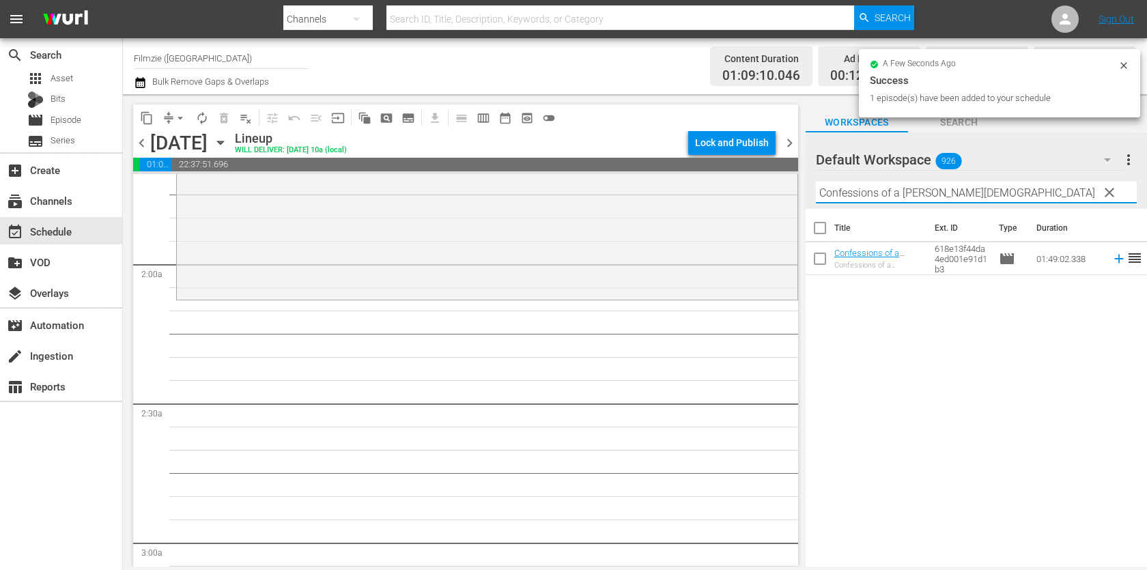
scroll to position [455, 0]
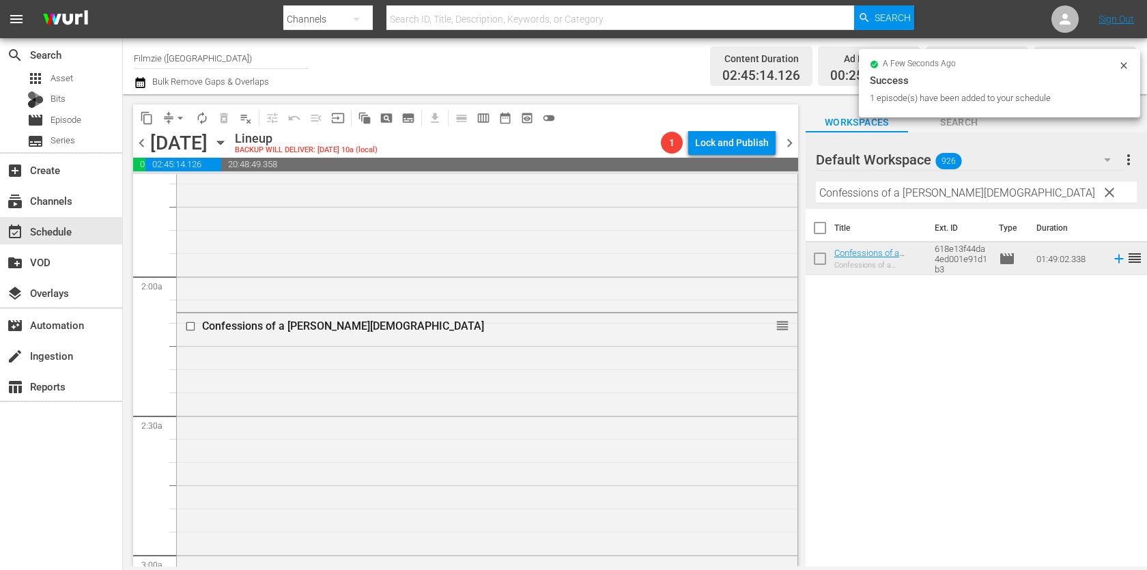
click at [924, 191] on input "Confessions of a [PERSON_NAME][DEMOGRAPHIC_DATA]" at bounding box center [976, 193] width 321 height 22
paste input "Nobody Walks In LA"
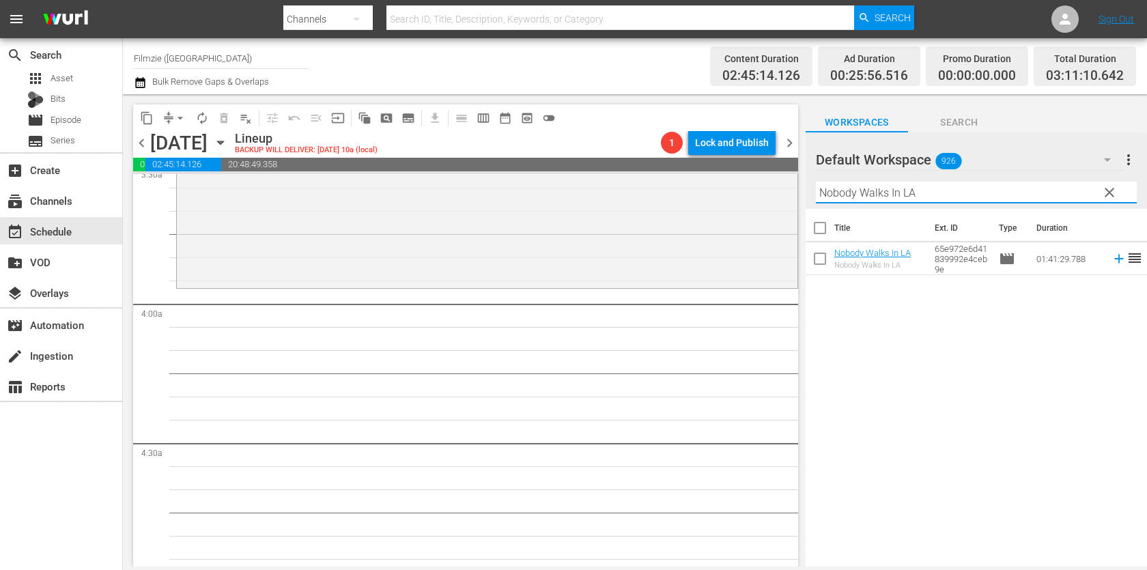
scroll to position [987, 0]
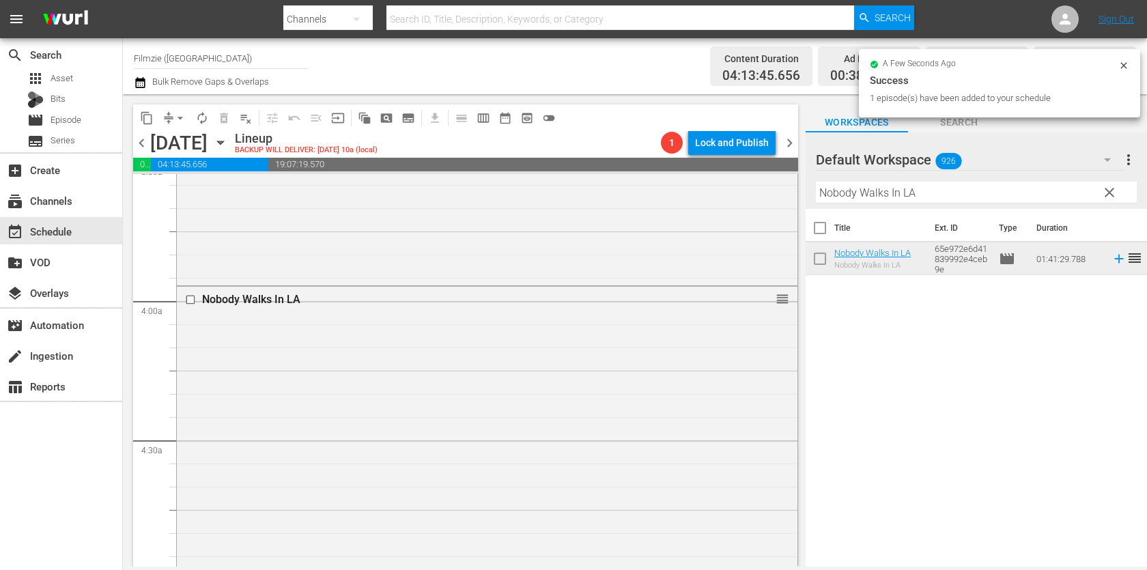
click at [930, 197] on input "Nobody Walks In LA" at bounding box center [976, 193] width 321 height 22
paste input "[PERSON_NAME]"
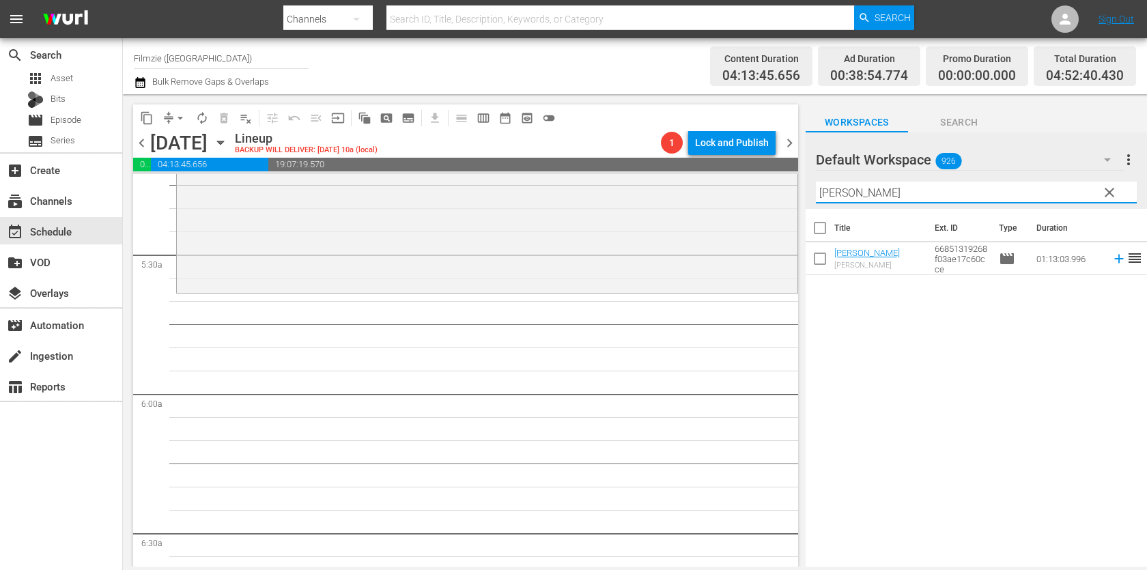
scroll to position [1473, 0]
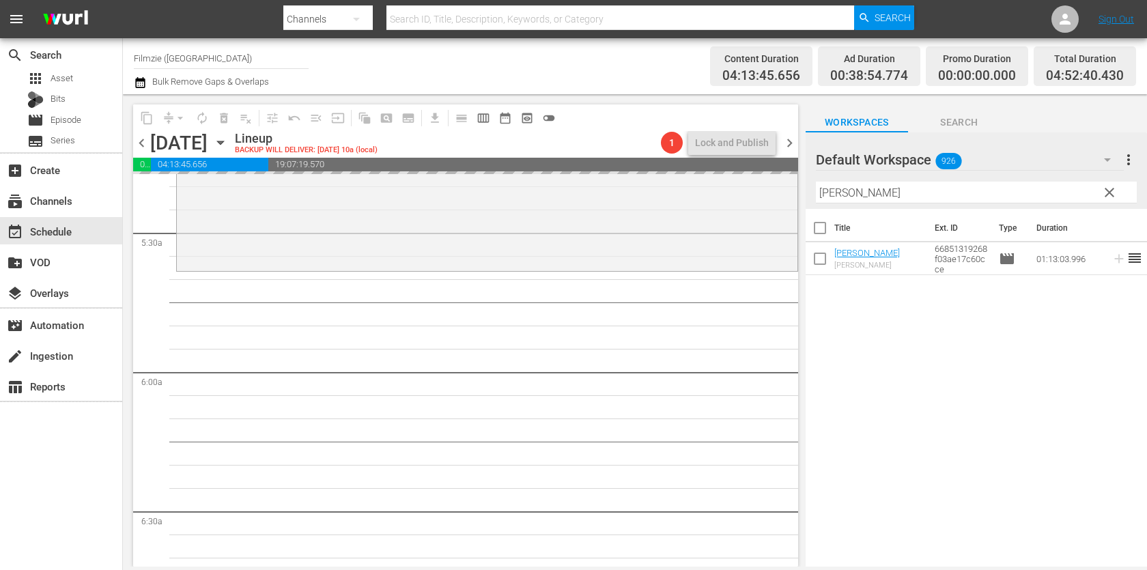
drag, startPoint x: 845, startPoint y: 250, endPoint x: 573, endPoint y: 0, distance: 369.5
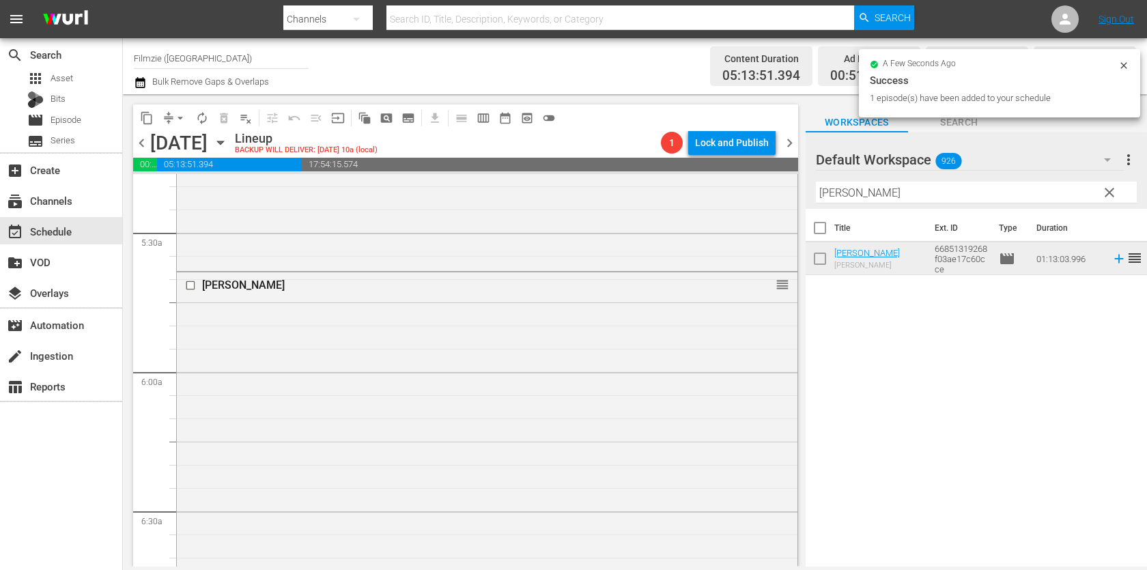
click at [871, 185] on input "[PERSON_NAME]" at bounding box center [976, 193] width 321 height 22
paste input "By [DEMOGRAPHIC_DATA]'s Grace"
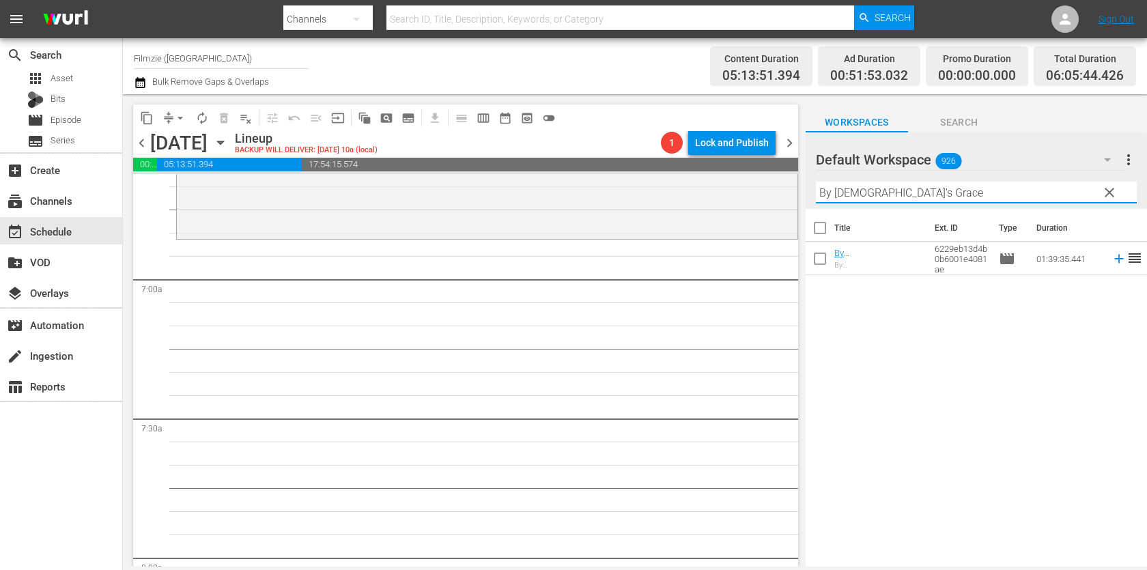
scroll to position [1813, 0]
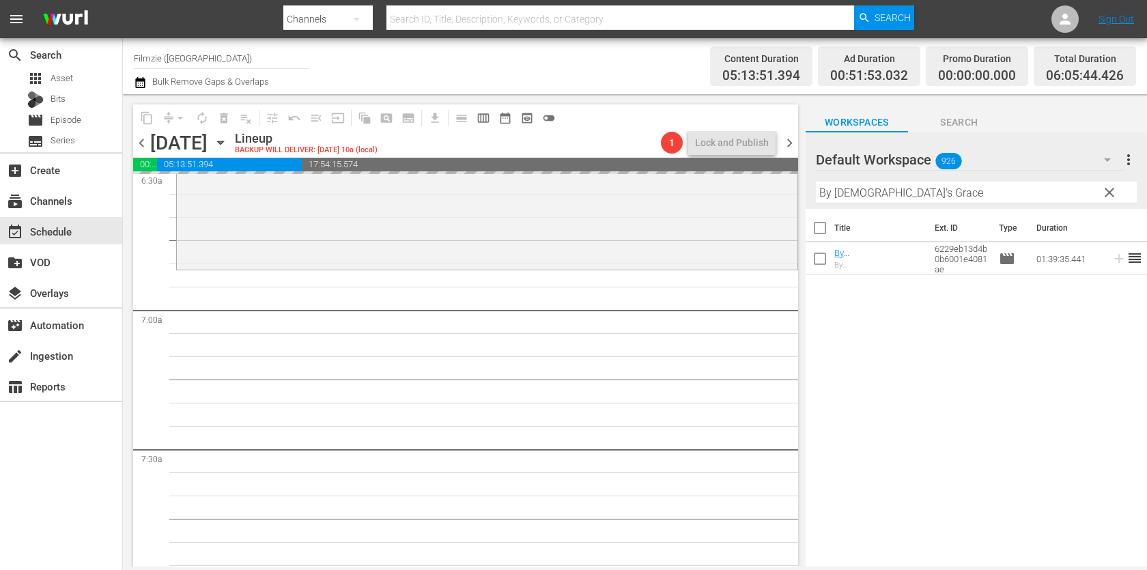
drag, startPoint x: 846, startPoint y: 257, endPoint x: 595, endPoint y: 20, distance: 345.2
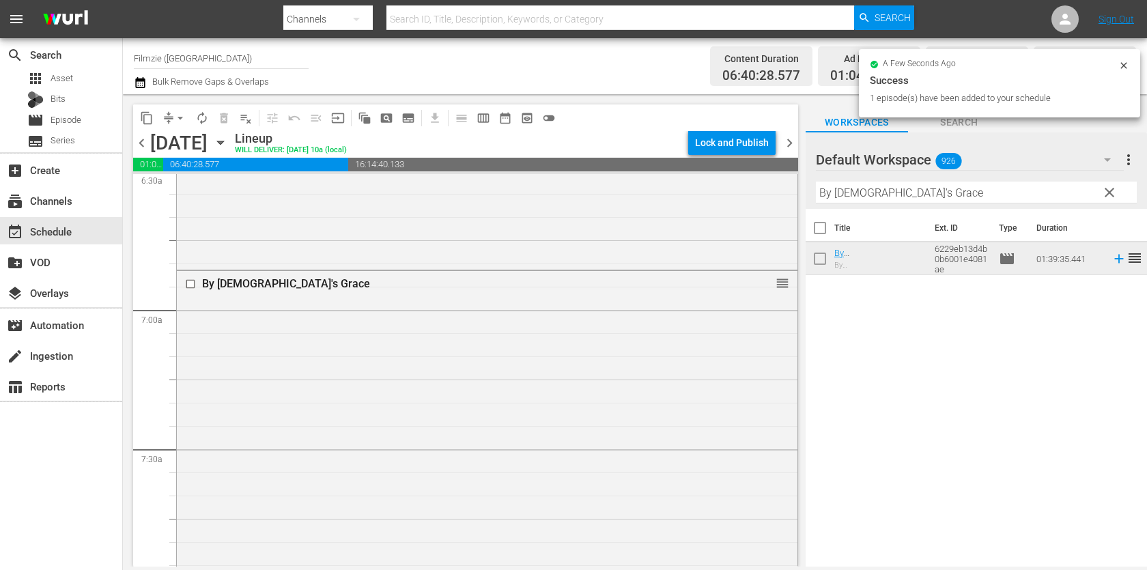
click at [865, 196] on input "By [DEMOGRAPHIC_DATA]'s Grace" at bounding box center [976, 193] width 321 height 22
paste input "THE DEVIL AT YOUR HEELS"
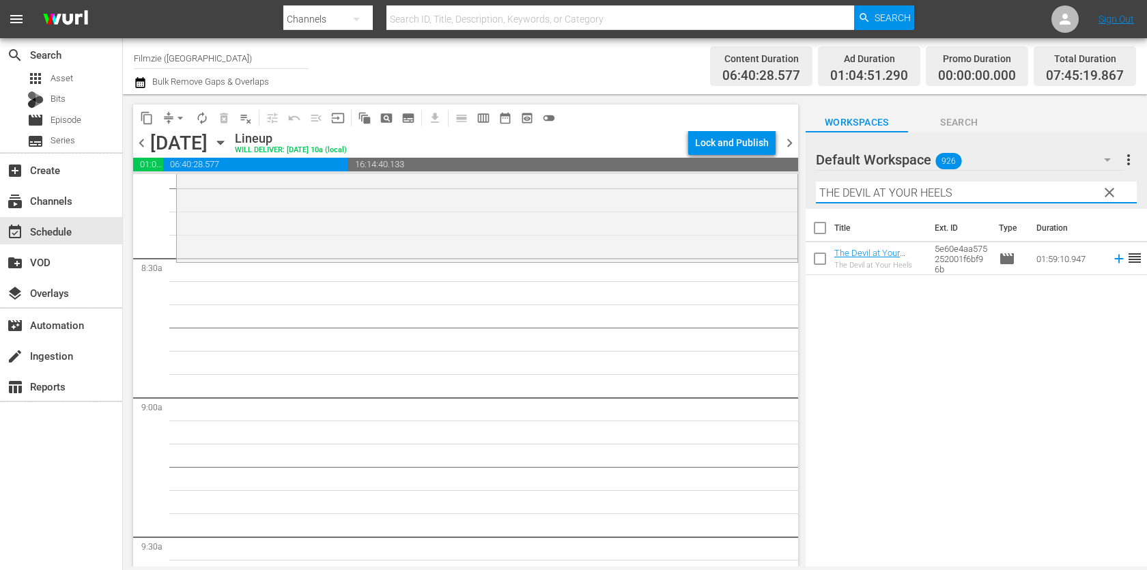
scroll to position [2276, 0]
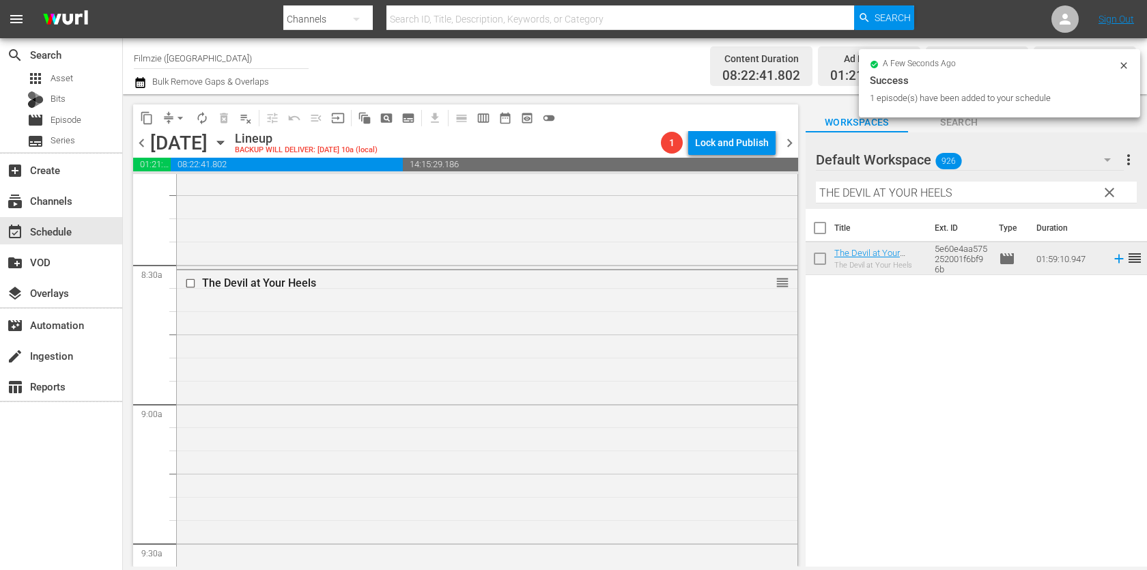
click at [947, 194] on input "THE DEVIL AT YOUR HEELS" at bounding box center [976, 193] width 321 height 22
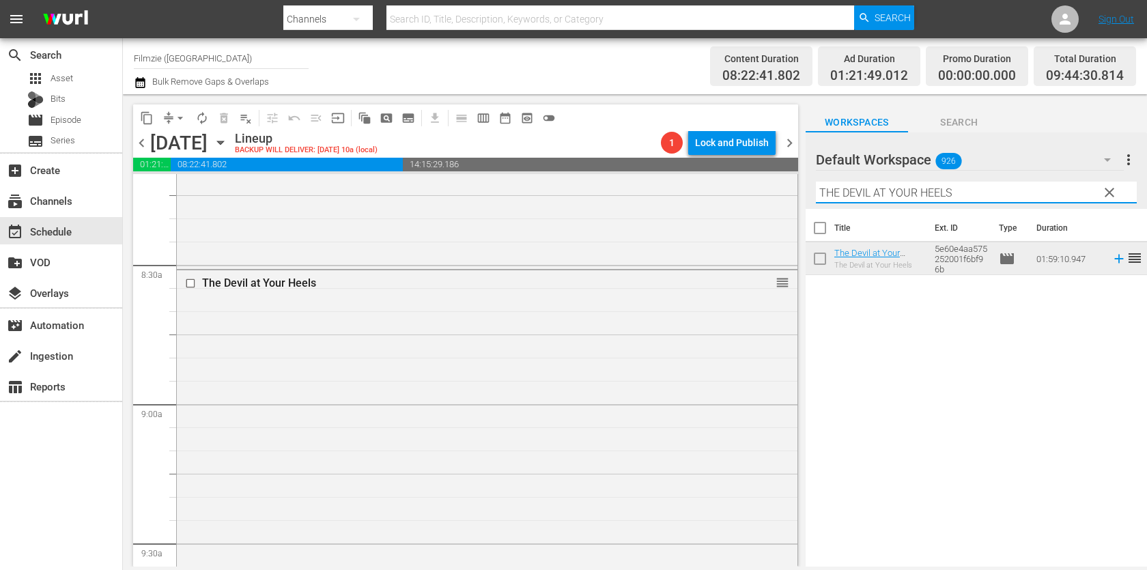
click at [947, 194] on input "THE DEVIL AT YOUR HEELS" at bounding box center [976, 193] width 321 height 22
paste input "he Point"
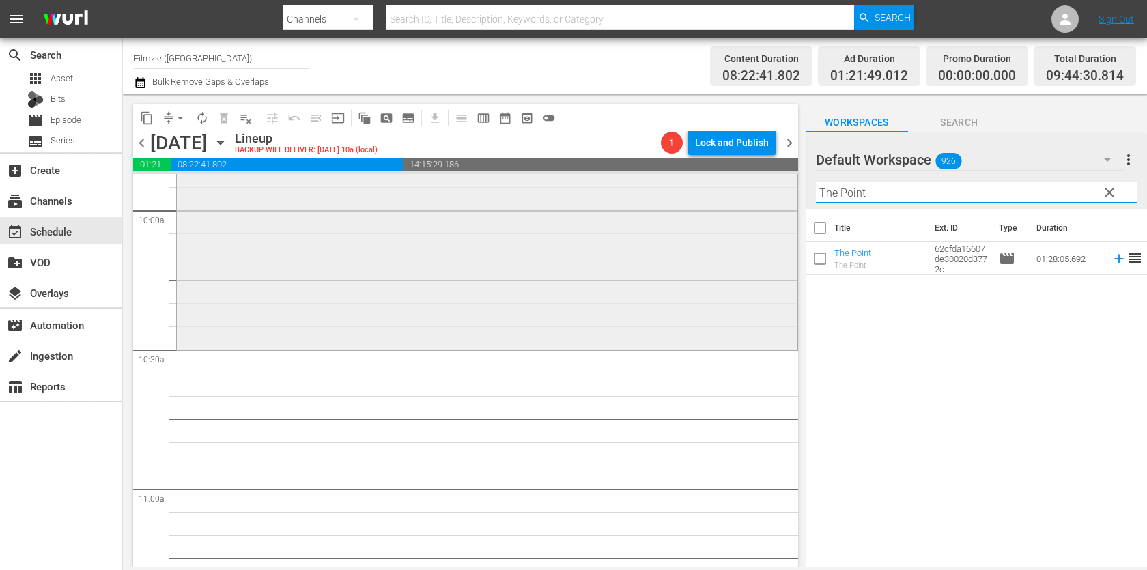
scroll to position [2756, 0]
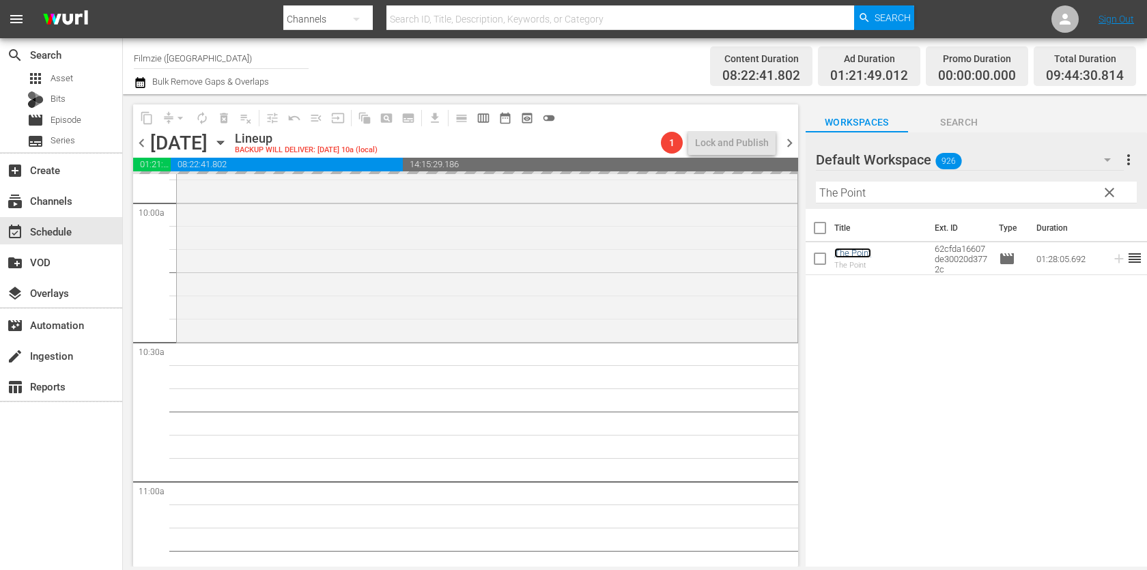
drag, startPoint x: 861, startPoint y: 249, endPoint x: 585, endPoint y: 27, distance: 353.9
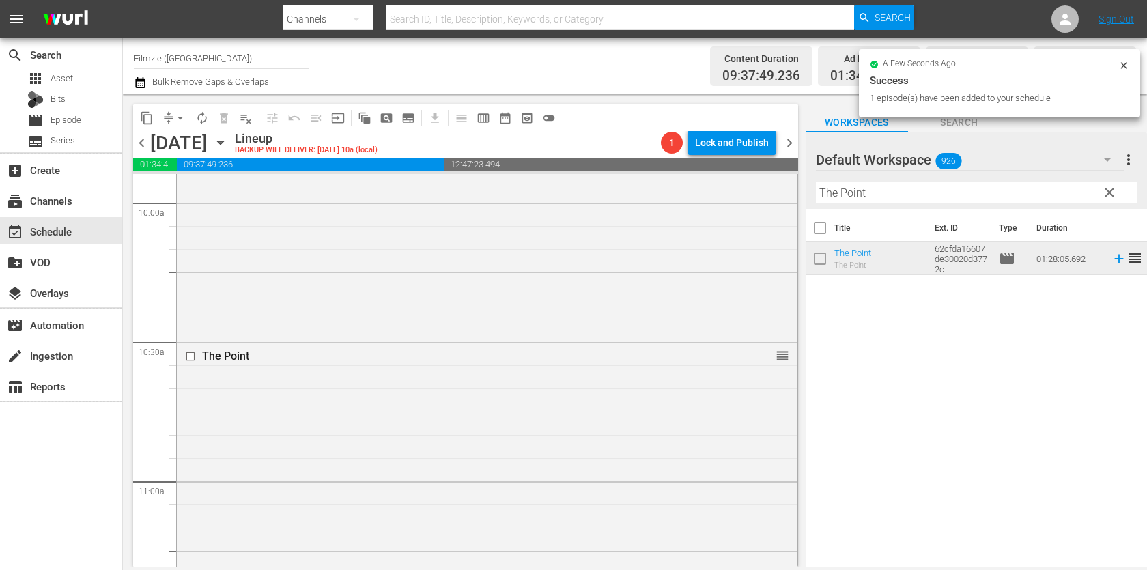
click at [897, 203] on div "Filter by Title The Point" at bounding box center [976, 192] width 321 height 33
click at [912, 186] on input "The Point" at bounding box center [976, 193] width 321 height 22
paste input "Love Thy Nature"
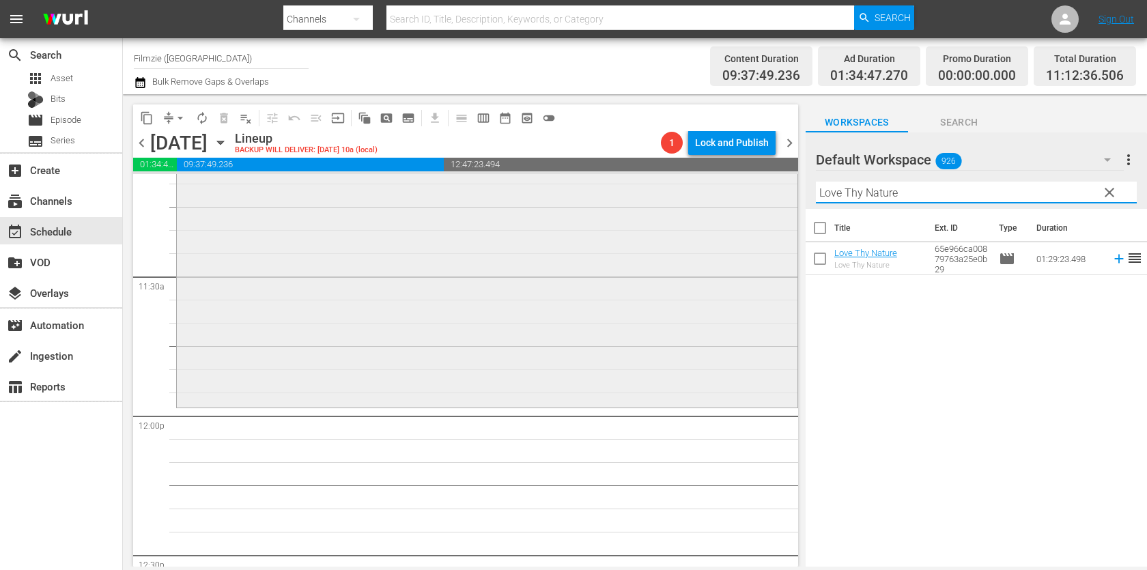
scroll to position [3104, 0]
type input "Love Thy Nature"
